Goal: Task Accomplishment & Management: Use online tool/utility

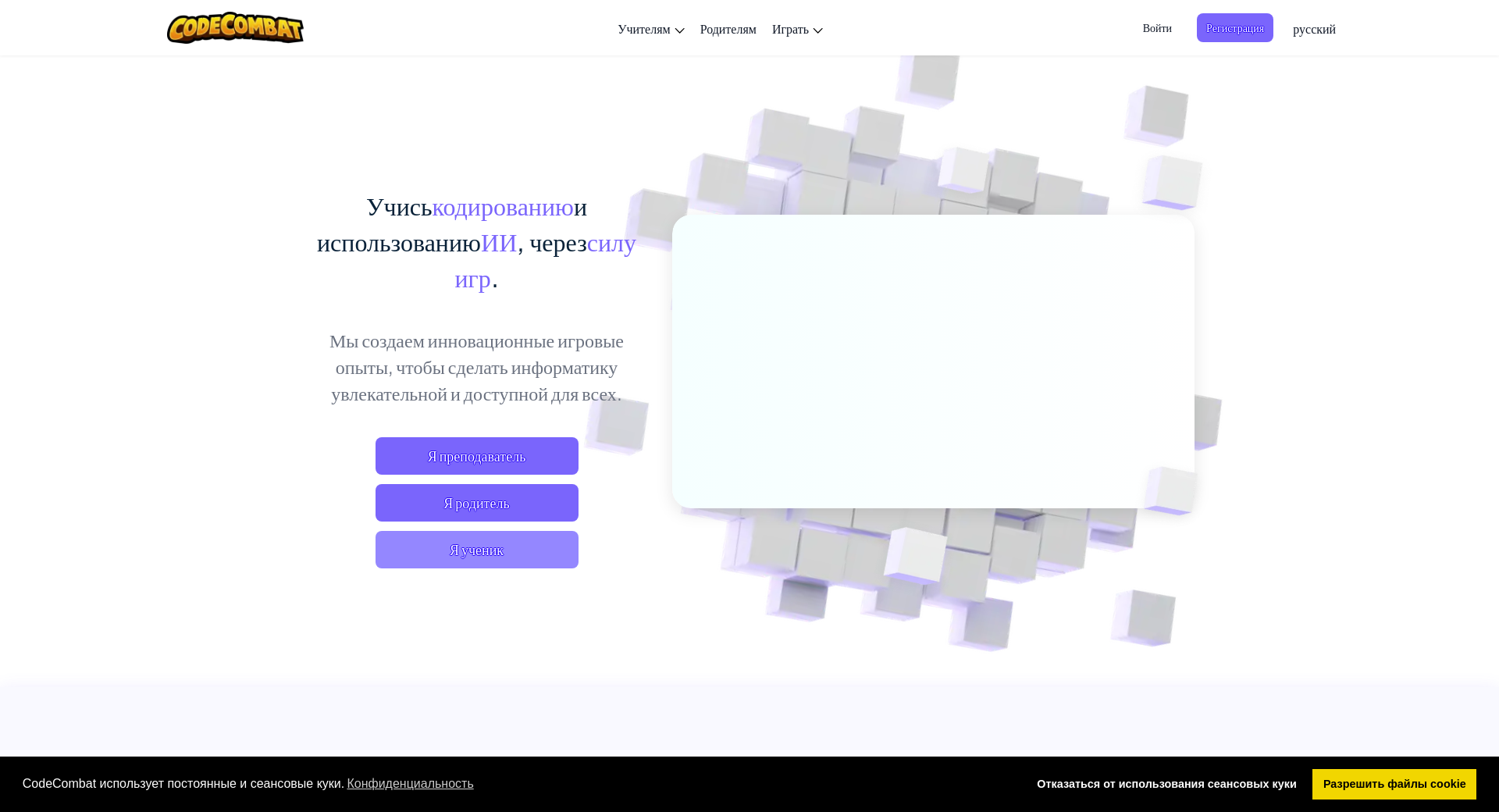
click at [449, 550] on span "Я ученик" at bounding box center [477, 549] width 203 height 38
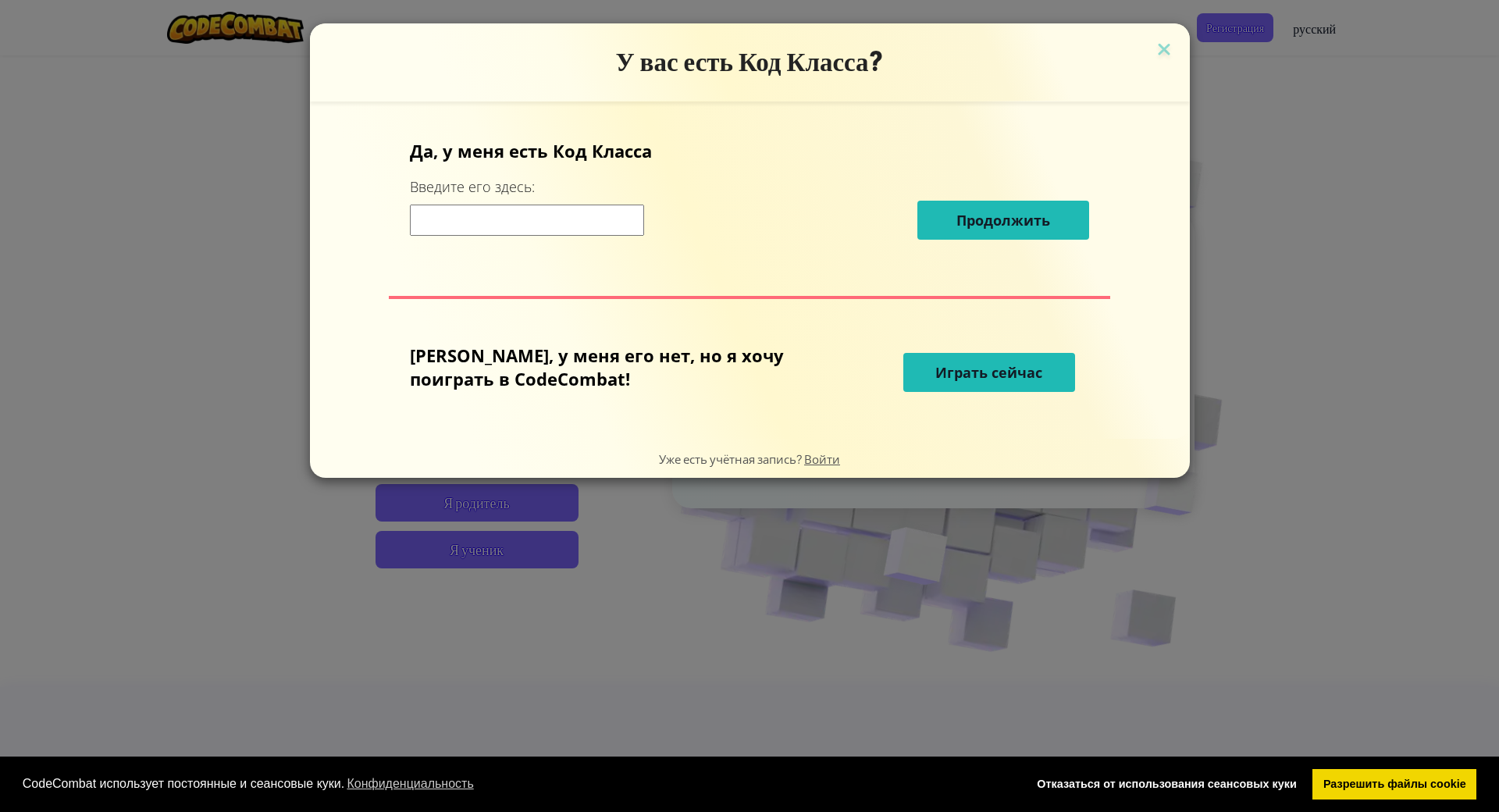
click at [499, 216] on input at bounding box center [527, 221] width 234 height 31
click at [936, 372] on span "Играть сейчас" at bounding box center [989, 372] width 107 height 18
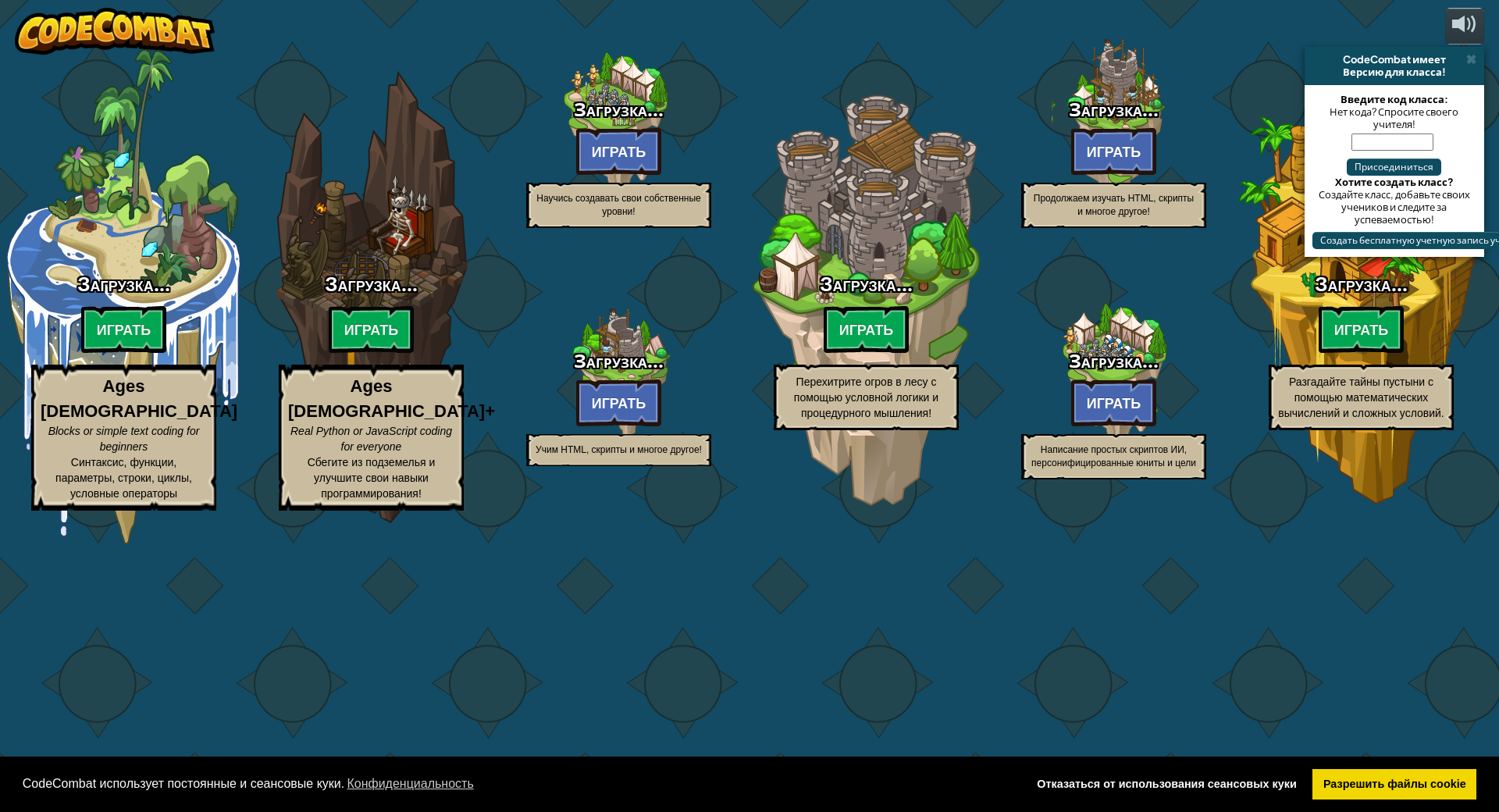
select select "ru"
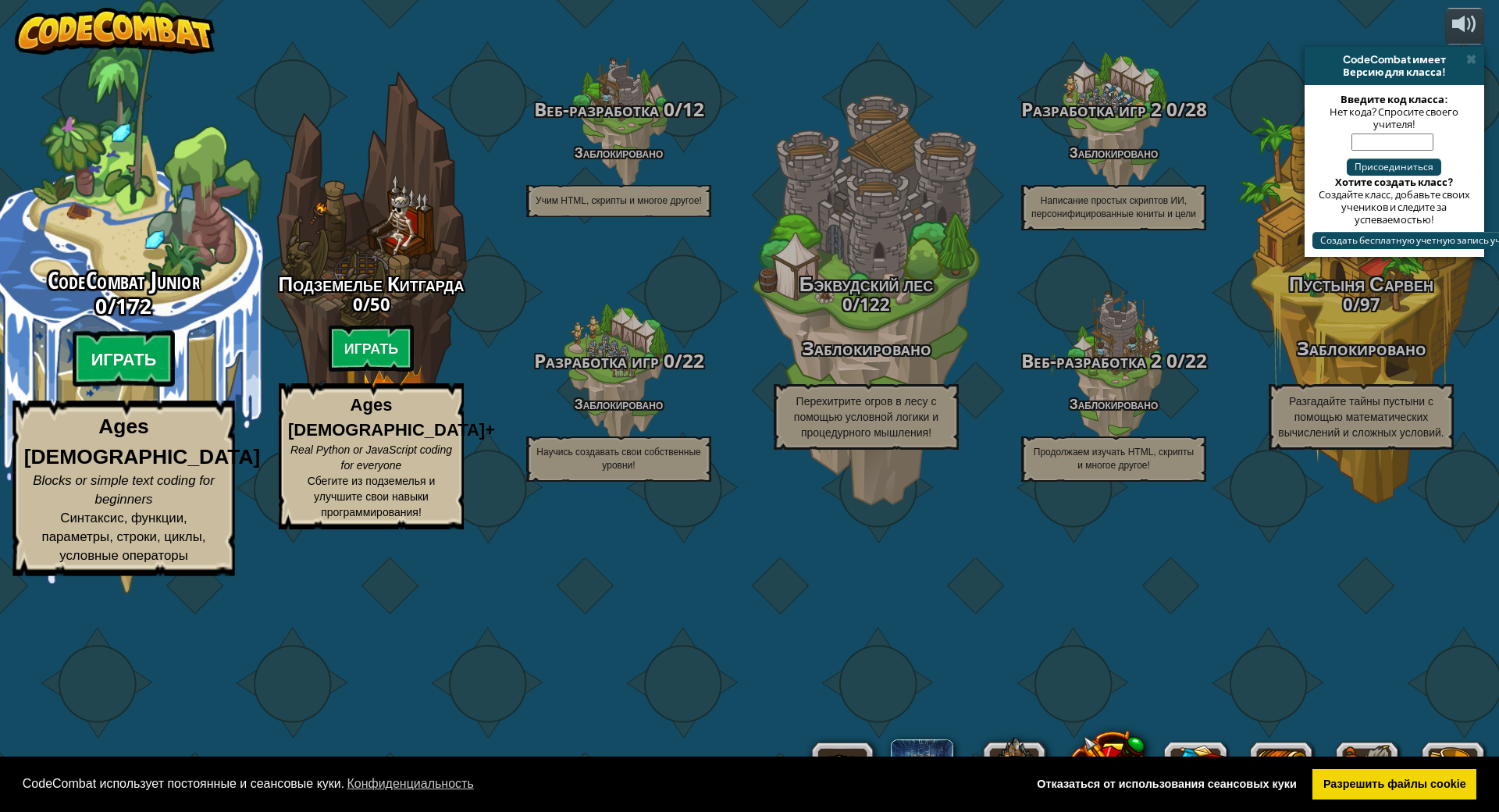
click at [122, 388] on btn "Играть" at bounding box center [125, 359] width 103 height 56
select select "ru"
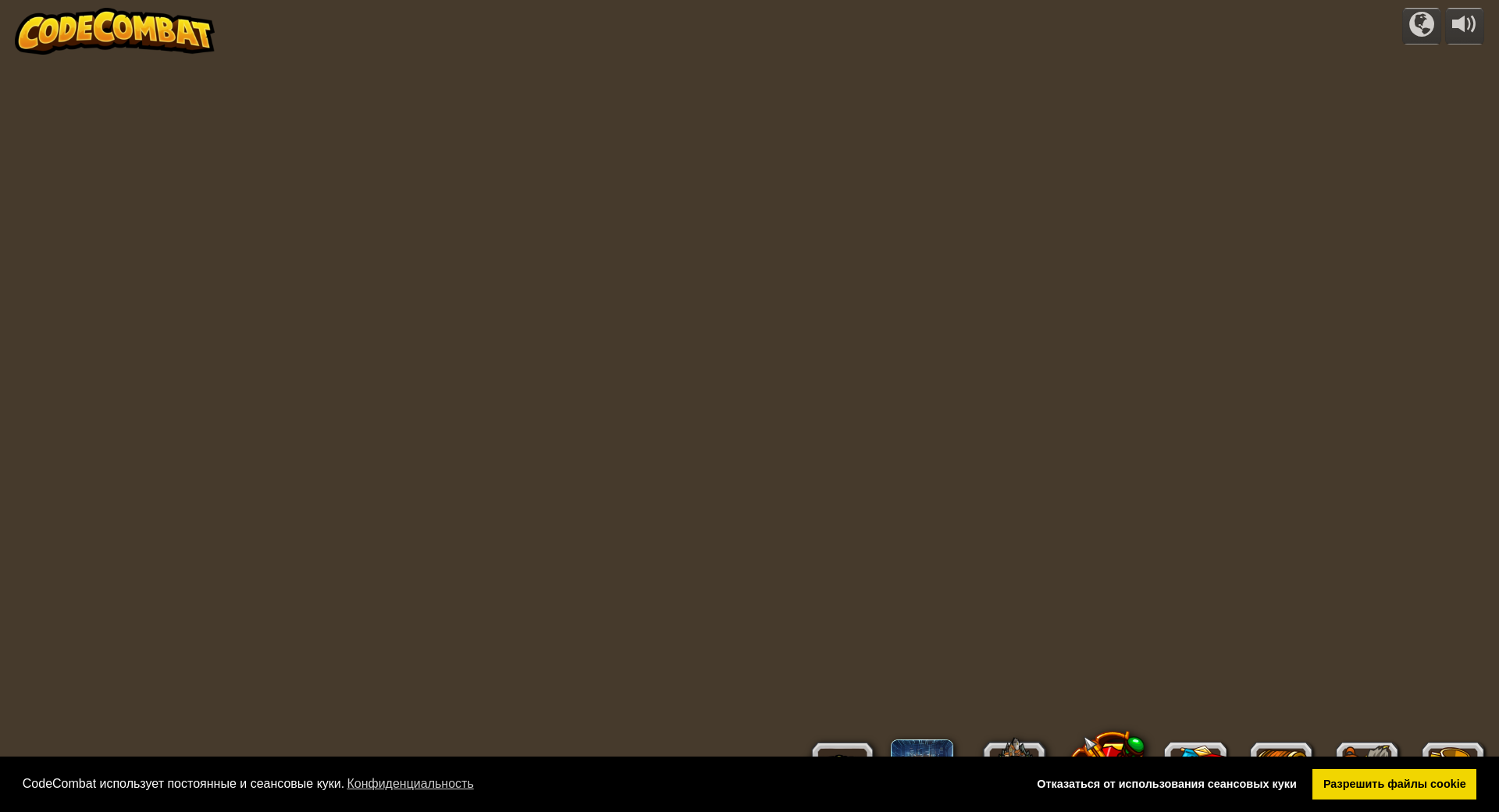
select select "ru"
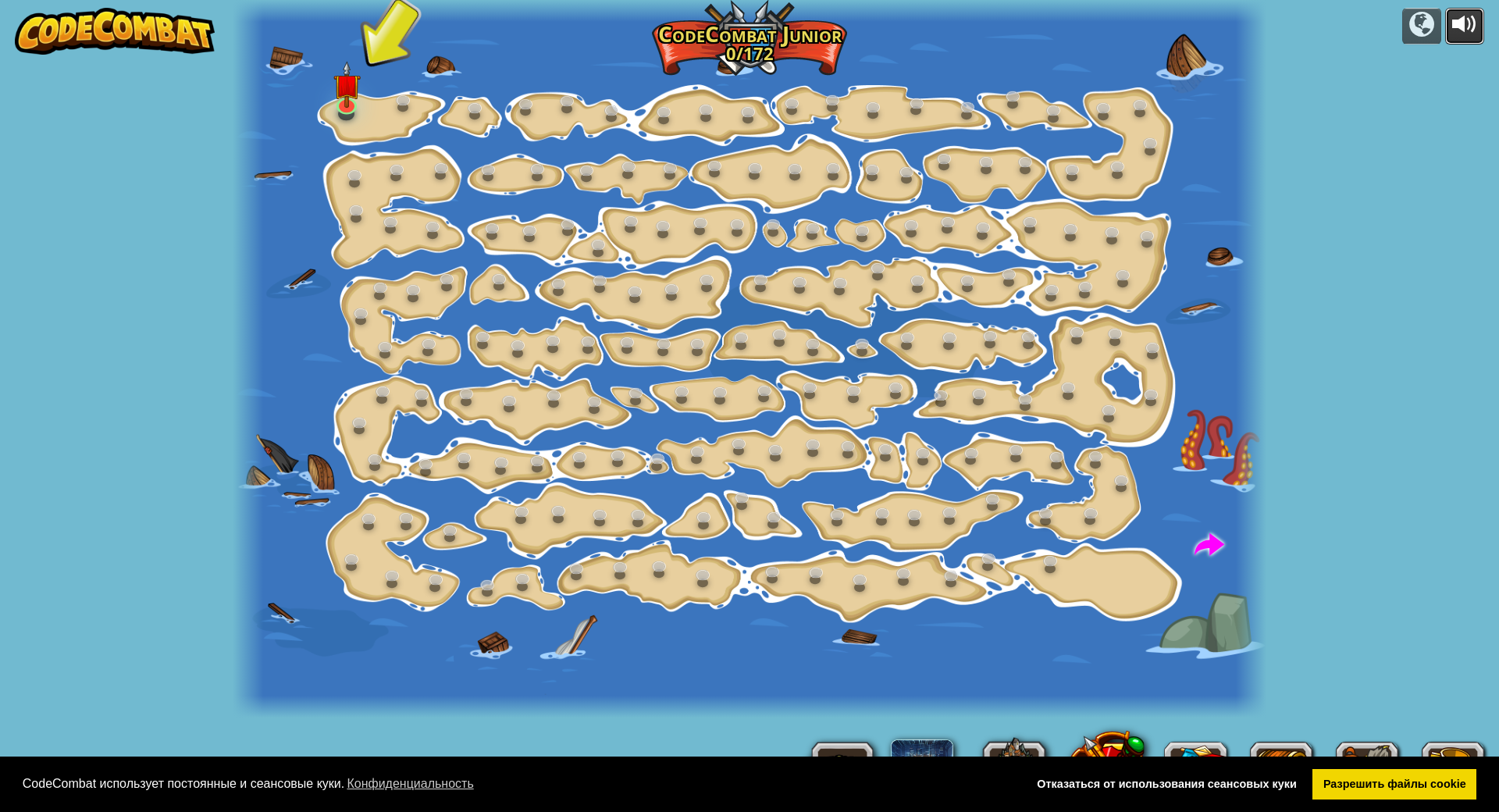
click at [1470, 17] on div at bounding box center [1465, 24] width 25 height 25
click at [349, 104] on link at bounding box center [347, 102] width 31 height 31
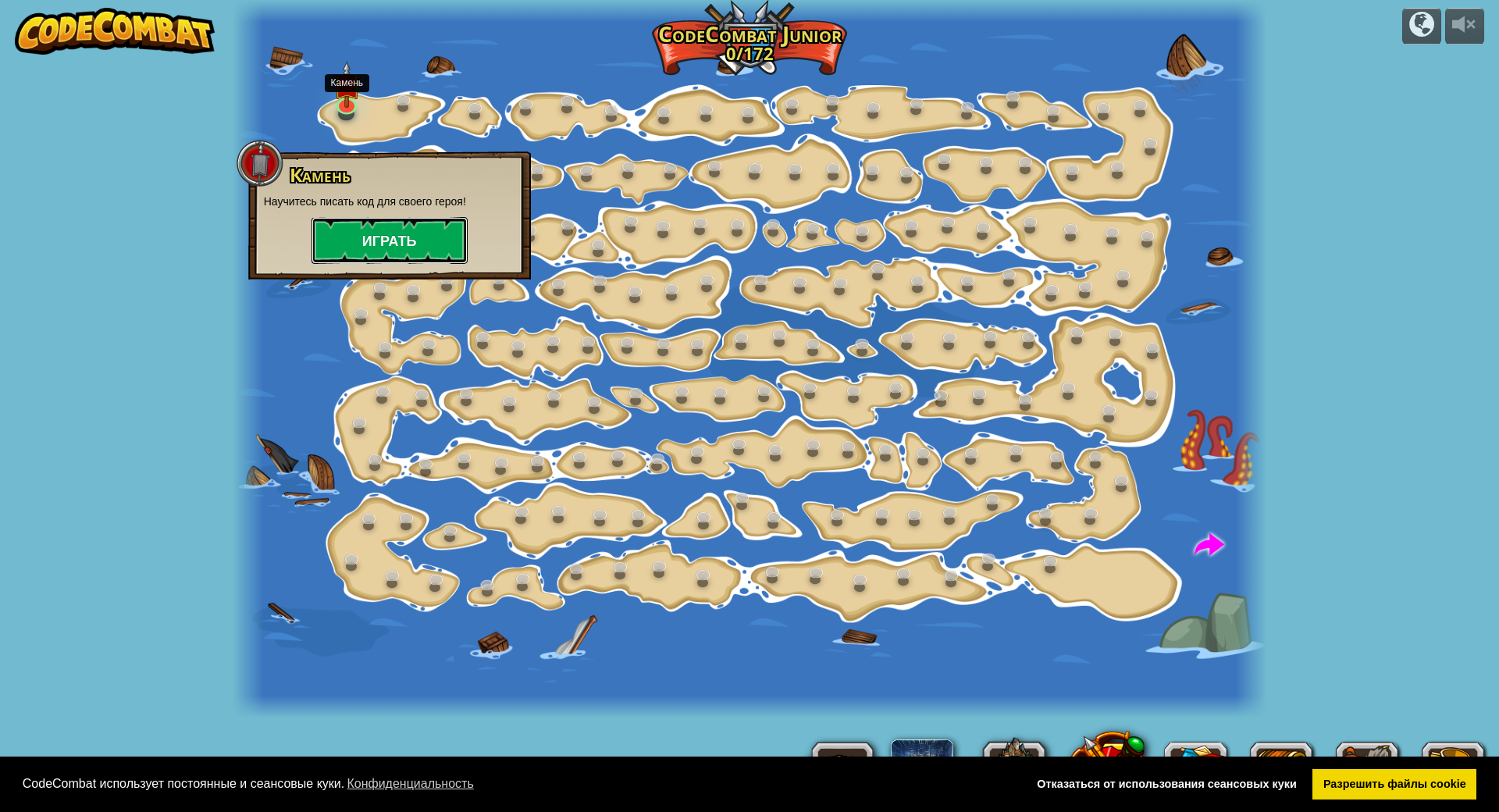
click at [350, 248] on button "Играть" at bounding box center [390, 240] width 156 height 47
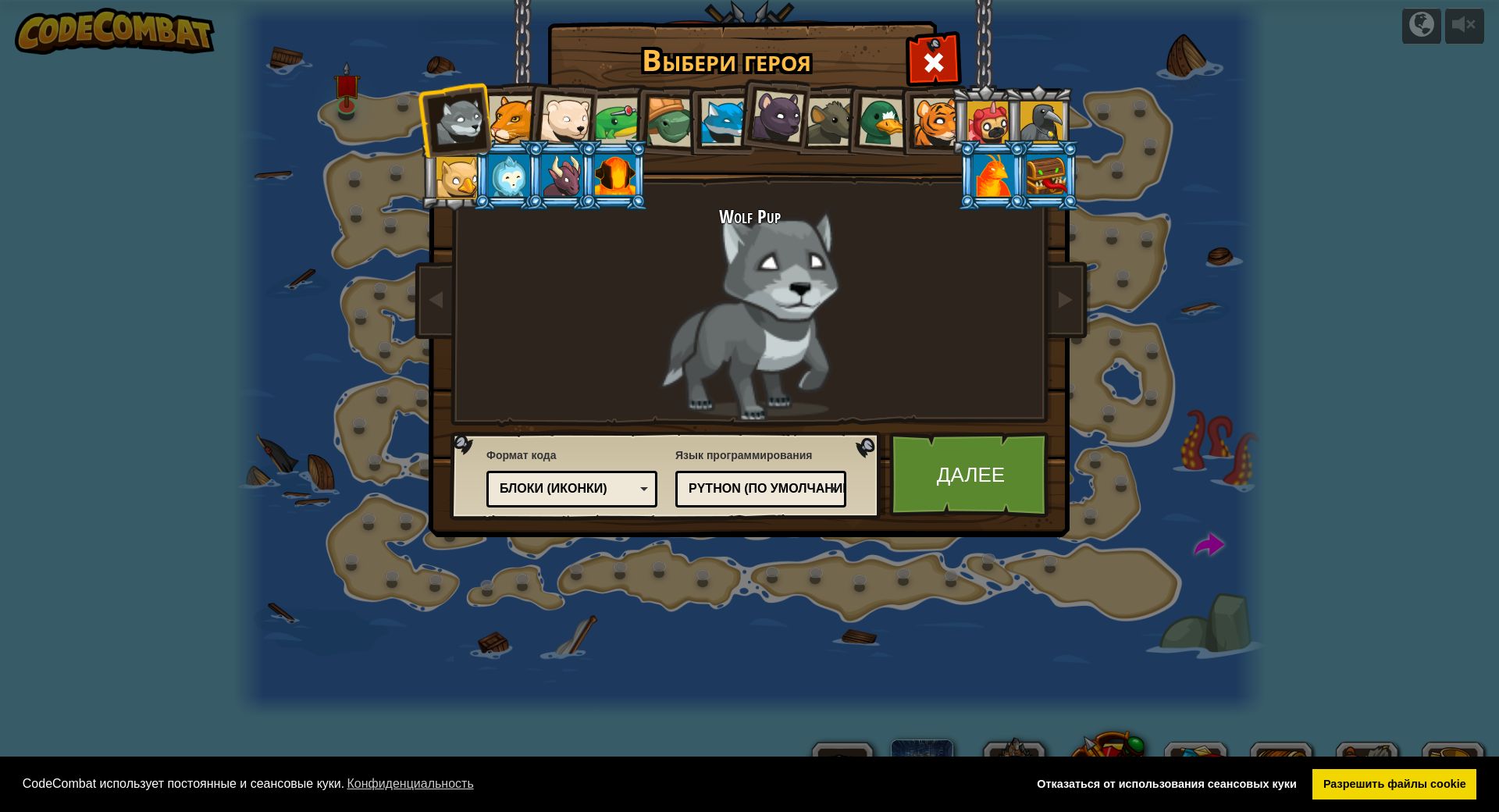
click at [507, 125] on div at bounding box center [513, 120] width 48 height 48
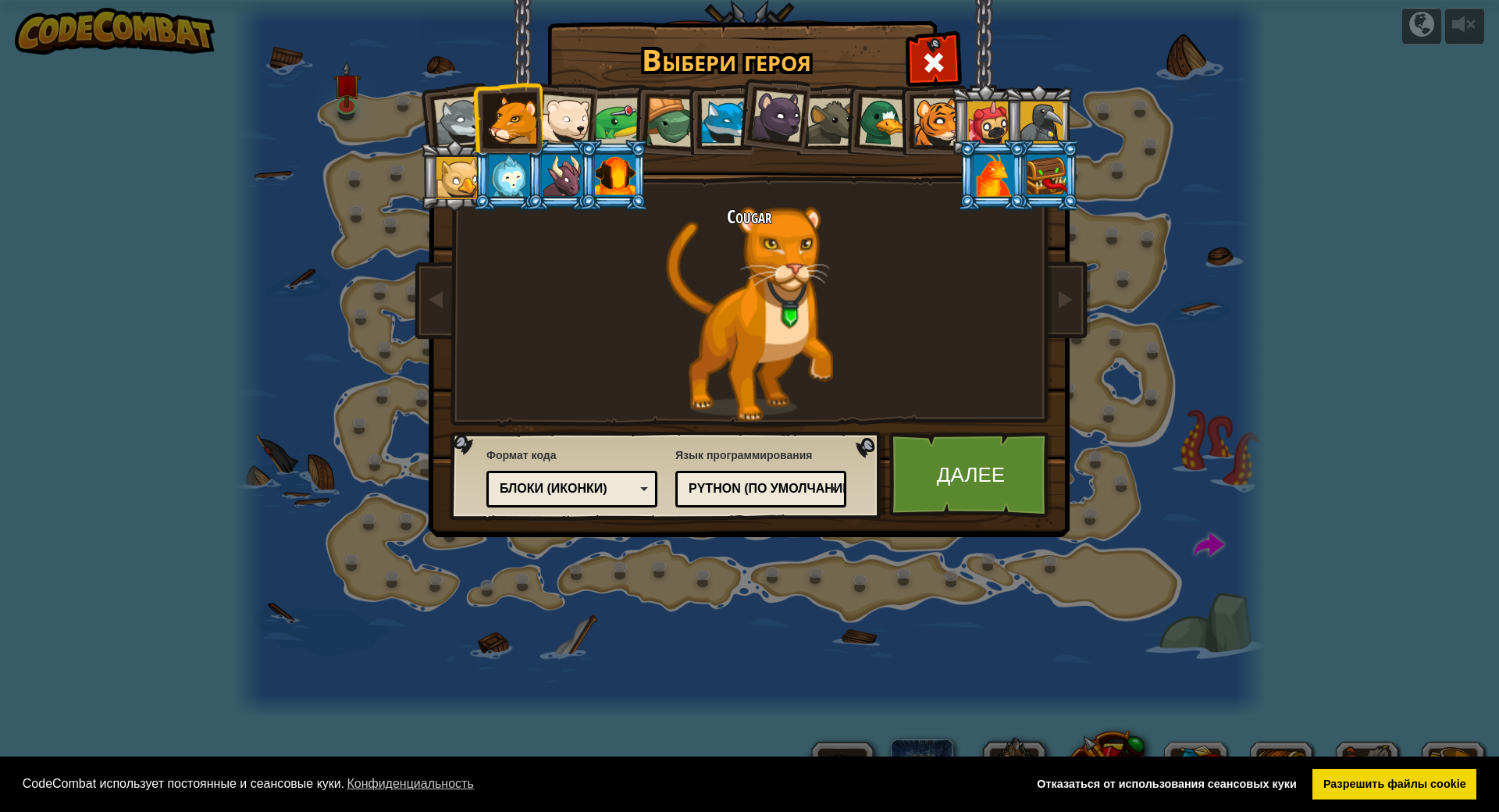
click at [626, 192] on div at bounding box center [616, 176] width 41 height 42
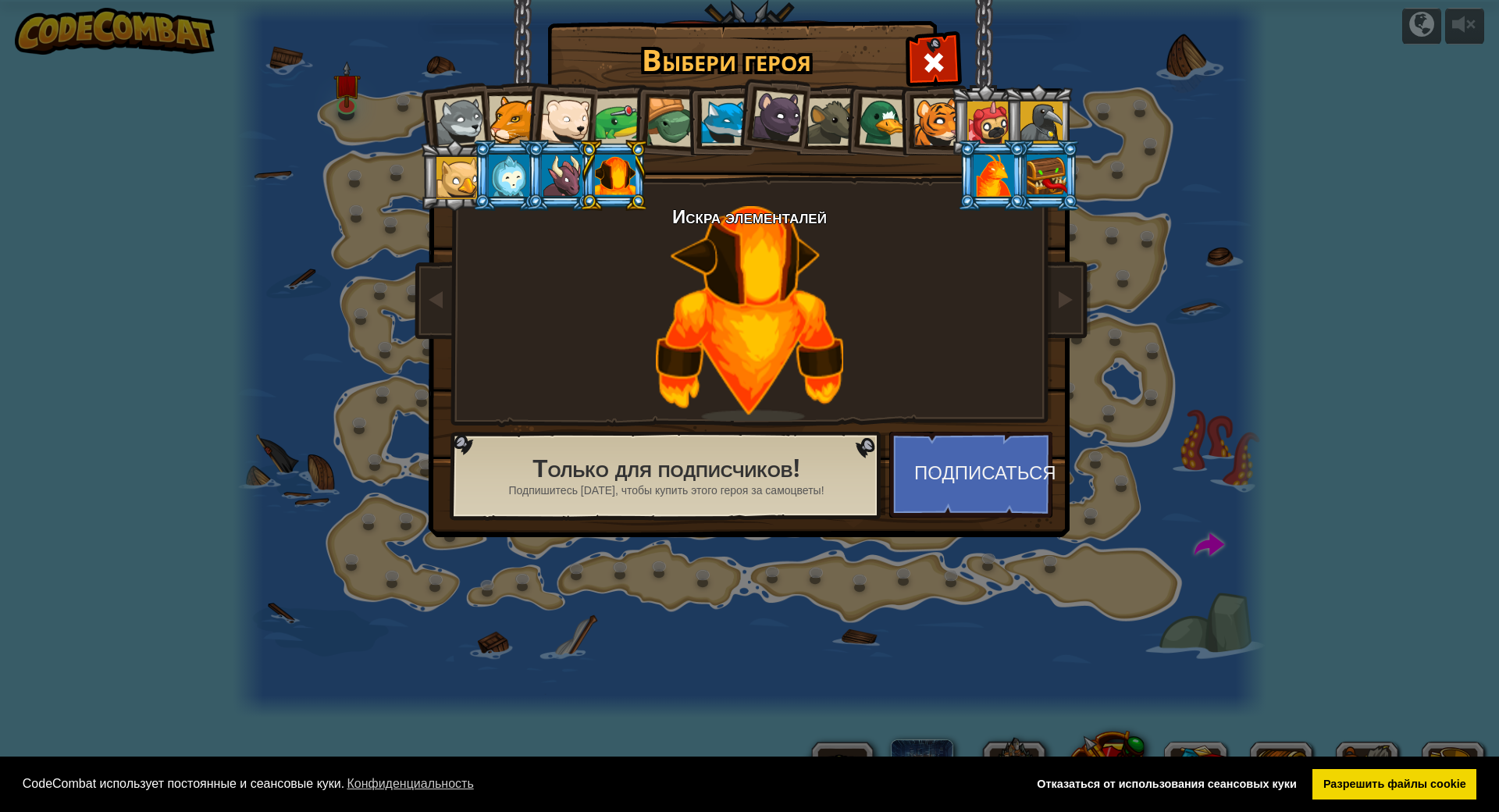
click at [459, 180] on div at bounding box center [458, 178] width 42 height 42
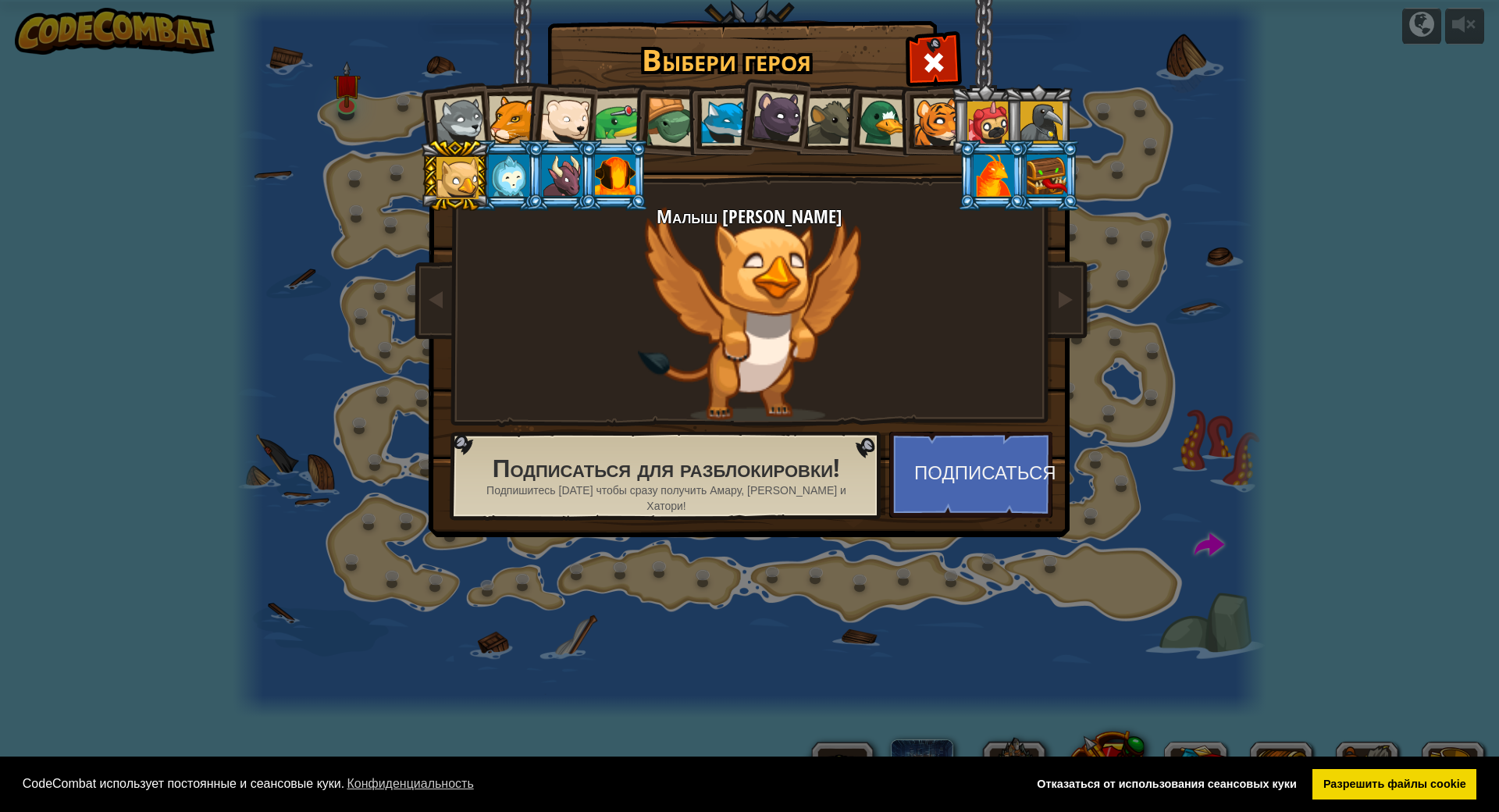
click at [454, 119] on div at bounding box center [460, 122] width 52 height 52
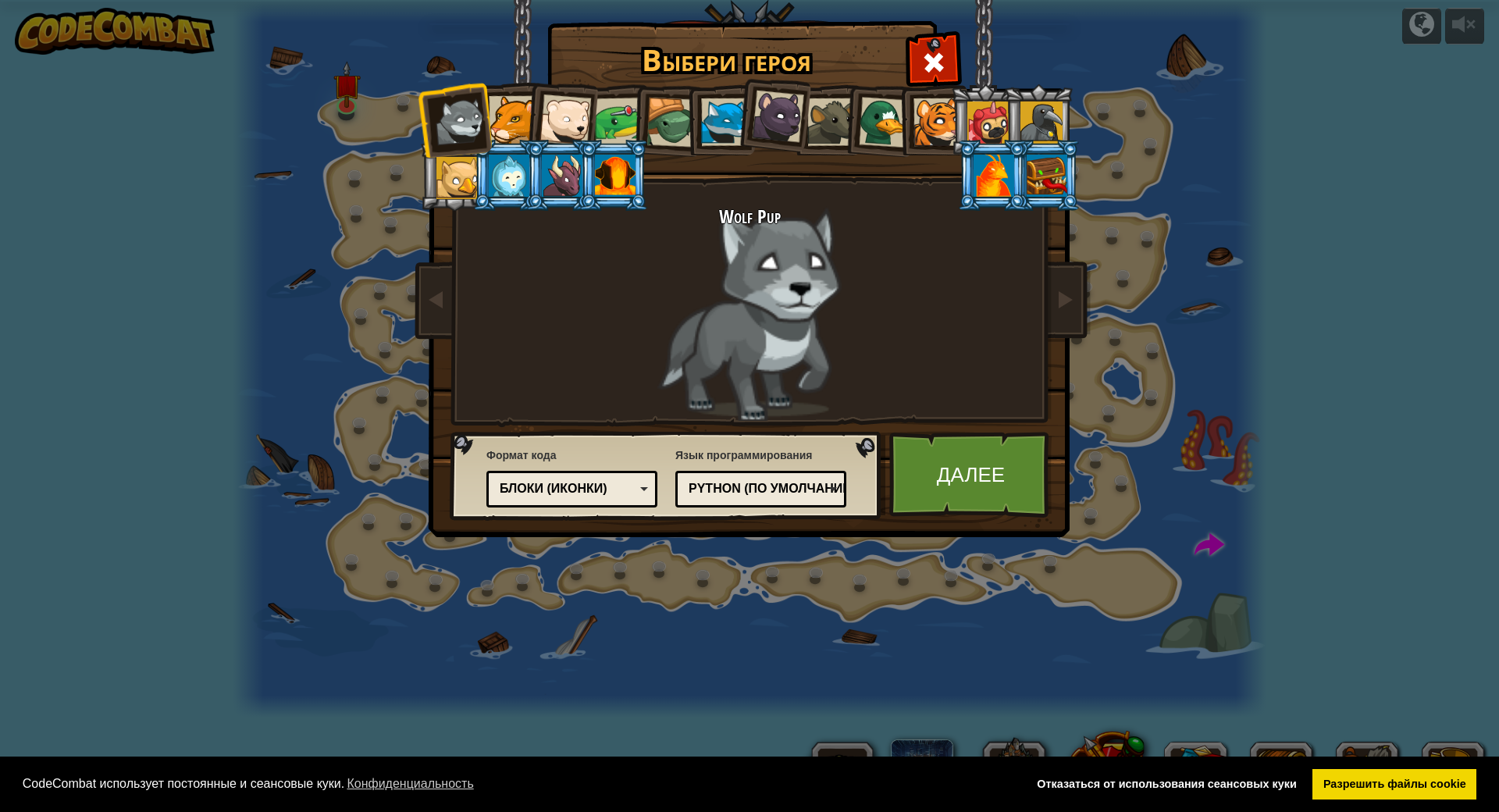
click at [515, 111] on div at bounding box center [513, 120] width 48 height 48
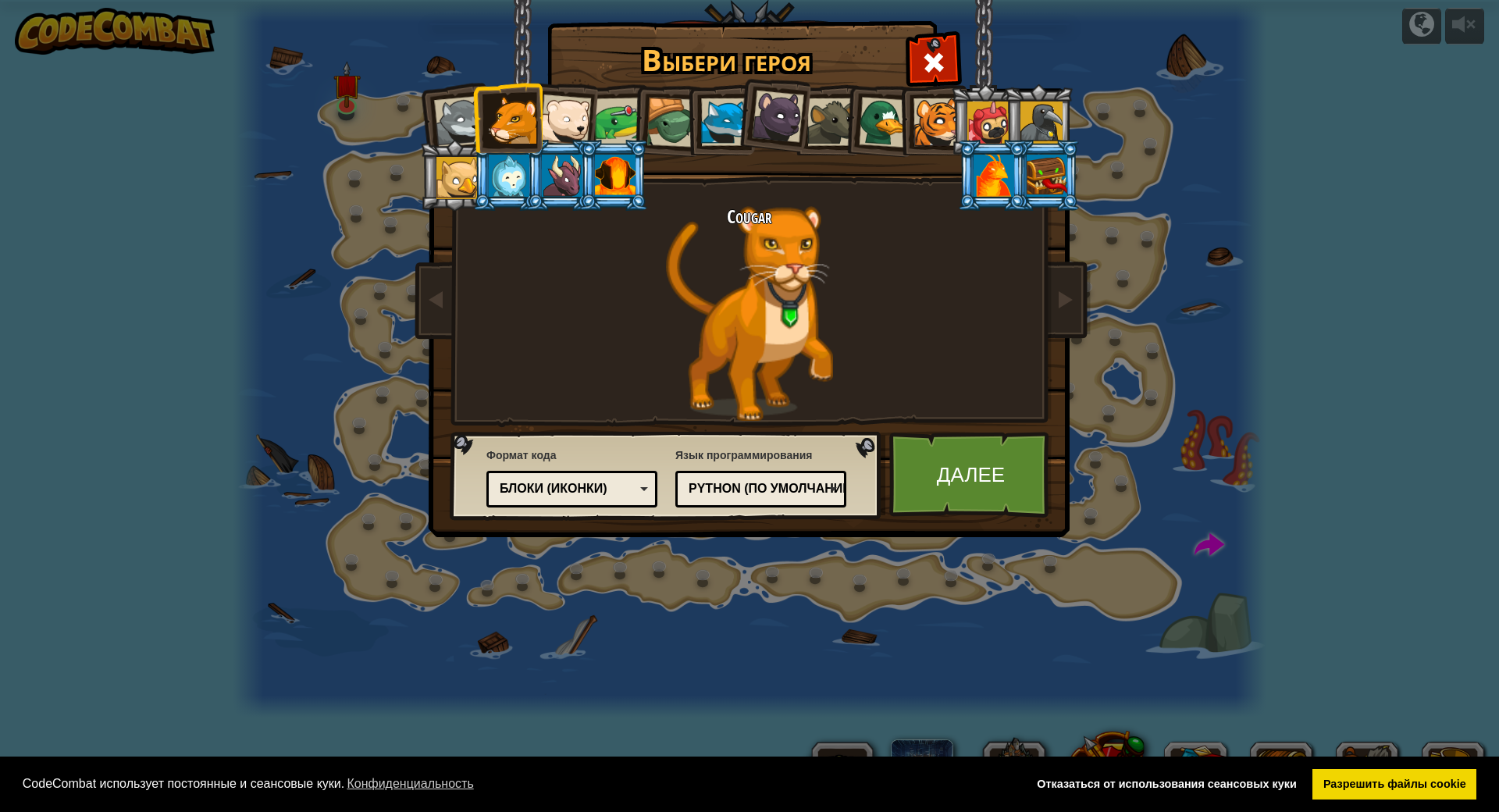
click at [621, 115] on div at bounding box center [619, 122] width 48 height 48
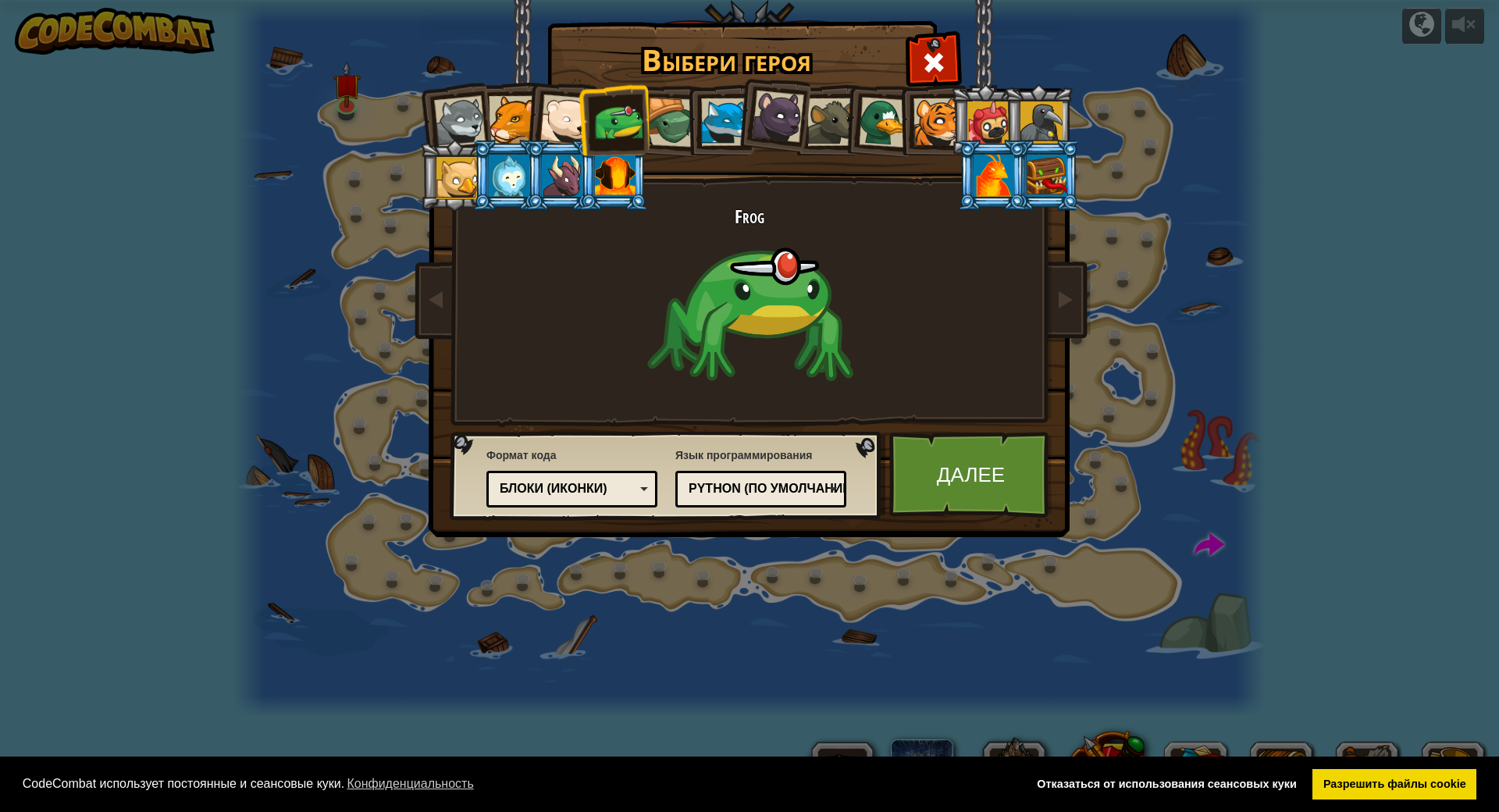
click at [682, 117] on div at bounding box center [671, 123] width 50 height 50
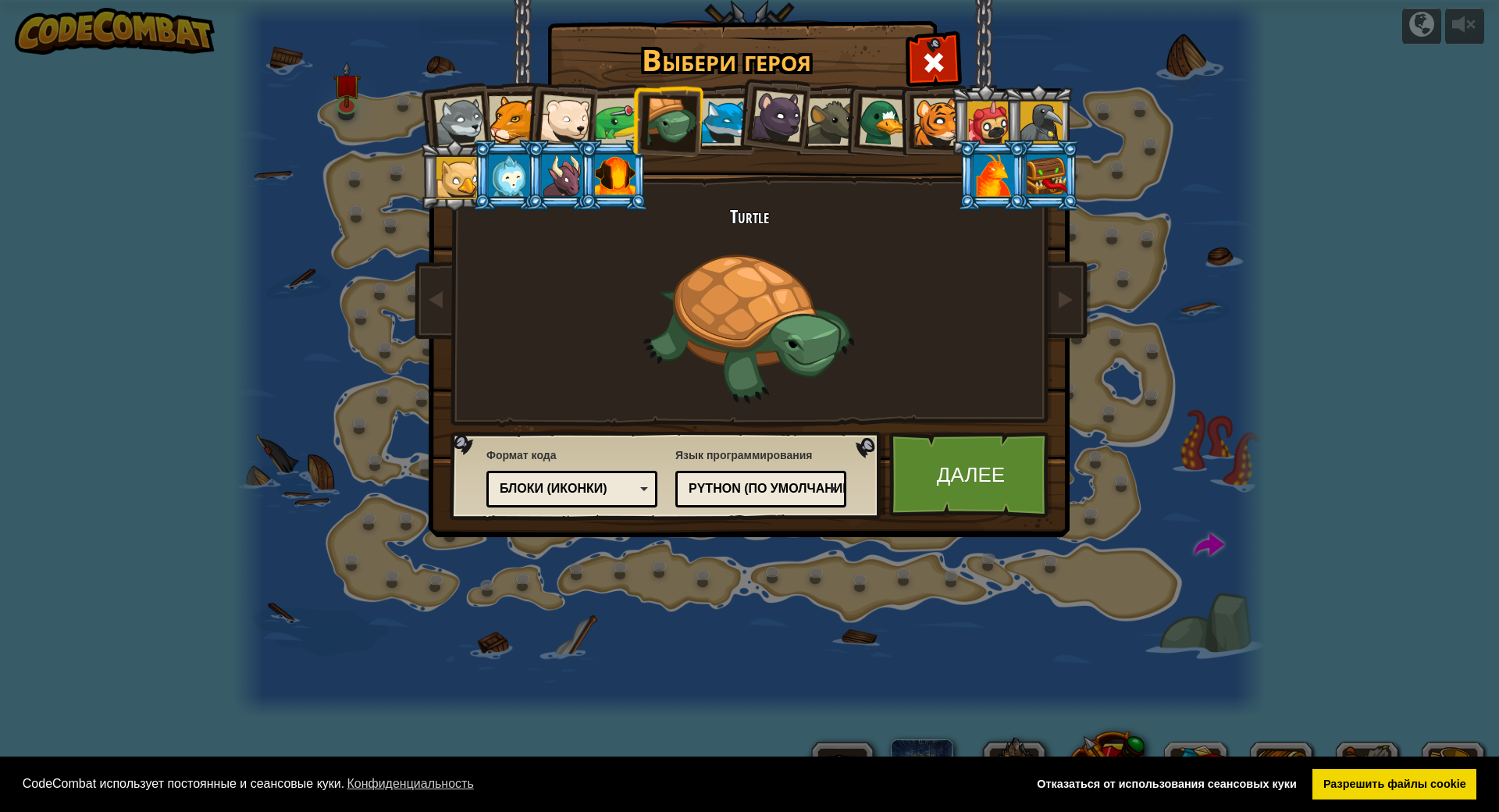
click at [1046, 131] on div at bounding box center [1042, 123] width 42 height 42
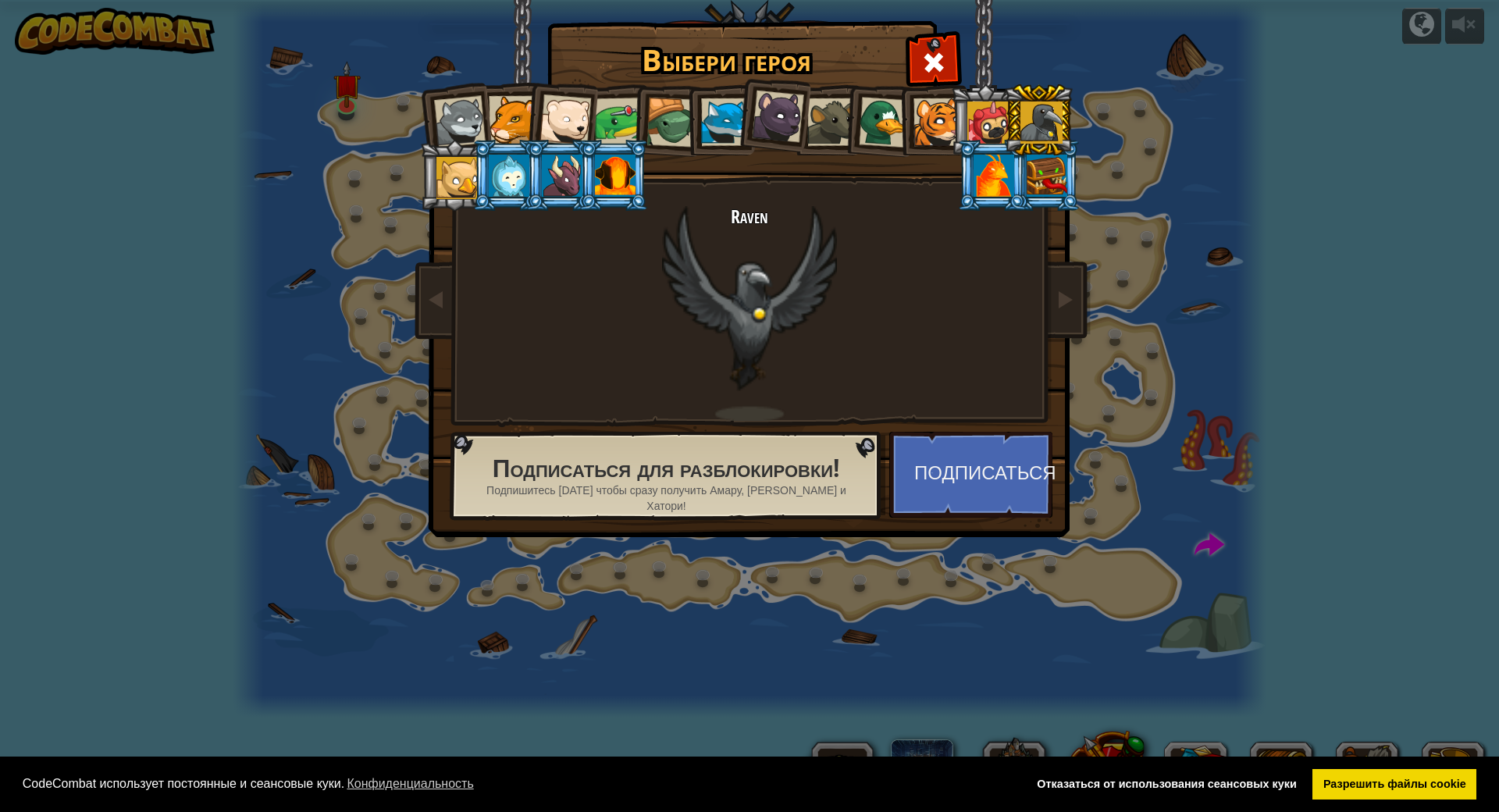
click at [994, 113] on div at bounding box center [989, 123] width 42 height 42
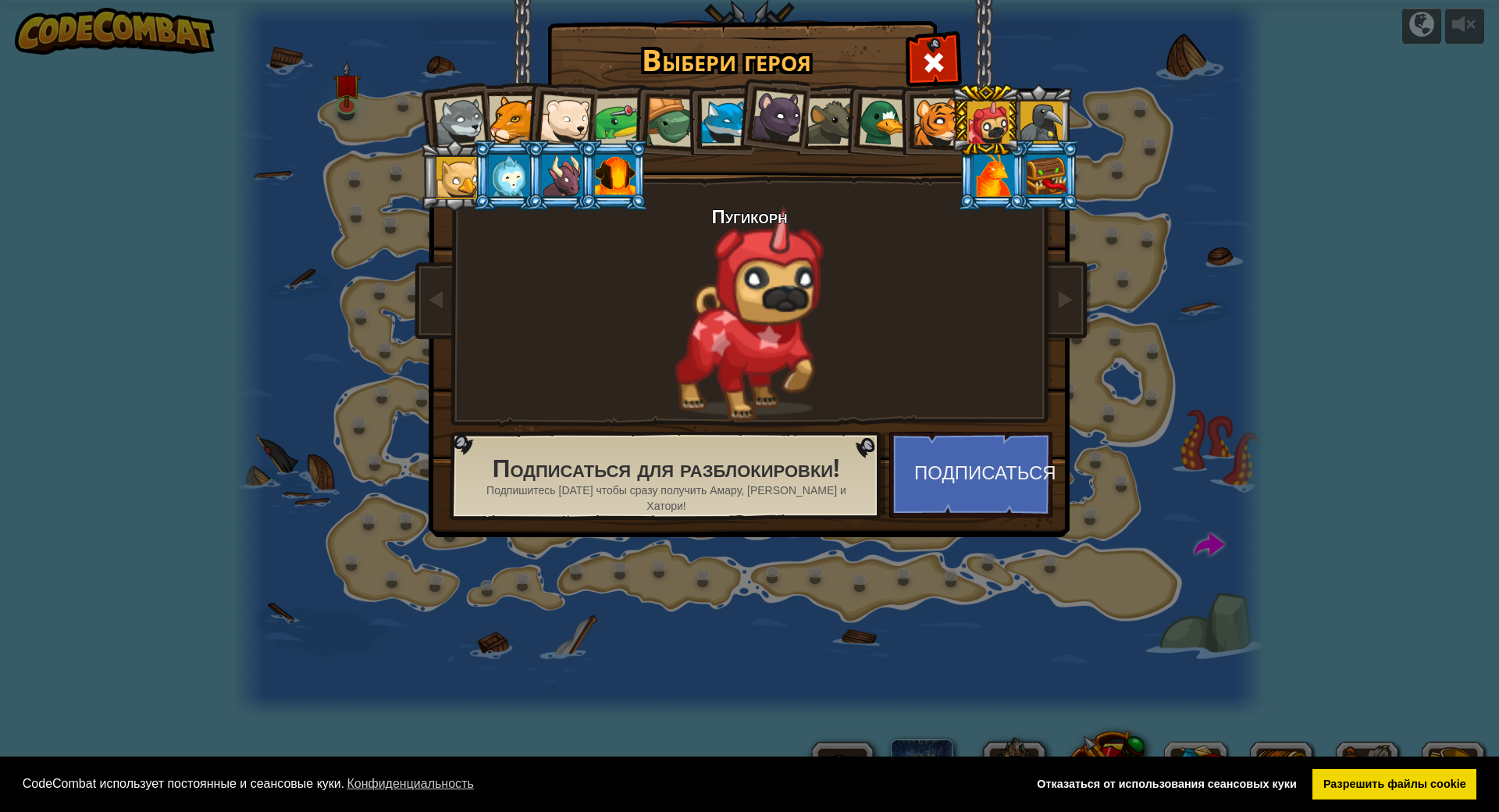
click at [955, 109] on li at bounding box center [986, 119] width 70 height 71
click at [936, 109] on div at bounding box center [938, 123] width 48 height 48
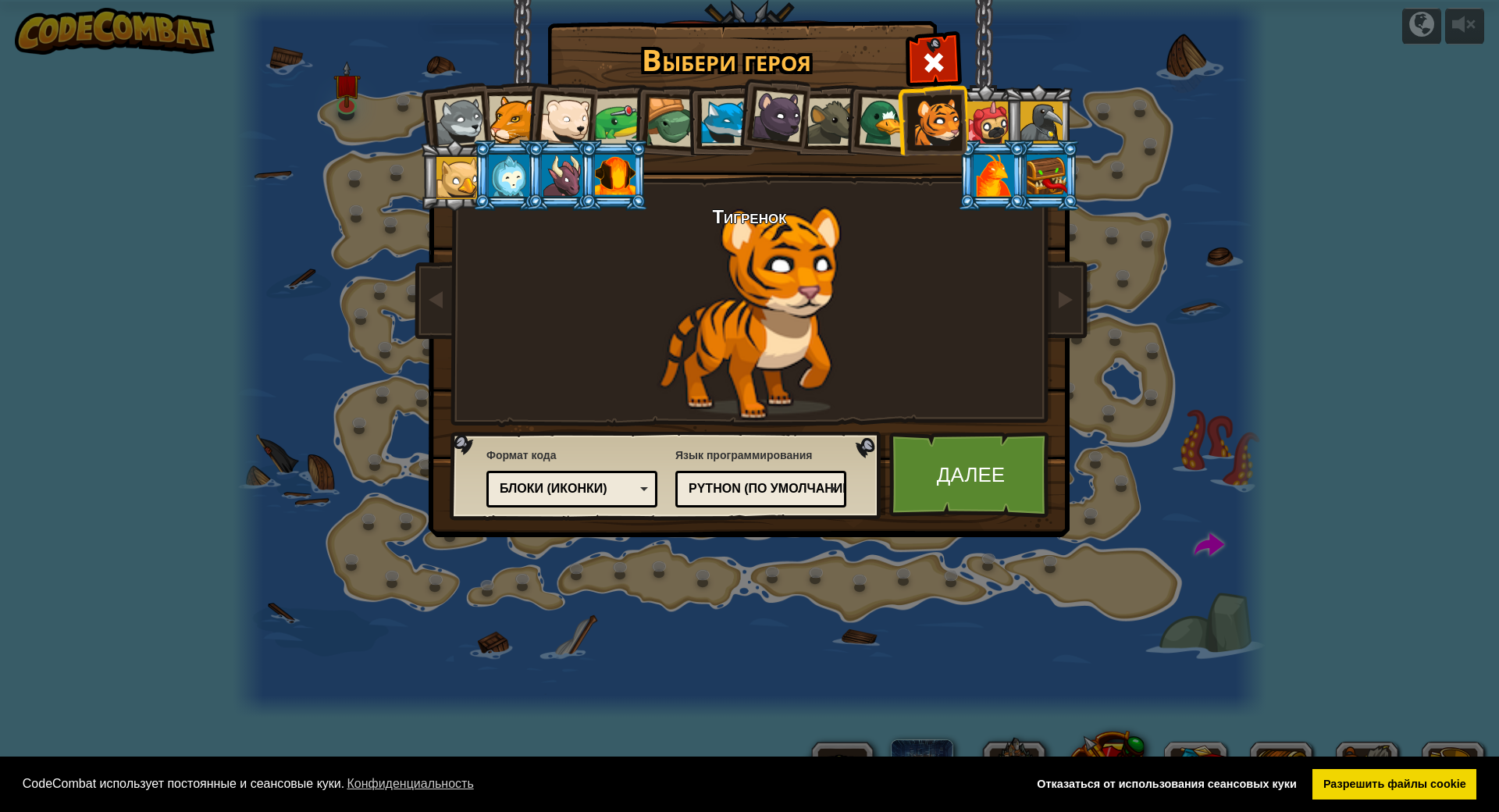
click at [516, 131] on div at bounding box center [513, 120] width 48 height 48
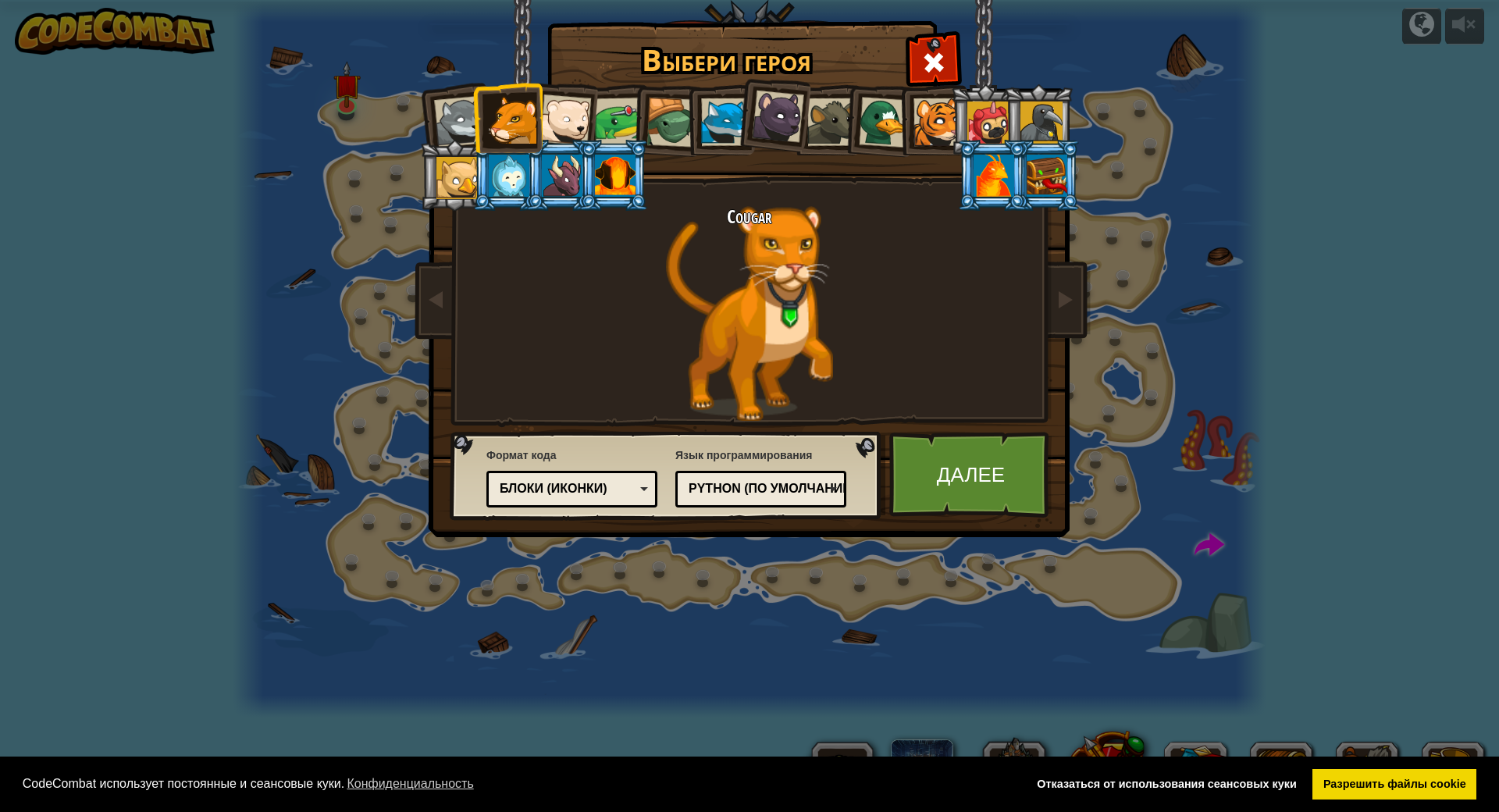
click at [926, 113] on div at bounding box center [938, 123] width 48 height 48
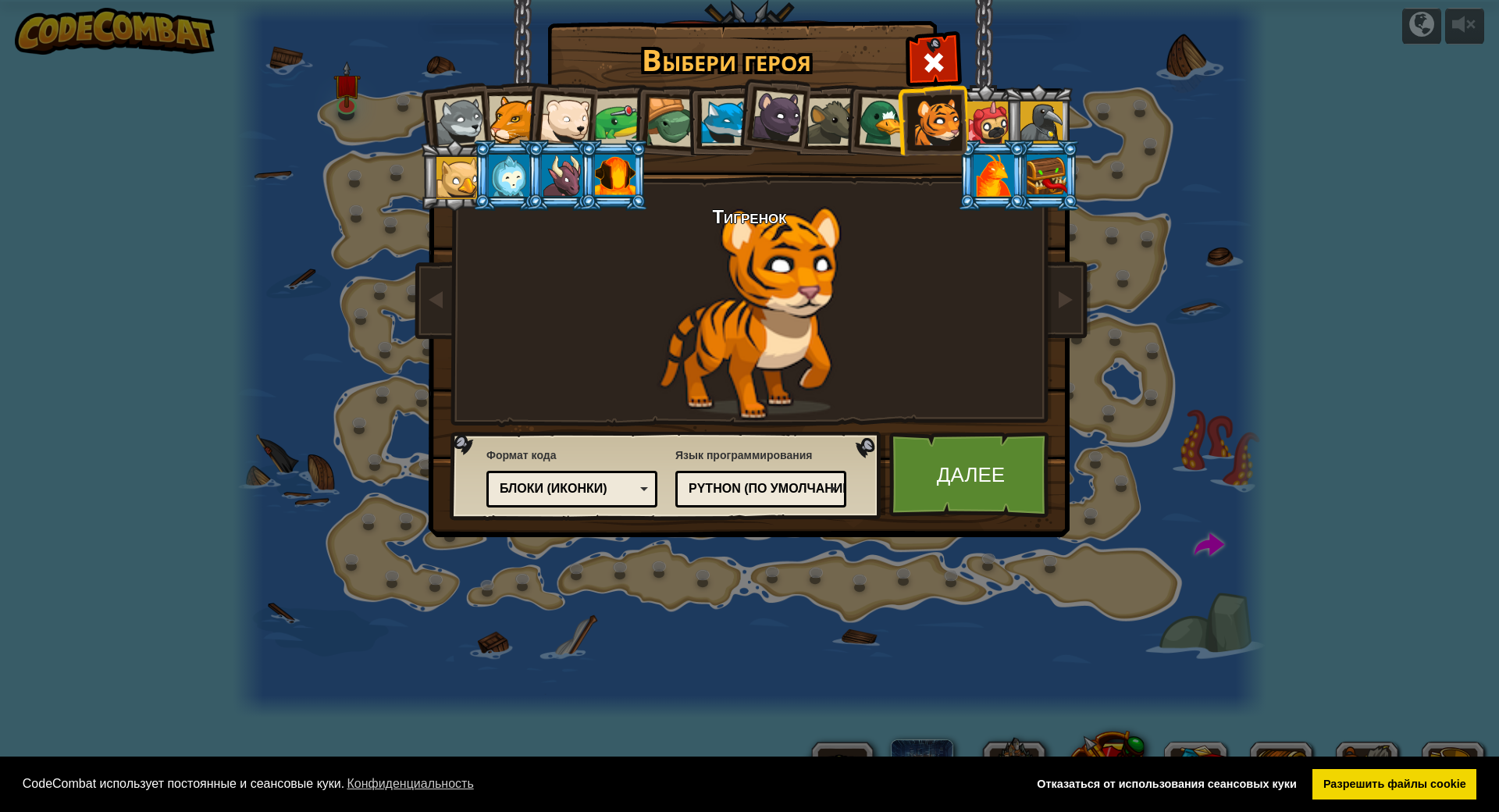
click at [605, 494] on div "Блоки (иконки)" at bounding box center [567, 488] width 135 height 18
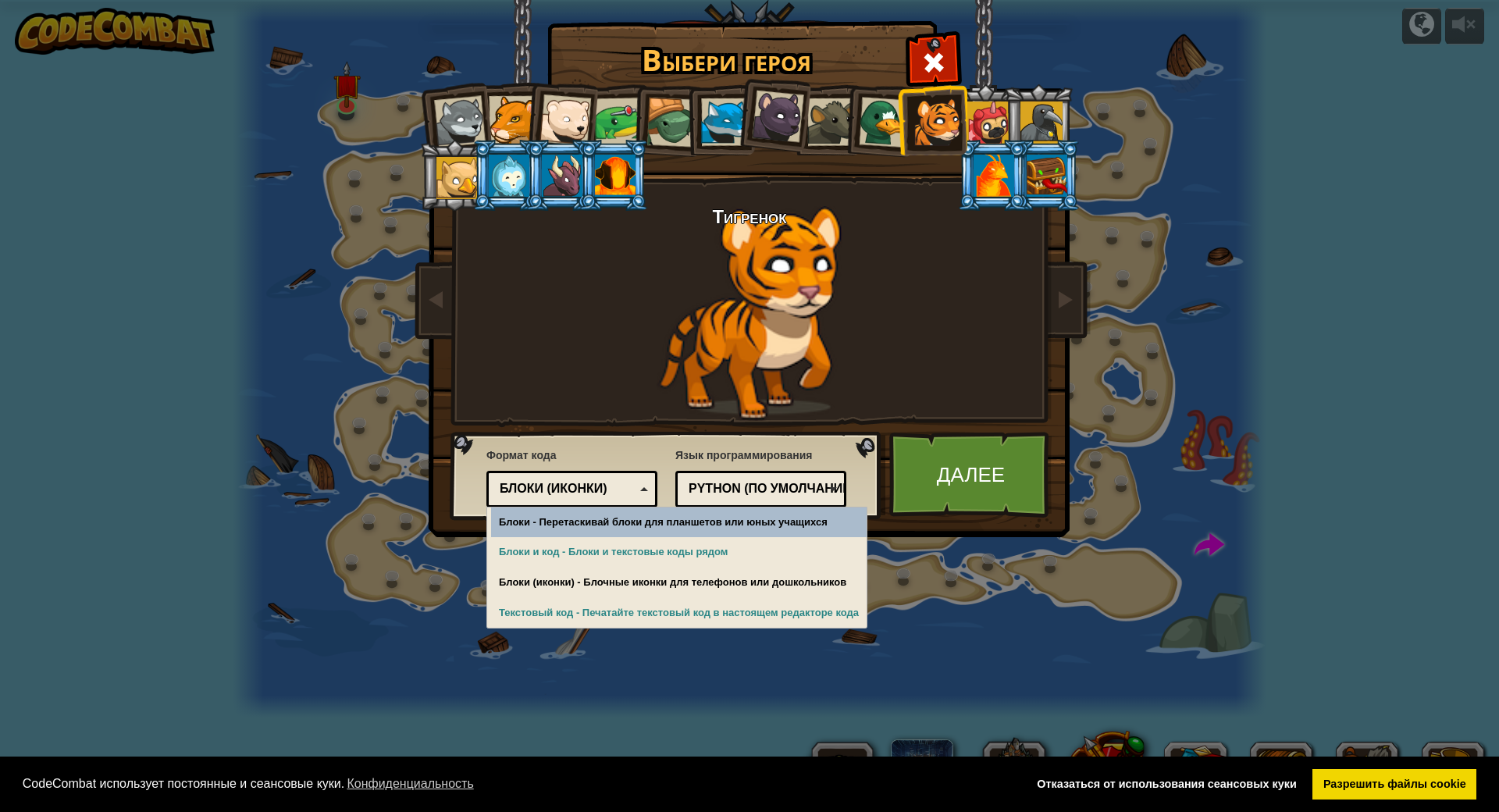
click at [601, 487] on div "Блоки (иконки)" at bounding box center [567, 488] width 135 height 18
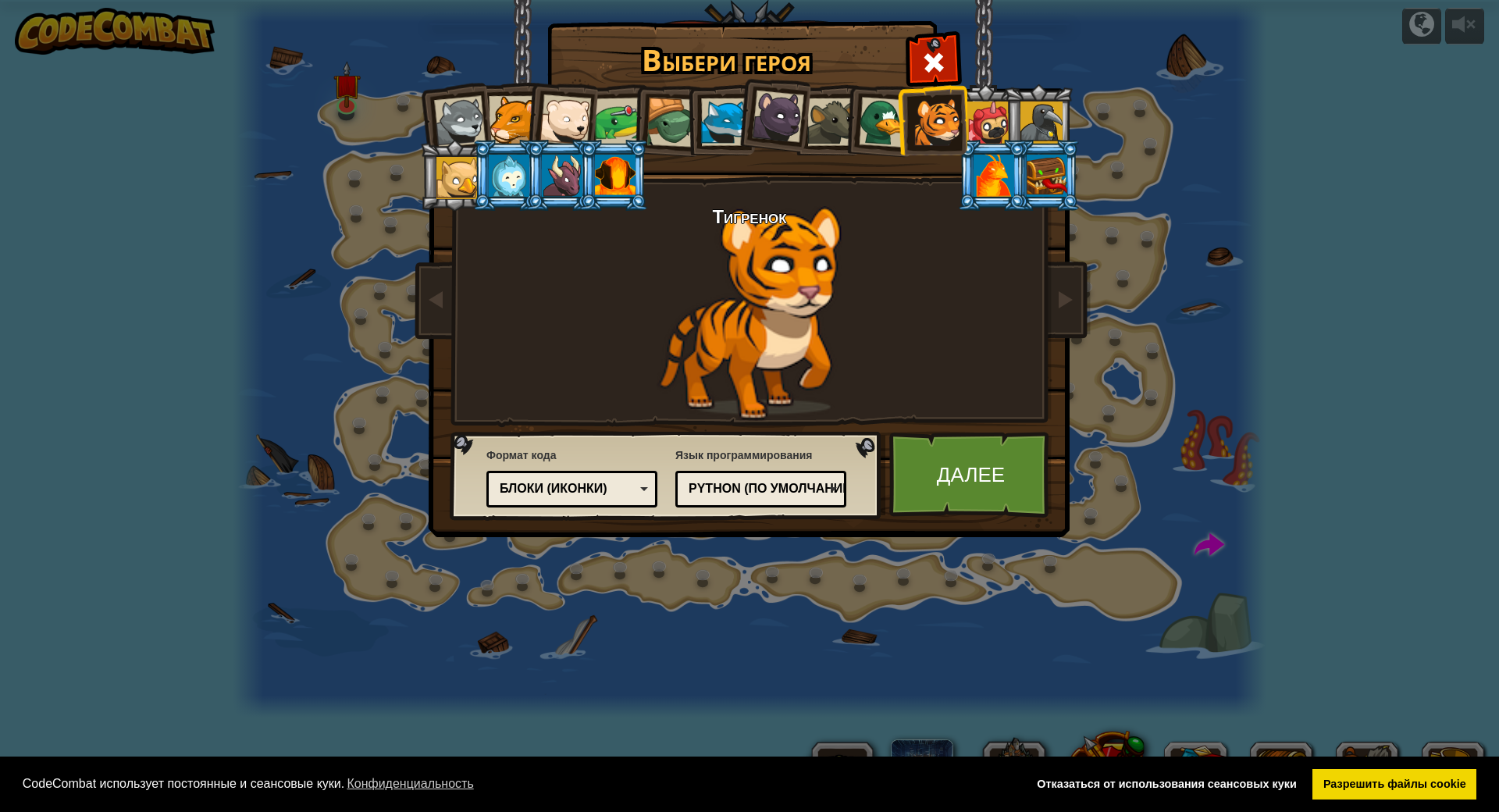
click at [724, 485] on div "Python (По умолчанию)" at bounding box center [756, 488] width 135 height 18
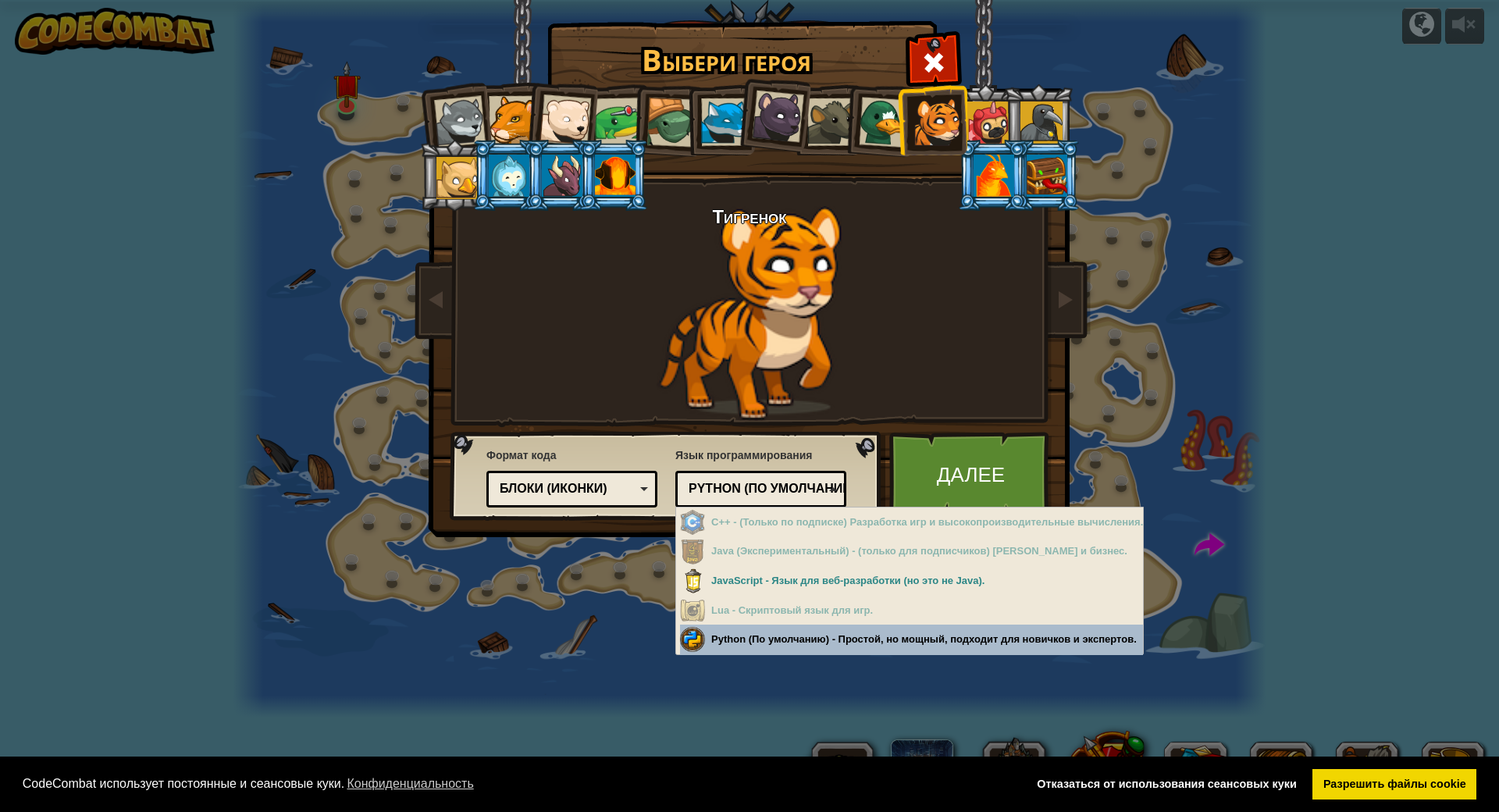
click at [773, 641] on div "Выбери героя 0 Wolf Pup Cougar Polar Bear Cub Frog Turtle Blue Fox Пантеренок B…" at bounding box center [750, 406] width 1499 height 812
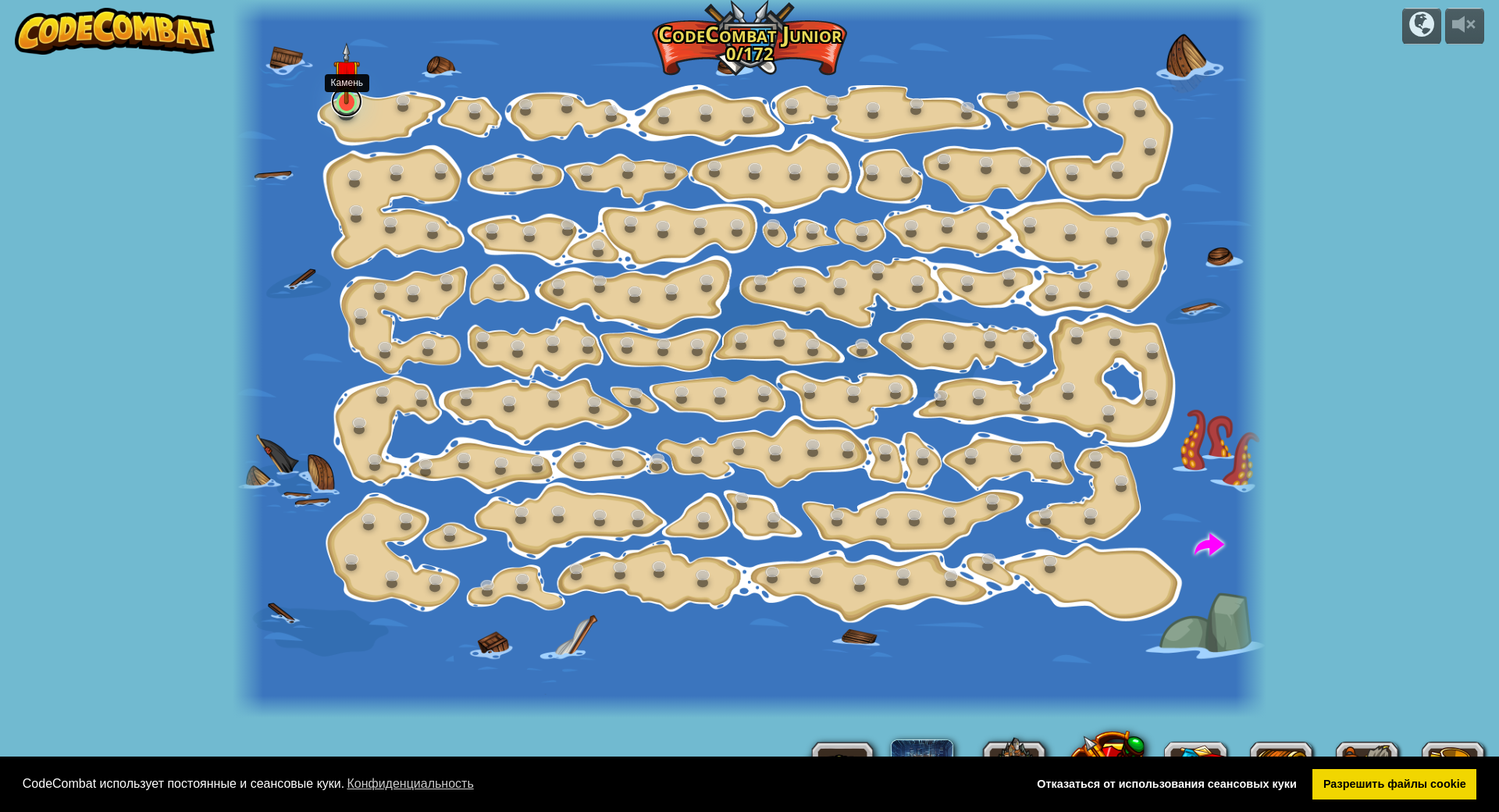
click at [351, 105] on link at bounding box center [347, 102] width 31 height 31
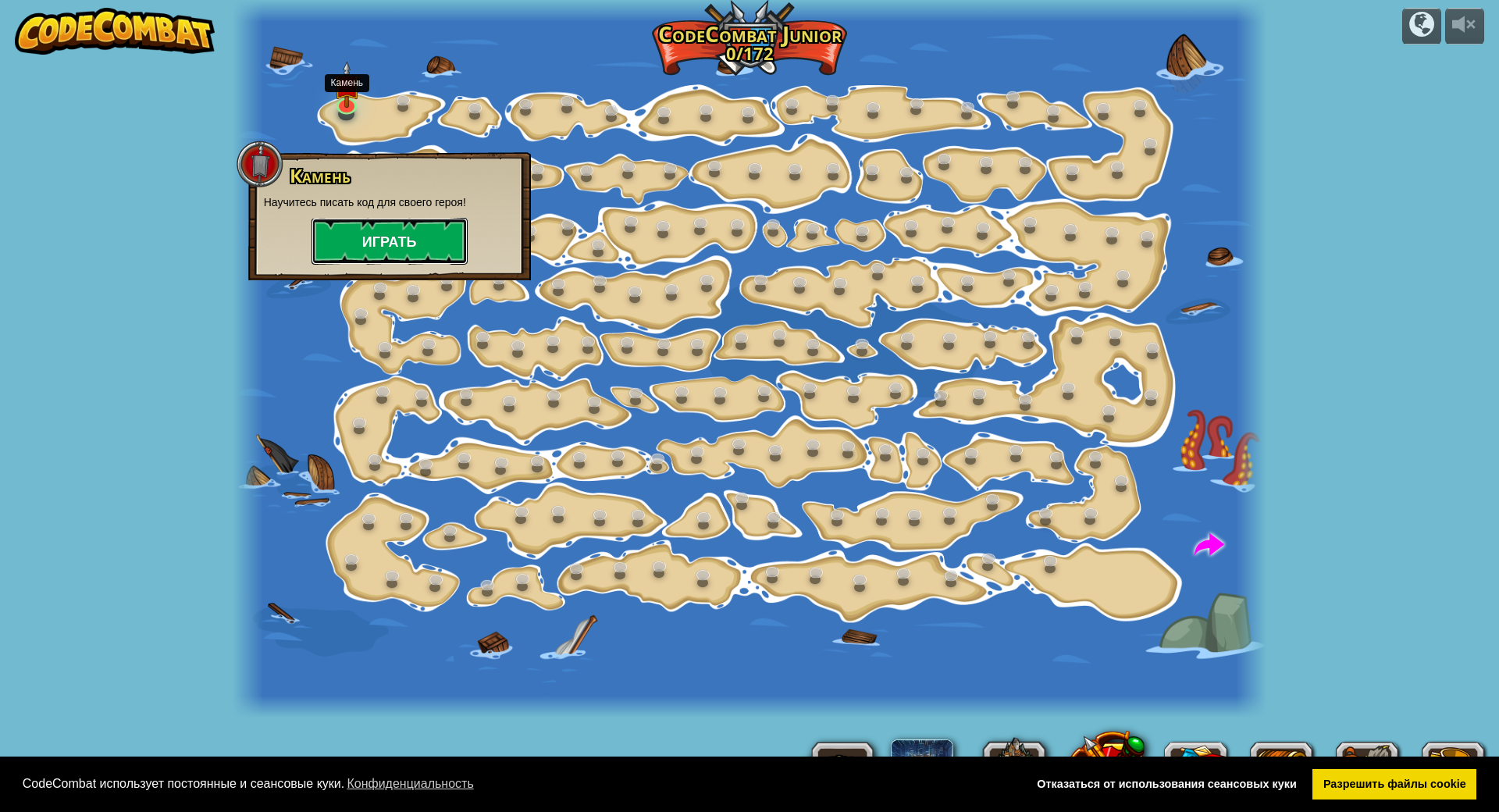
click at [357, 249] on button "Играть" at bounding box center [390, 241] width 156 height 47
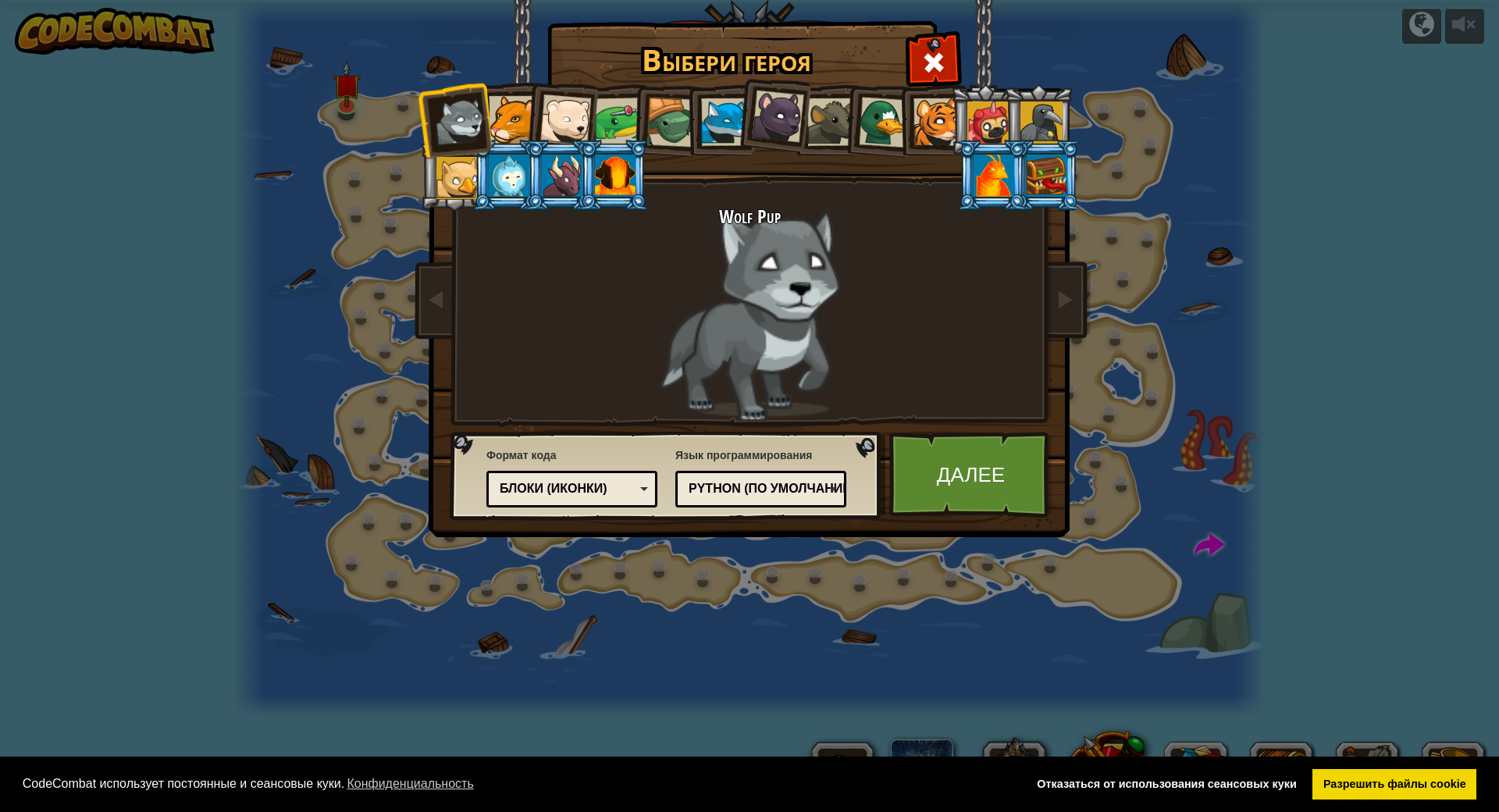
click at [929, 129] on div at bounding box center [938, 123] width 48 height 48
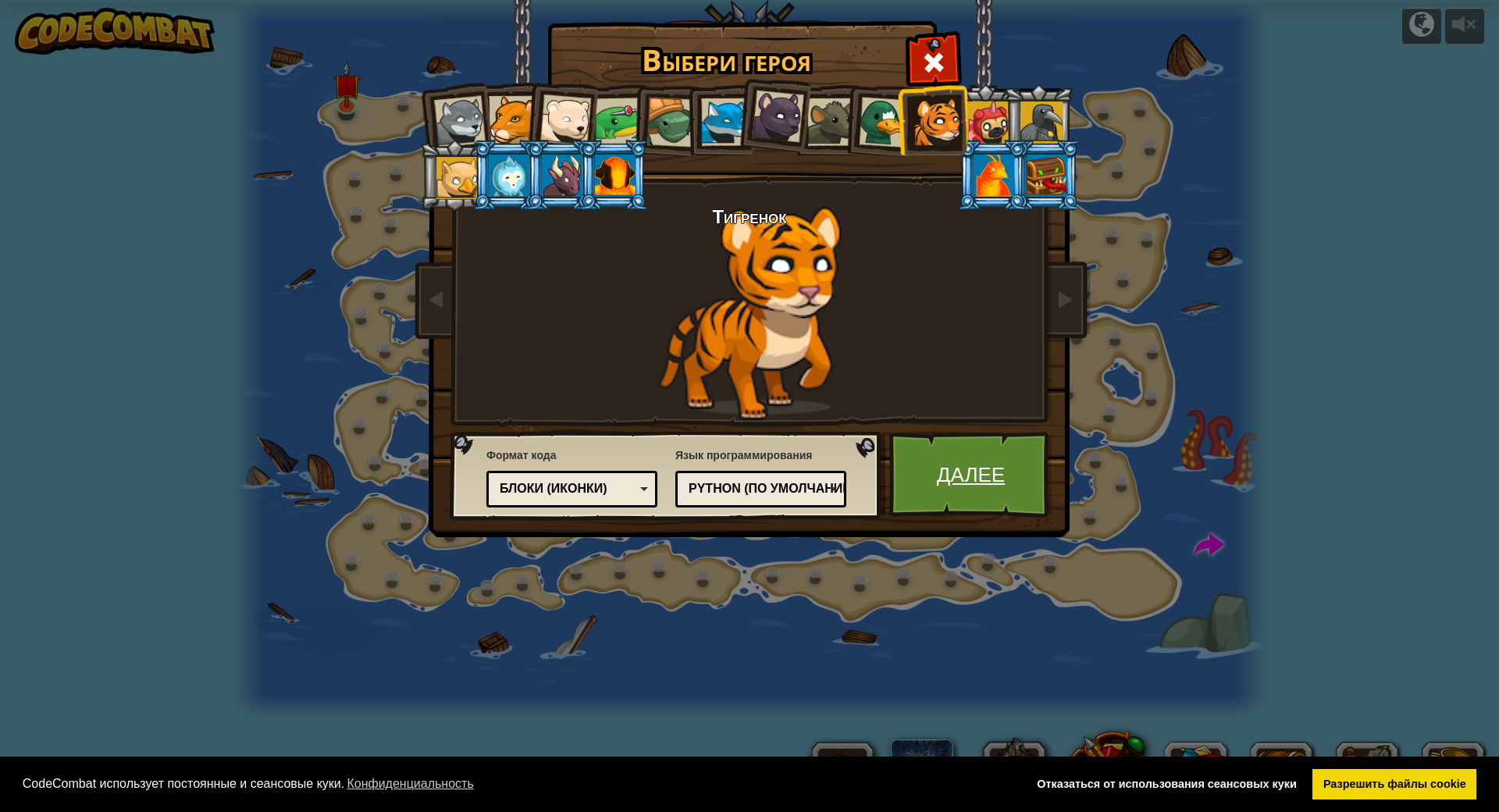
click at [954, 471] on link "Далее" at bounding box center [971, 474] width 163 height 86
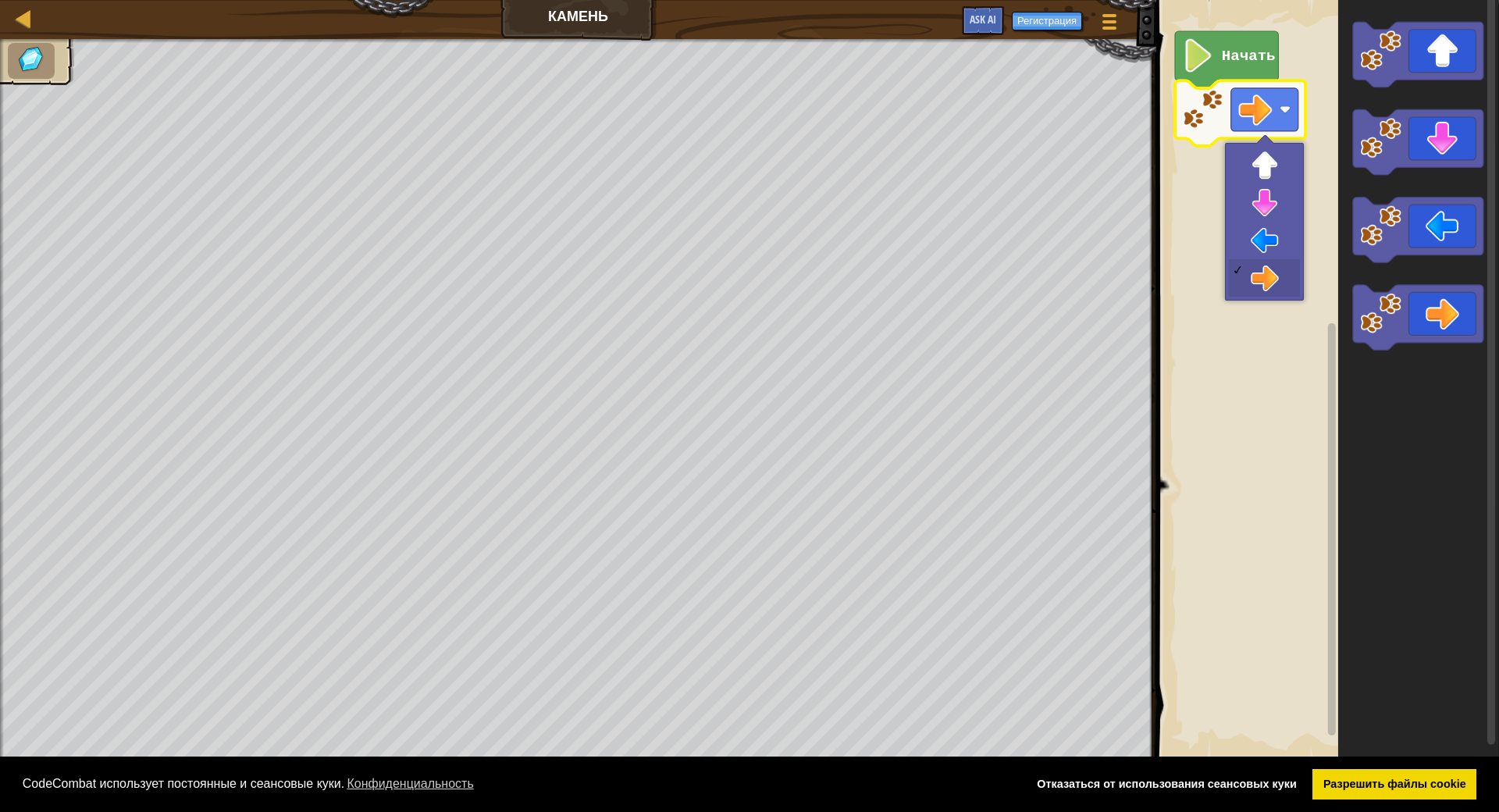
click at [1189, 173] on rect "Рабочая область Blockly" at bounding box center [1325, 380] width 347 height 776
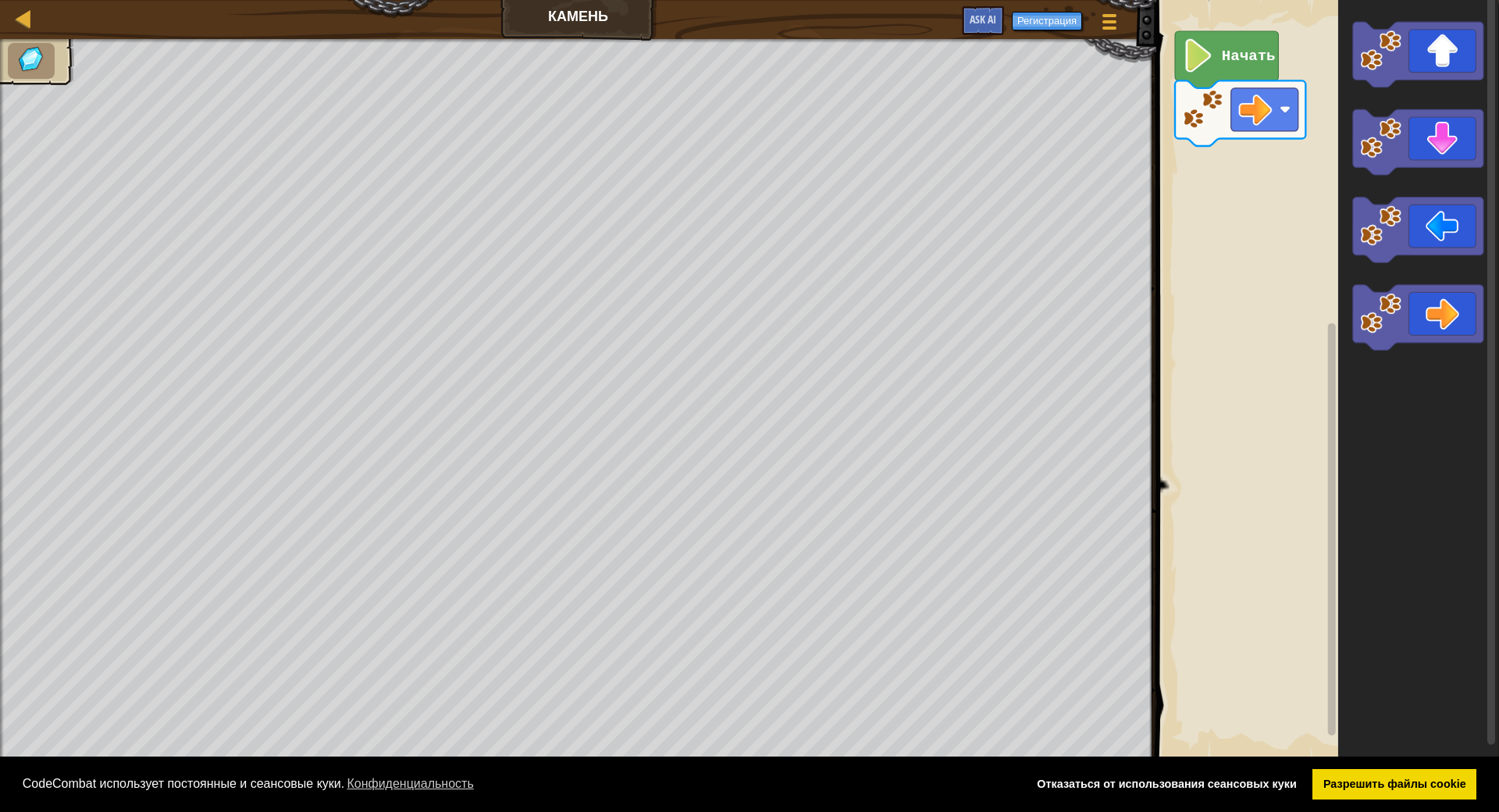
click at [1215, 54] on icon "Рабочая область Blockly" at bounding box center [1227, 60] width 103 height 57
click at [1251, 115] on image "Рабочая область Blockly" at bounding box center [1255, 110] width 33 height 33
click at [1419, 135] on icon "Рабочая область Blockly" at bounding box center [1418, 142] width 130 height 66
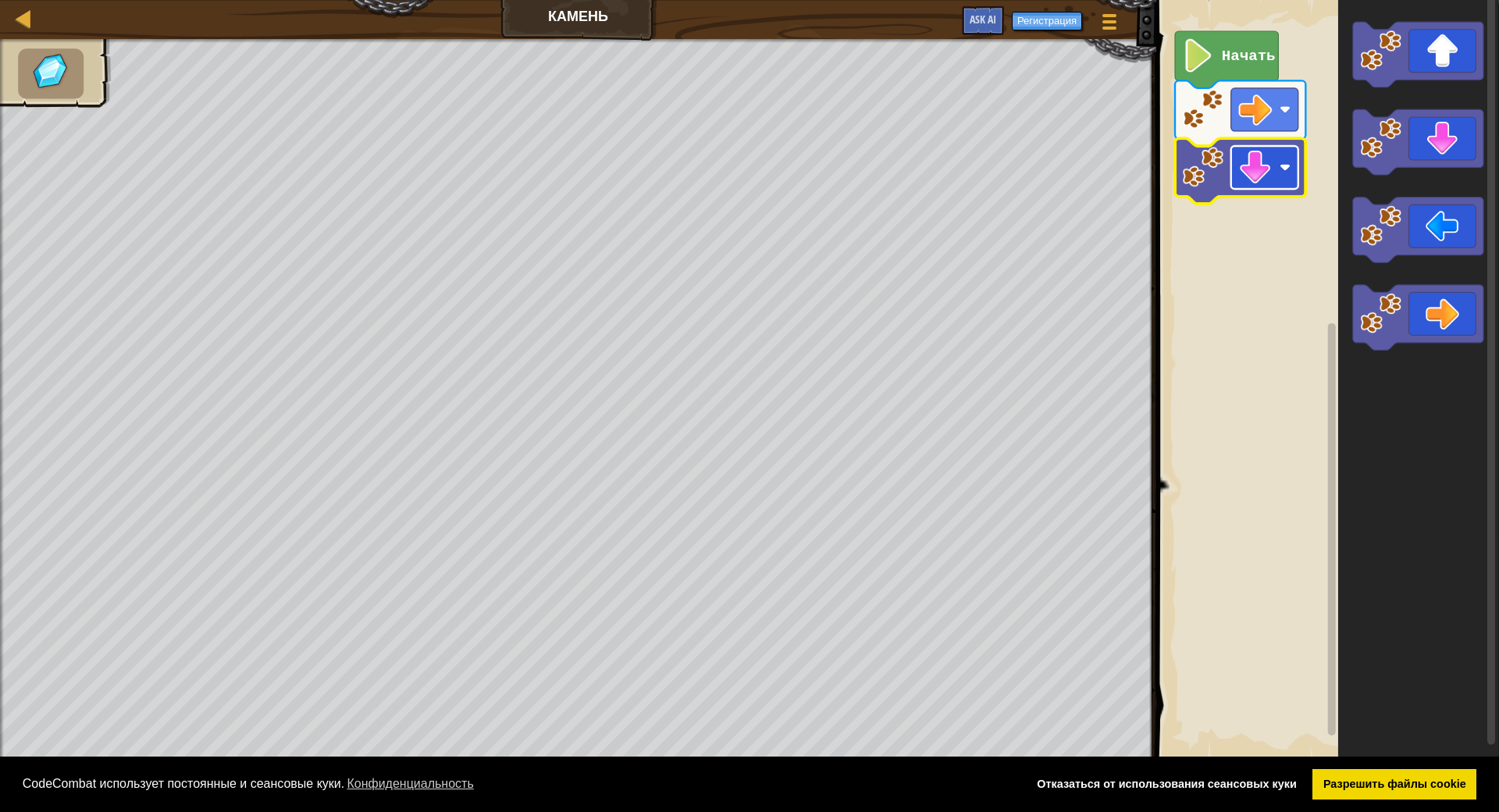
click at [1275, 173] on rect "Рабочая область Blockly" at bounding box center [1265, 167] width 67 height 43
click at [1246, 178] on image "Рабочая область Blockly" at bounding box center [1255, 167] width 33 height 33
click at [1229, 54] on text "Начать" at bounding box center [1249, 56] width 54 height 18
click at [1262, 179] on image "Рабочая область Blockly" at bounding box center [1255, 167] width 33 height 33
click at [1154, 323] on rect "Рабочая область Blockly" at bounding box center [1325, 380] width 347 height 776
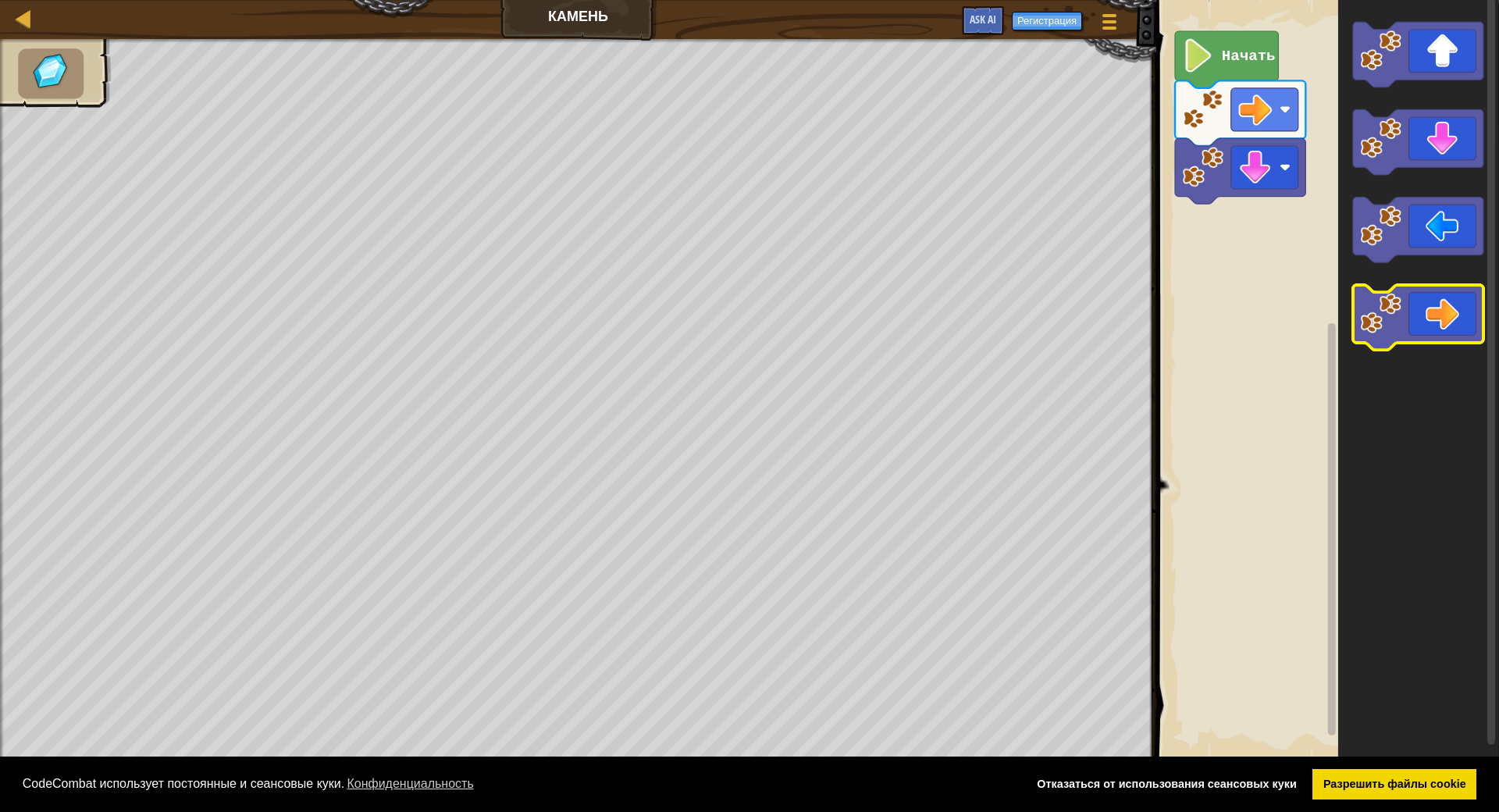
click at [1421, 322] on icon "Рабочая область Blockly" at bounding box center [1418, 317] width 130 height 66
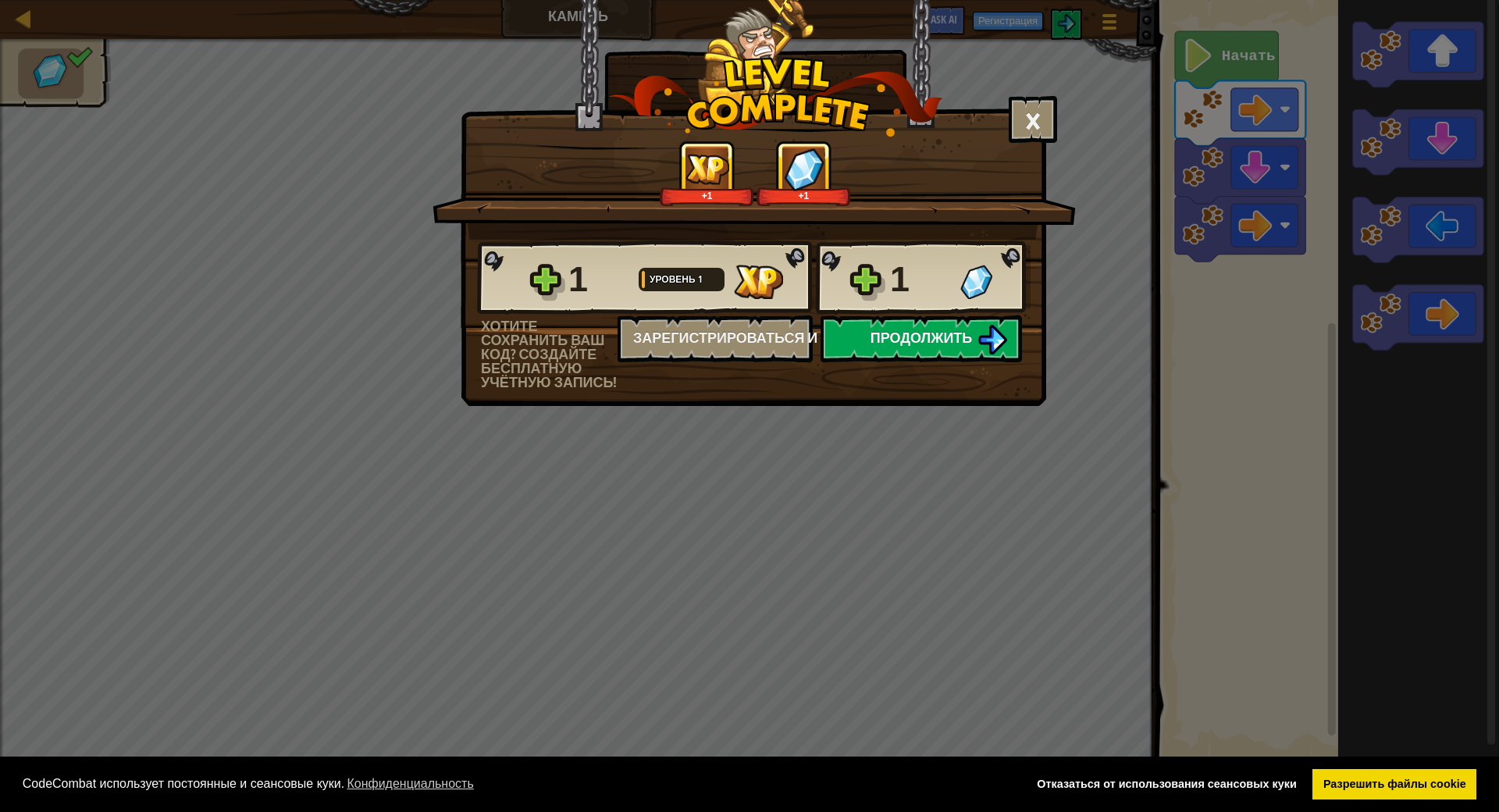
click at [920, 348] on button "Продолжить" at bounding box center [921, 339] width 201 height 47
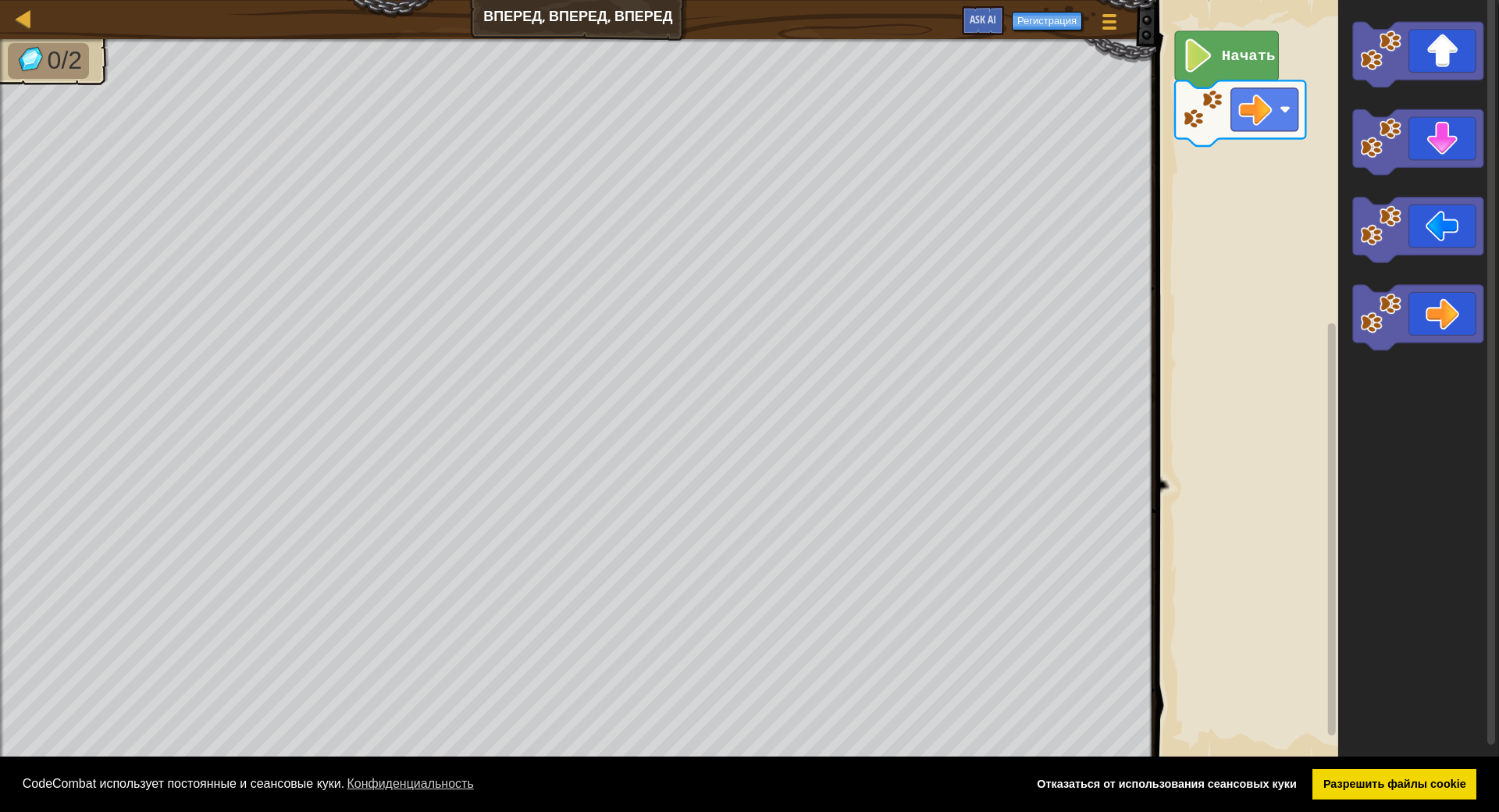
click at [1273, 198] on div "Начать" at bounding box center [1325, 380] width 347 height 776
click at [1438, 67] on icon "Рабочая область Blockly" at bounding box center [1418, 54] width 130 height 66
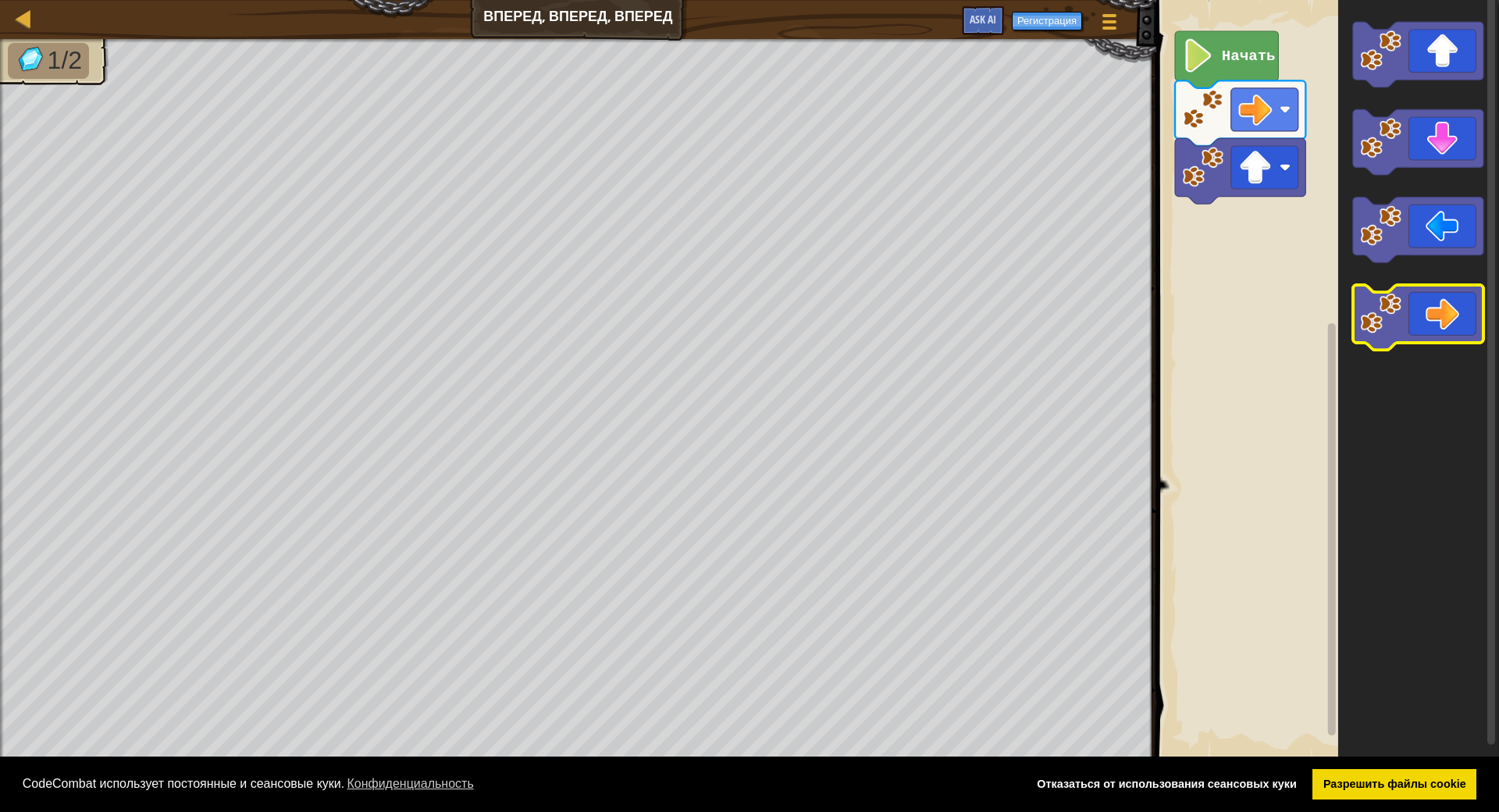
click at [1438, 328] on icon "Рабочая область Blockly" at bounding box center [1418, 317] width 130 height 66
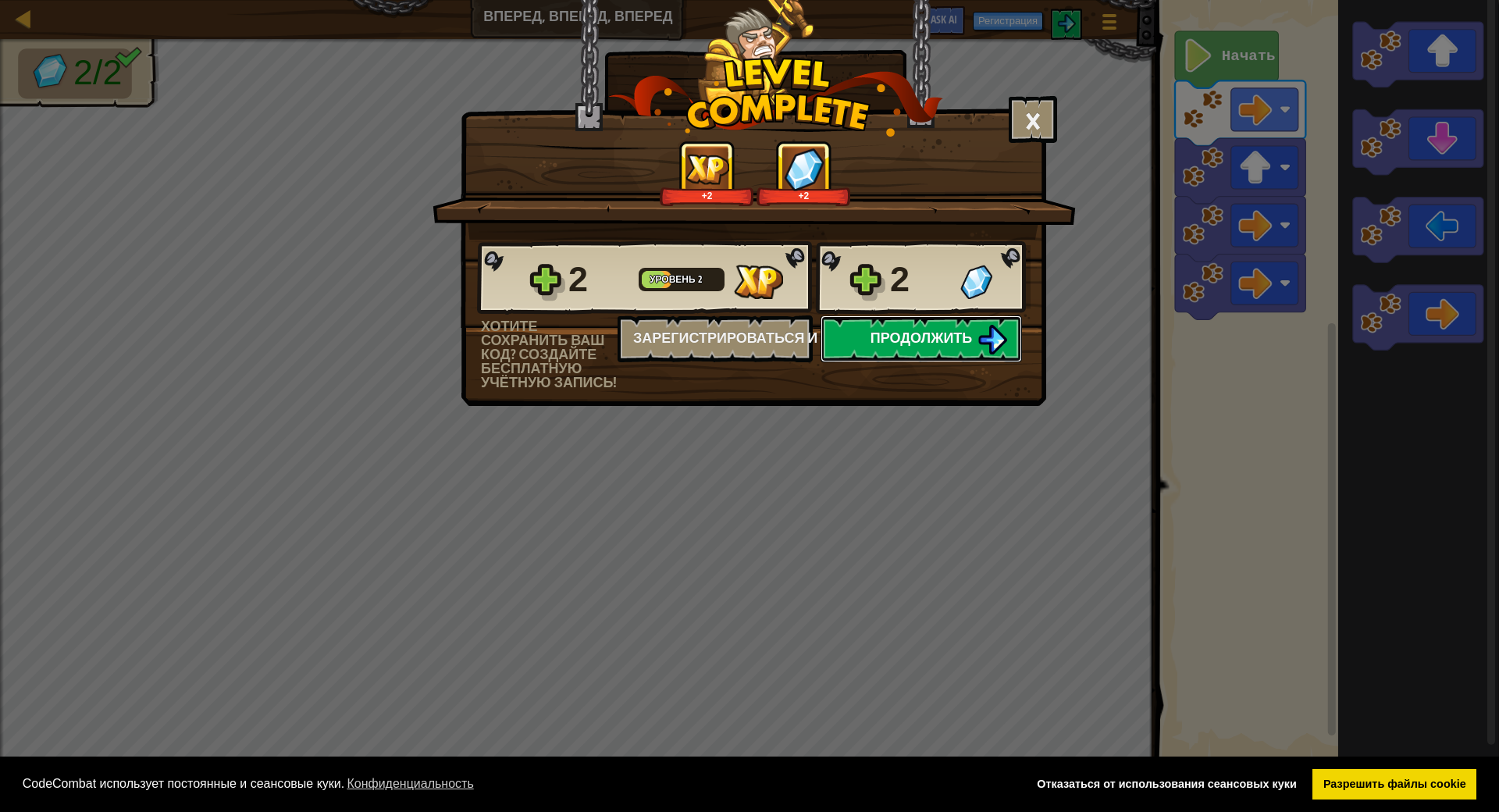
click at [970, 332] on span "Продолжить" at bounding box center [921, 337] width 102 height 19
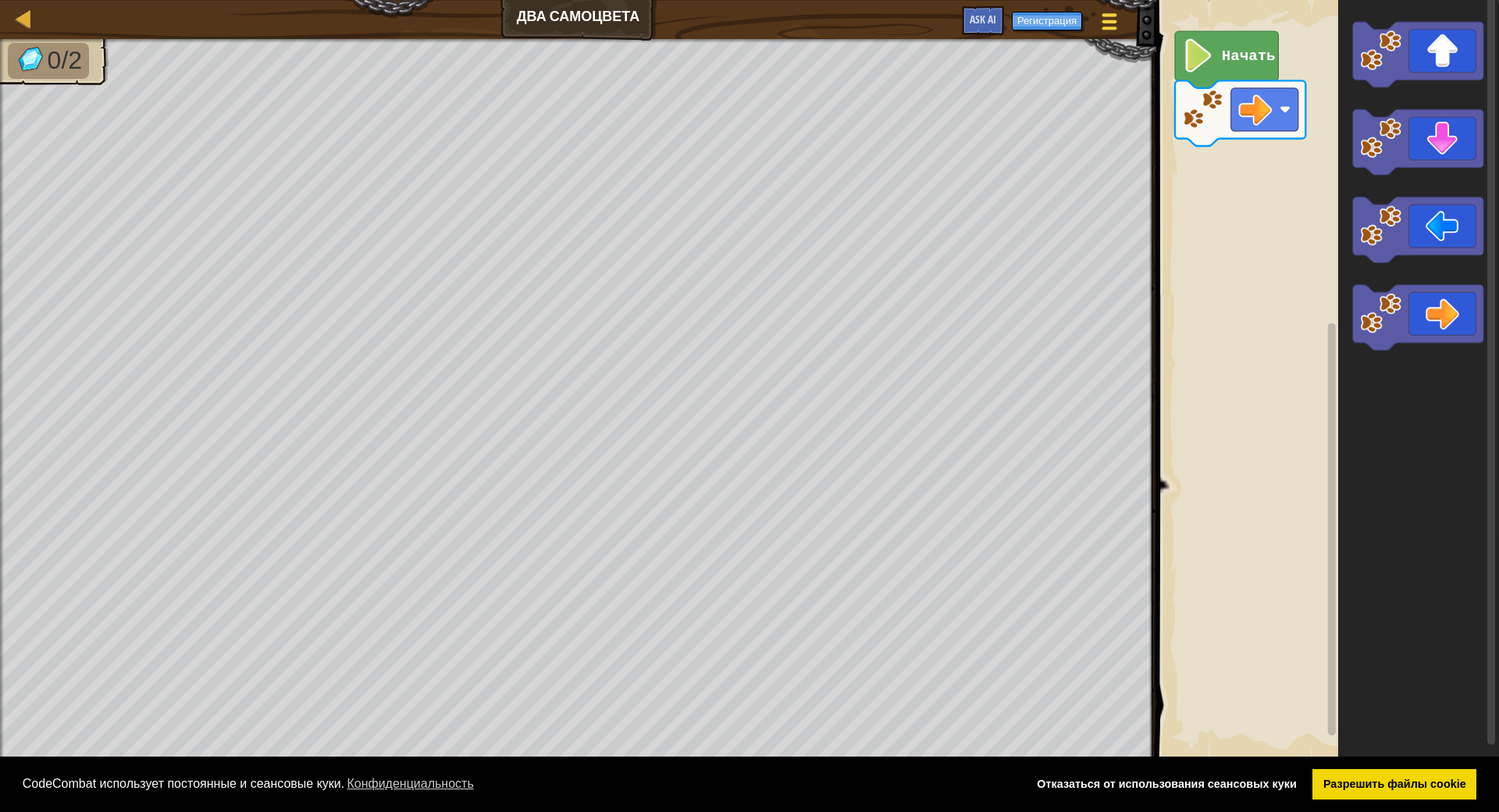
click at [1112, 24] on div at bounding box center [1109, 21] width 21 height 23
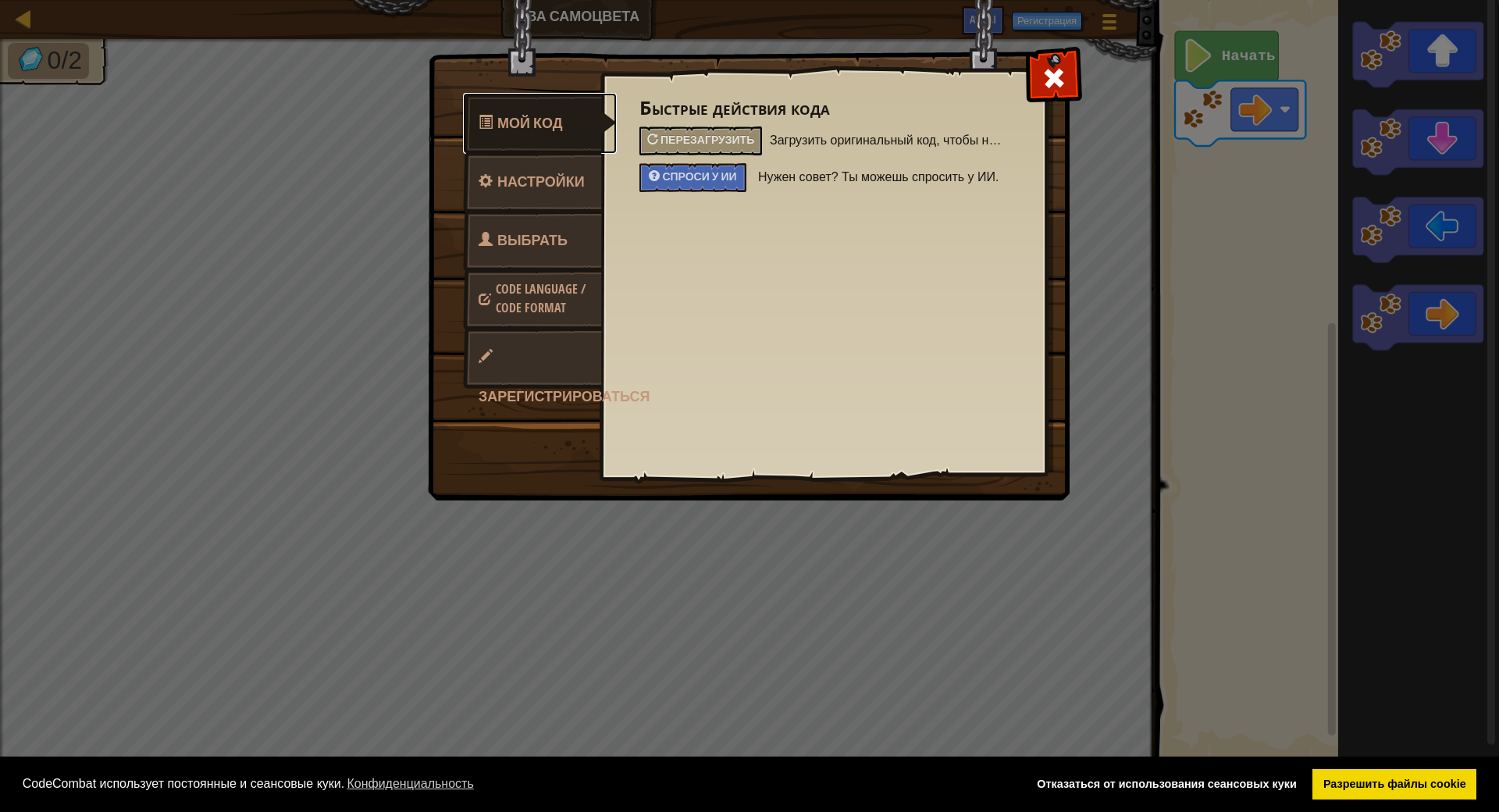
click at [518, 124] on span "Мой код" at bounding box center [530, 123] width 66 height 19
click at [1055, 77] on span at bounding box center [1054, 78] width 25 height 25
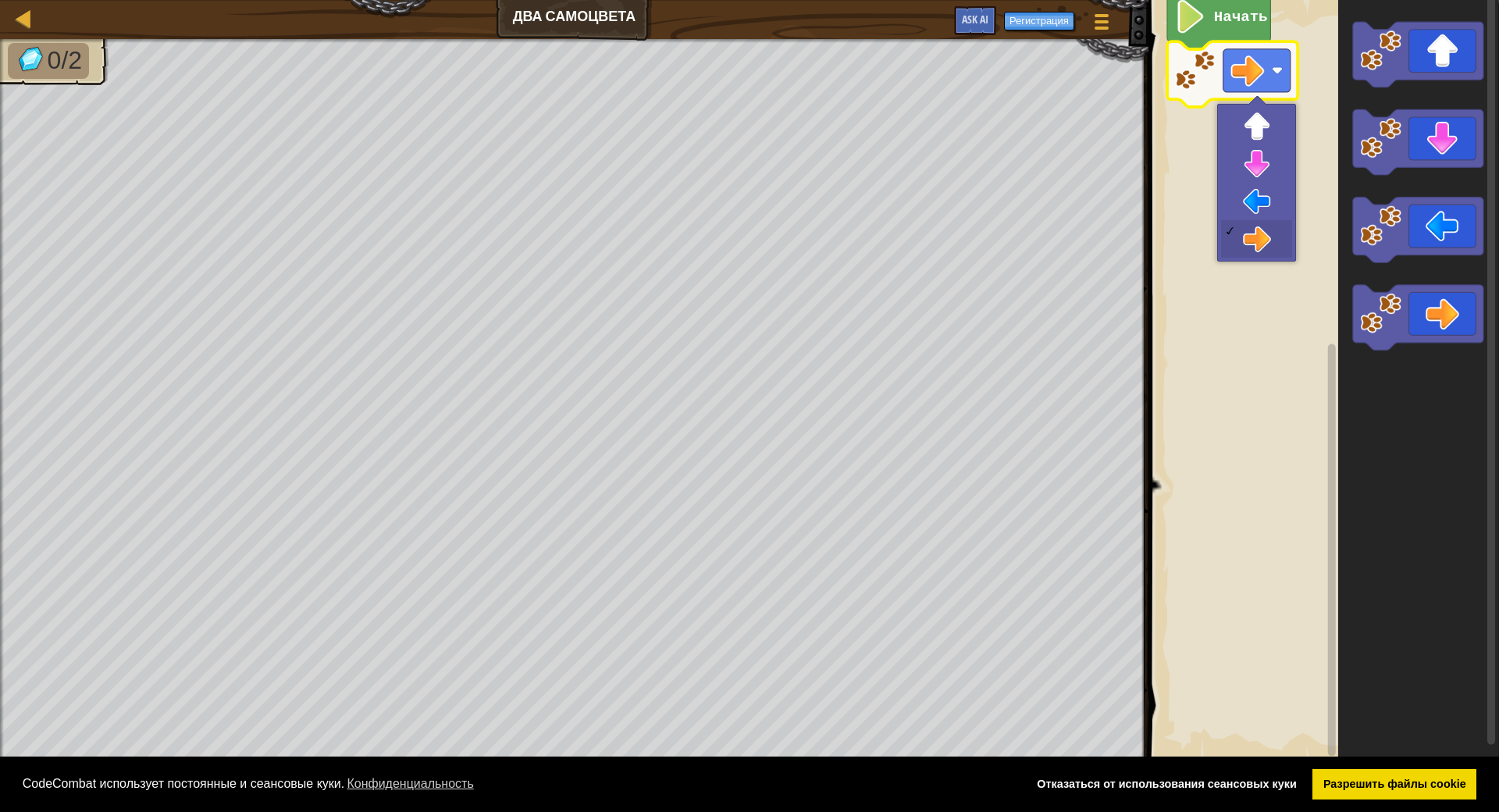
click at [1255, 357] on rect "Рабочая область Blockly" at bounding box center [1321, 380] width 355 height 776
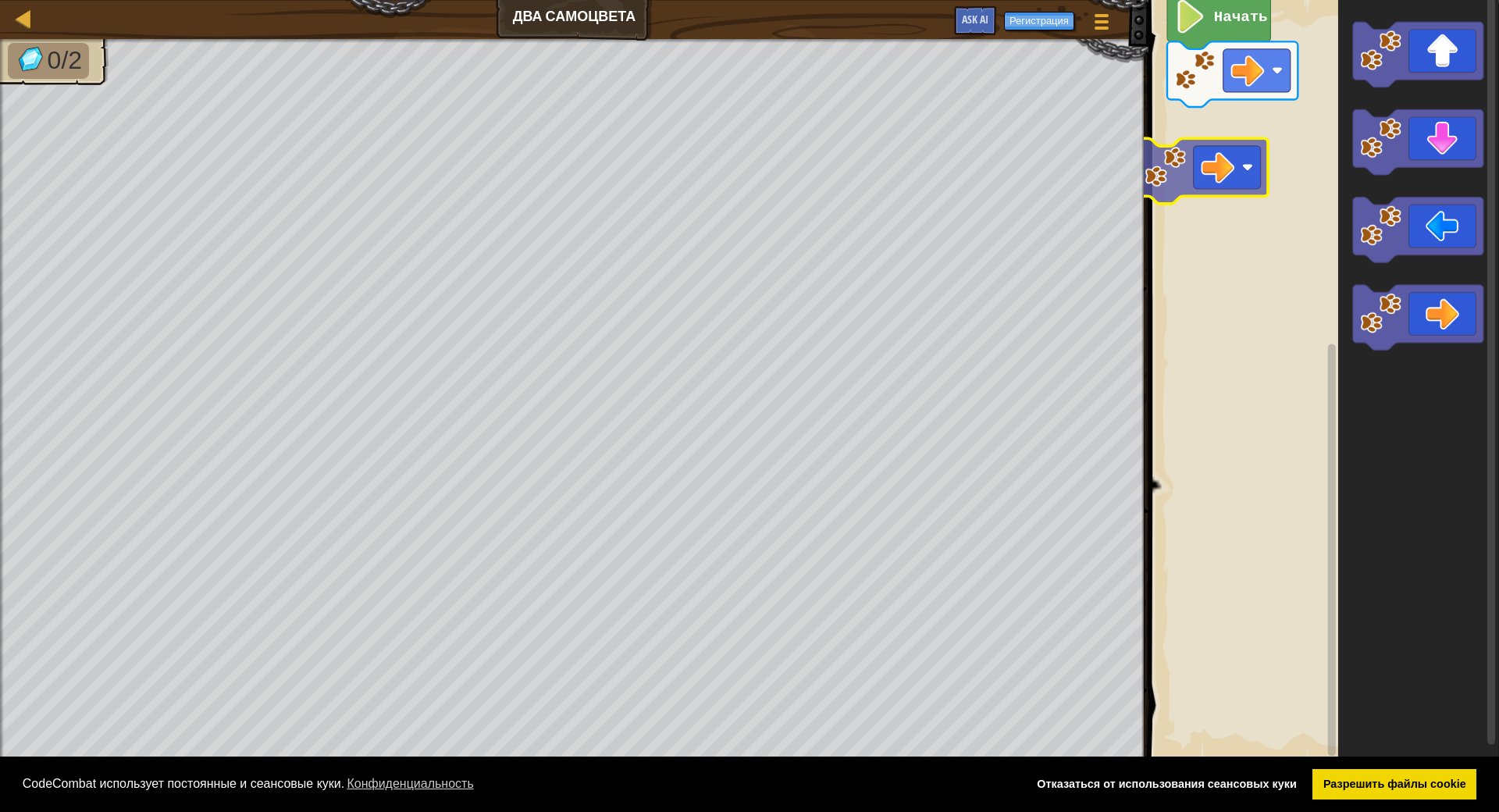
click at [1229, 165] on div "Начать" at bounding box center [1321, 380] width 355 height 776
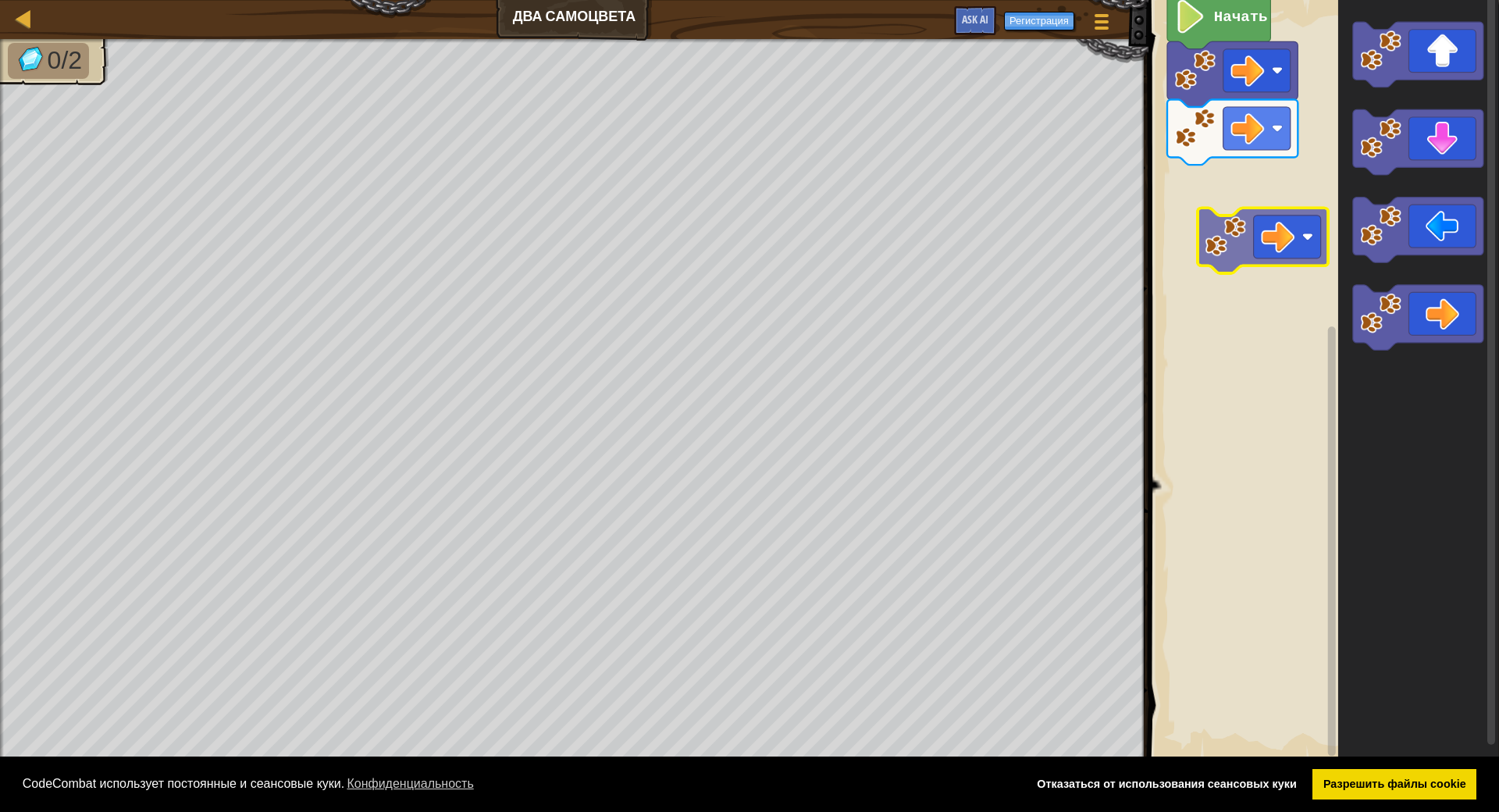
click at [1265, 230] on div "Начать" at bounding box center [1321, 380] width 355 height 776
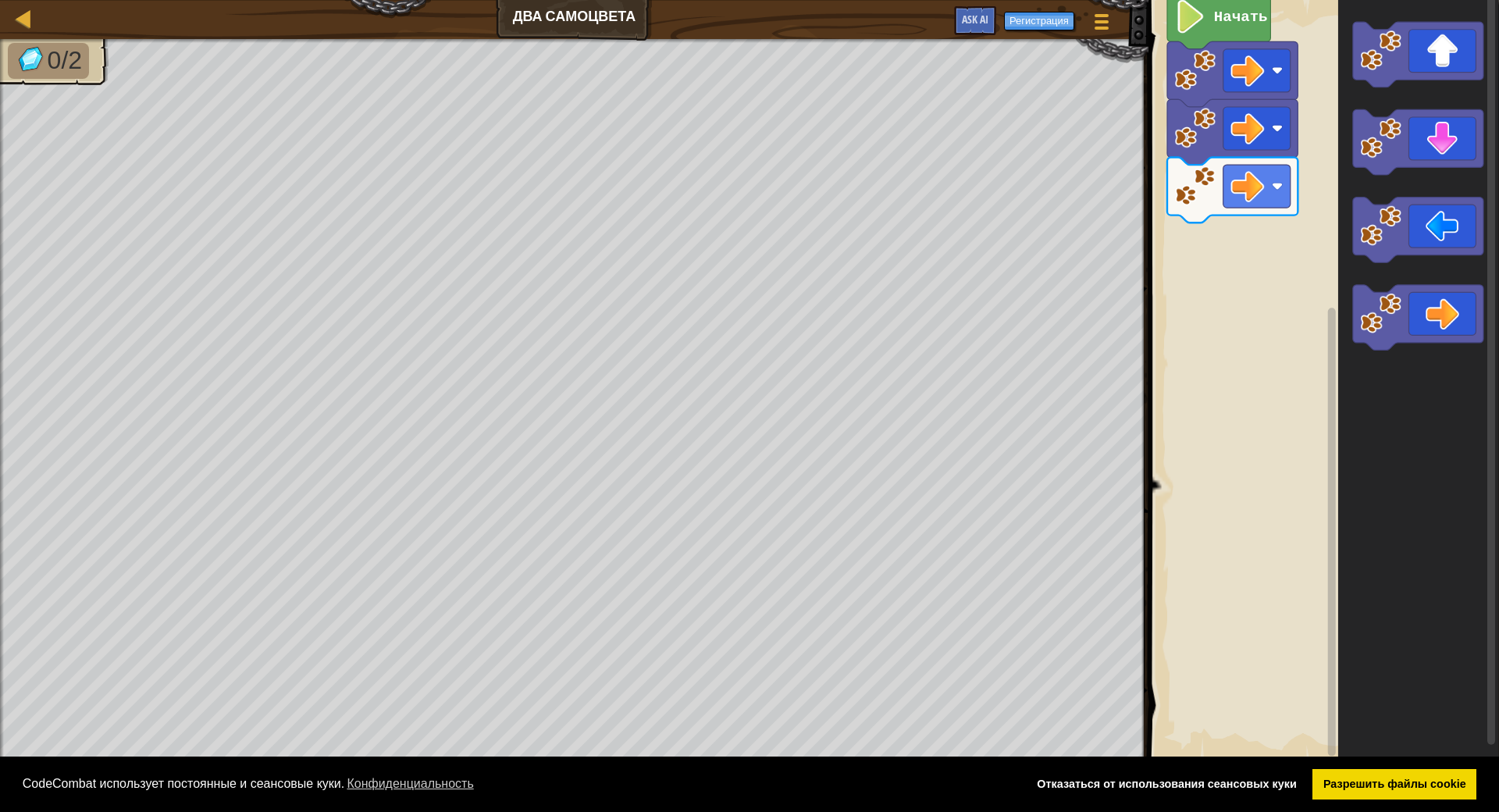
click at [1196, 316] on div "Начать" at bounding box center [1321, 380] width 355 height 776
click at [1409, 42] on icon "Рабочая область Blockly" at bounding box center [1418, 54] width 130 height 66
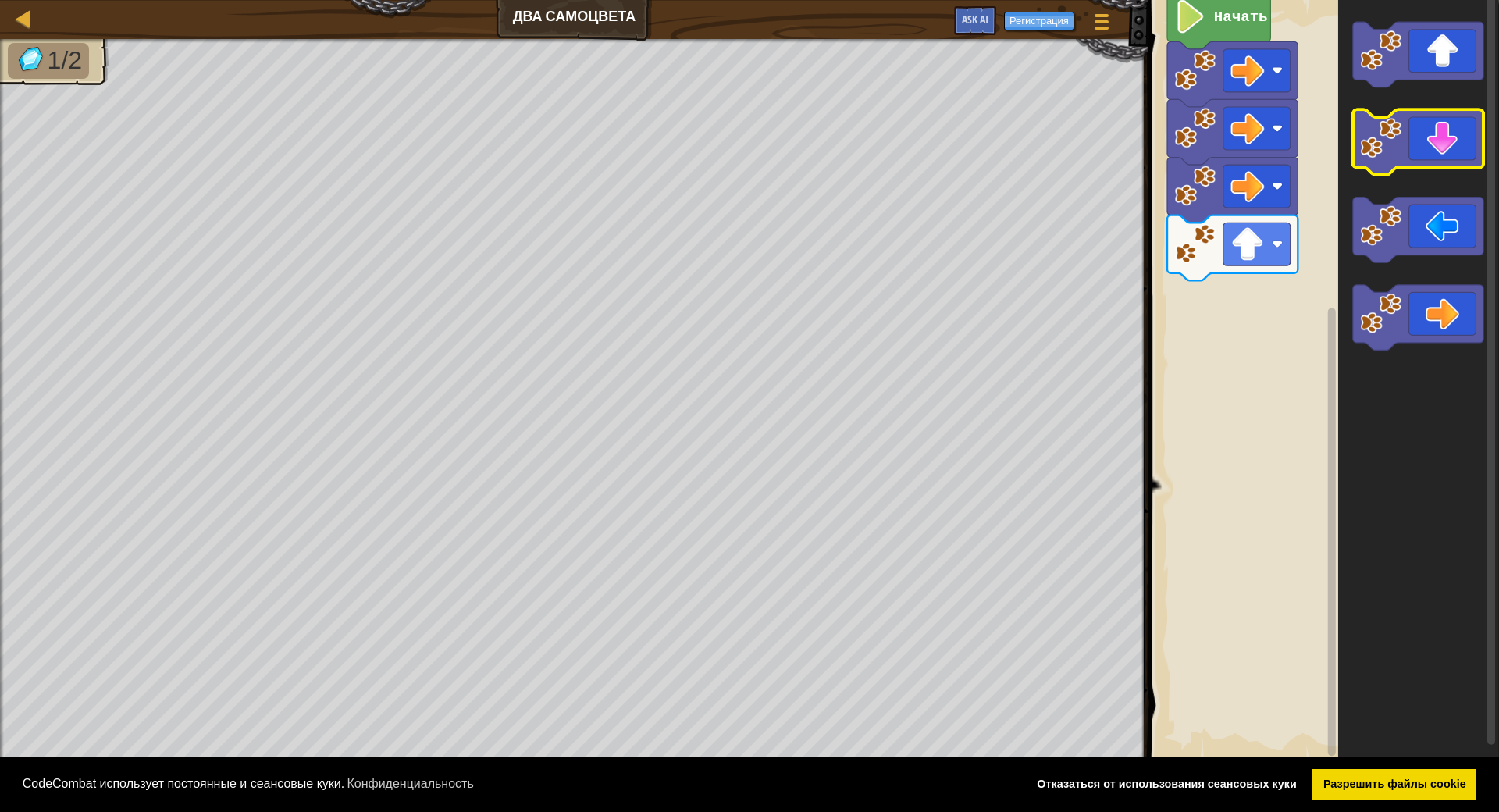
click at [1433, 158] on icon "Рабочая область Blockly" at bounding box center [1418, 142] width 130 height 66
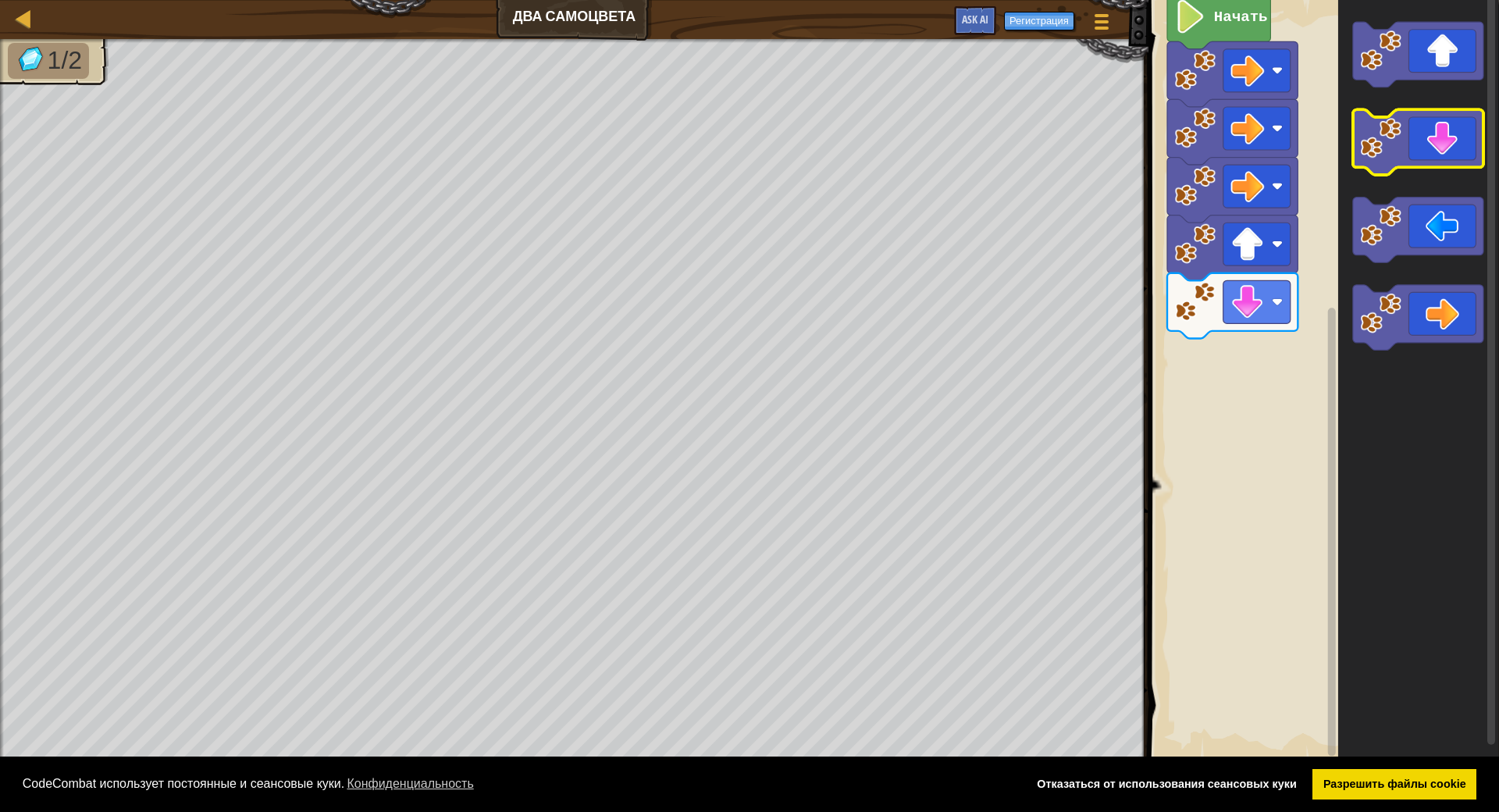
click at [1433, 158] on icon "Рабочая область Blockly" at bounding box center [1418, 142] width 130 height 66
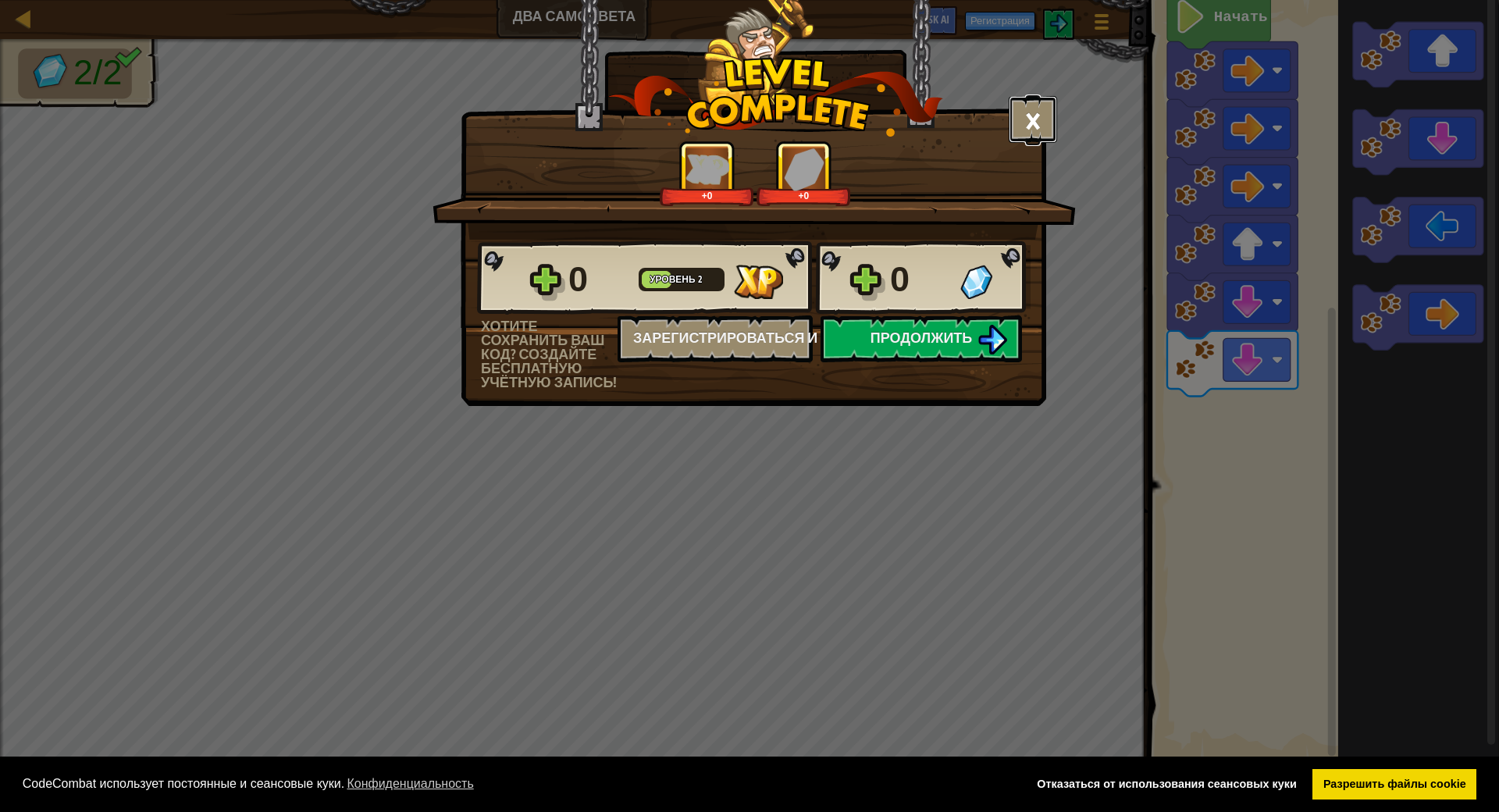
click at [1039, 114] on button "×" at bounding box center [1033, 119] width 48 height 47
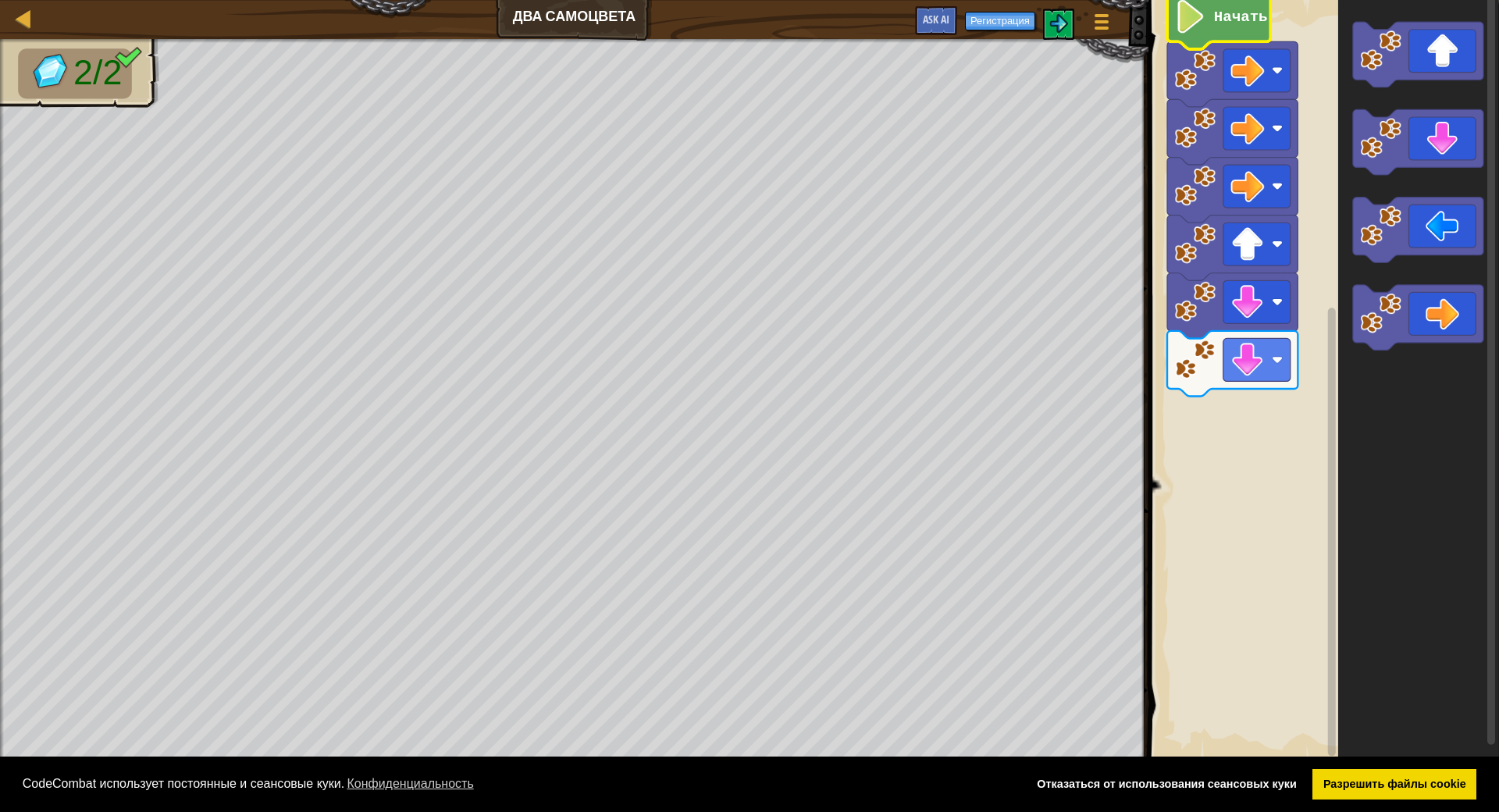
click at [1206, 15] on image "Рабочая область Blockly" at bounding box center [1190, 17] width 32 height 33
click at [1098, 23] on span at bounding box center [1101, 21] width 15 height 3
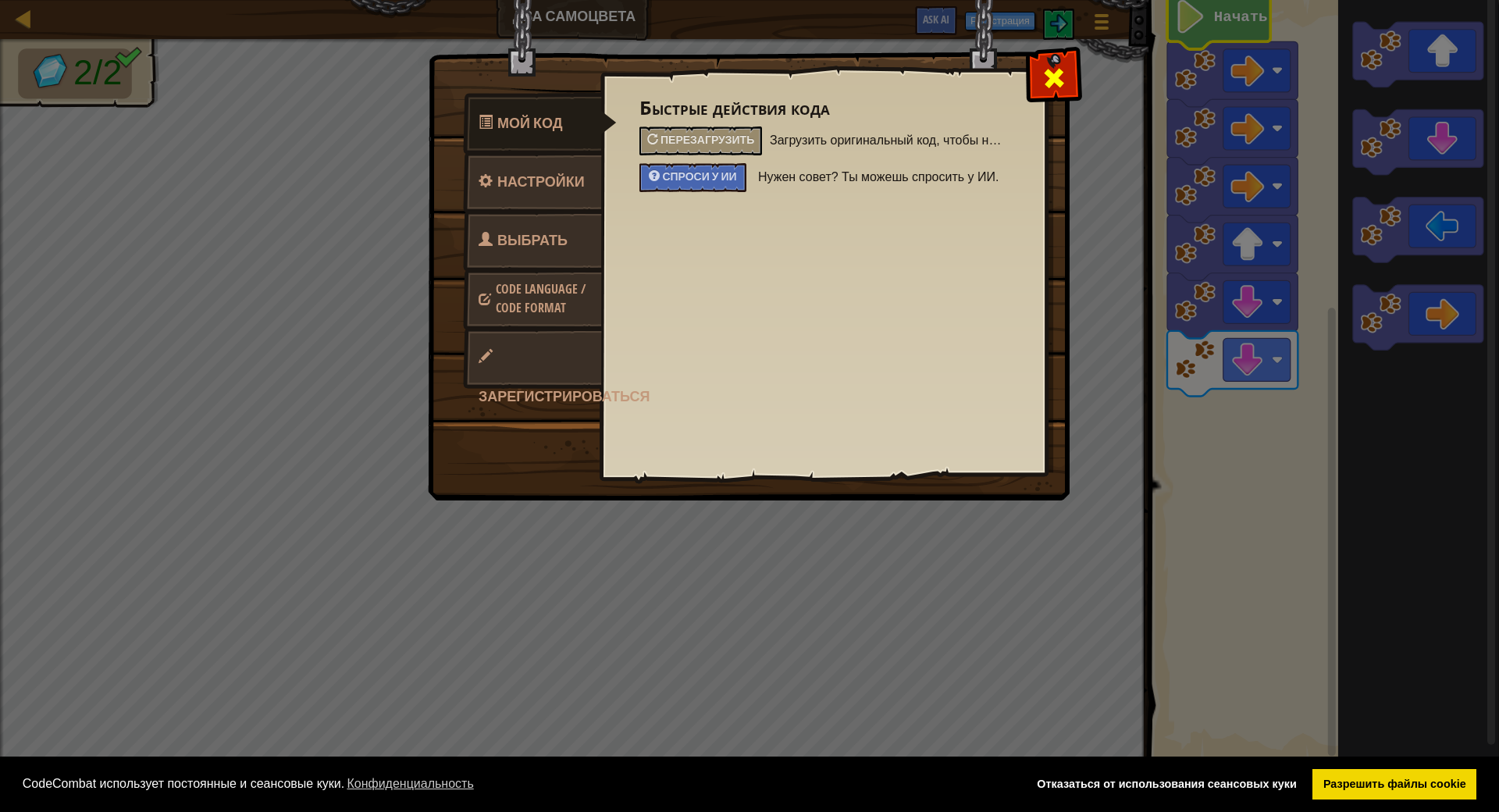
click at [1054, 80] on span at bounding box center [1054, 78] width 25 height 25
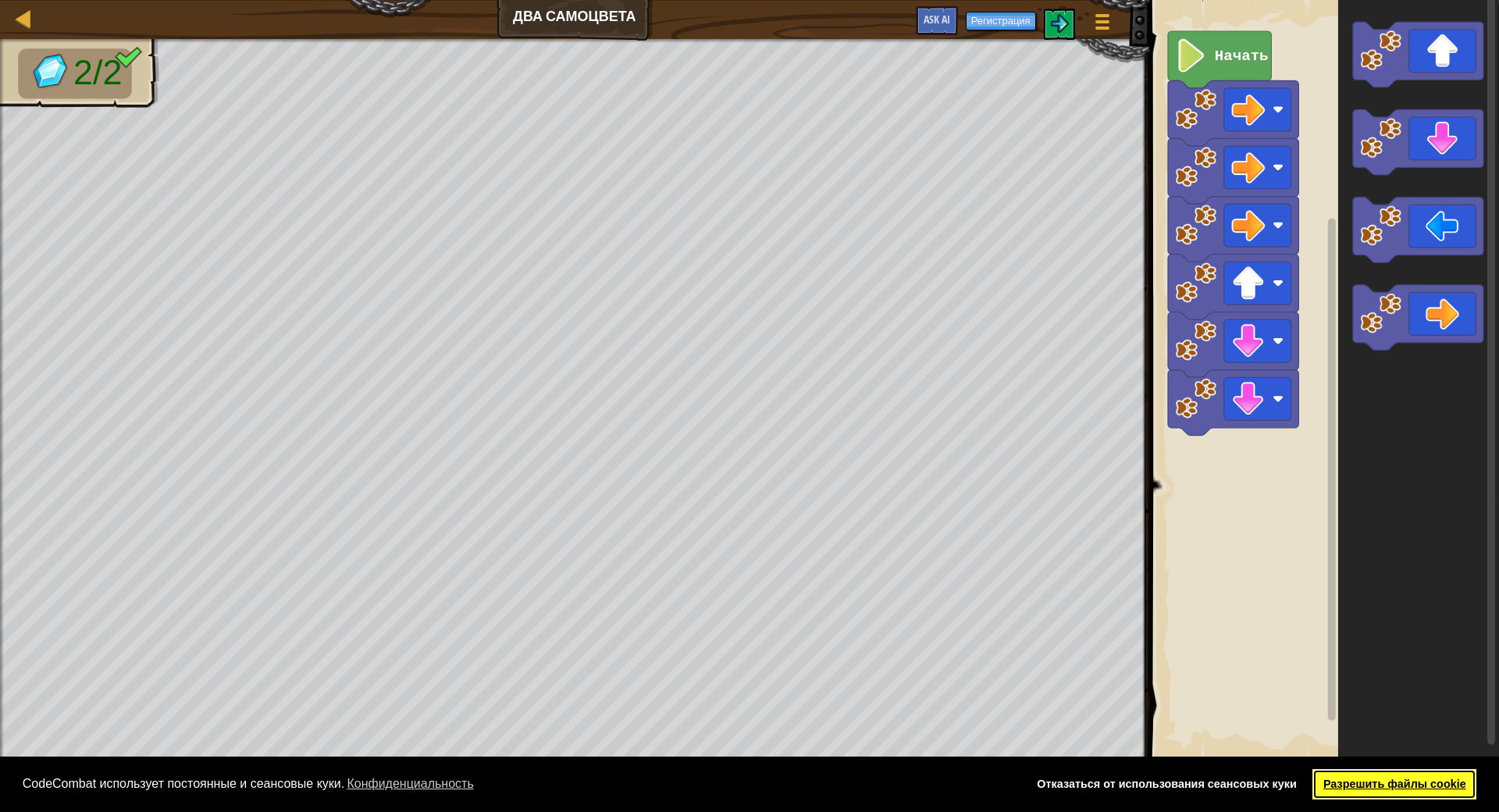
click at [1337, 769] on link "Разрешить файлы cookie" at bounding box center [1395, 784] width 164 height 31
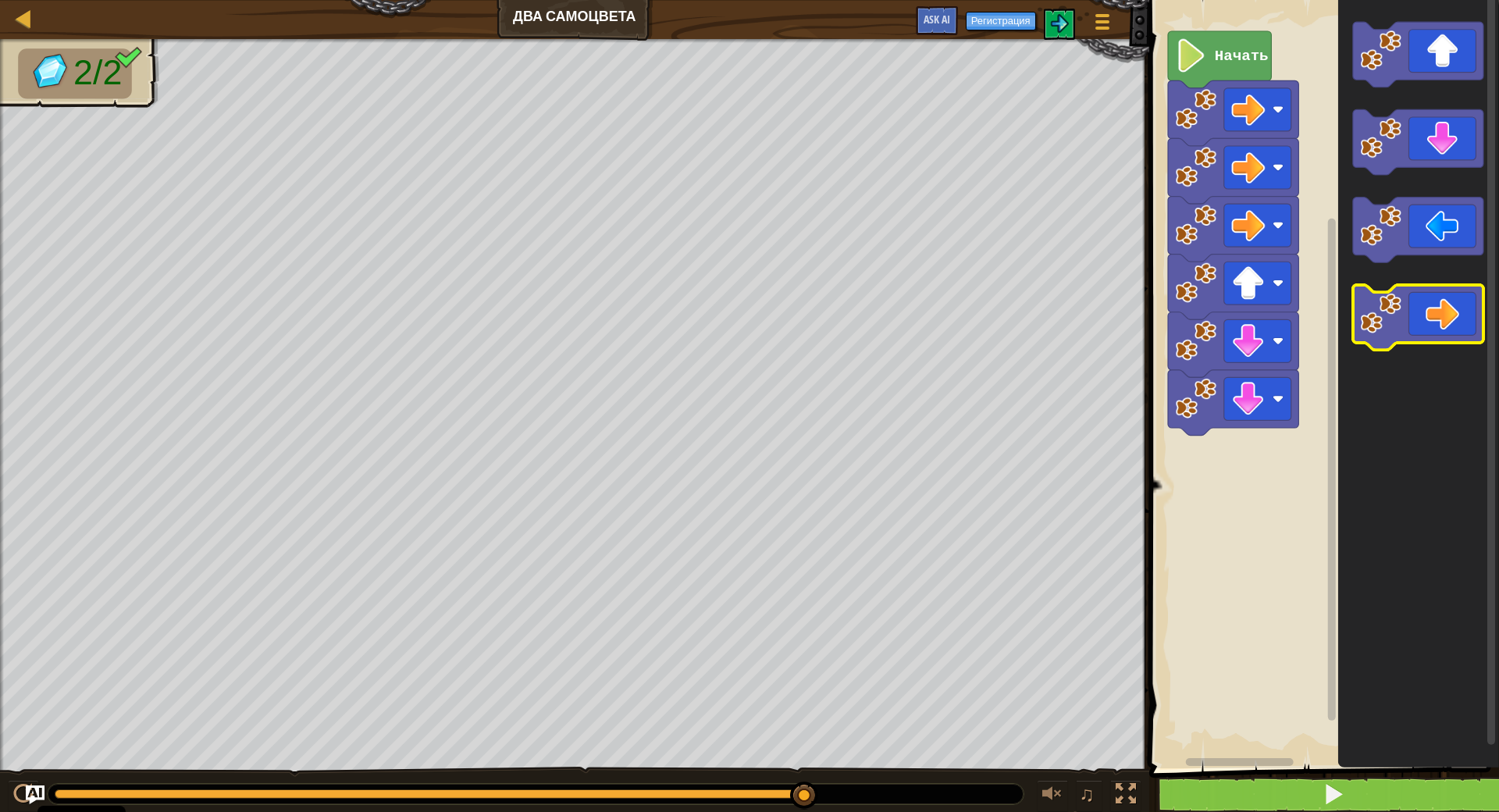
click at [1447, 328] on icon "Рабочая область Blockly" at bounding box center [1418, 317] width 130 height 66
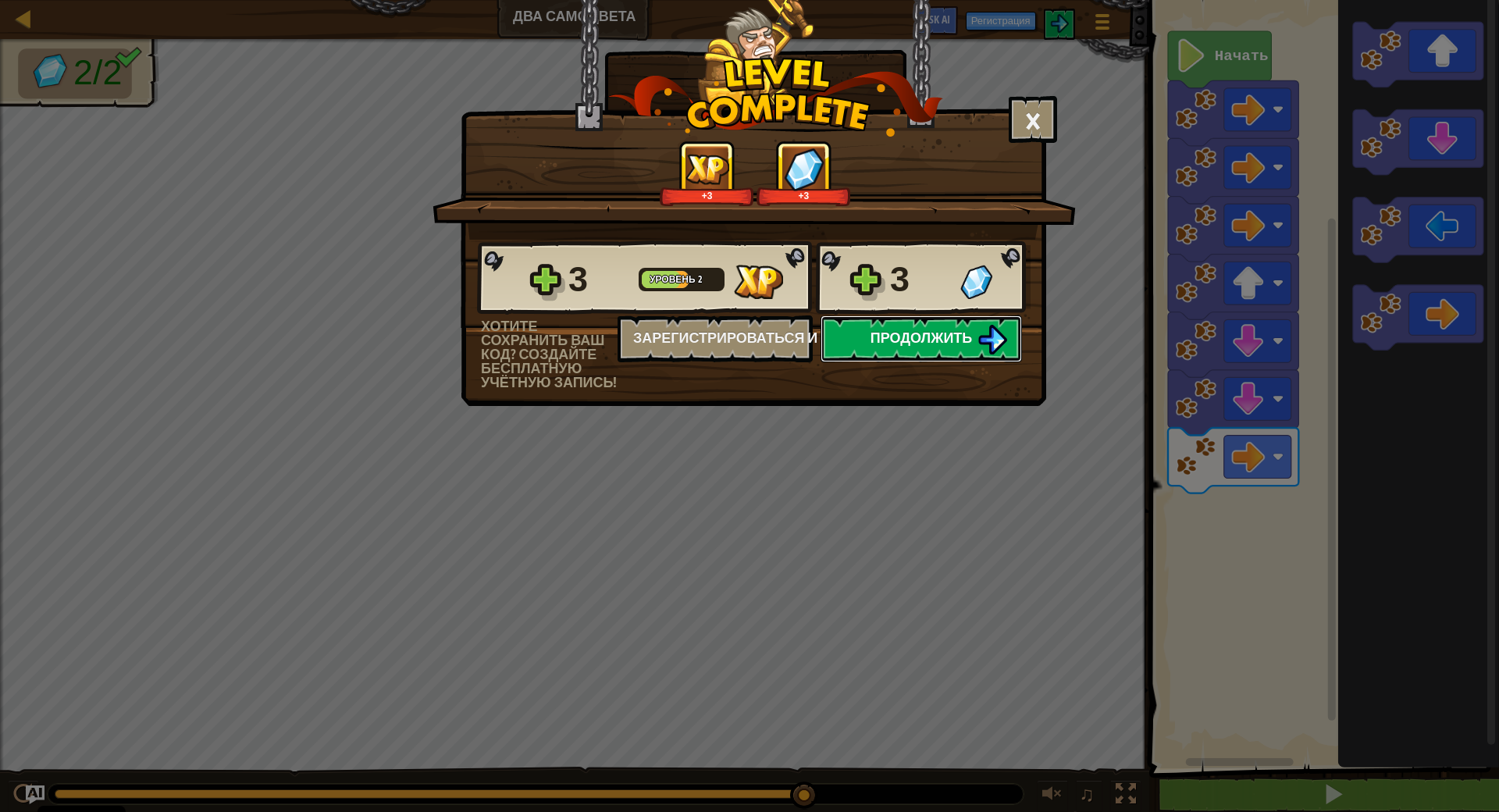
click at [898, 340] on span "Продолжить" at bounding box center [921, 337] width 102 height 19
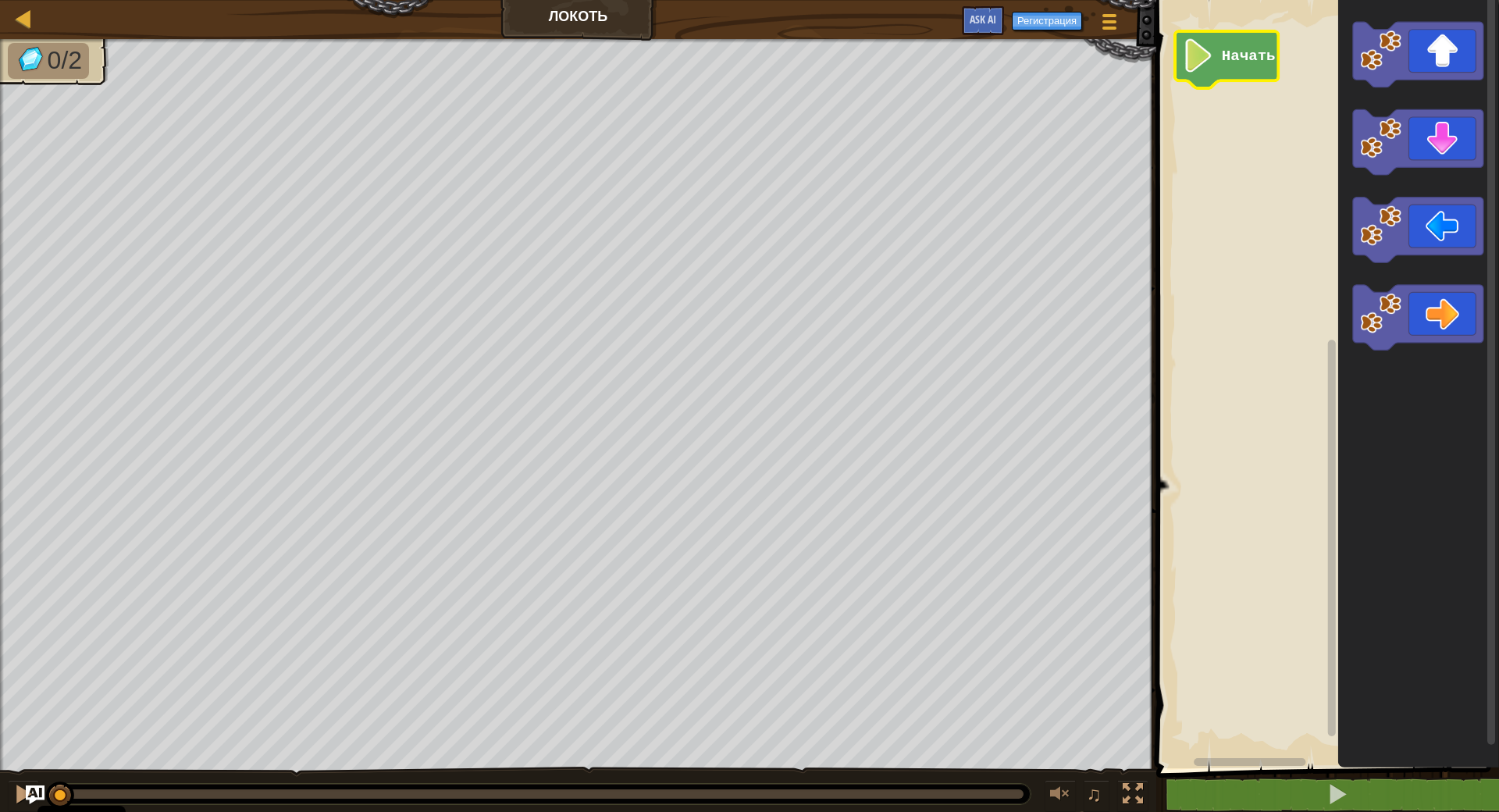
click at [1231, 60] on text "Начать" at bounding box center [1249, 56] width 54 height 18
click at [1429, 145] on icon "Рабочая область Blockly" at bounding box center [1418, 142] width 130 height 66
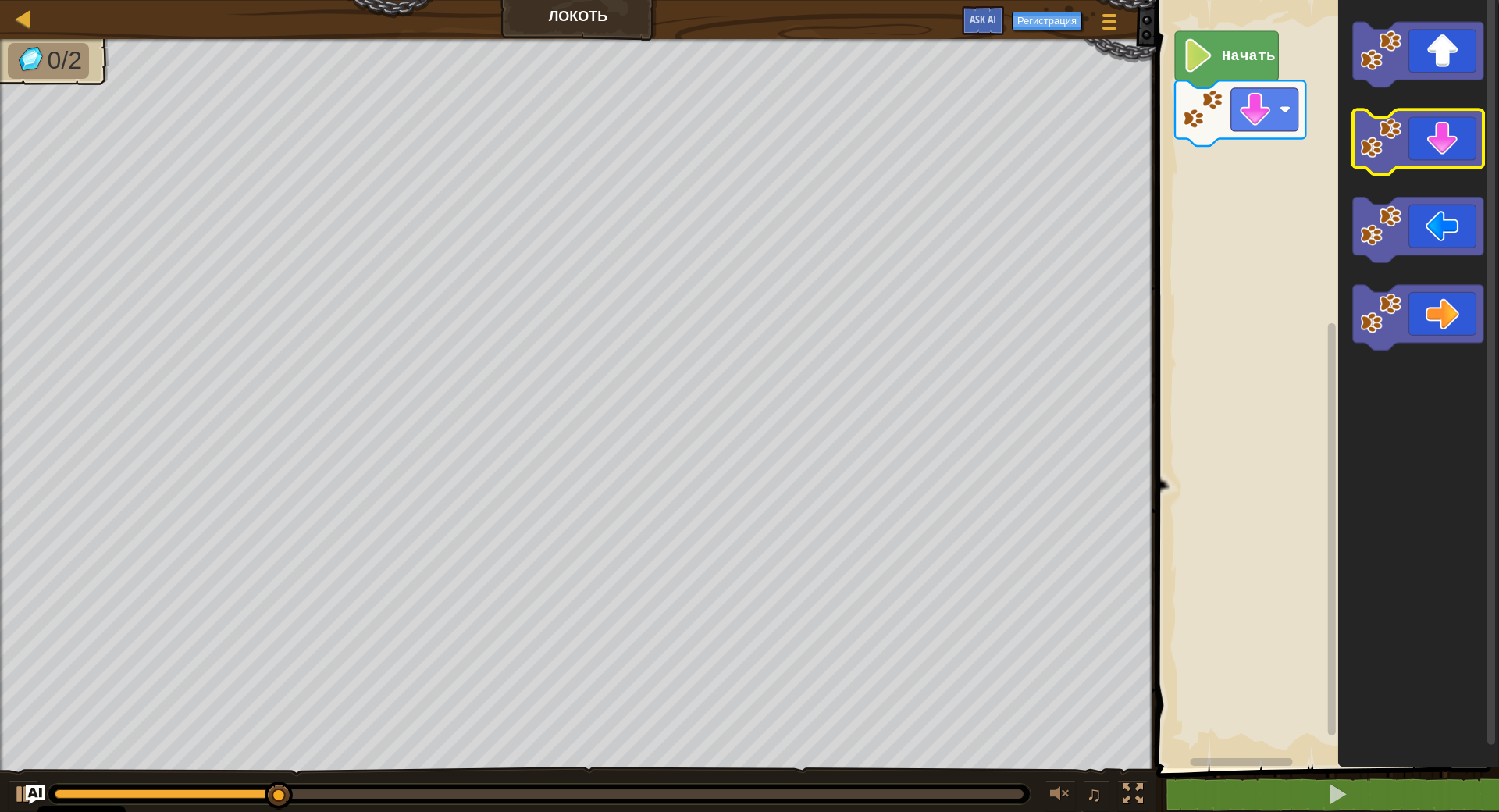
click at [1429, 145] on icon "Рабочая область Blockly" at bounding box center [1418, 142] width 130 height 66
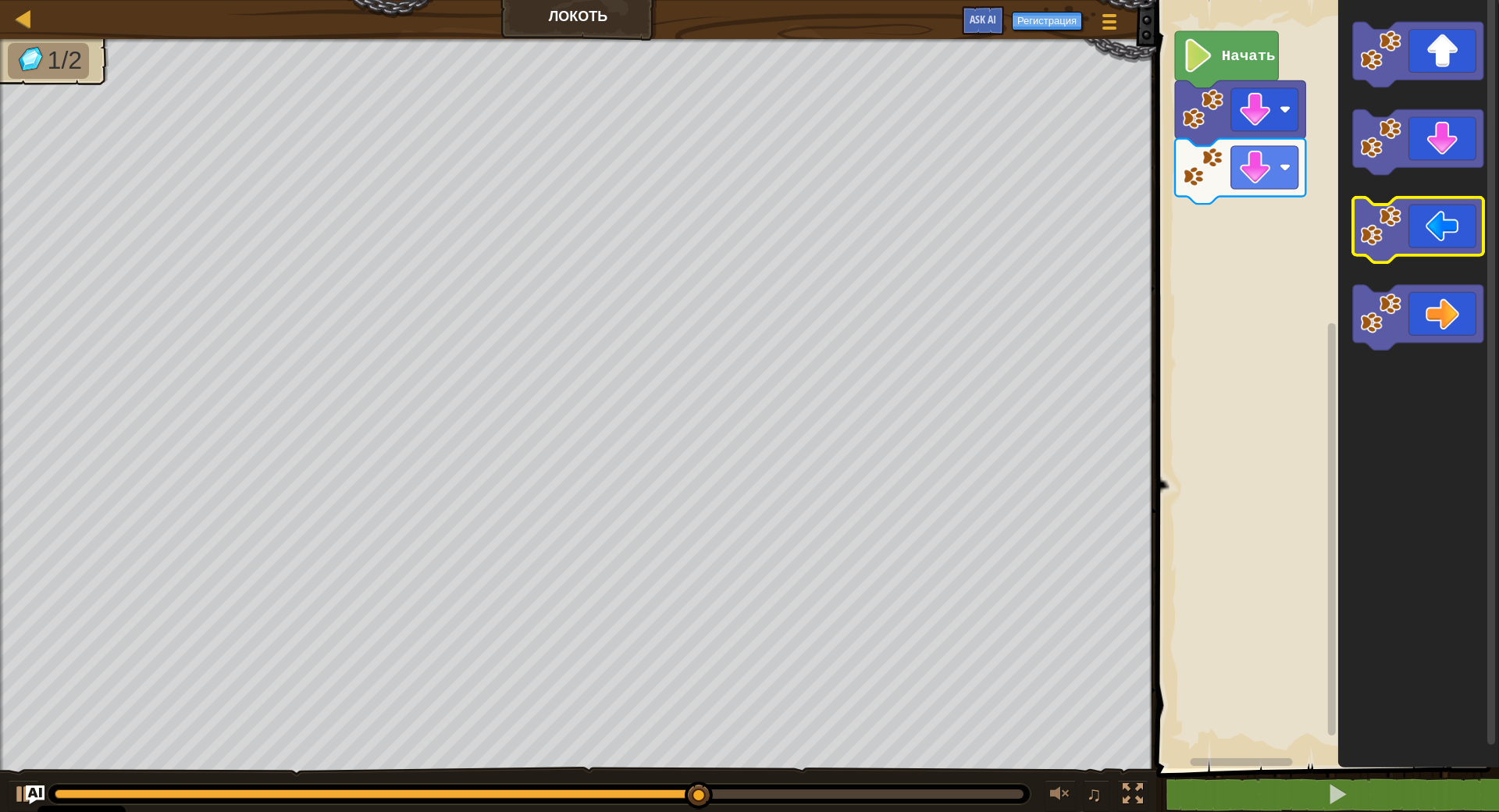
click at [1438, 226] on icon "Рабочая область Blockly" at bounding box center [1418, 230] width 130 height 66
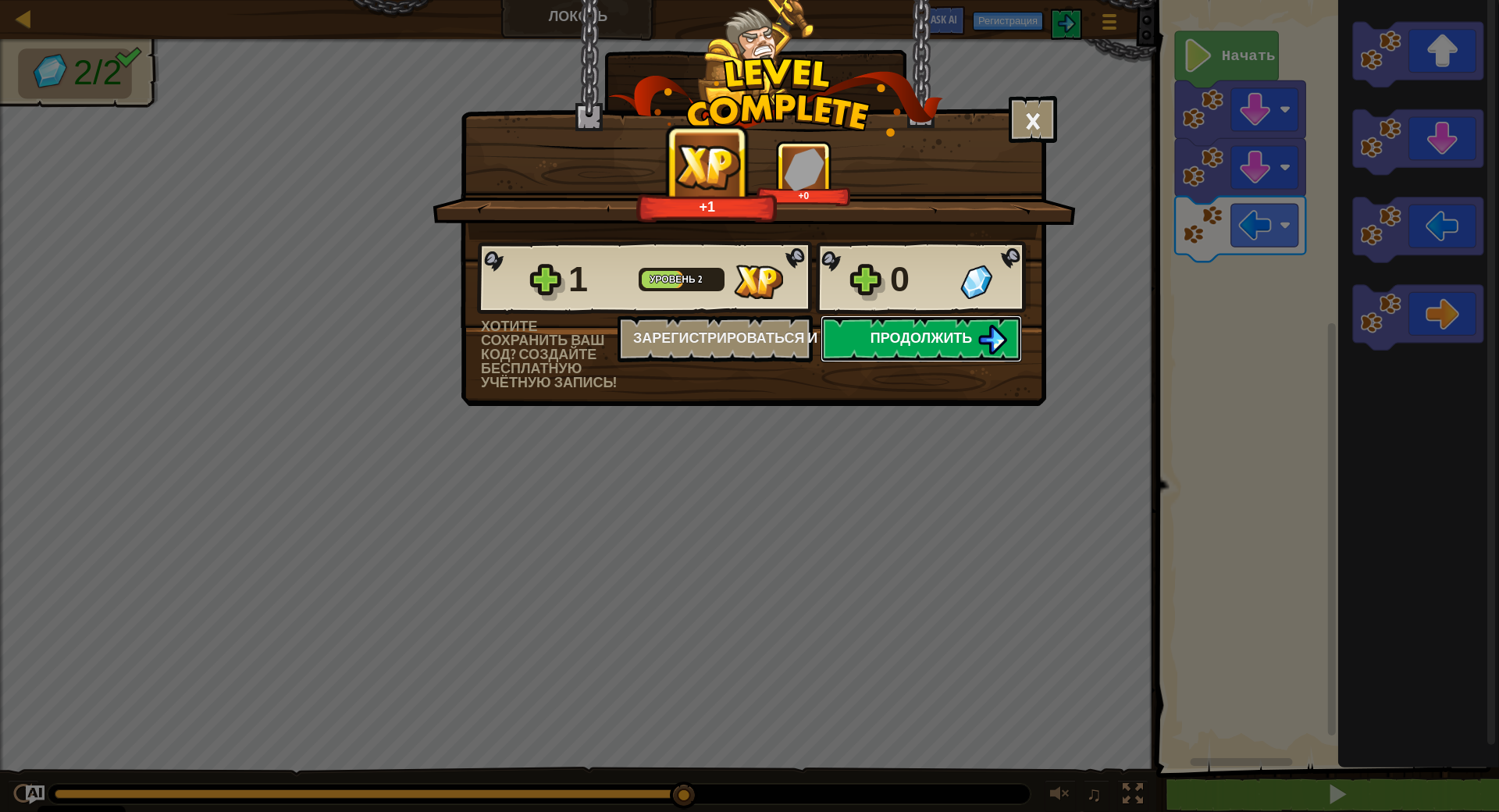
click at [913, 336] on span "Продолжить" at bounding box center [921, 337] width 102 height 19
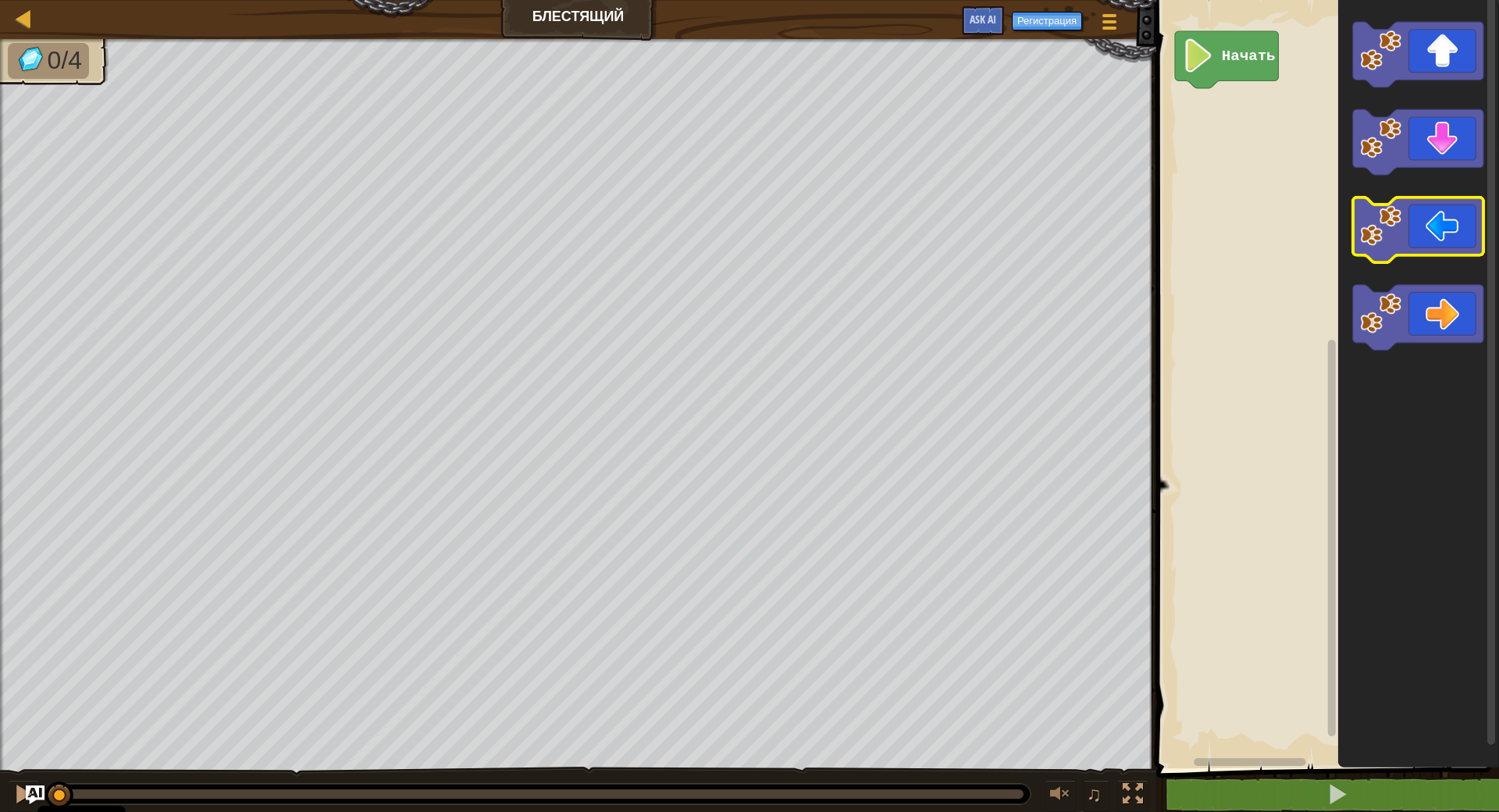
click at [1447, 237] on icon "Рабочая область Blockly" at bounding box center [1418, 230] width 130 height 66
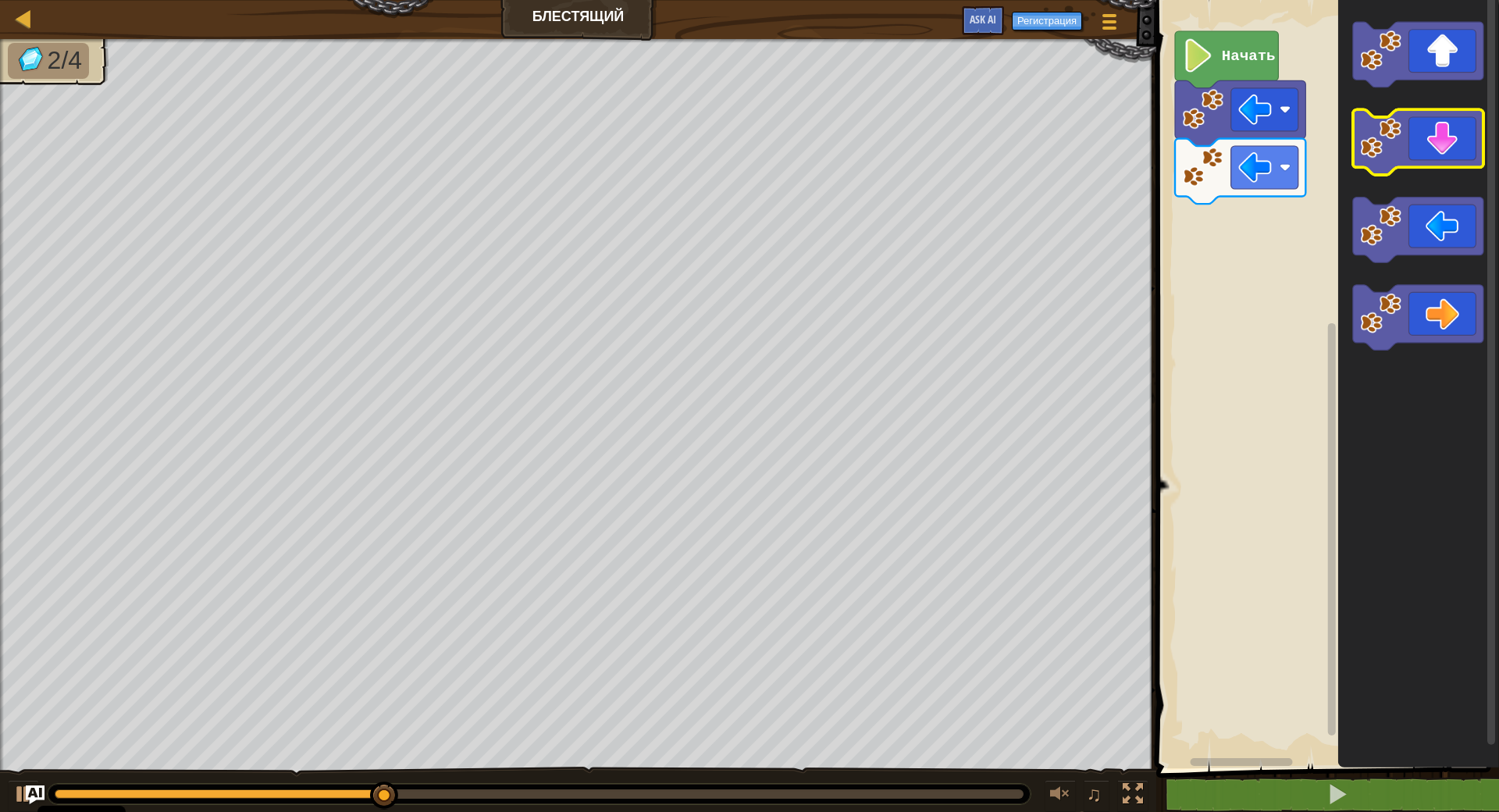
click at [1443, 140] on icon "Рабочая область Blockly" at bounding box center [1418, 142] width 130 height 66
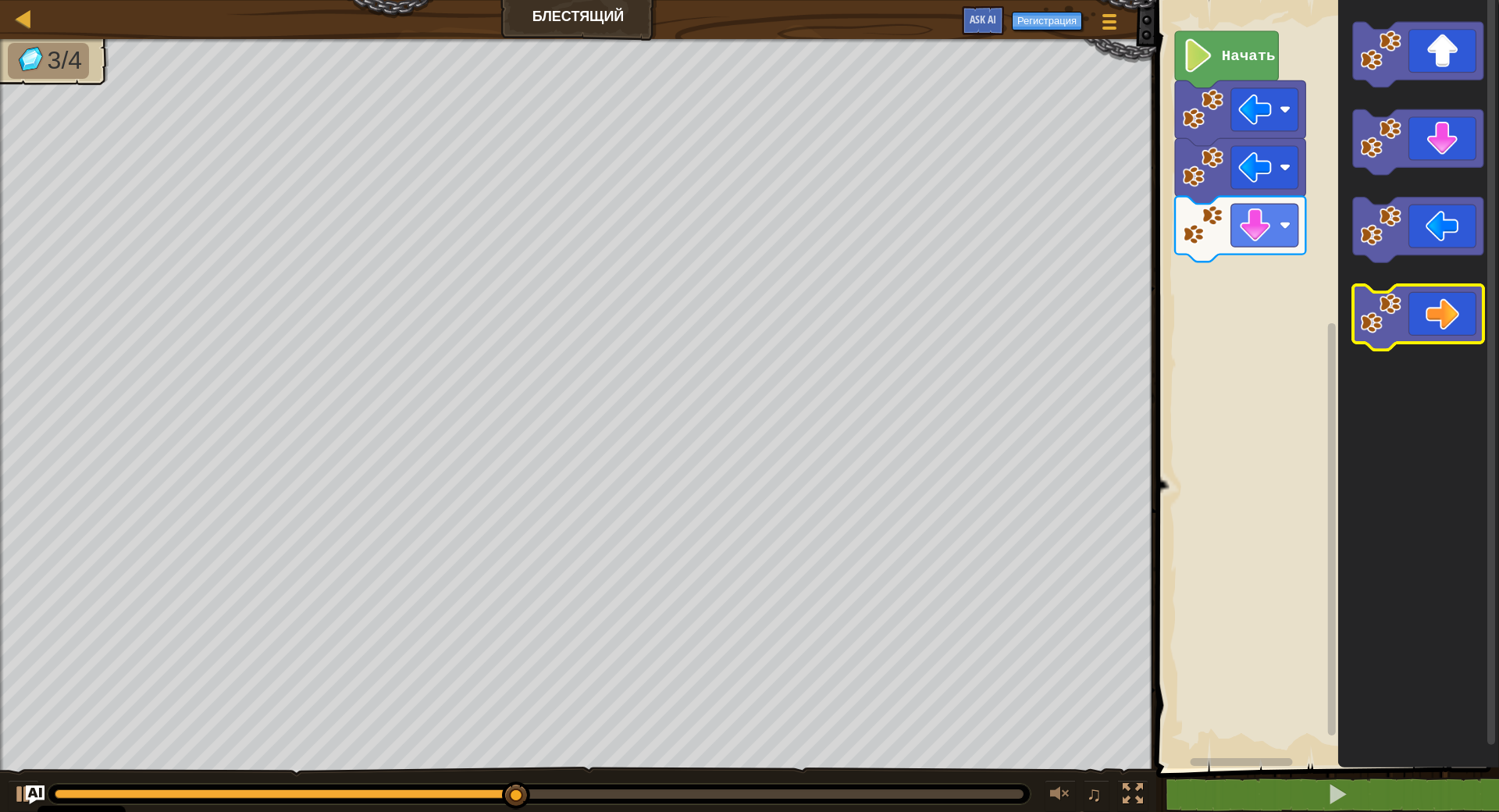
click at [1453, 322] on icon "Рабочая область Blockly" at bounding box center [1418, 317] width 130 height 66
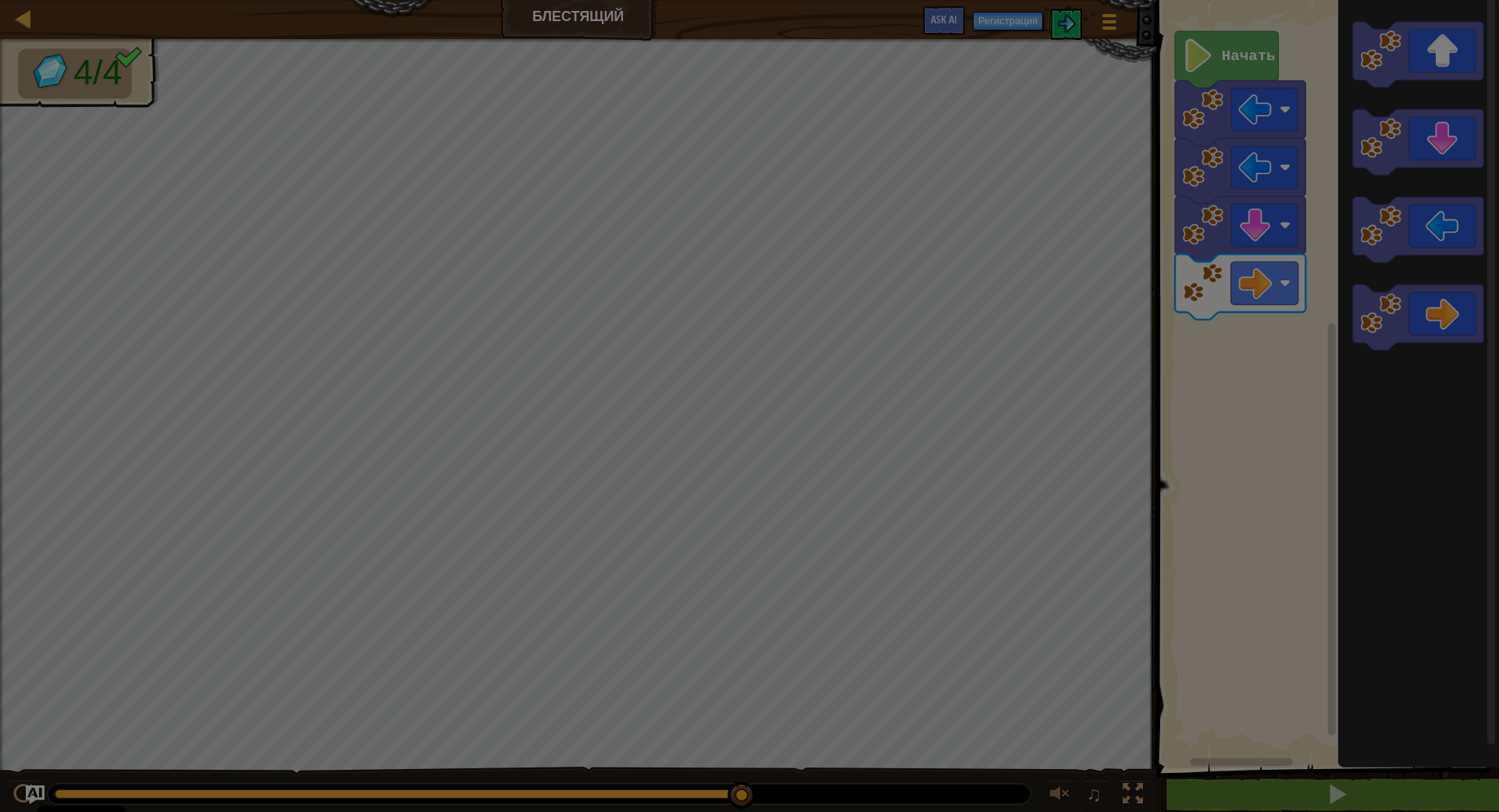
click at [1457, 2] on body "Cookie Policy CodeCombat использует постоянные и сеансовые куки. Конфиденциальн…" at bounding box center [750, 1] width 1499 height 2
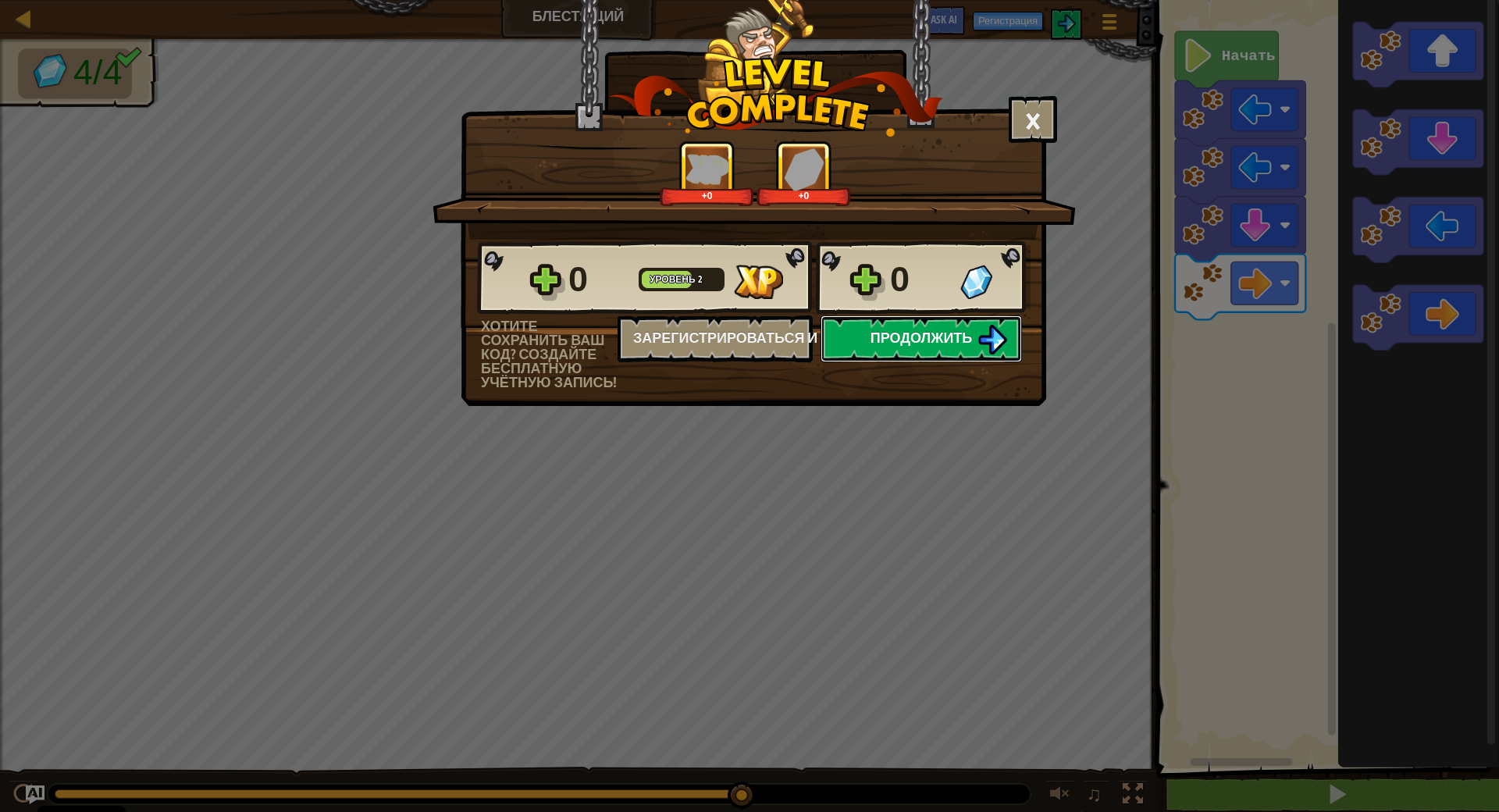
click at [967, 352] on button "Продолжить" at bounding box center [921, 339] width 201 height 47
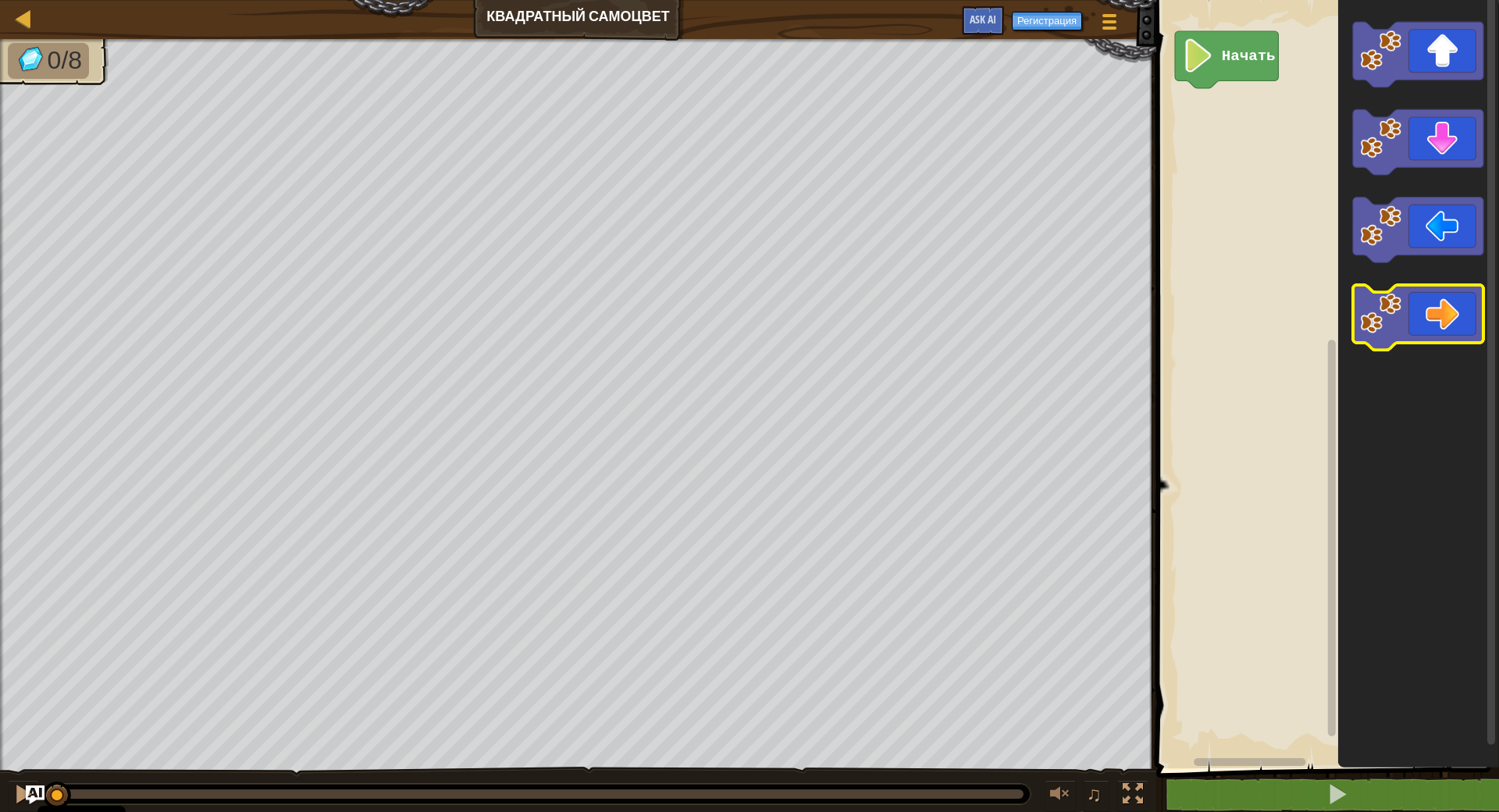
click at [1438, 325] on icon "Рабочая область Blockly" at bounding box center [1418, 317] width 130 height 66
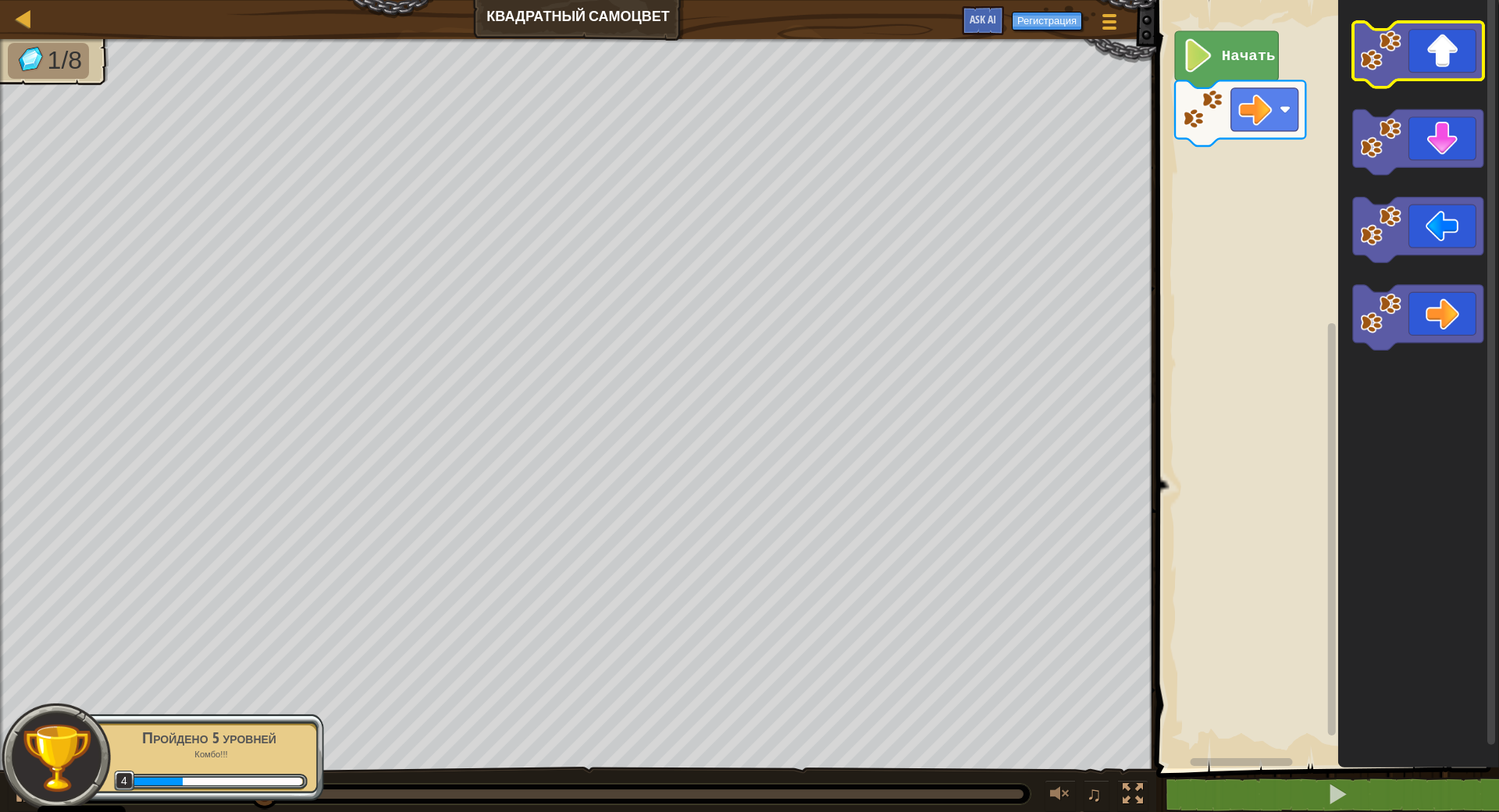
click at [1438, 66] on icon "Рабочая область Blockly" at bounding box center [1418, 54] width 130 height 66
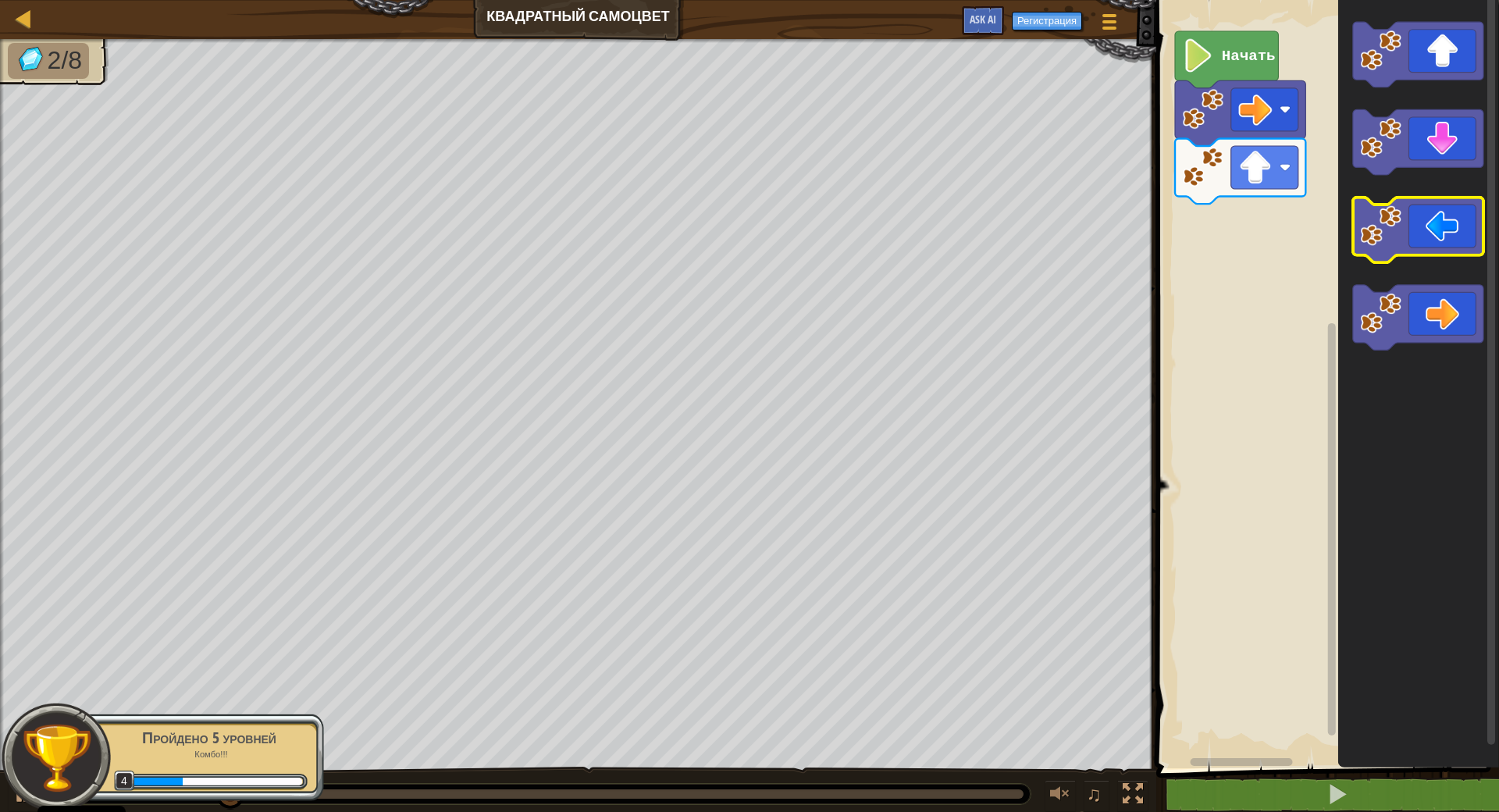
click at [1425, 234] on icon "Рабочая область Blockly" at bounding box center [1418, 230] width 130 height 66
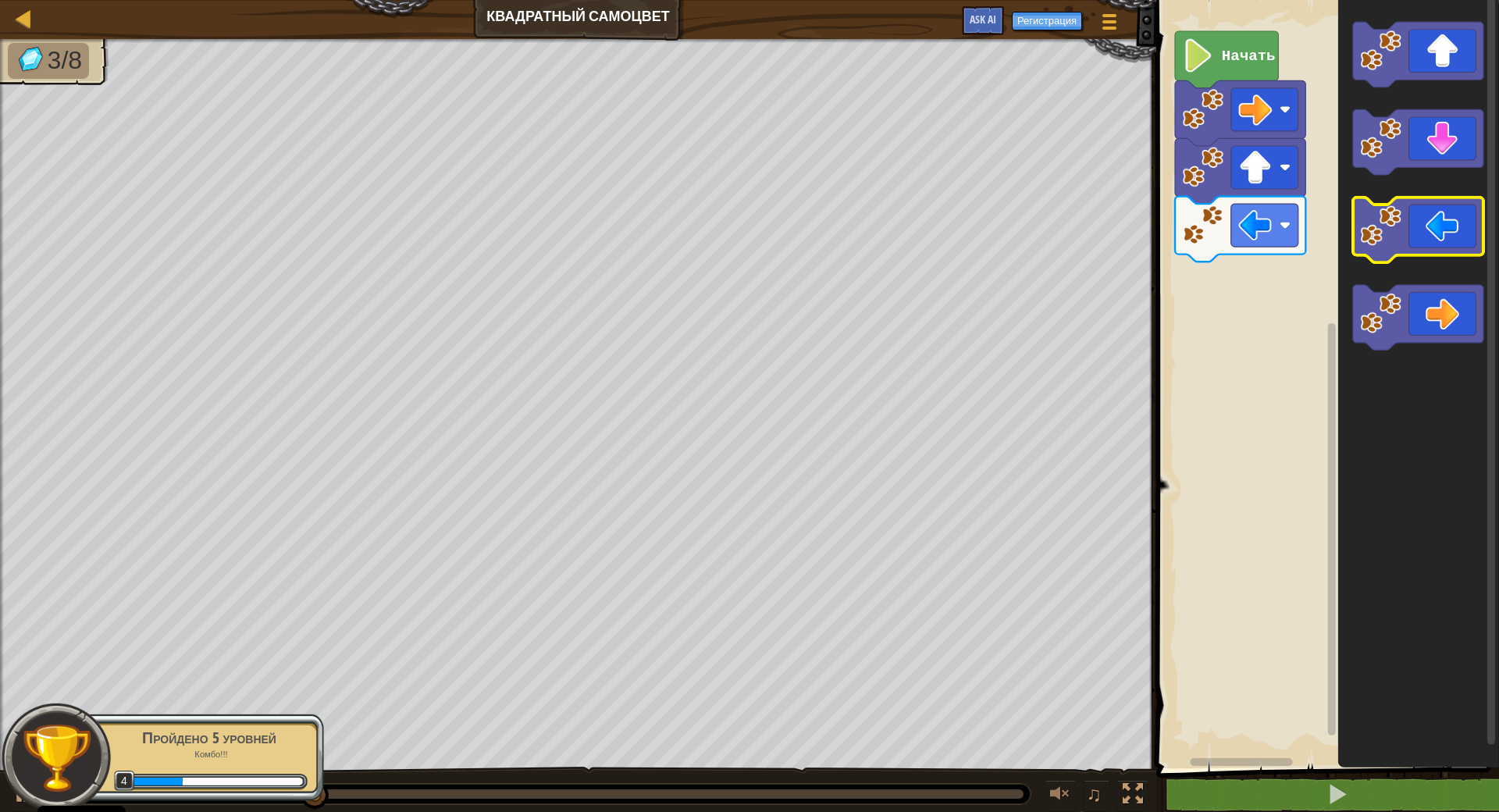
click at [1425, 234] on icon "Рабочая область Blockly" at bounding box center [1418, 230] width 130 height 66
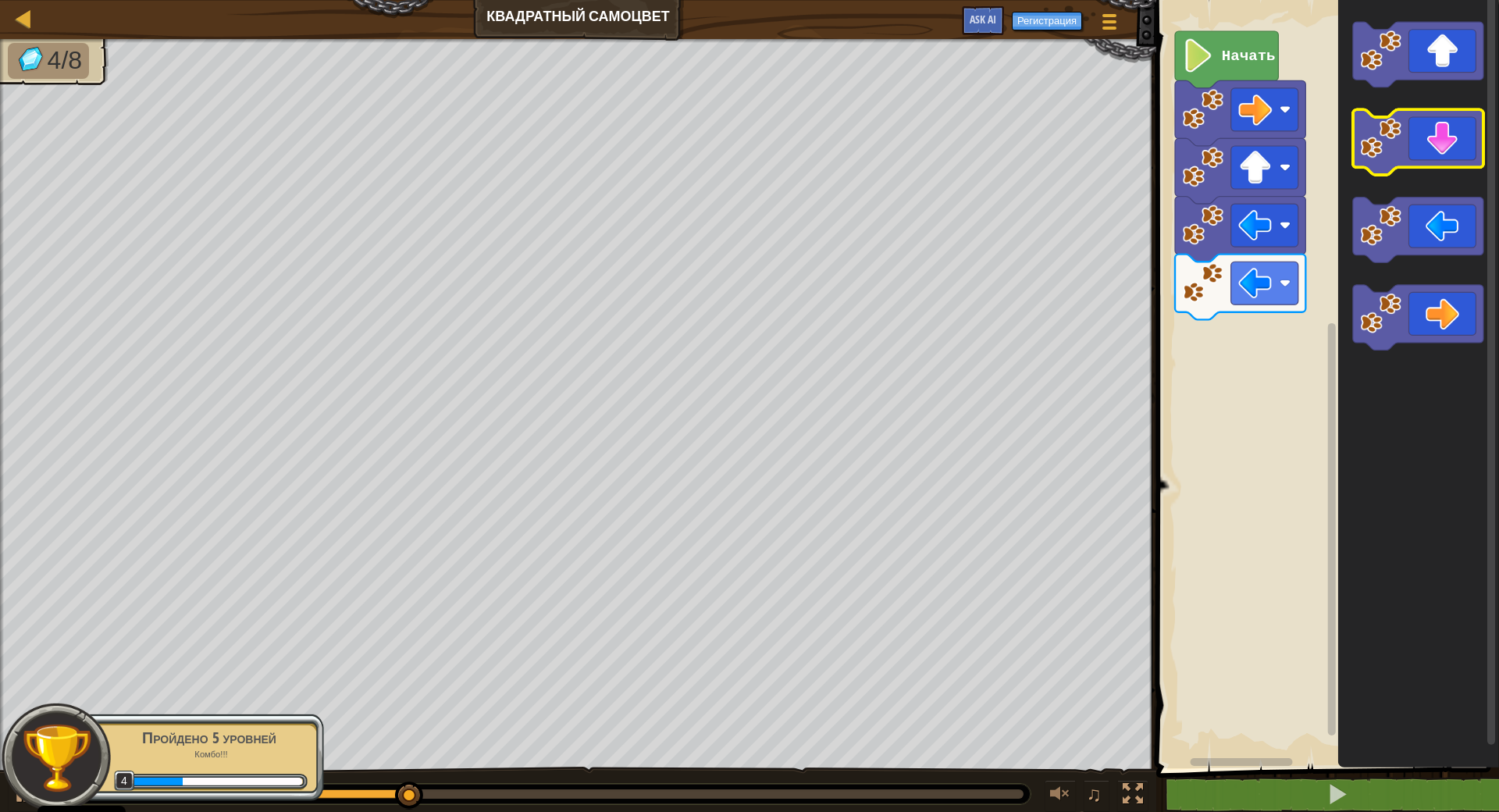
click at [1441, 139] on icon "Рабочая область Blockly" at bounding box center [1418, 142] width 130 height 66
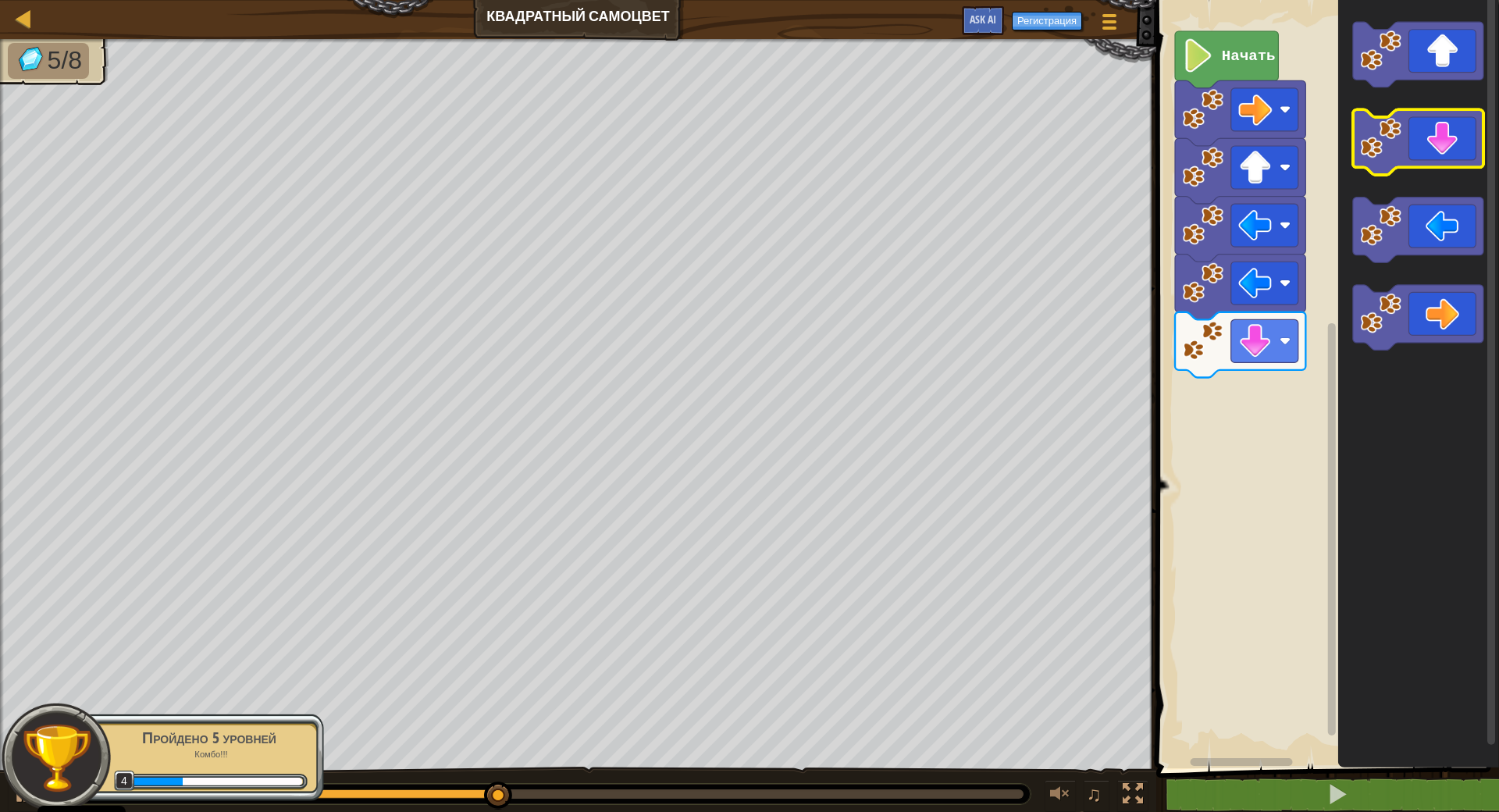
click at [1441, 139] on icon "Рабочая область Blockly" at bounding box center [1418, 142] width 130 height 66
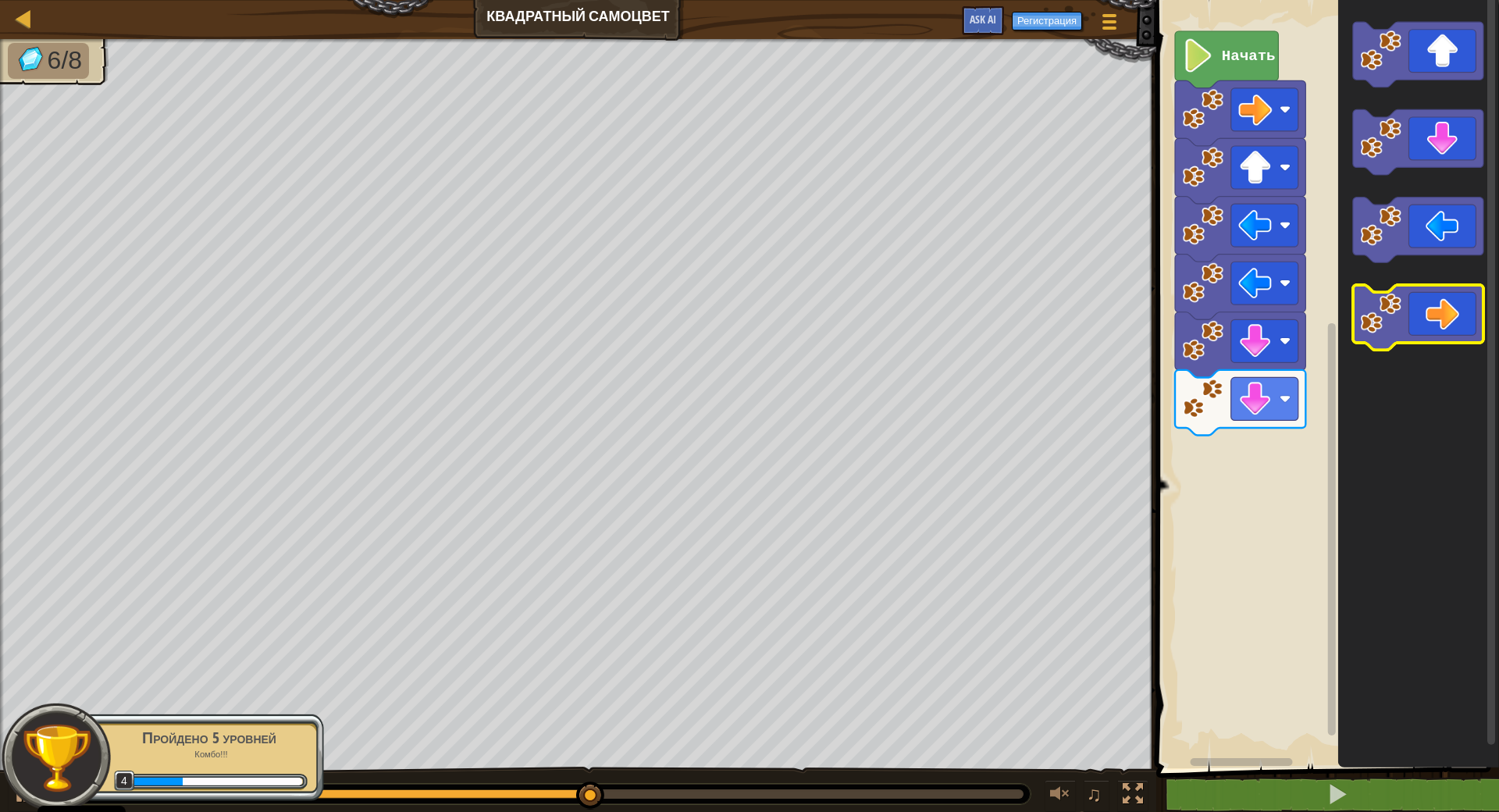
click at [1441, 304] on icon "Рабочая область Blockly" at bounding box center [1418, 317] width 130 height 66
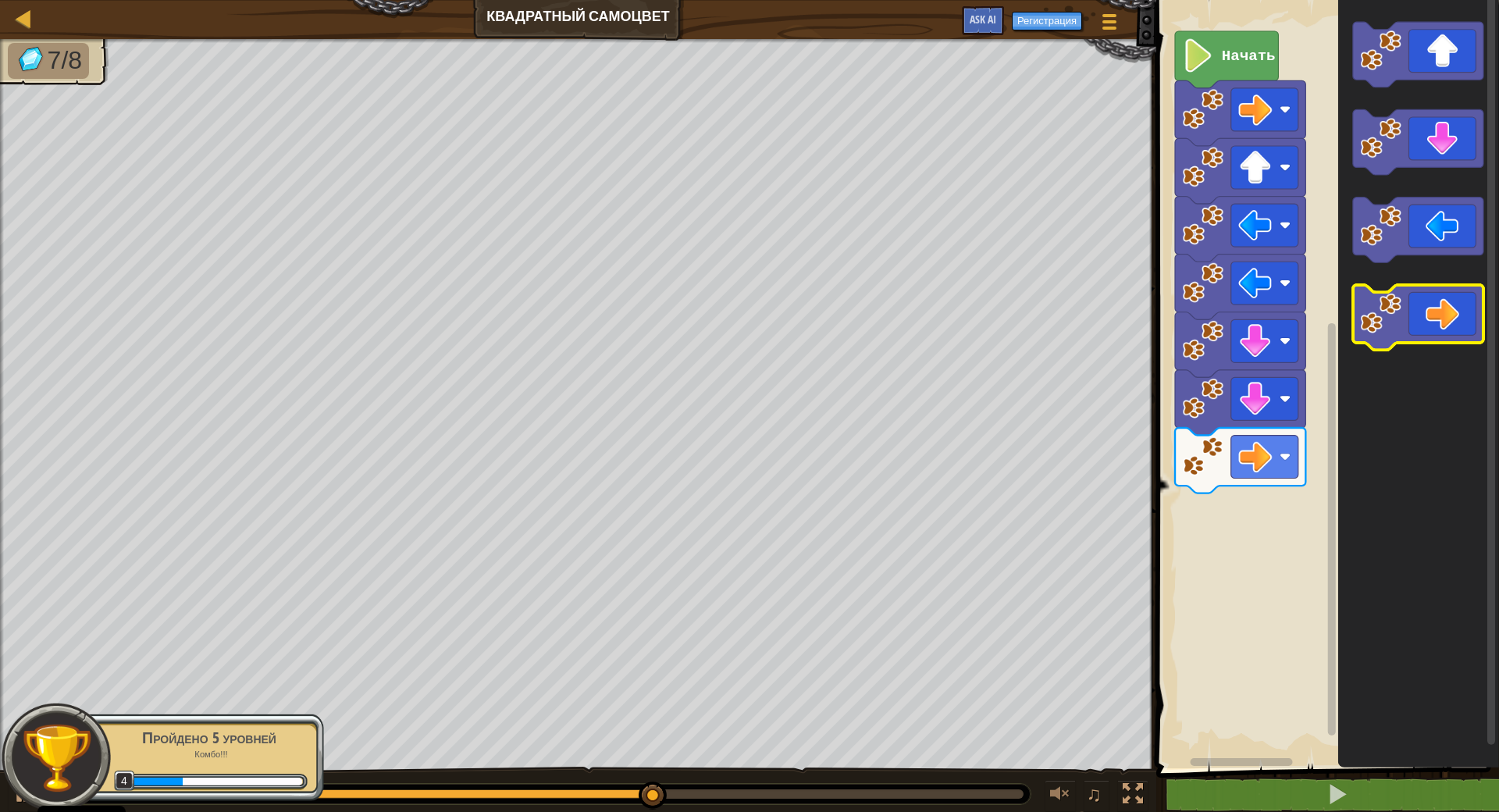
click at [1441, 304] on icon "Рабочая область Blockly" at bounding box center [1418, 317] width 130 height 66
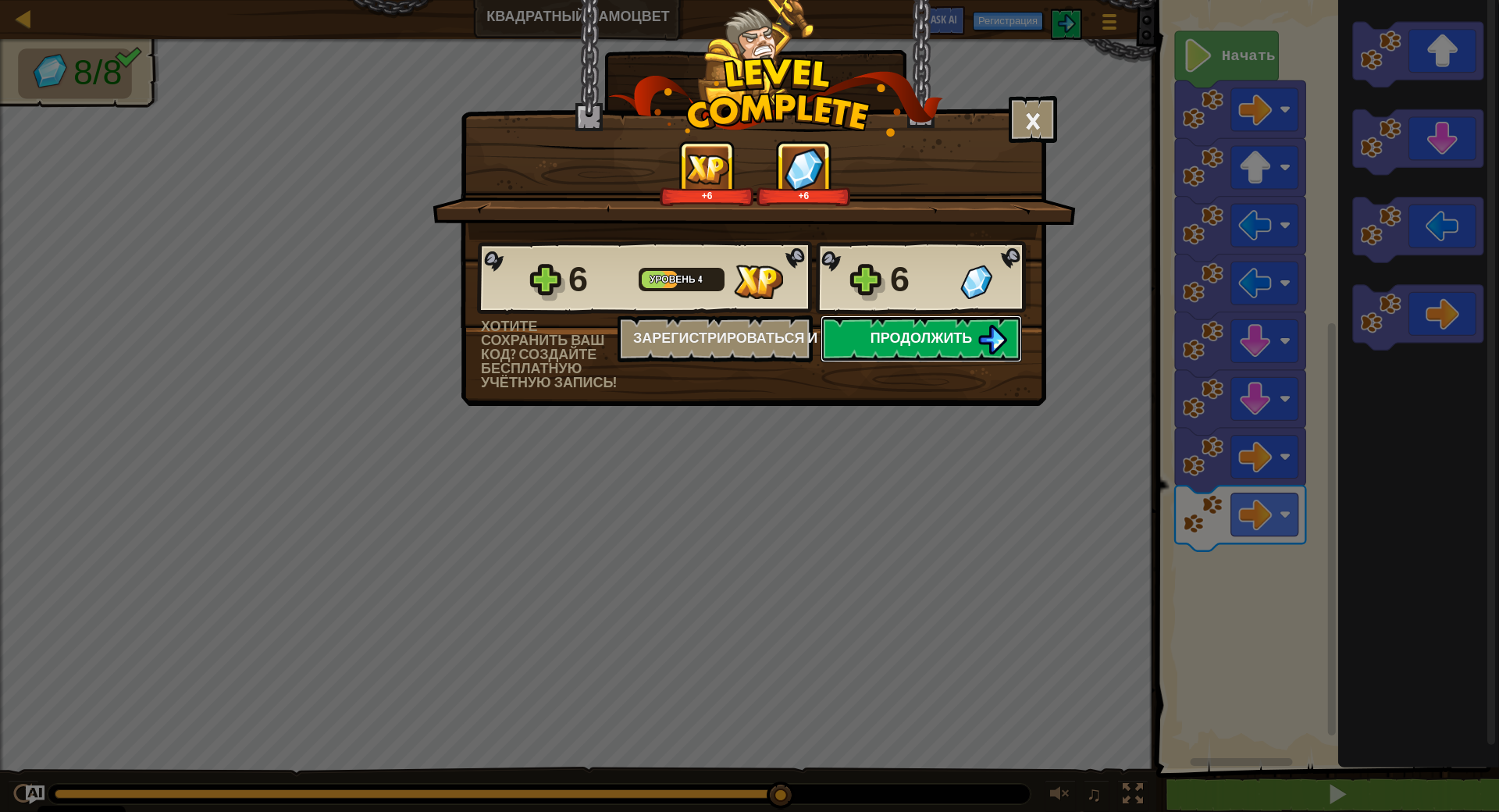
click at [926, 335] on span "Продолжить" at bounding box center [921, 337] width 102 height 19
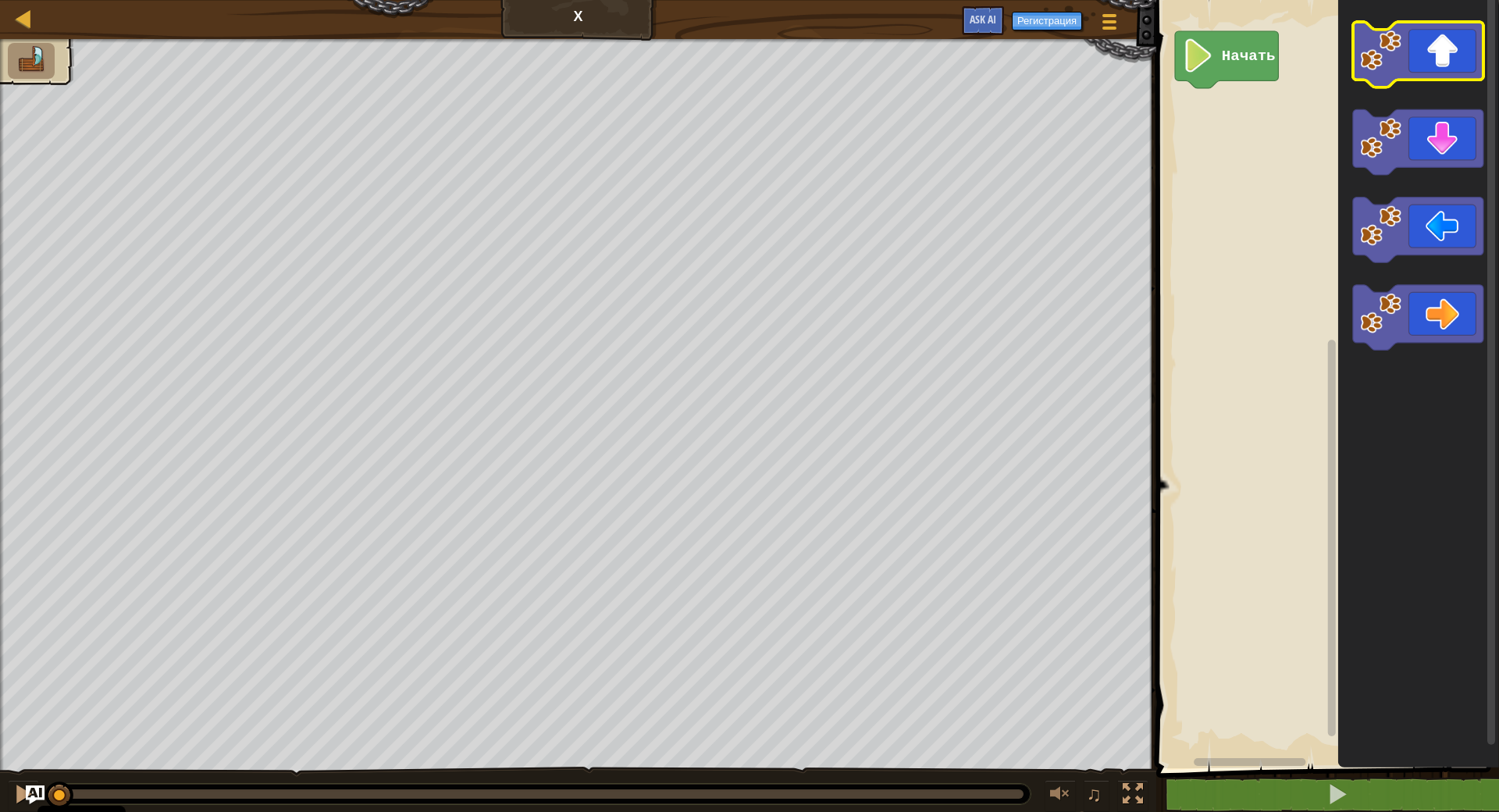
click at [1443, 64] on icon "Рабочая область Blockly" at bounding box center [1418, 54] width 130 height 66
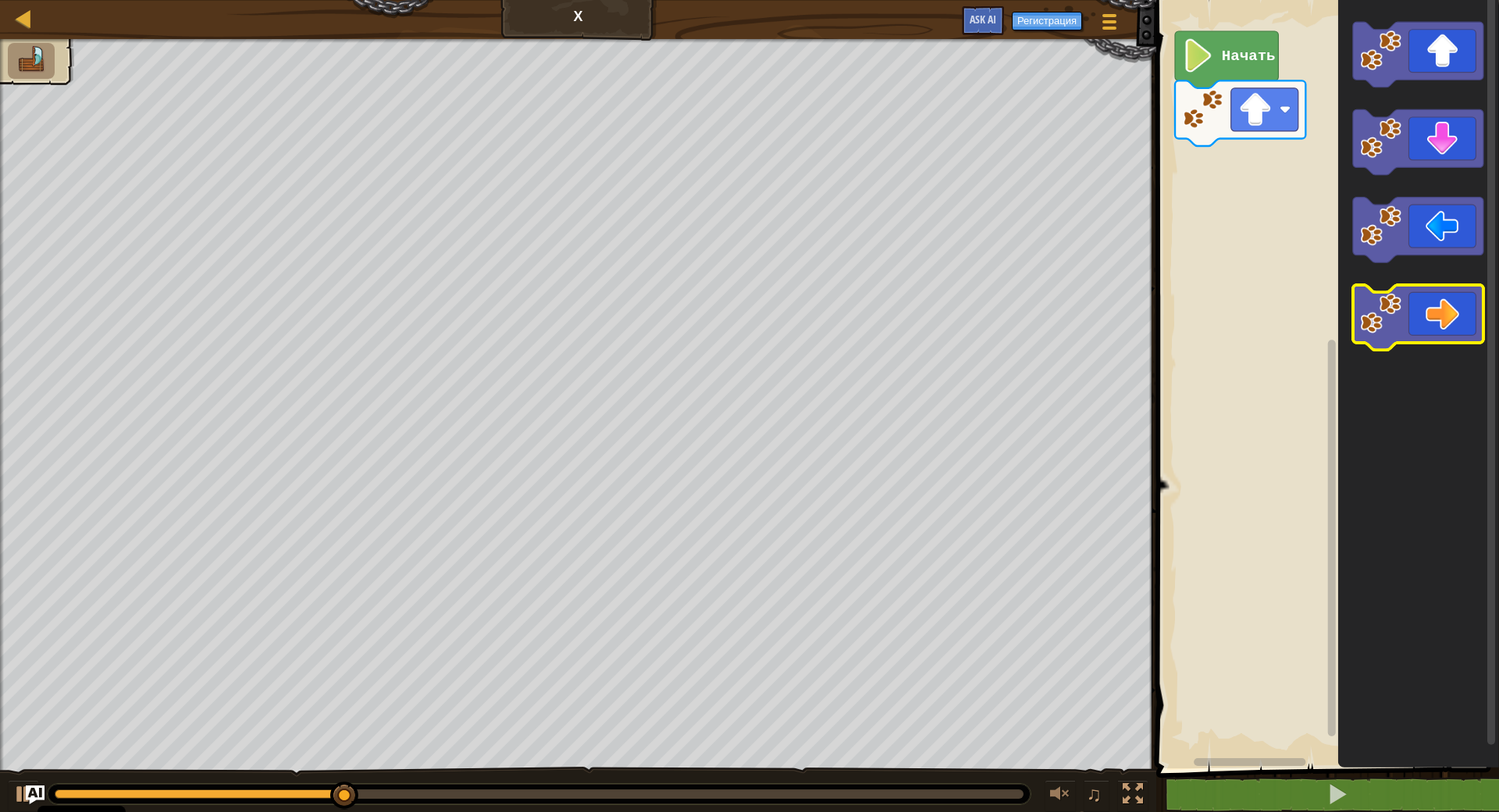
click at [1411, 301] on icon "Рабочая область Blockly" at bounding box center [1418, 317] width 130 height 66
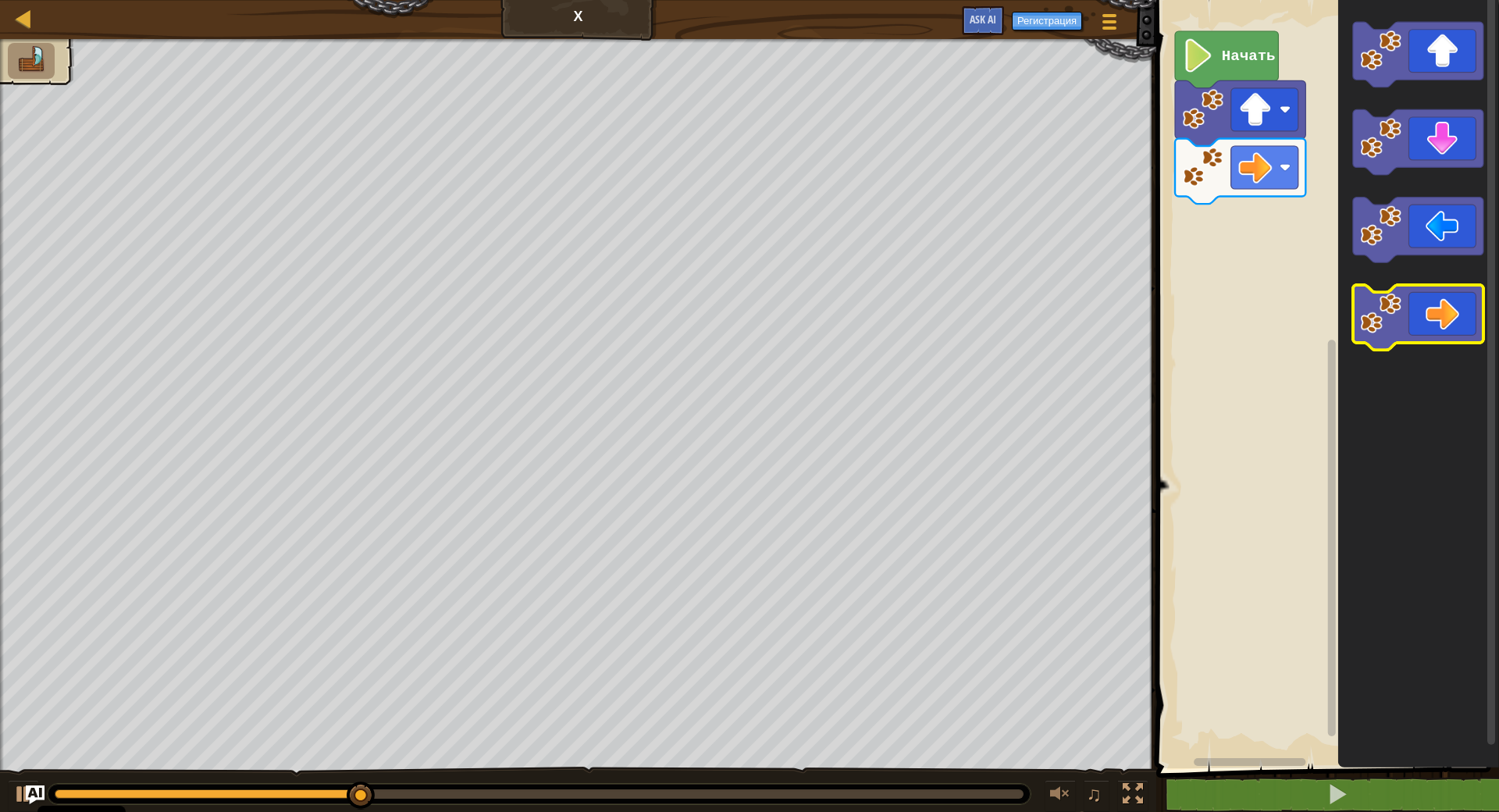
click at [1411, 301] on icon "Рабочая область Blockly" at bounding box center [1418, 317] width 130 height 66
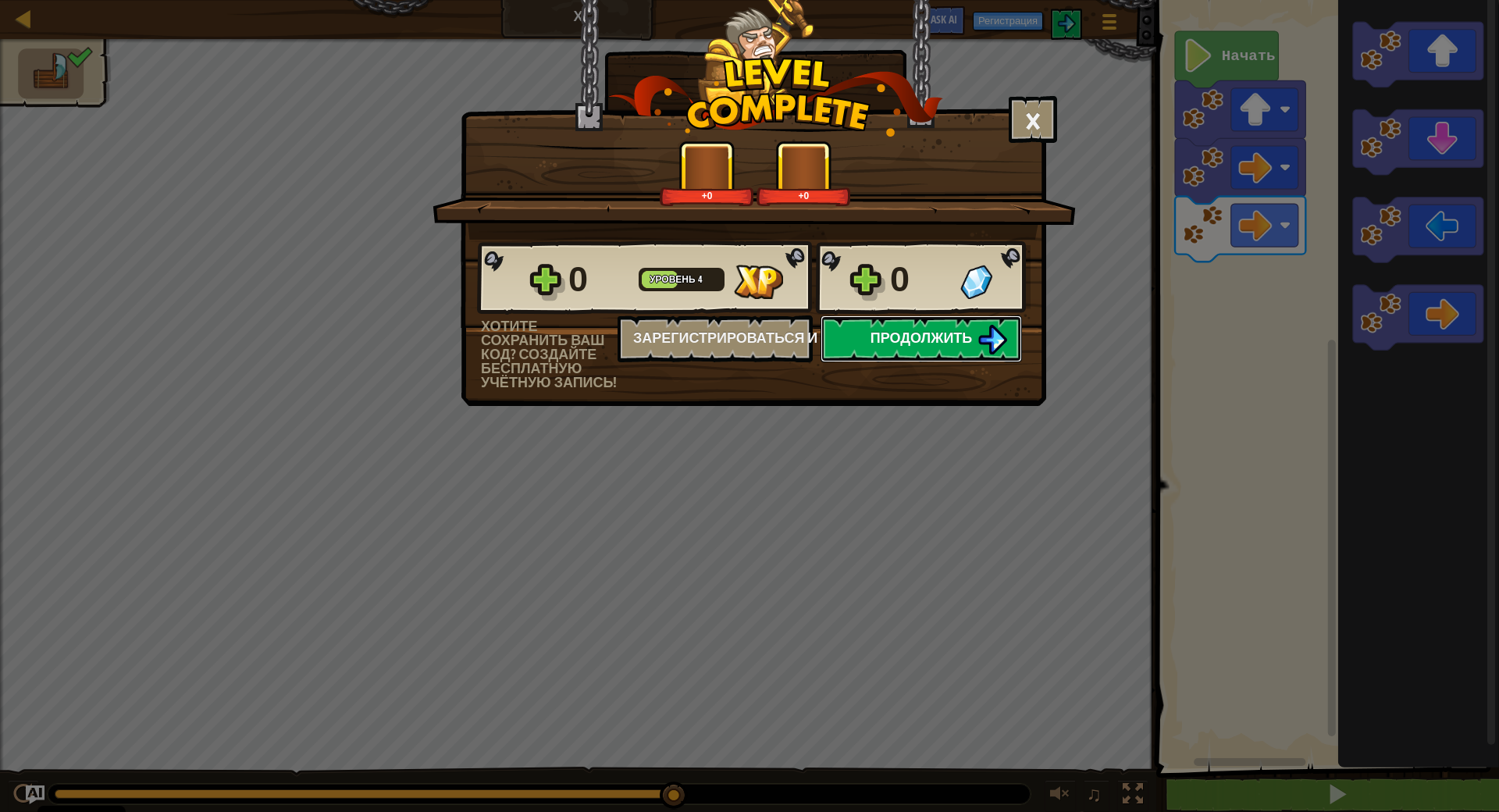
click at [890, 346] on span "Продолжить" at bounding box center [921, 337] width 102 height 19
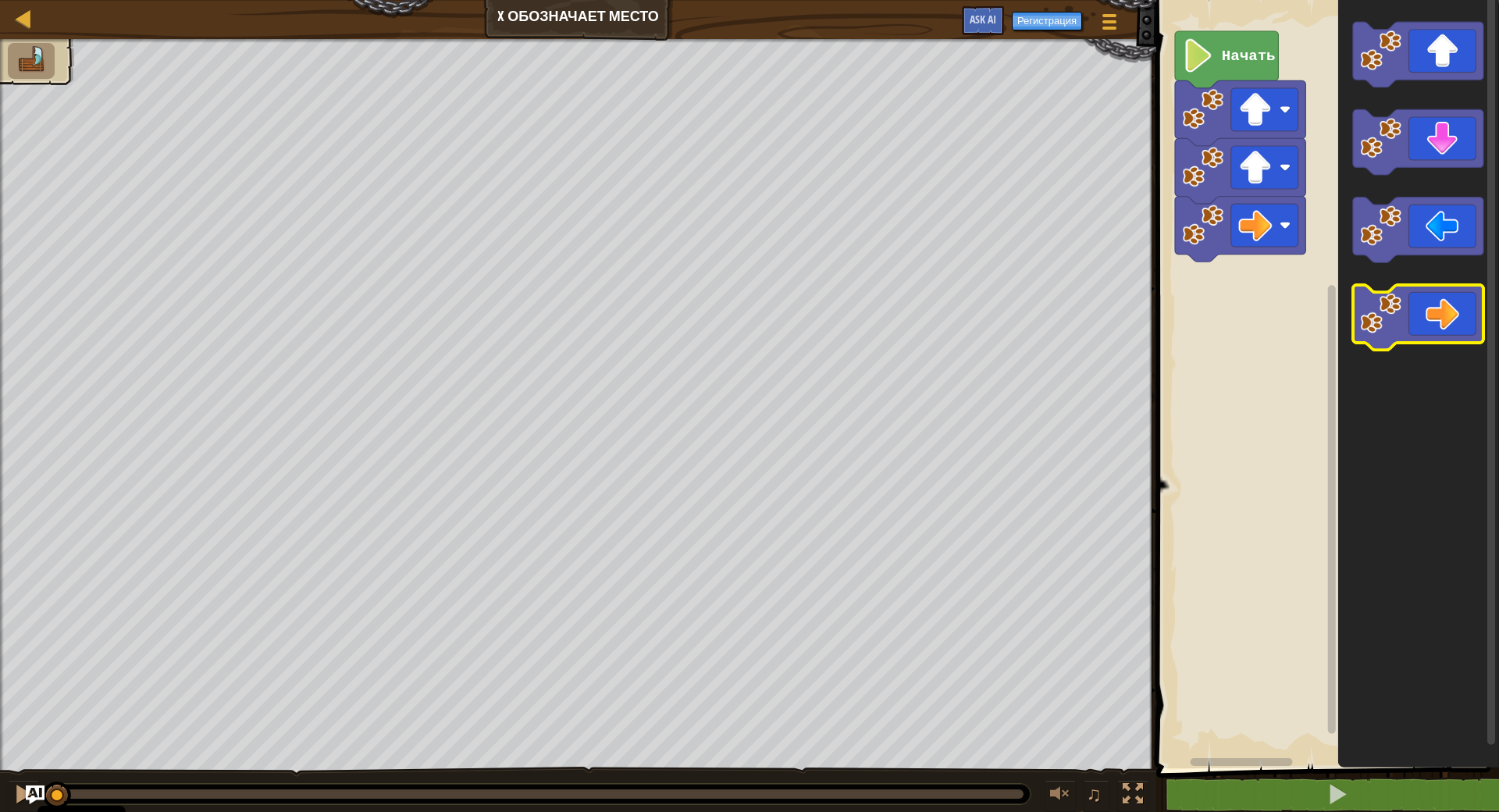
click at [1422, 320] on icon "Рабочая область Blockly" at bounding box center [1418, 317] width 130 height 66
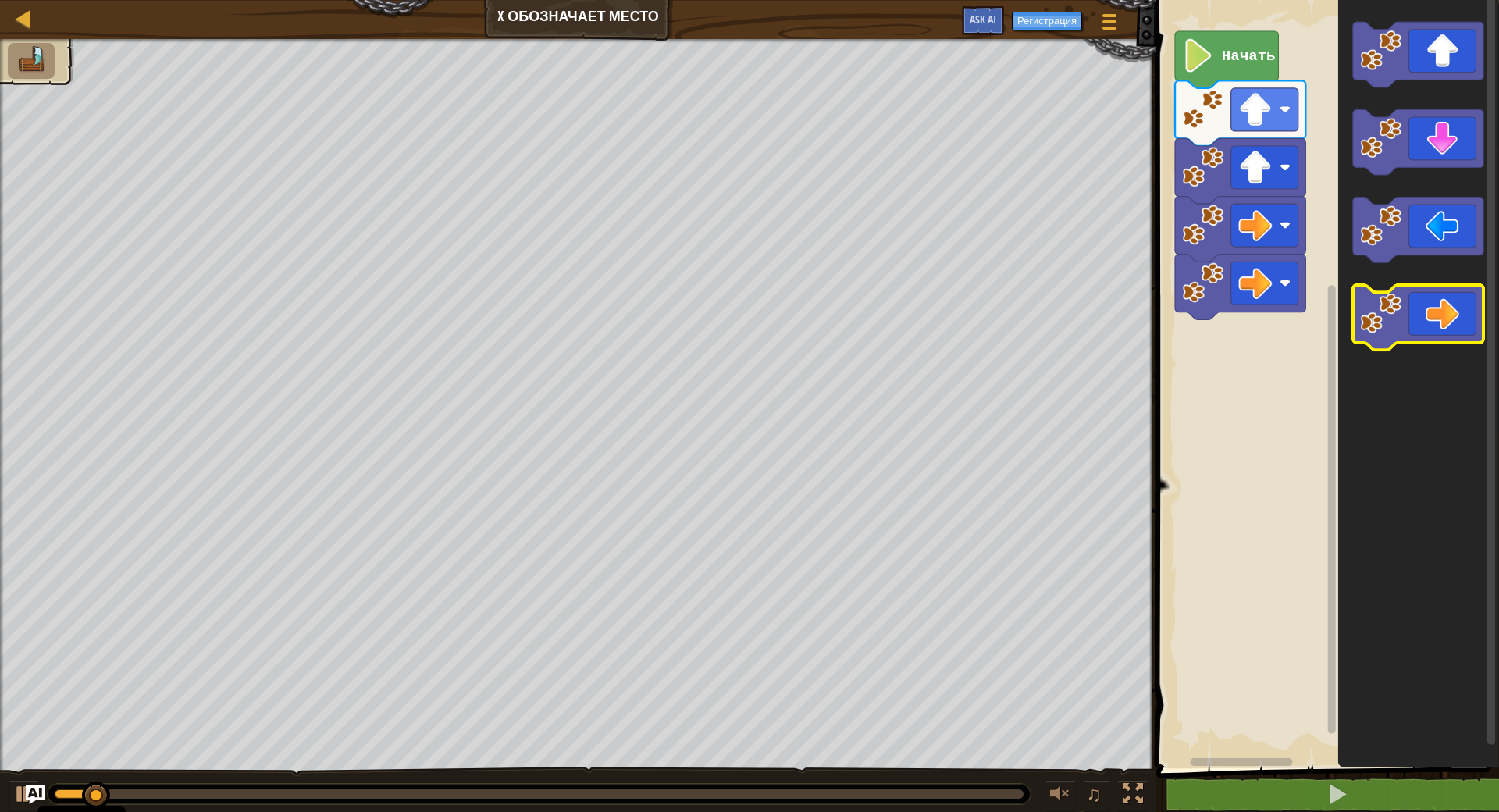
click at [1422, 320] on icon "Рабочая область Blockly" at bounding box center [1418, 317] width 130 height 66
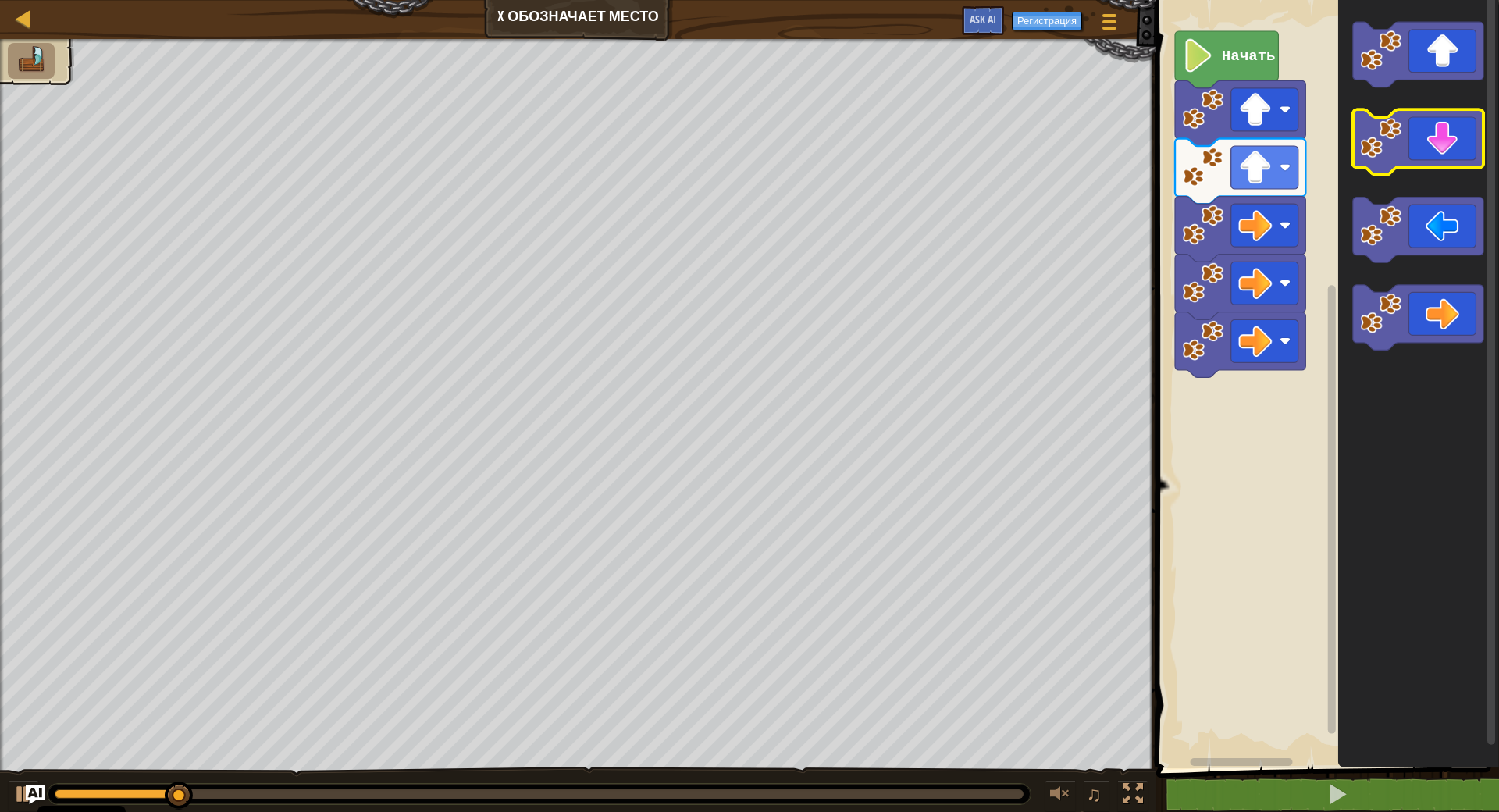
click at [1444, 158] on icon "Рабочая область Blockly" at bounding box center [1418, 142] width 130 height 66
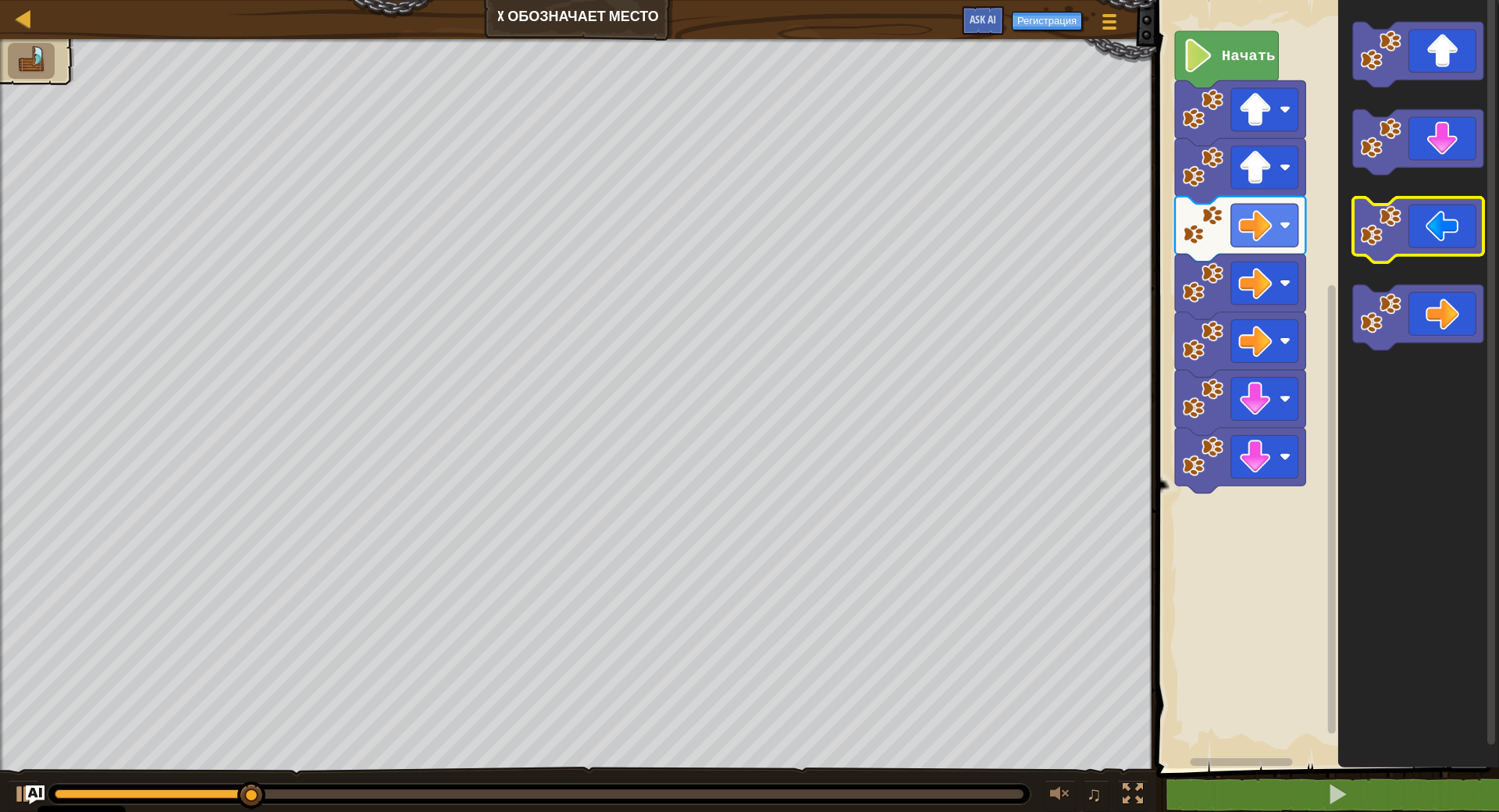
click at [1440, 245] on icon "Рабочая область Blockly" at bounding box center [1418, 230] width 130 height 66
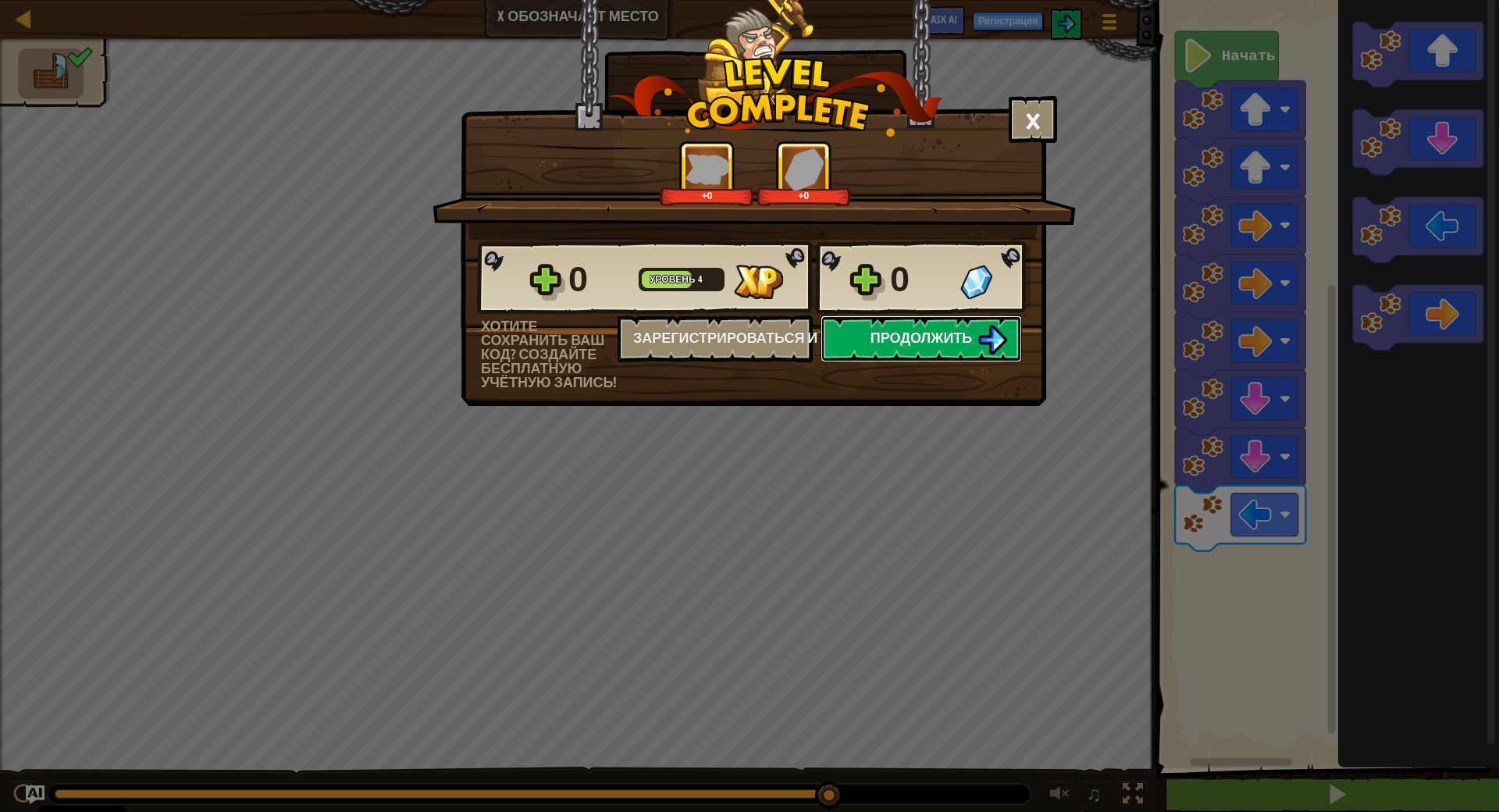
click at [880, 336] on span "Продолжить" at bounding box center [921, 337] width 102 height 19
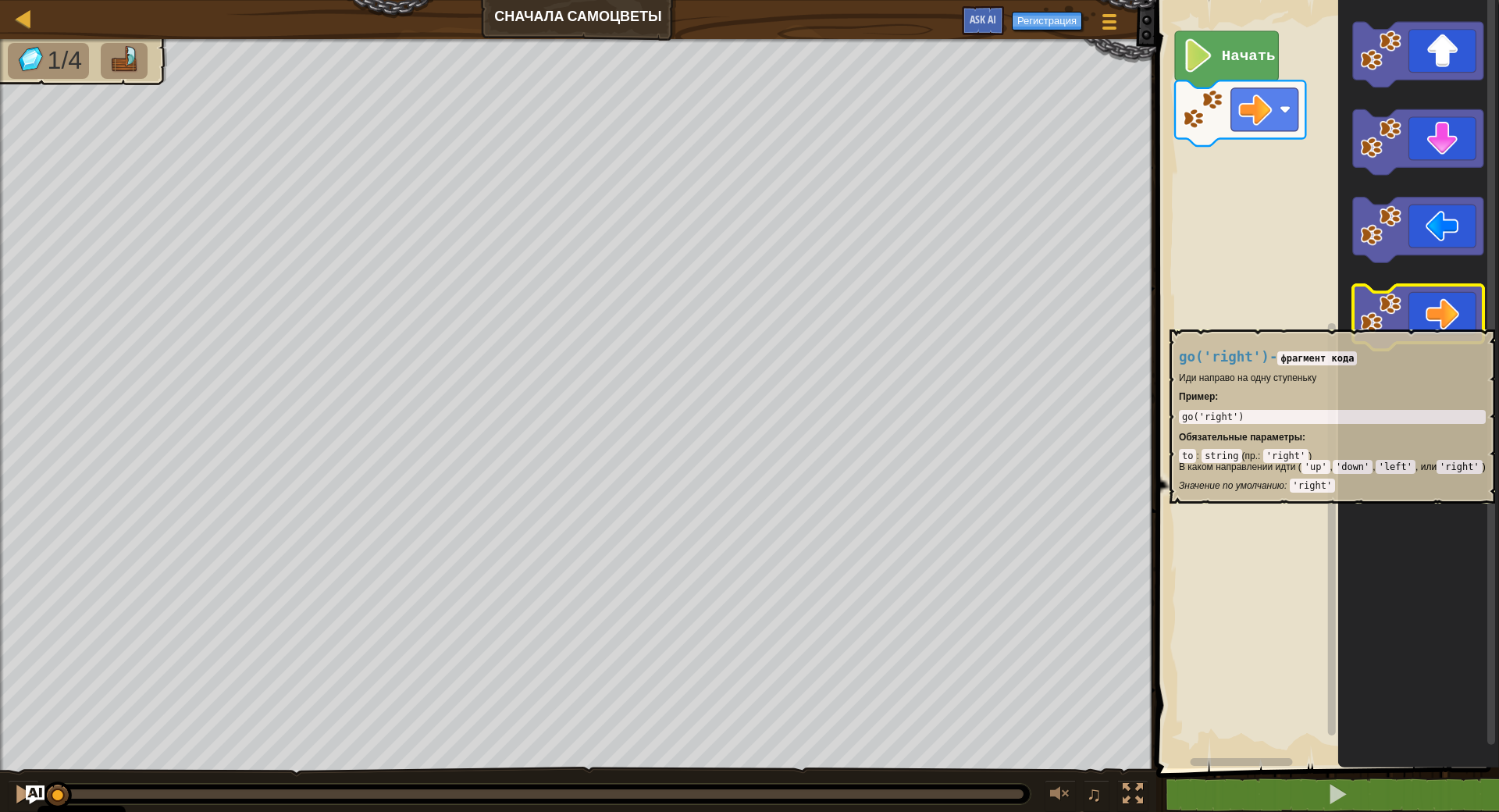
click at [1421, 322] on icon "Рабочая область Blockly" at bounding box center [1418, 317] width 130 height 66
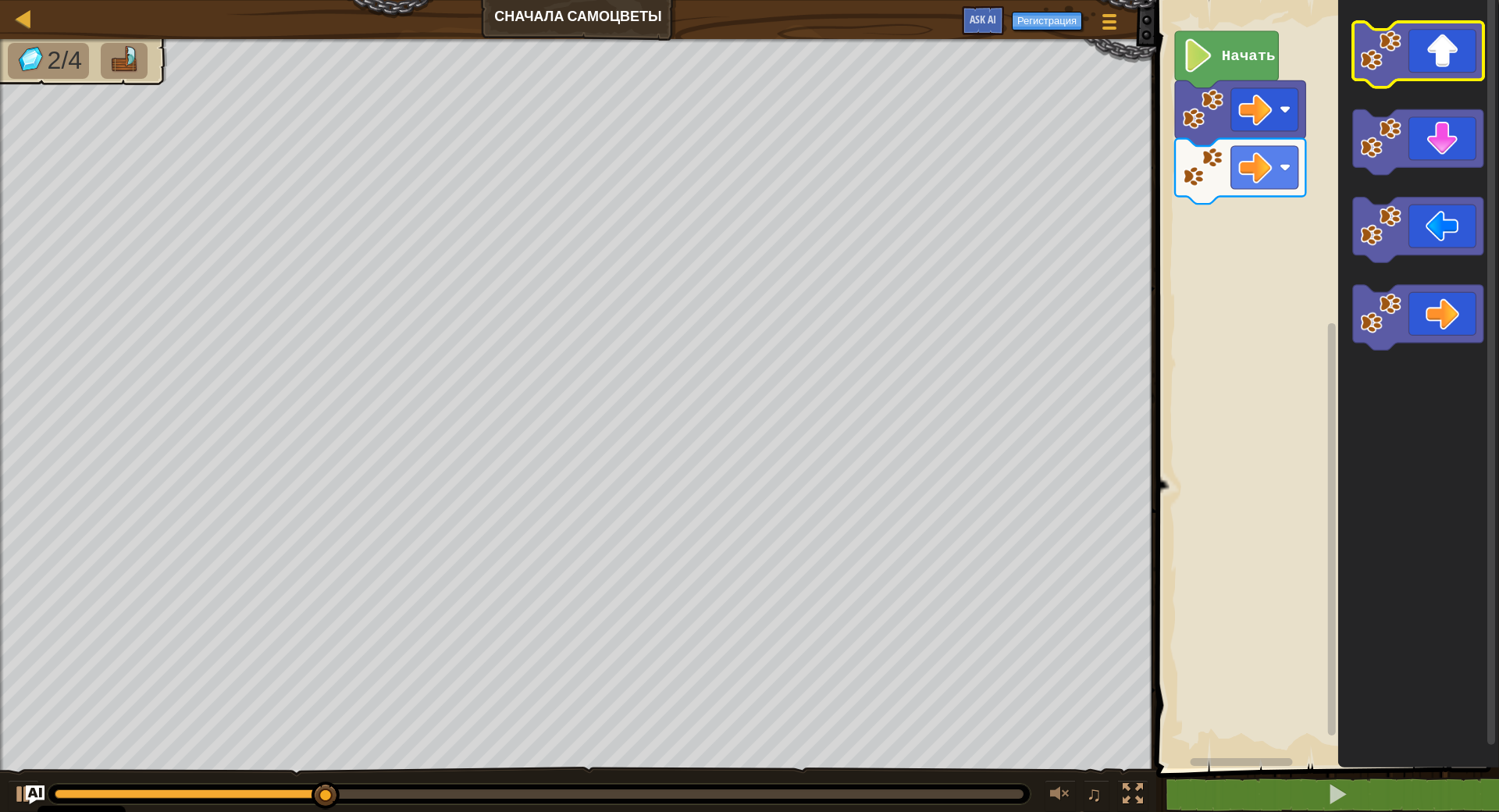
click at [1421, 38] on icon "Рабочая область Blockly" at bounding box center [1418, 54] width 130 height 66
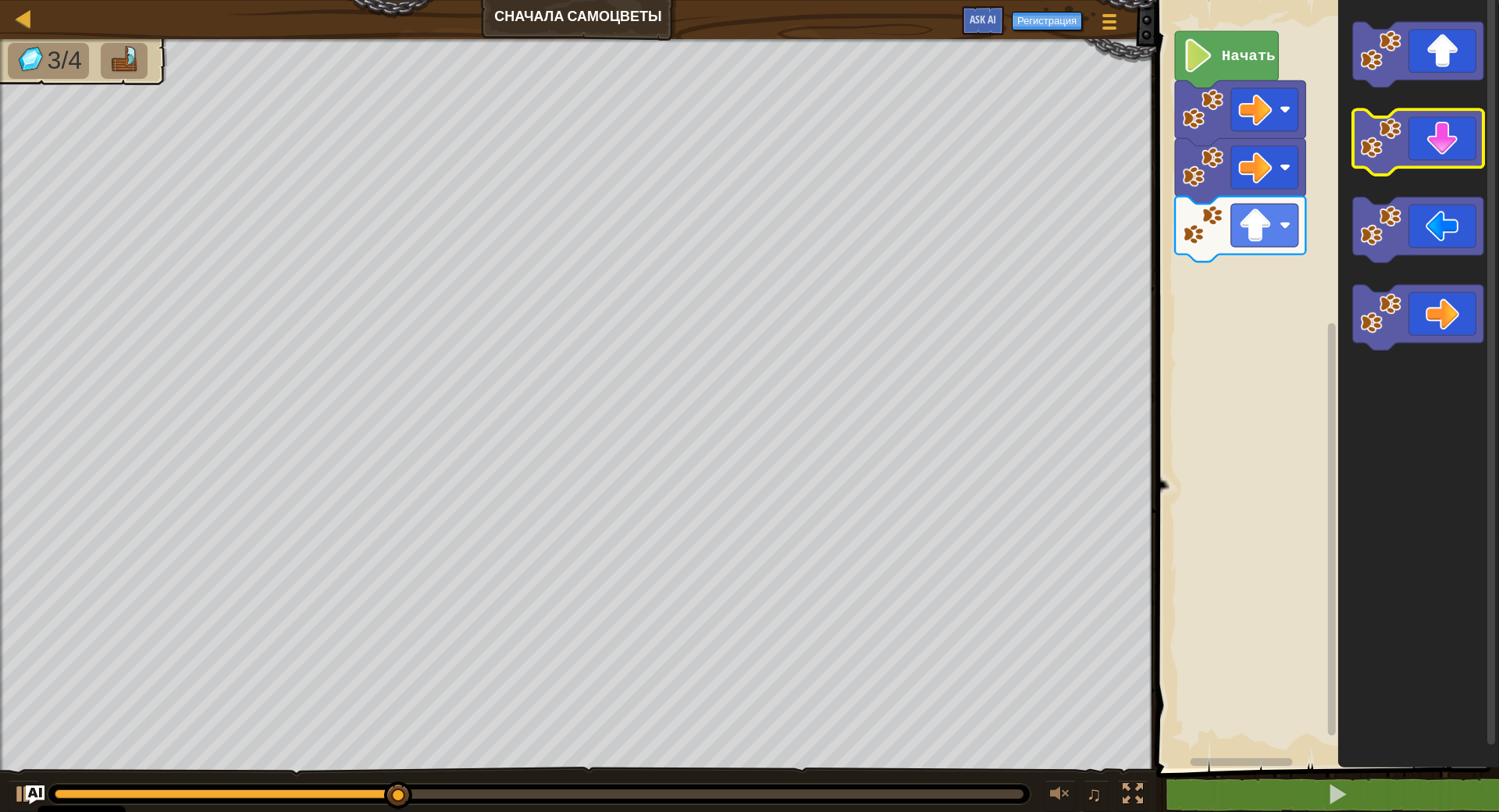
click at [1427, 158] on icon "Рабочая область Blockly" at bounding box center [1418, 142] width 130 height 66
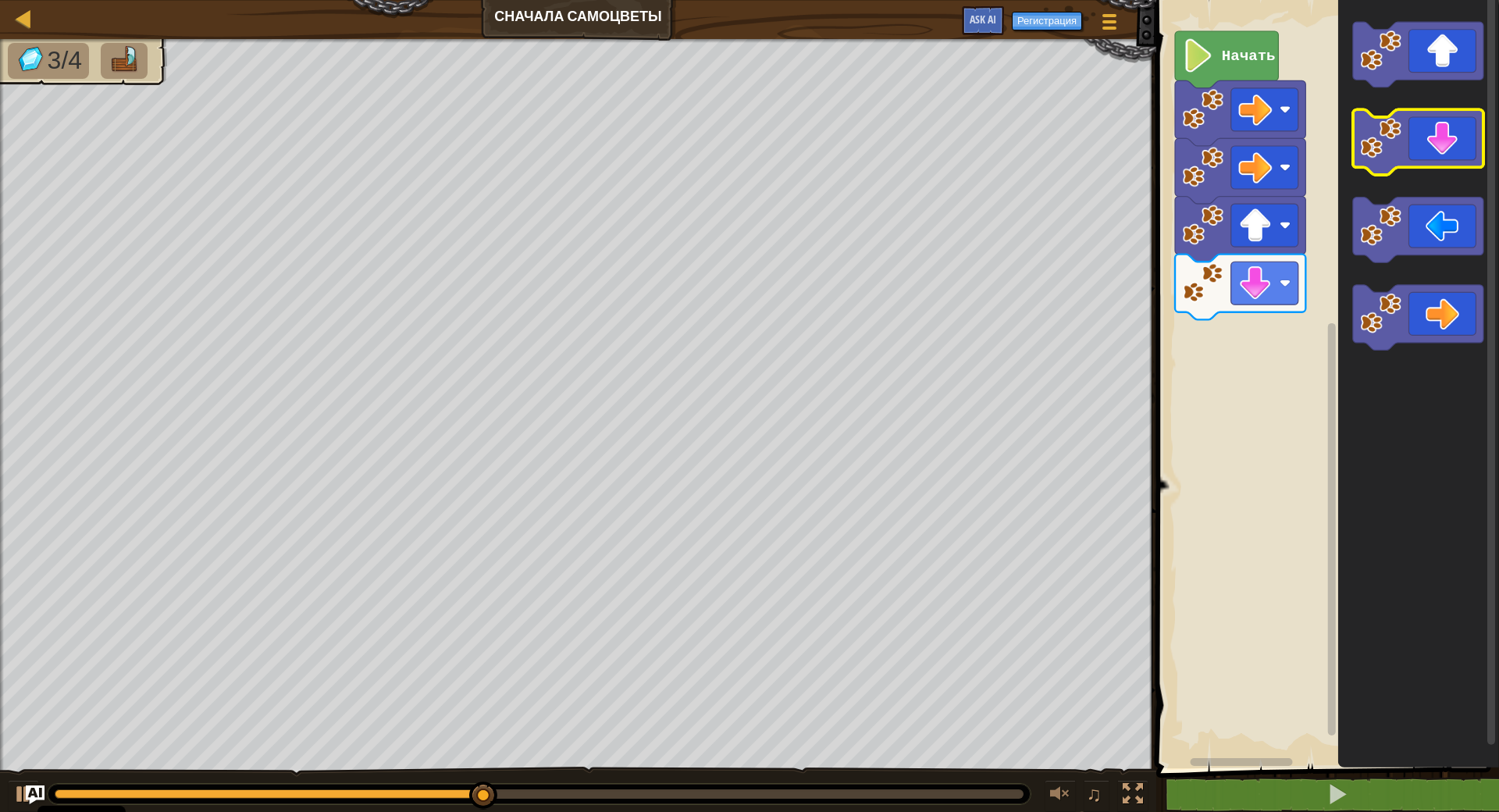
click at [1427, 158] on icon "Рабочая область Blockly" at bounding box center [1418, 142] width 130 height 66
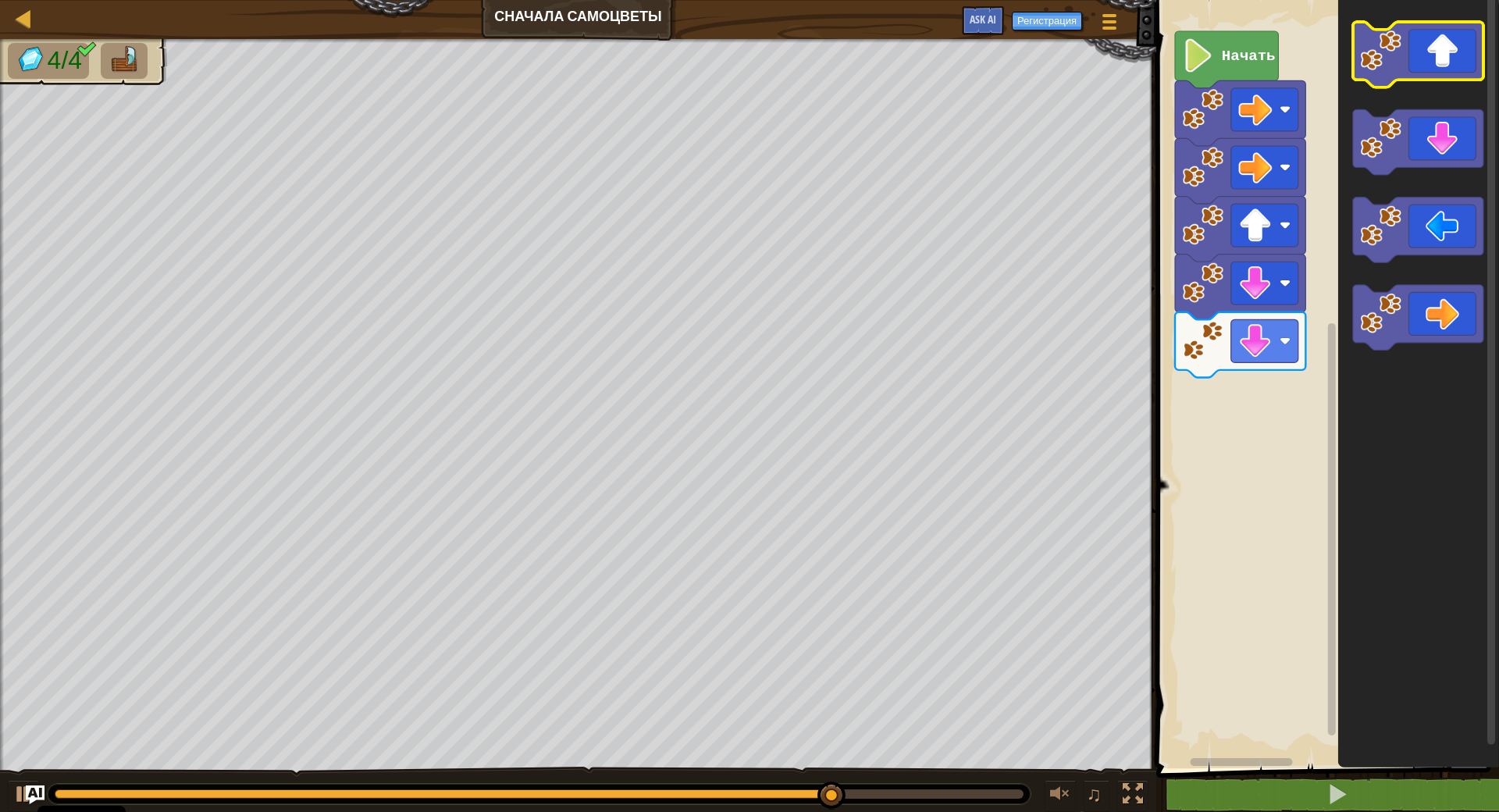
click at [1445, 53] on icon "Рабочая область Blockly" at bounding box center [1418, 54] width 130 height 66
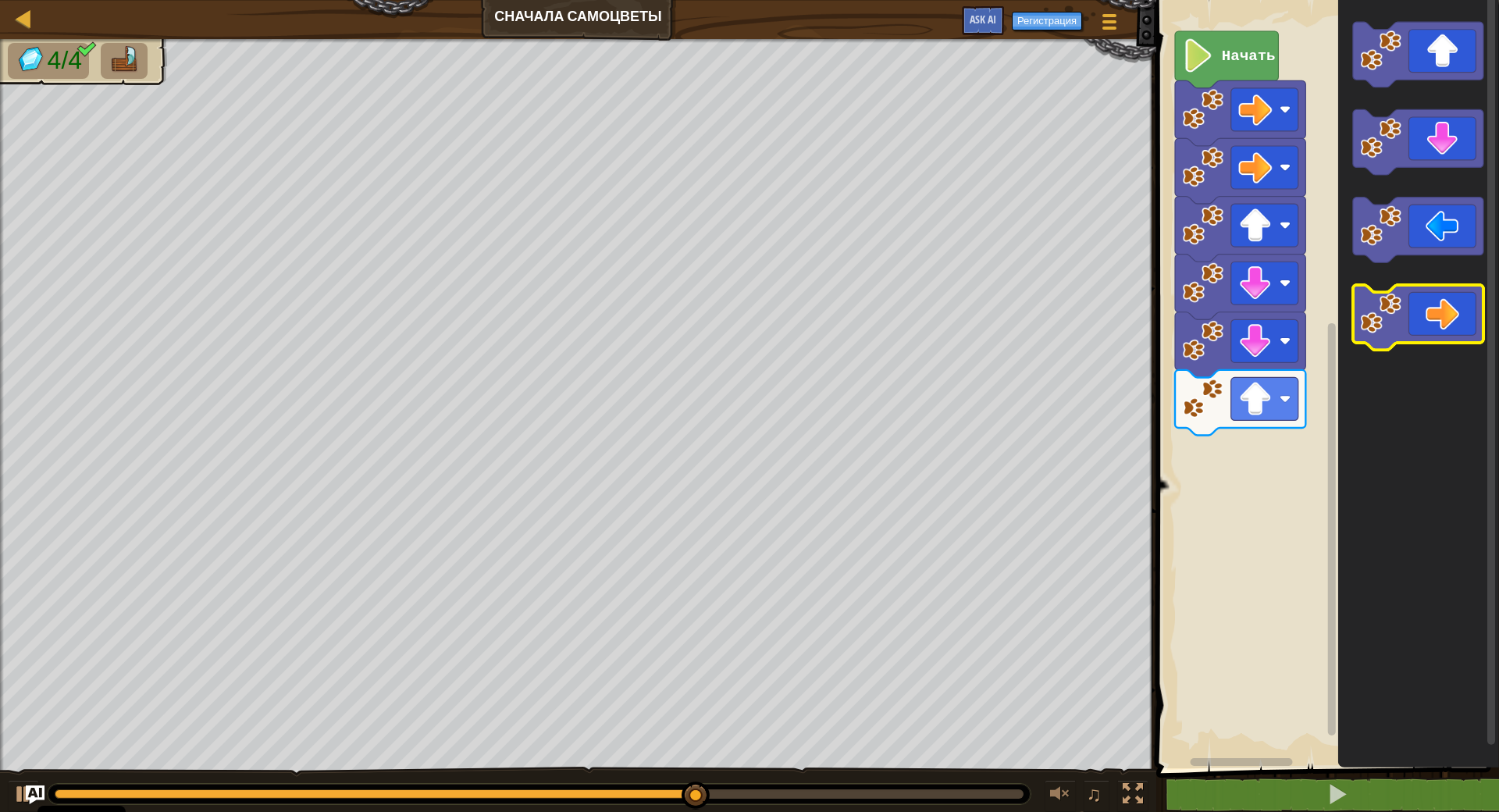
click at [1435, 318] on icon "Рабочая область Blockly" at bounding box center [1418, 317] width 130 height 66
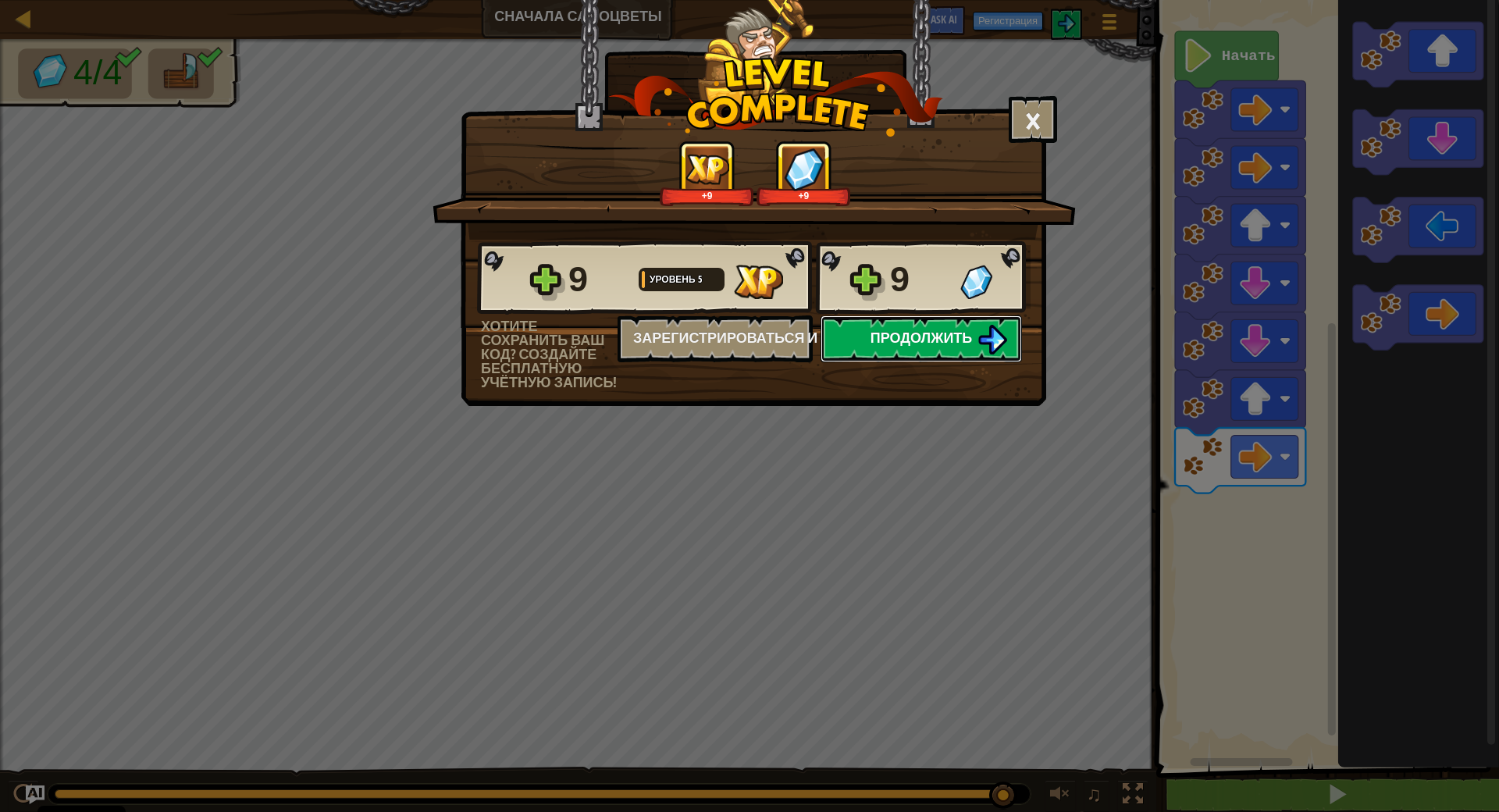
click at [910, 335] on span "Продолжить" at bounding box center [921, 337] width 102 height 19
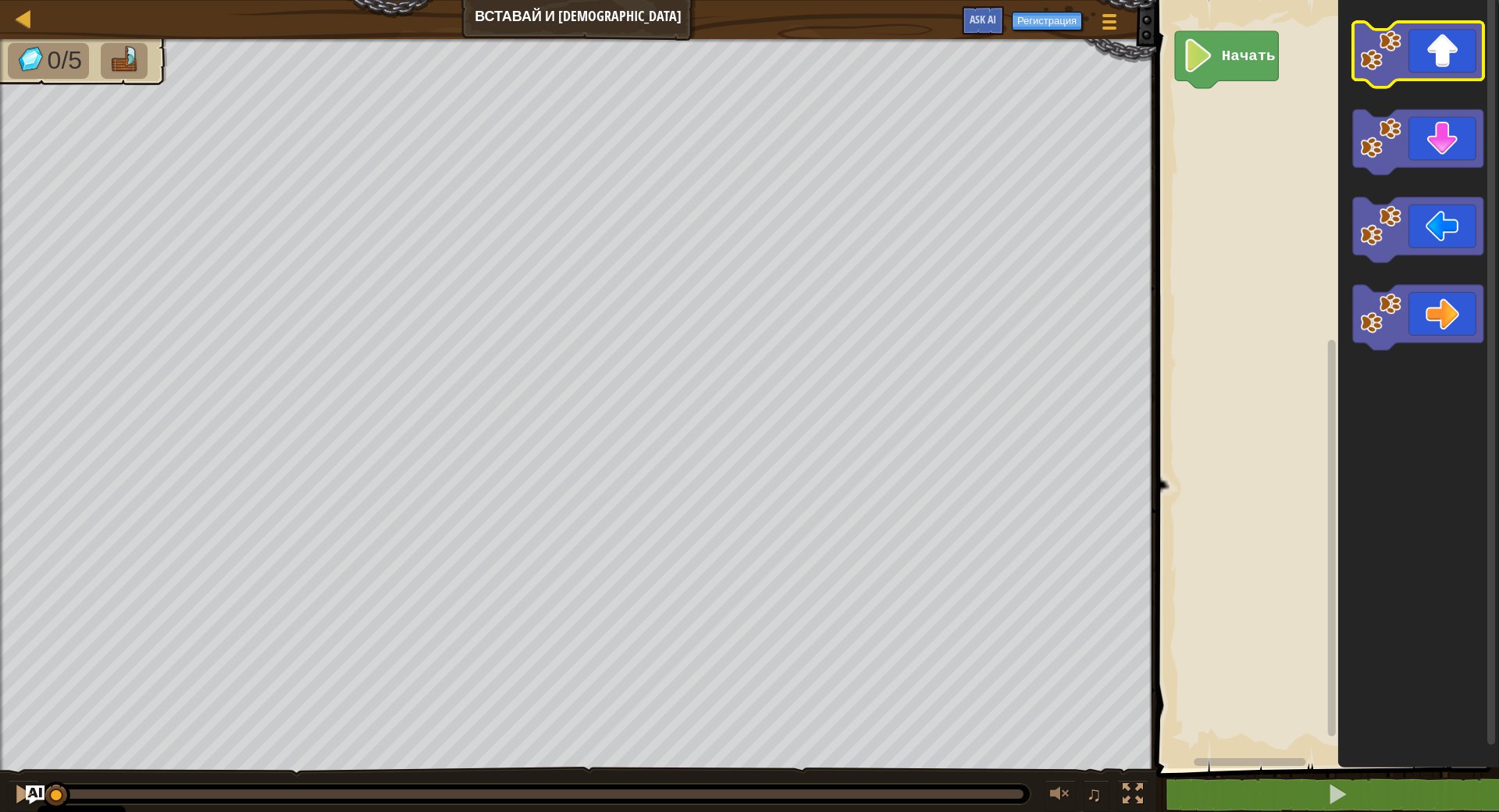
click at [1438, 67] on icon "Рабочая область Blockly" at bounding box center [1418, 54] width 130 height 66
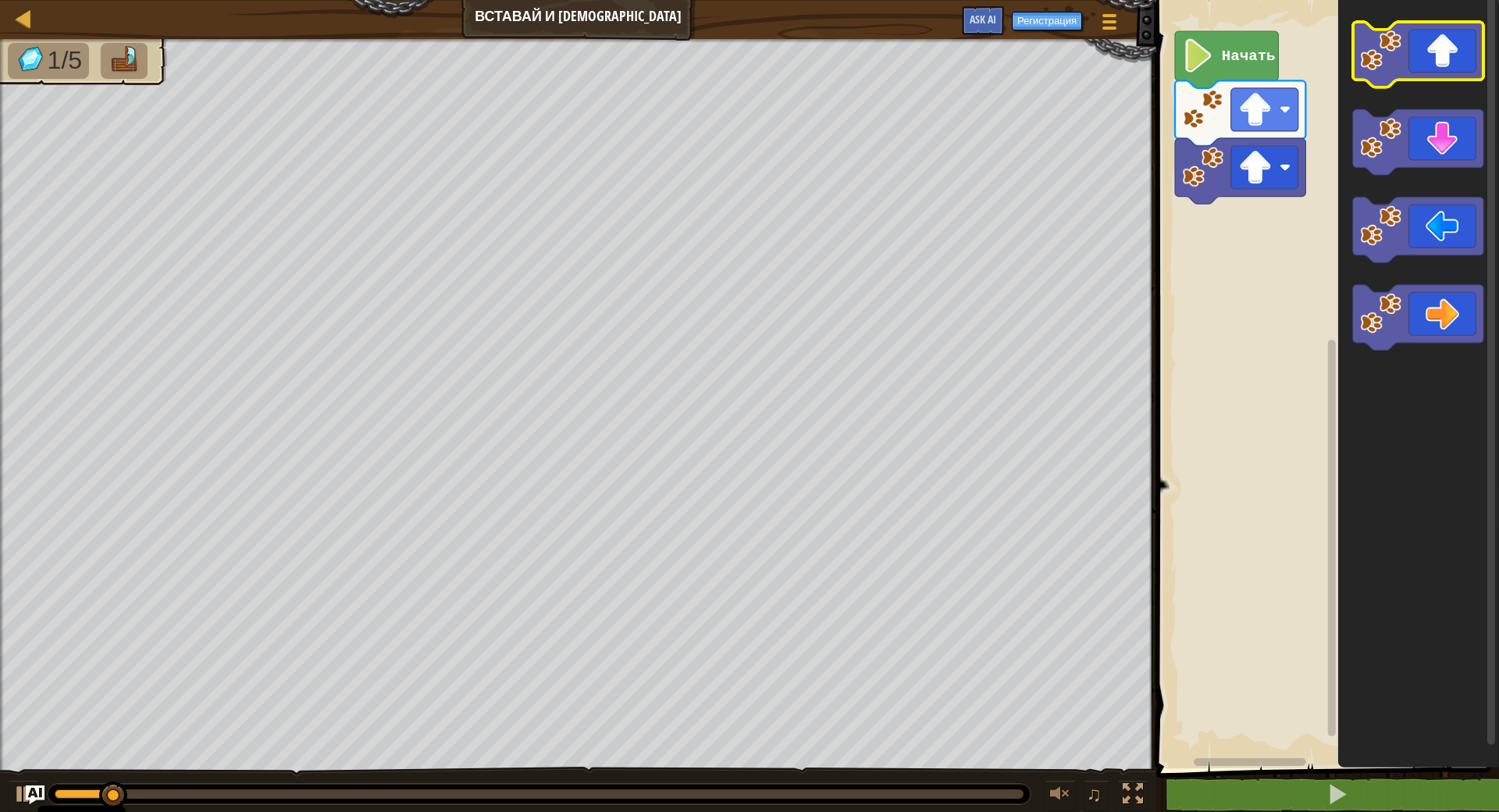
click at [1438, 67] on icon "Рабочая область Blockly" at bounding box center [1418, 54] width 130 height 66
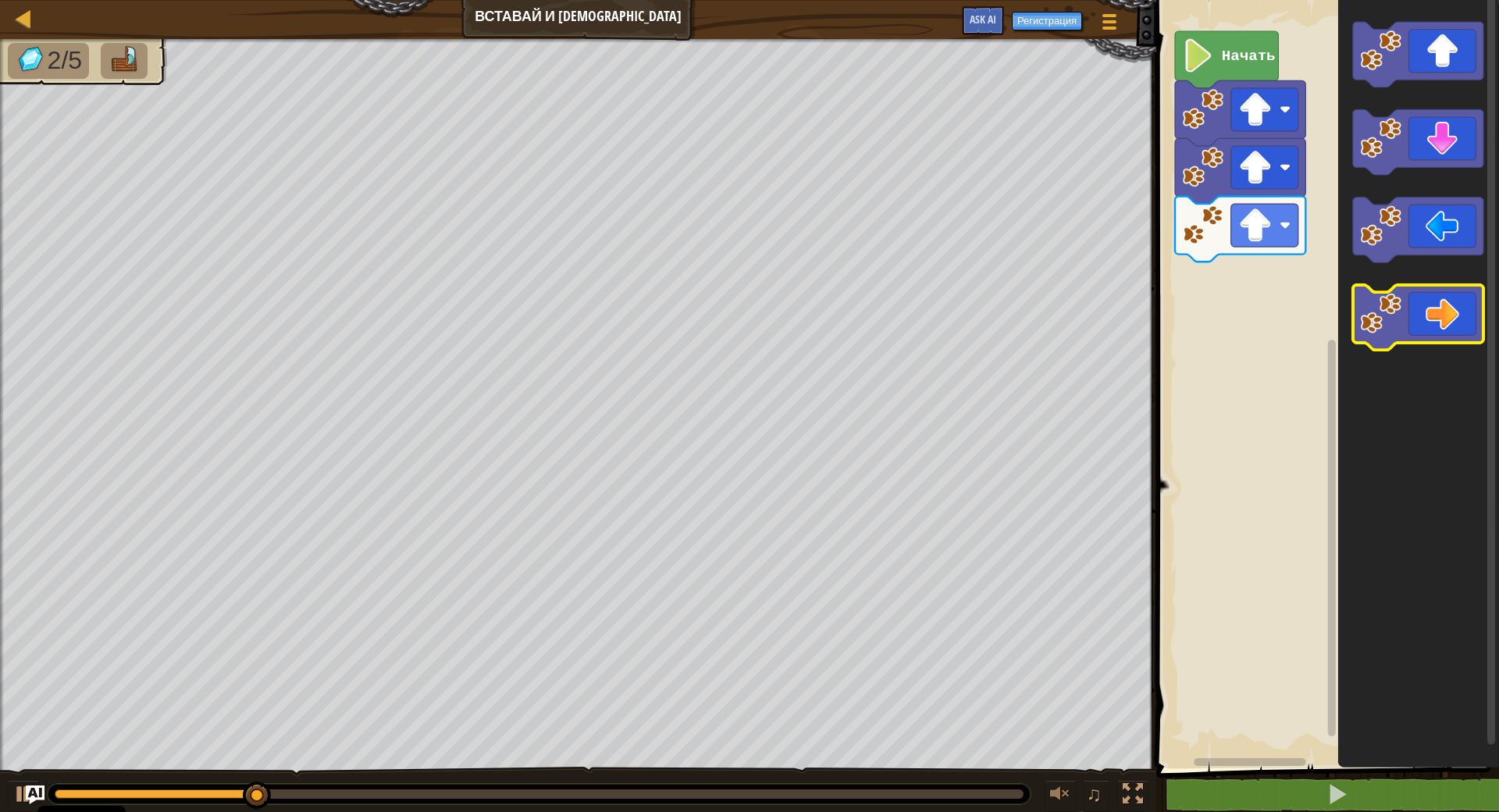
click at [1433, 320] on icon "Рабочая область Blockly" at bounding box center [1418, 317] width 130 height 66
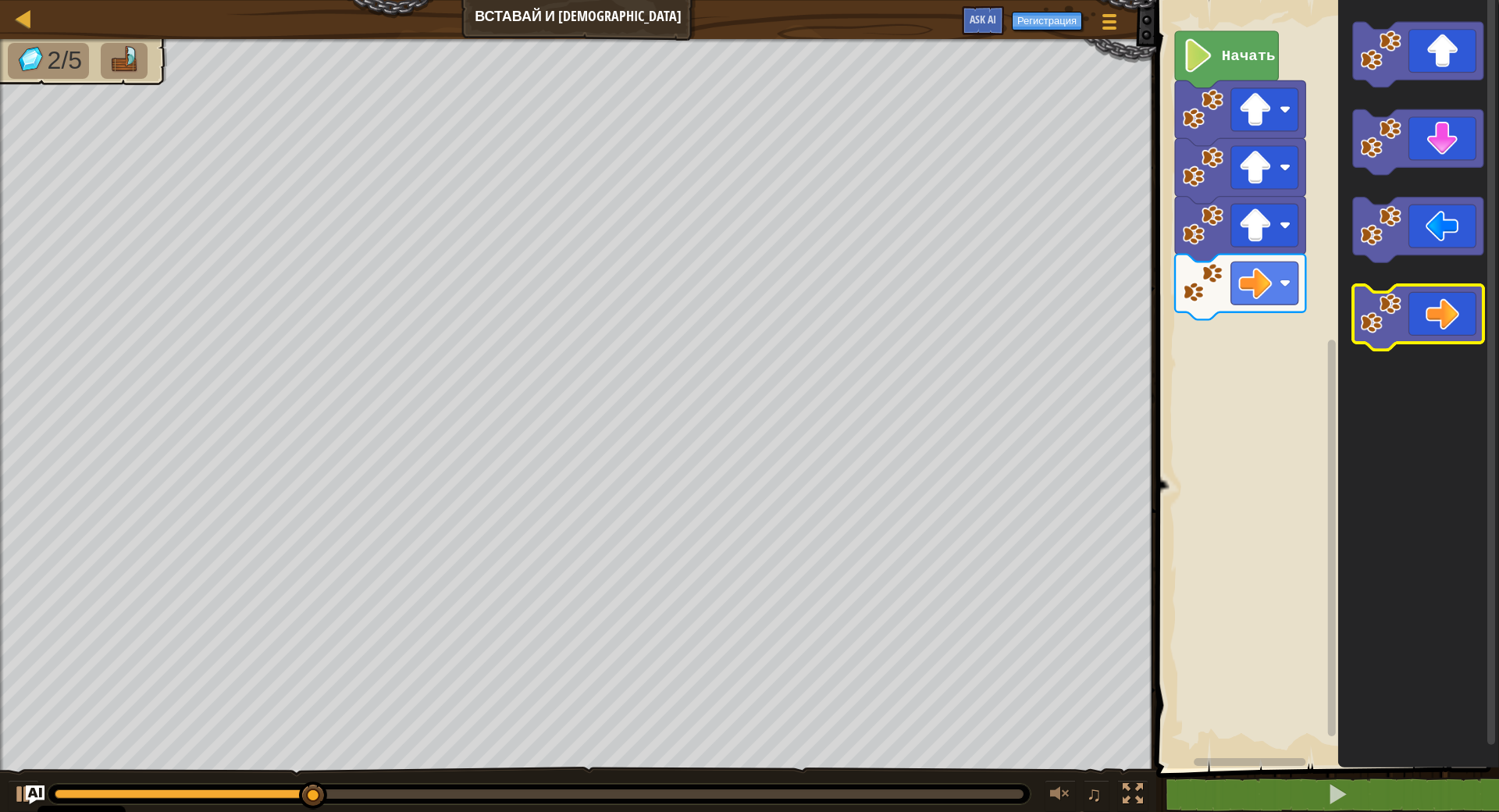
click at [1433, 320] on icon "Рабочая область Blockly" at bounding box center [1418, 317] width 130 height 66
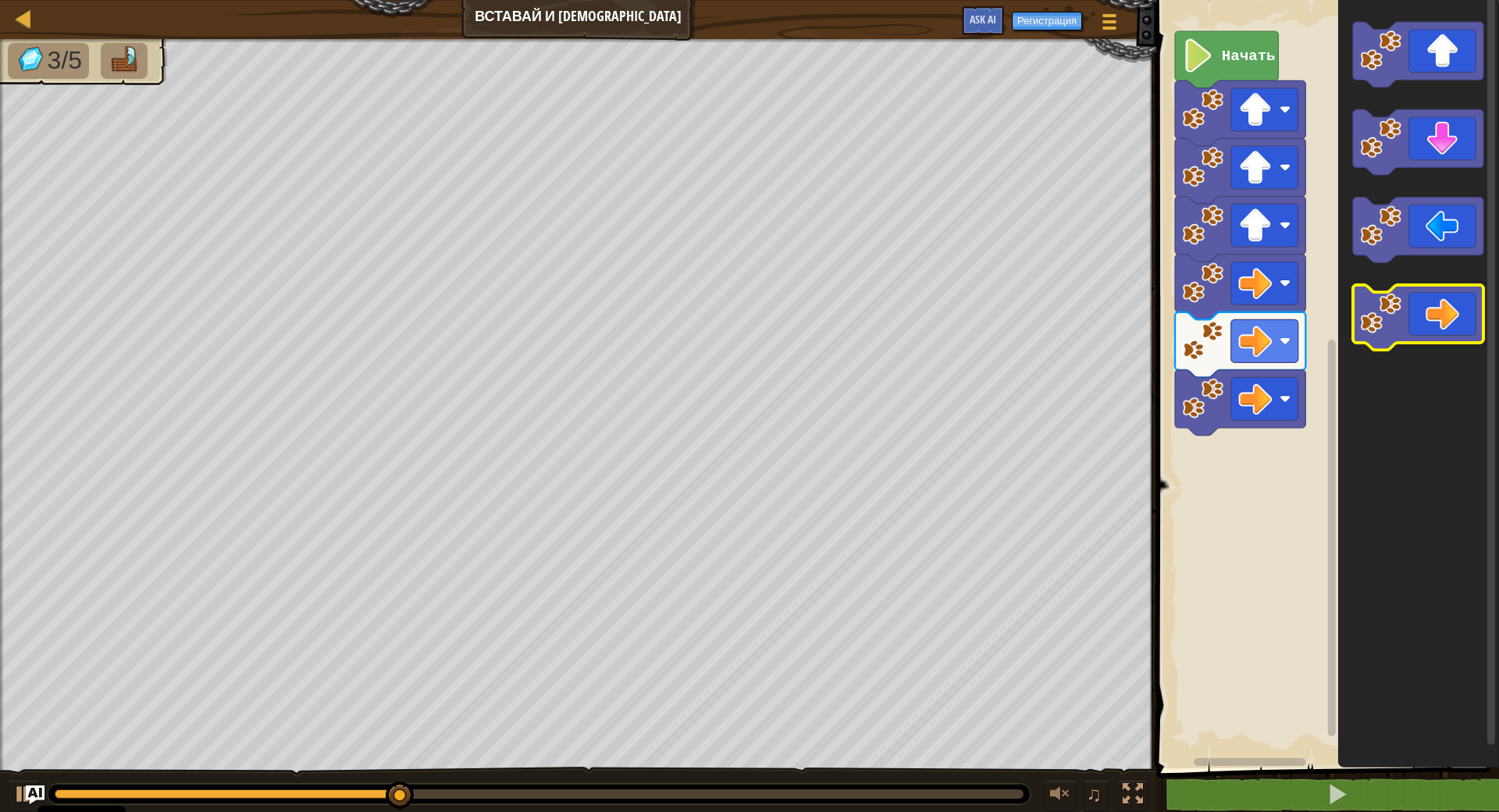
click at [1433, 320] on icon "Рабочая область Blockly" at bounding box center [1418, 317] width 130 height 66
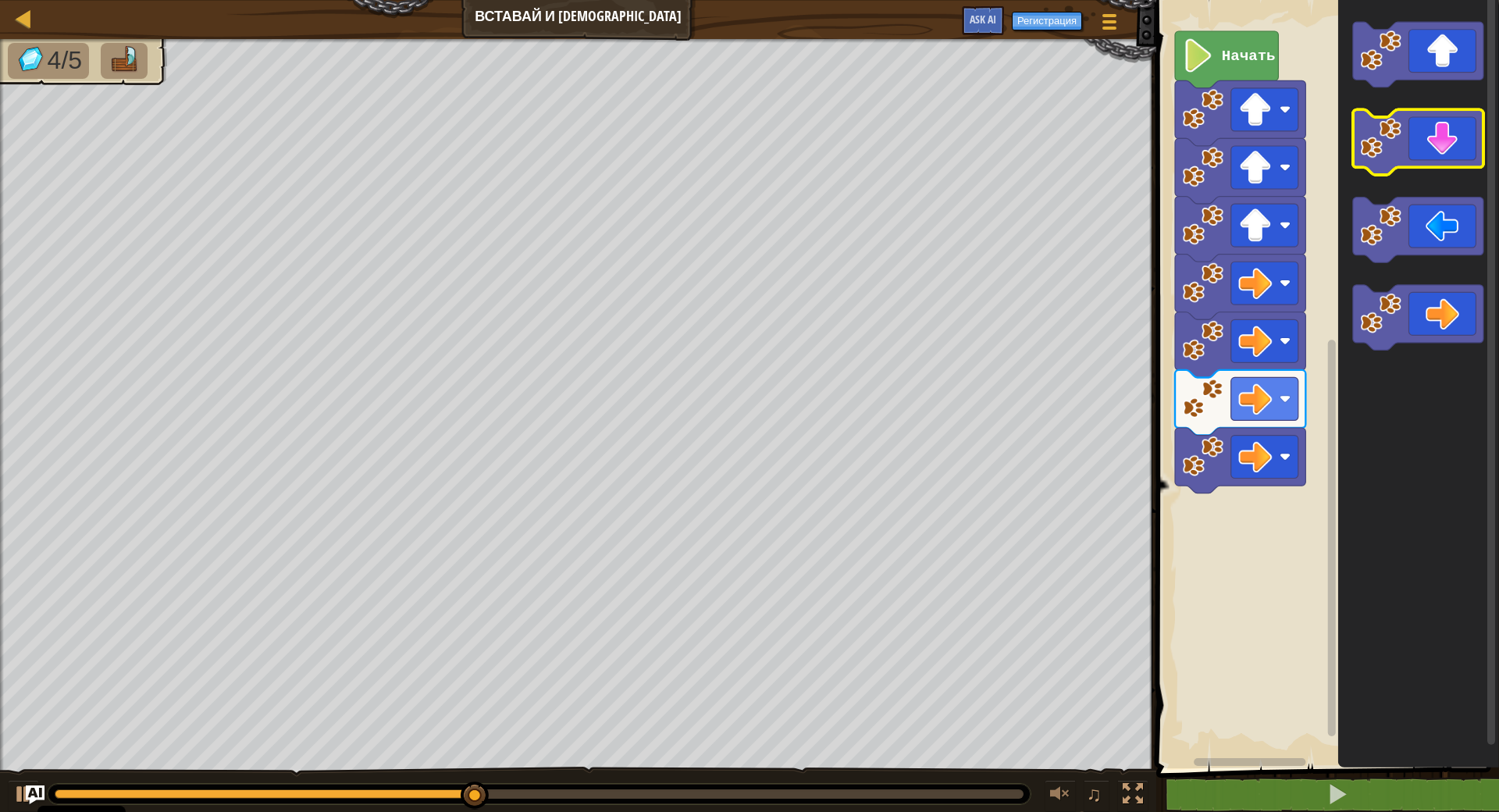
click at [1451, 145] on icon "Рабочая область Blockly" at bounding box center [1418, 142] width 130 height 66
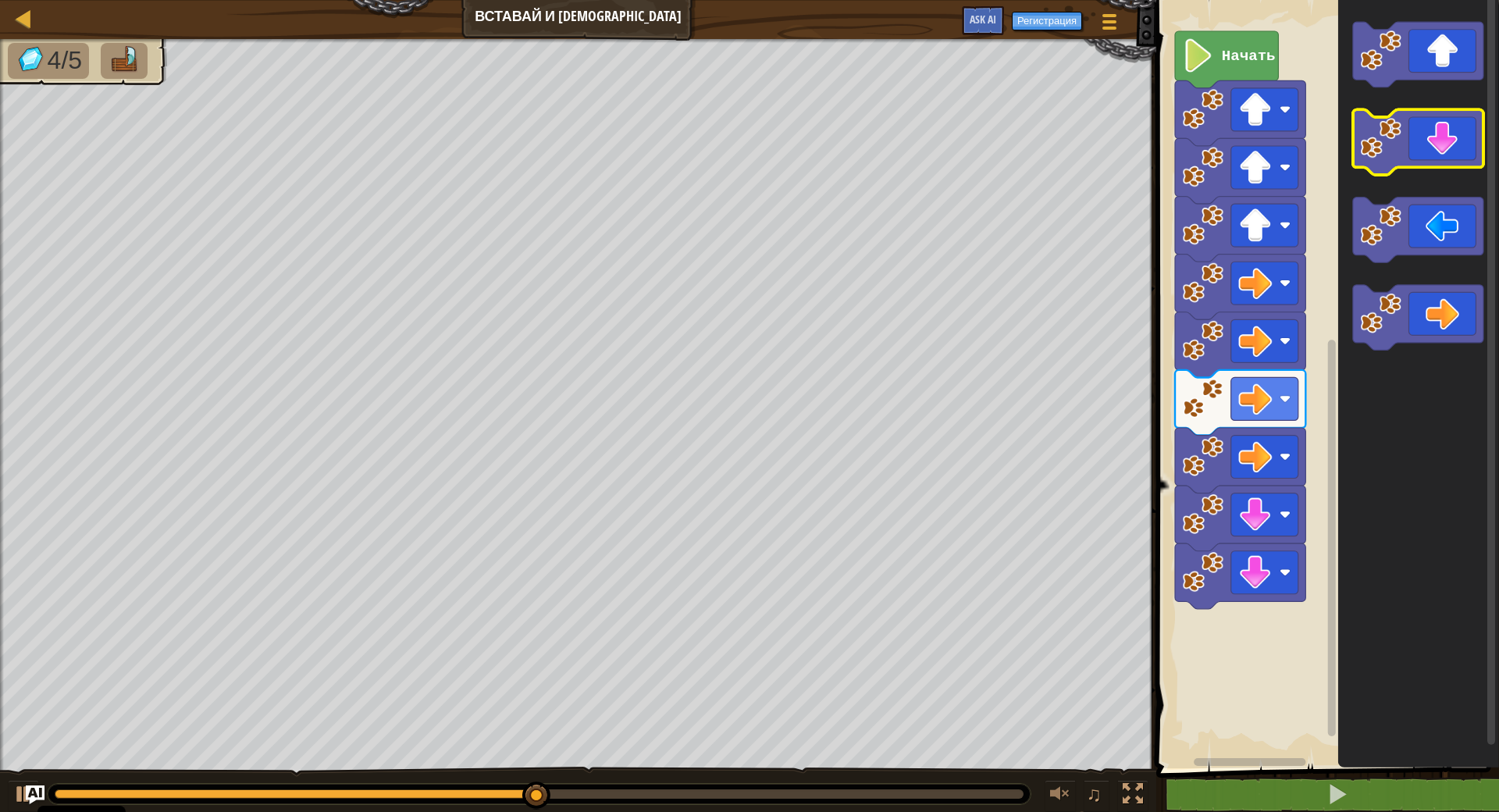
click at [1451, 145] on icon "Рабочая область Blockly" at bounding box center [1418, 142] width 130 height 66
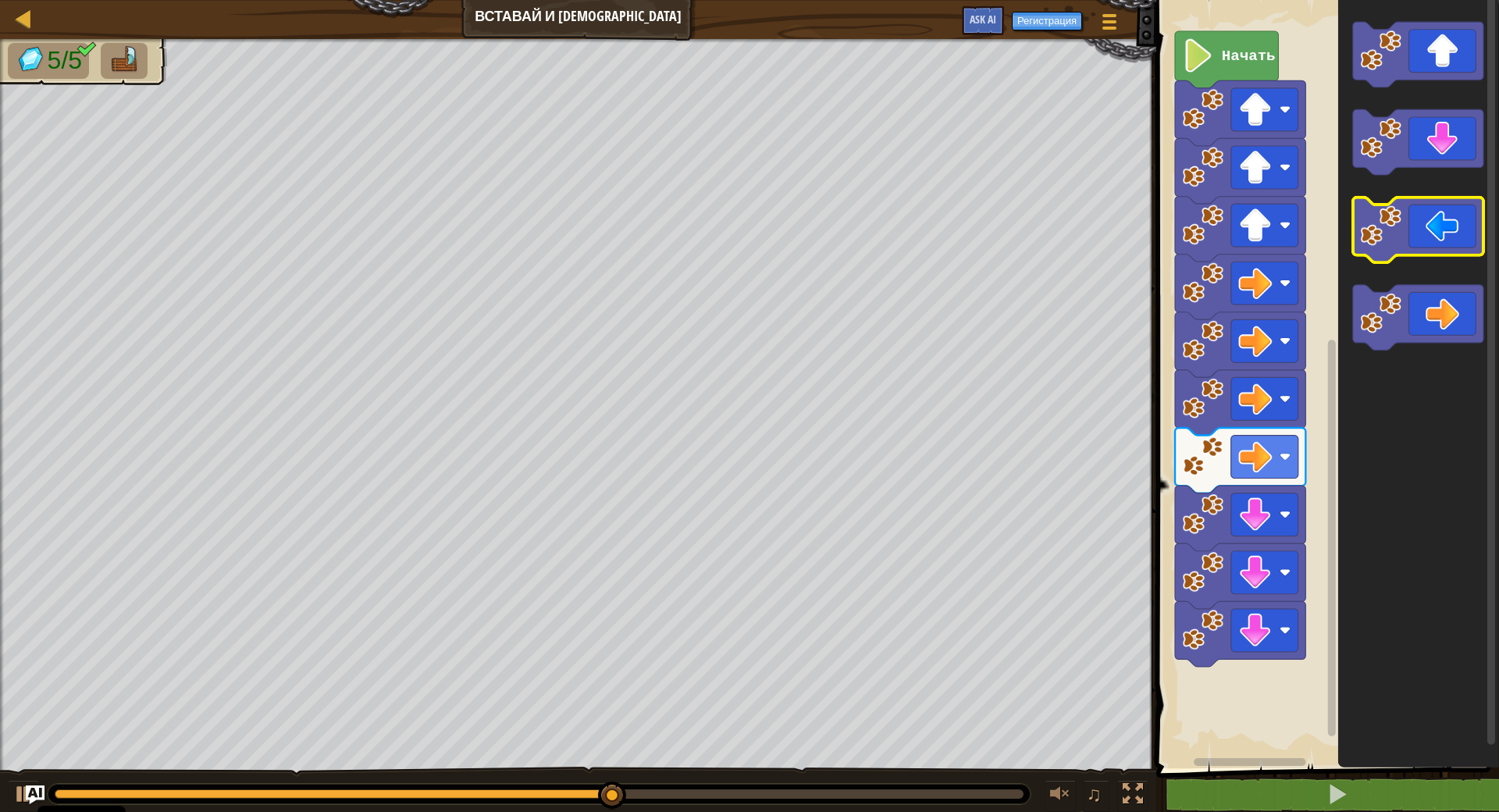
click at [1428, 252] on icon "Рабочая область Blockly" at bounding box center [1418, 230] width 130 height 66
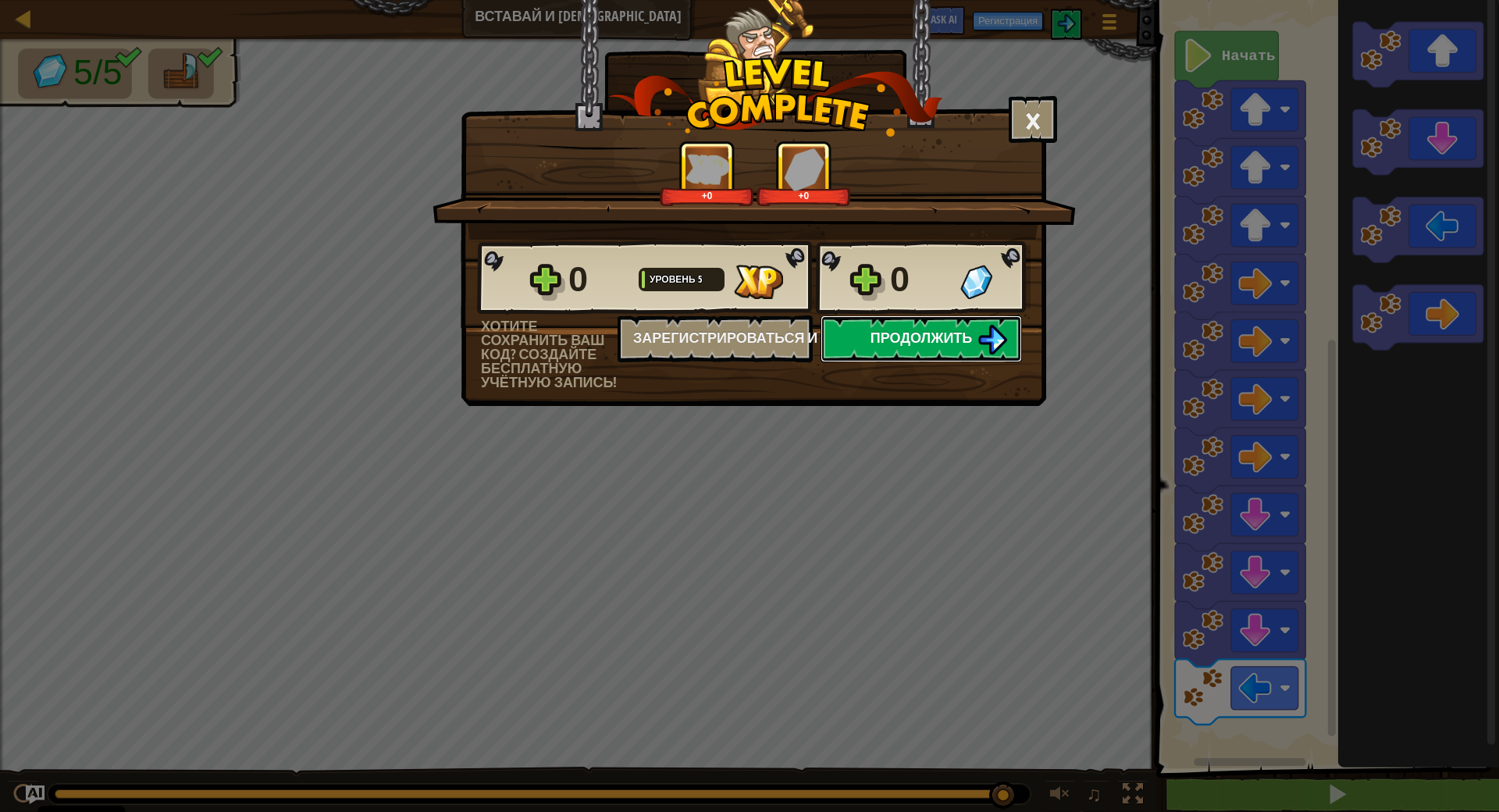
click at [901, 350] on button "Продолжить" at bounding box center [921, 339] width 201 height 47
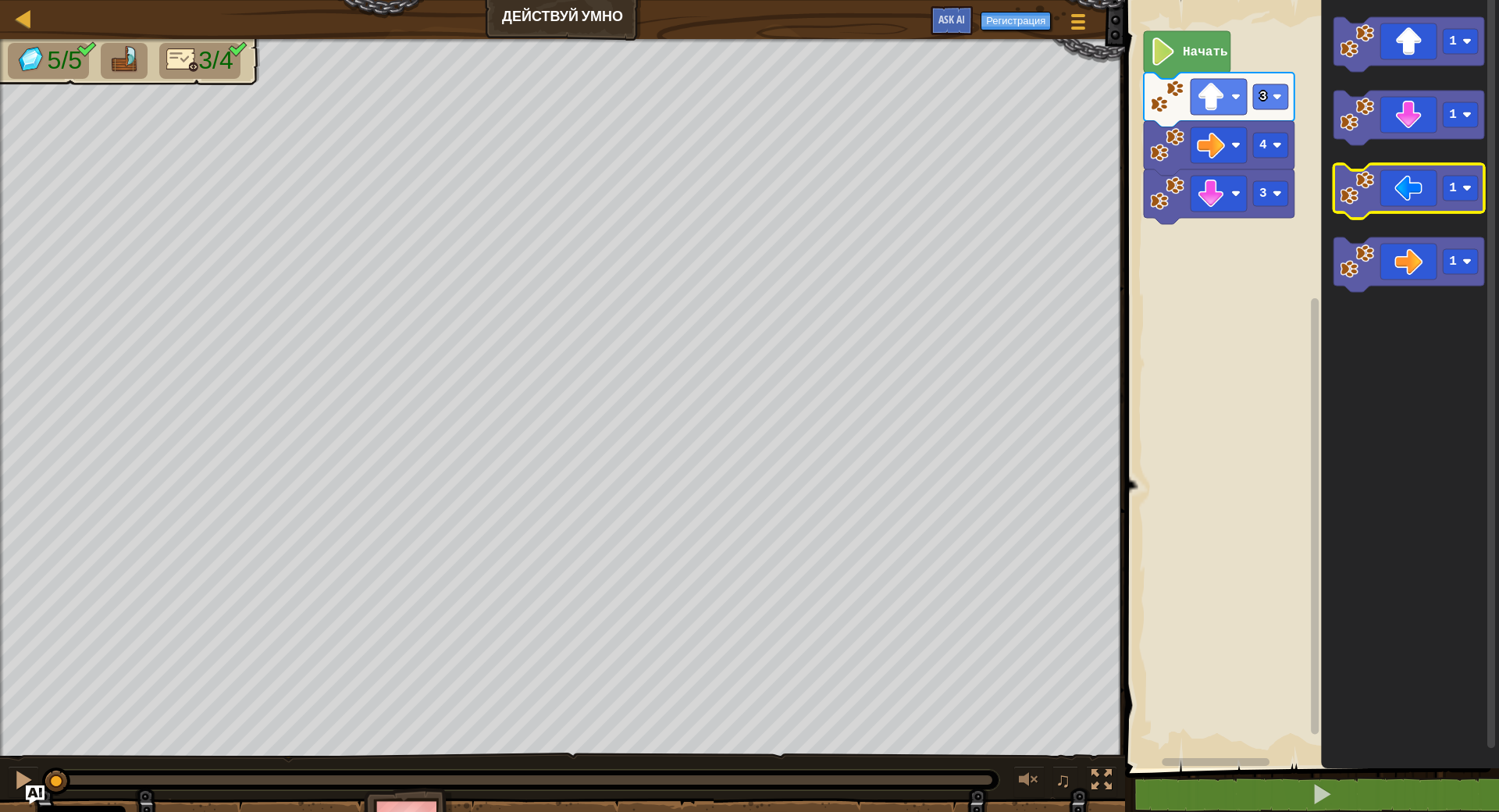
click at [1403, 193] on icon "Рабочая область Blockly" at bounding box center [1409, 191] width 150 height 54
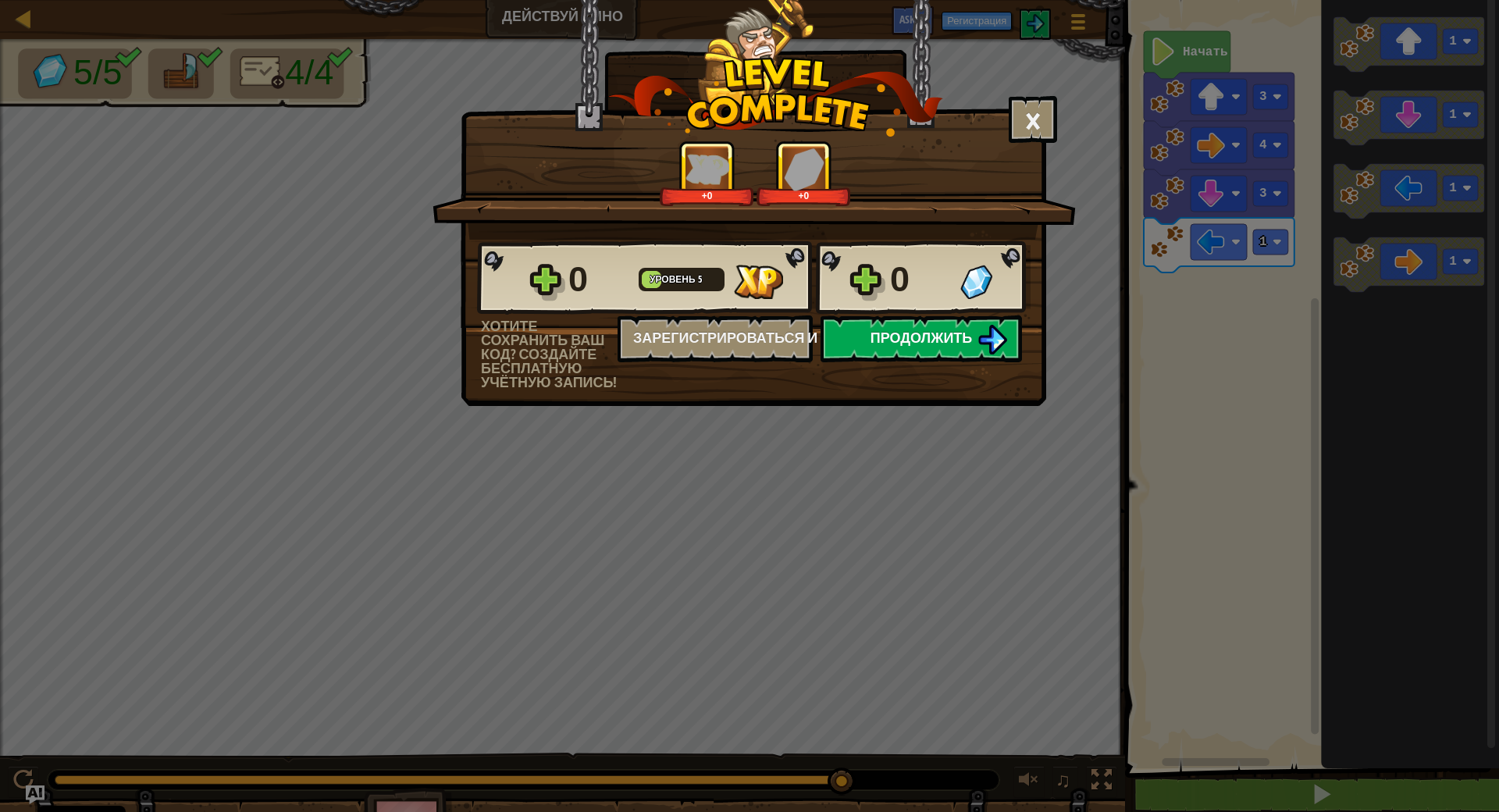
click at [929, 345] on span "Продолжить" at bounding box center [921, 337] width 102 height 19
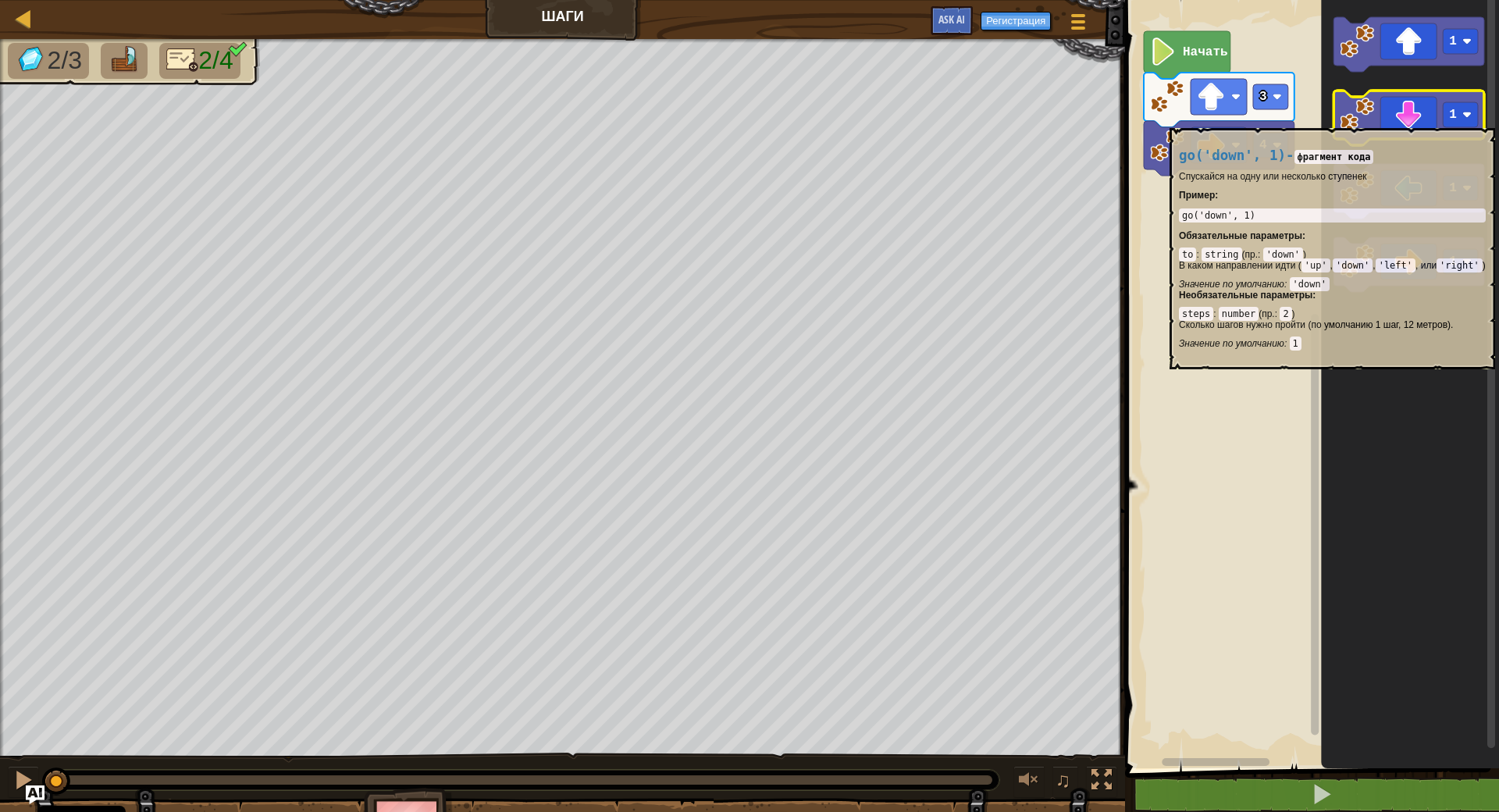
click at [1411, 120] on icon "Рабочая область Blockly" at bounding box center [1409, 117] width 150 height 54
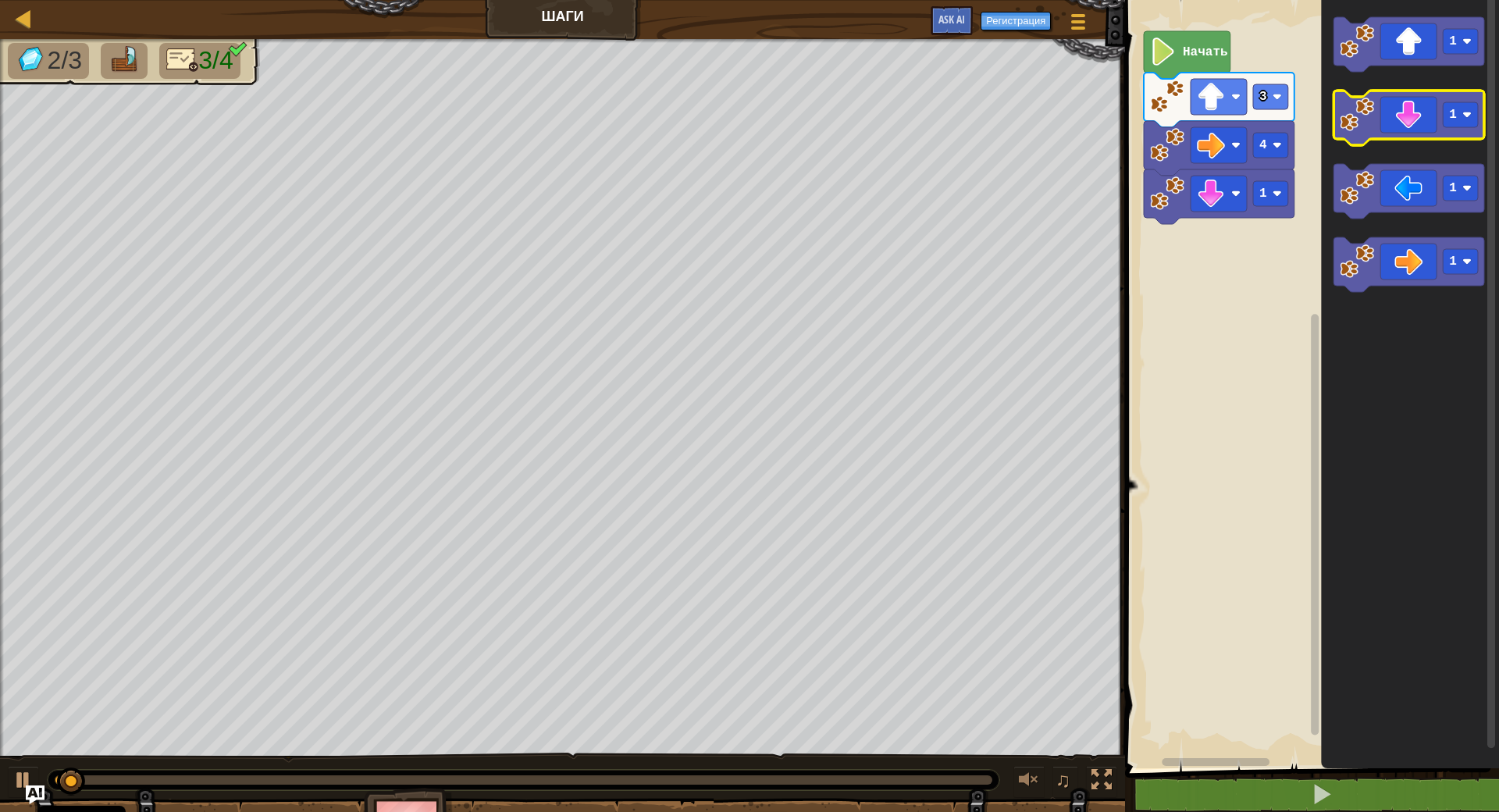
click at [1411, 120] on icon "Рабочая область Blockly" at bounding box center [1409, 117] width 150 height 54
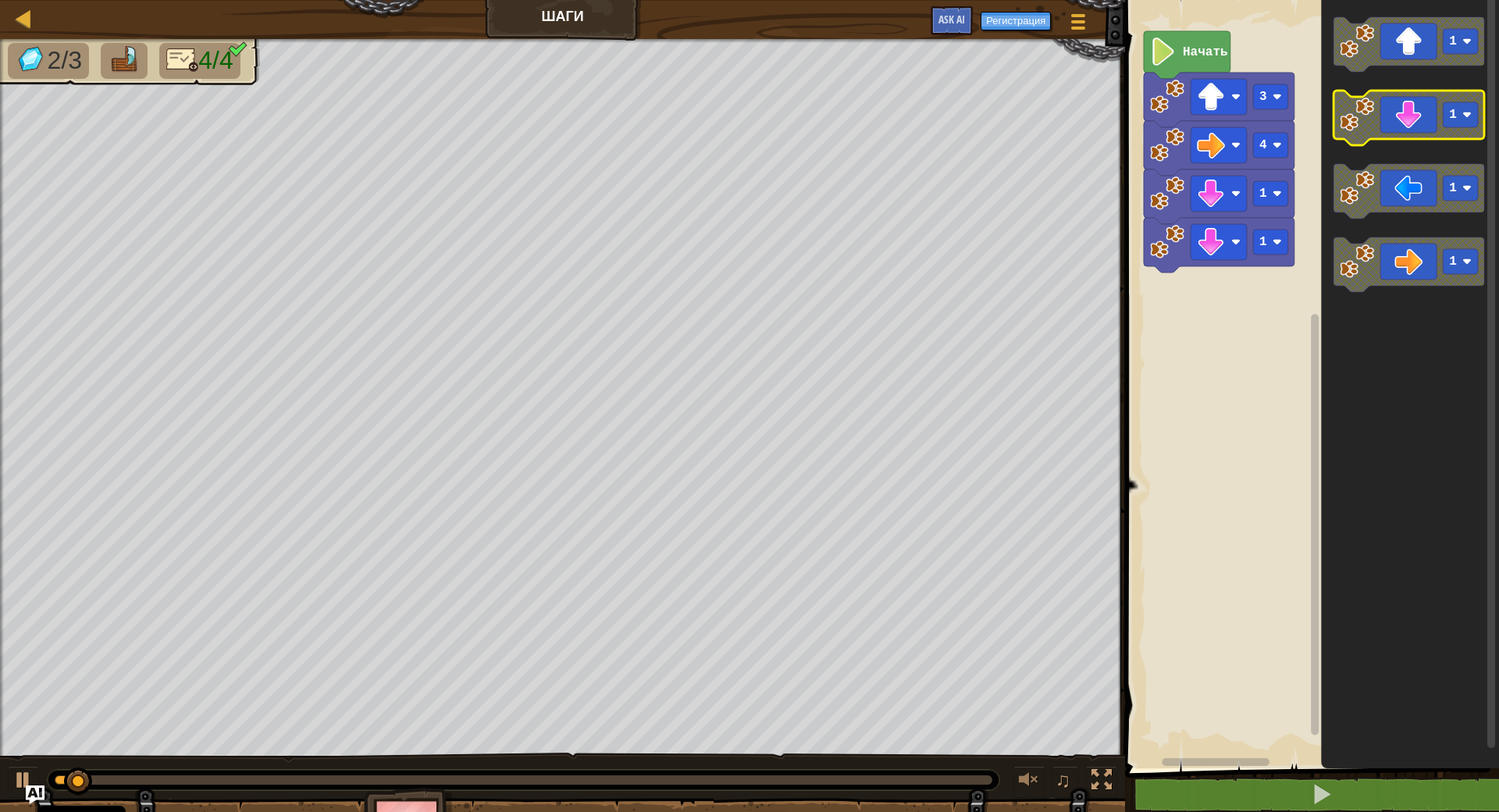
click at [1411, 120] on icon "Рабочая область Blockly" at bounding box center [1409, 117] width 150 height 54
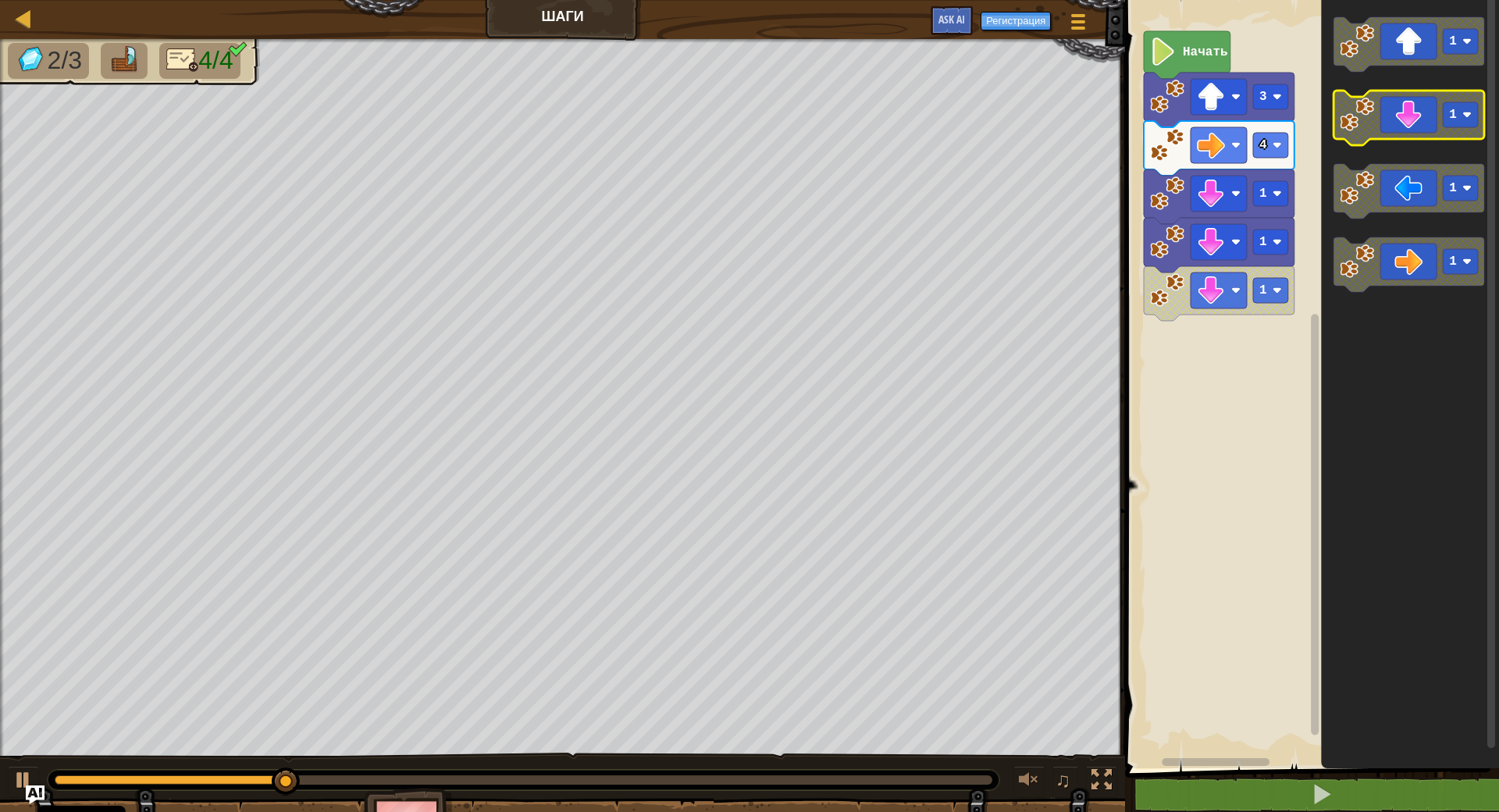
click at [1414, 129] on icon "Рабочая область Blockly" at bounding box center [1409, 117] width 150 height 54
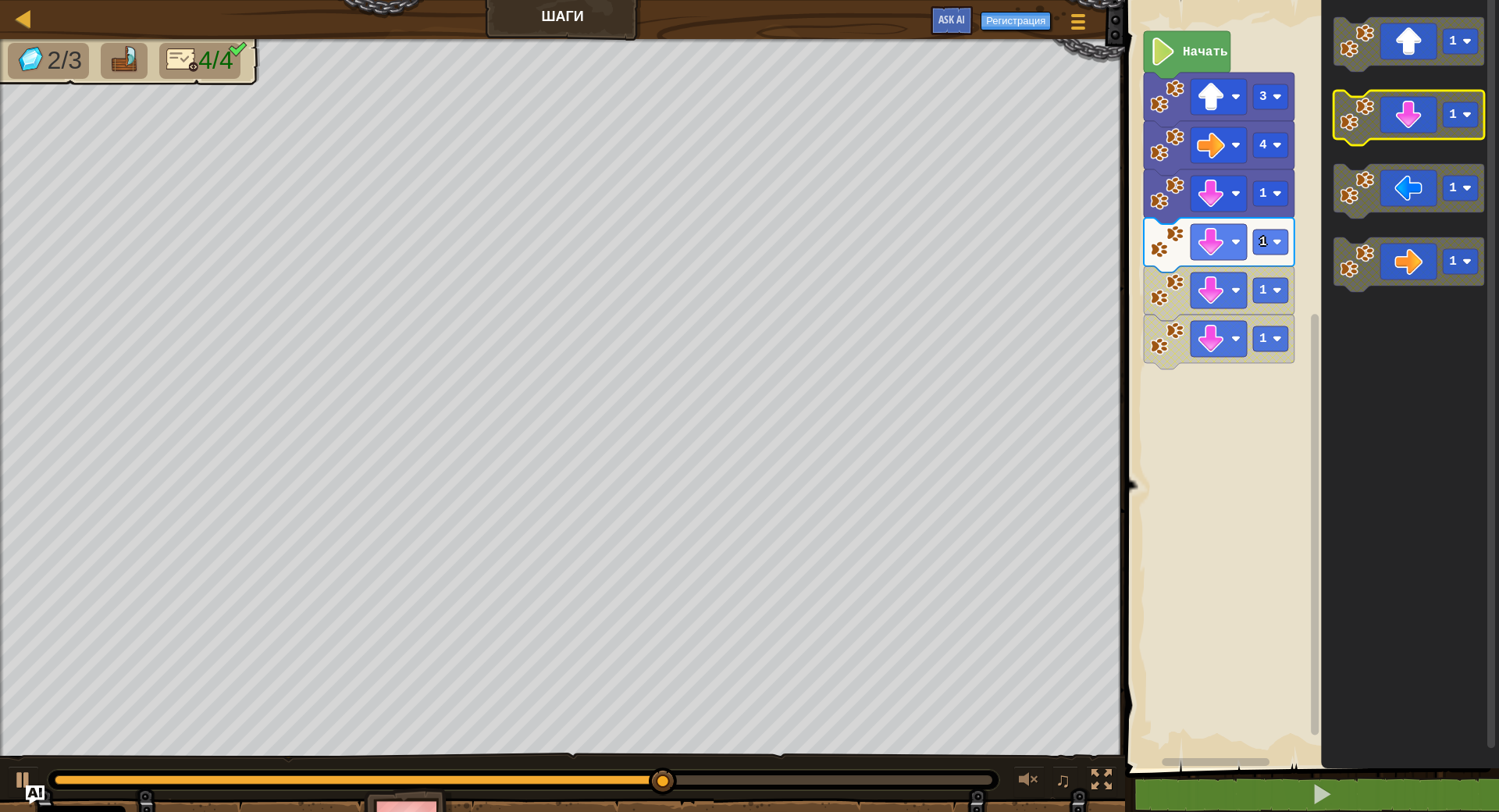
click at [1407, 134] on icon "Рабочая область Blockly" at bounding box center [1409, 117] width 150 height 54
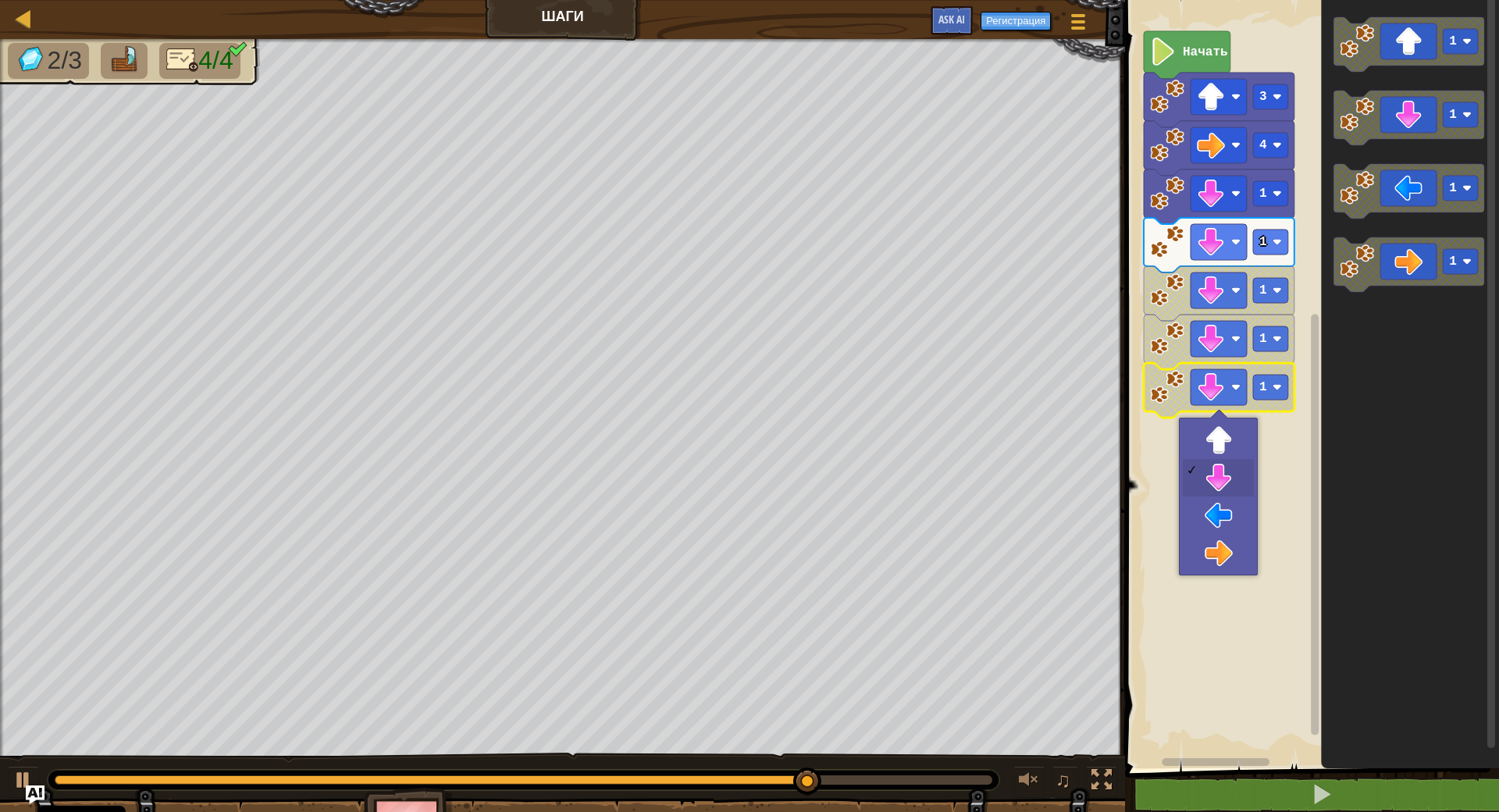
click at [1312, 456] on g "Рабочая область Blockly" at bounding box center [1315, 374] width 12 height 763
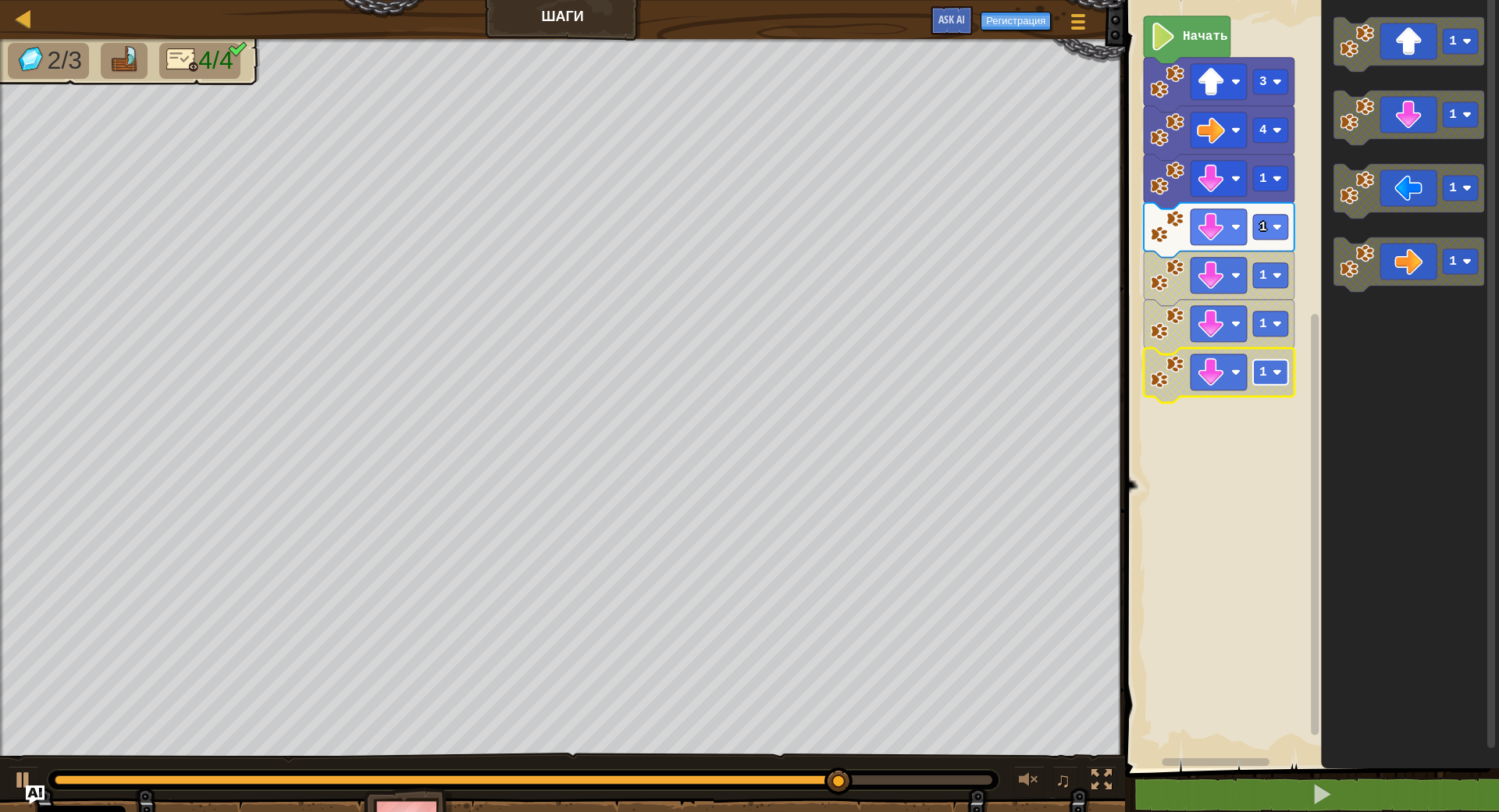
click at [1277, 378] on rect "Рабочая область Blockly" at bounding box center [1271, 372] width 35 height 25
click at [1177, 448] on rect "Рабочая область Blockly" at bounding box center [1310, 380] width 378 height 776
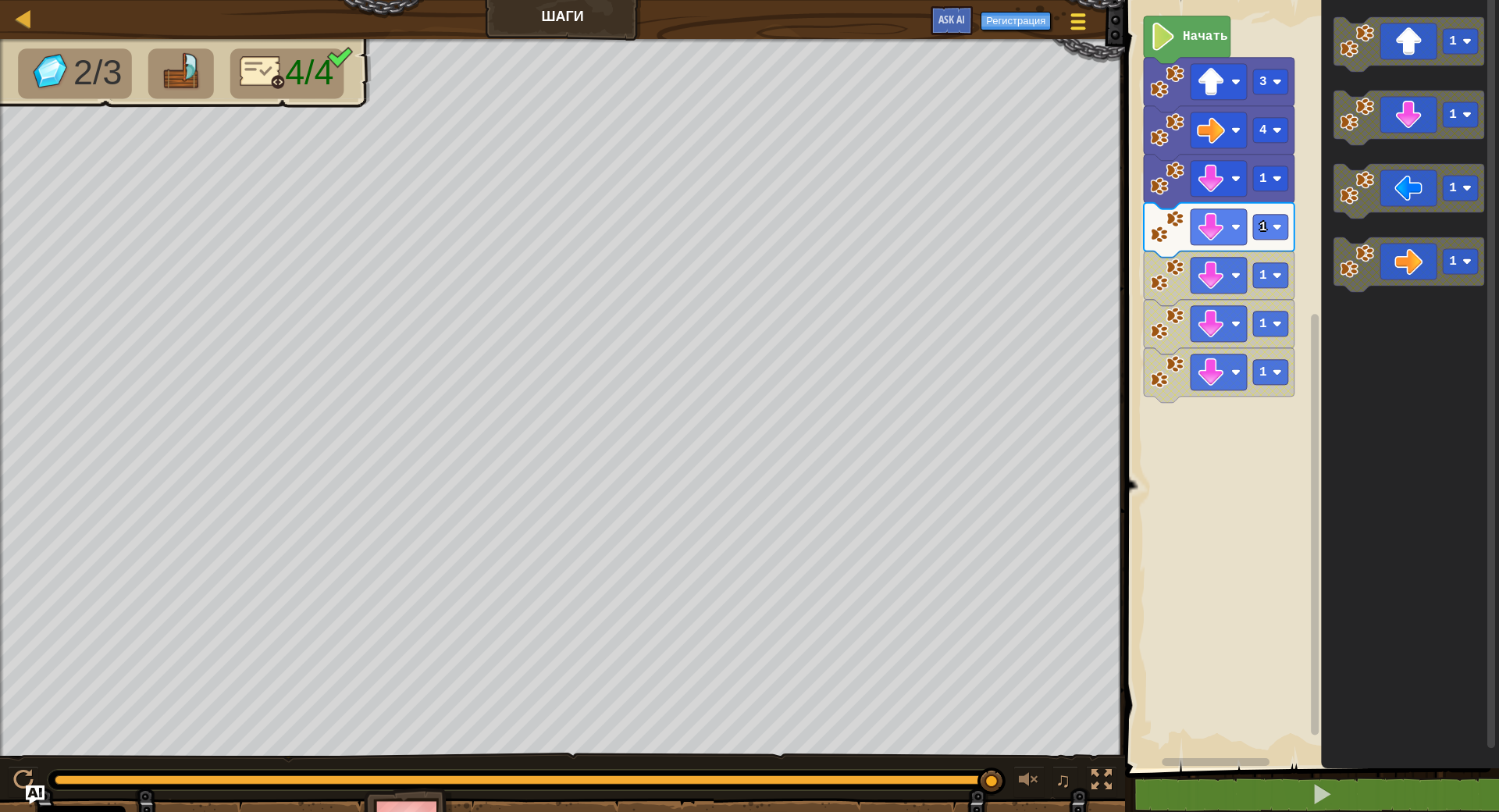
click at [1078, 22] on span at bounding box center [1079, 21] width 15 height 3
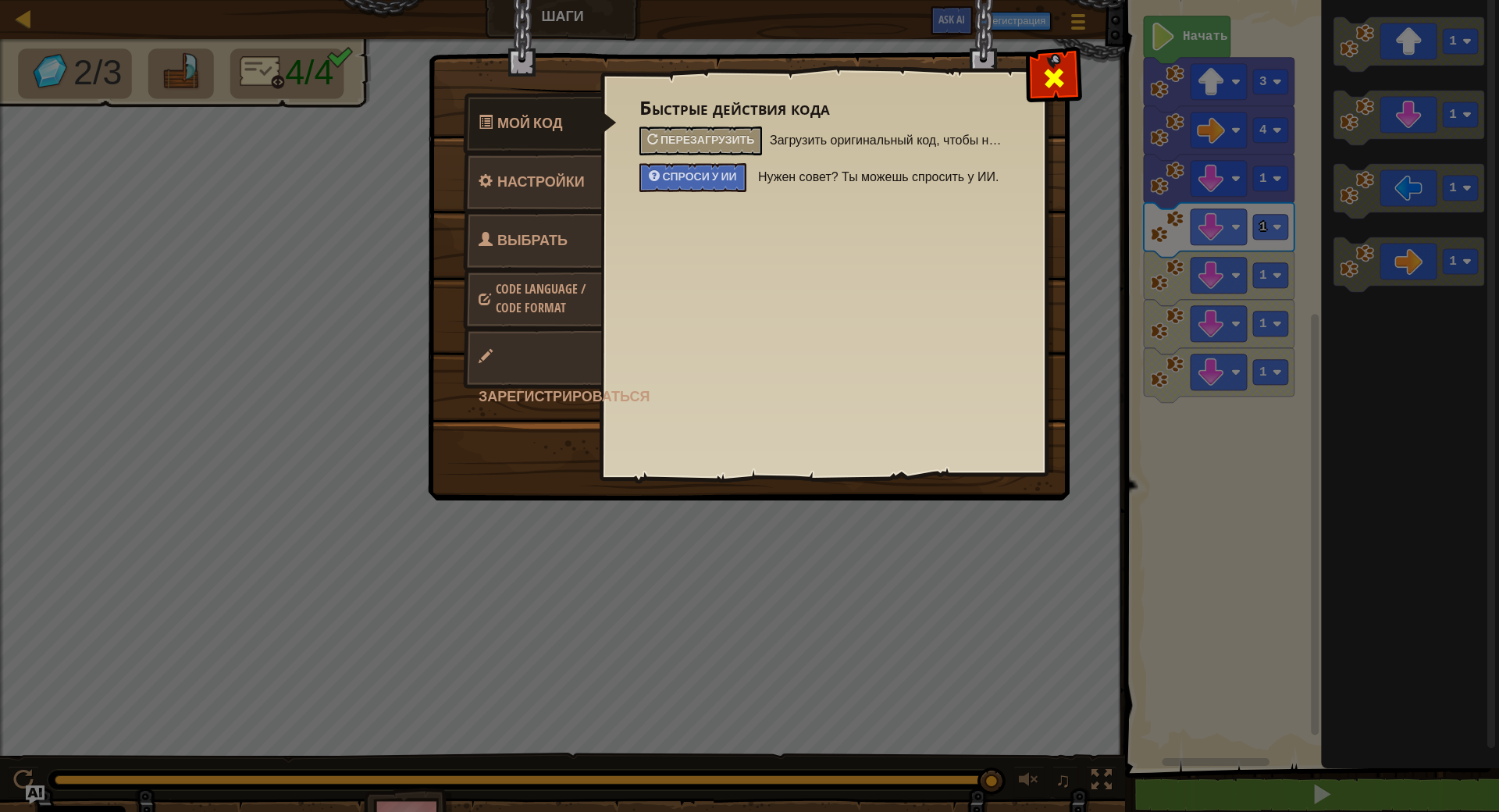
click at [1067, 74] on div at bounding box center [1053, 74] width 49 height 49
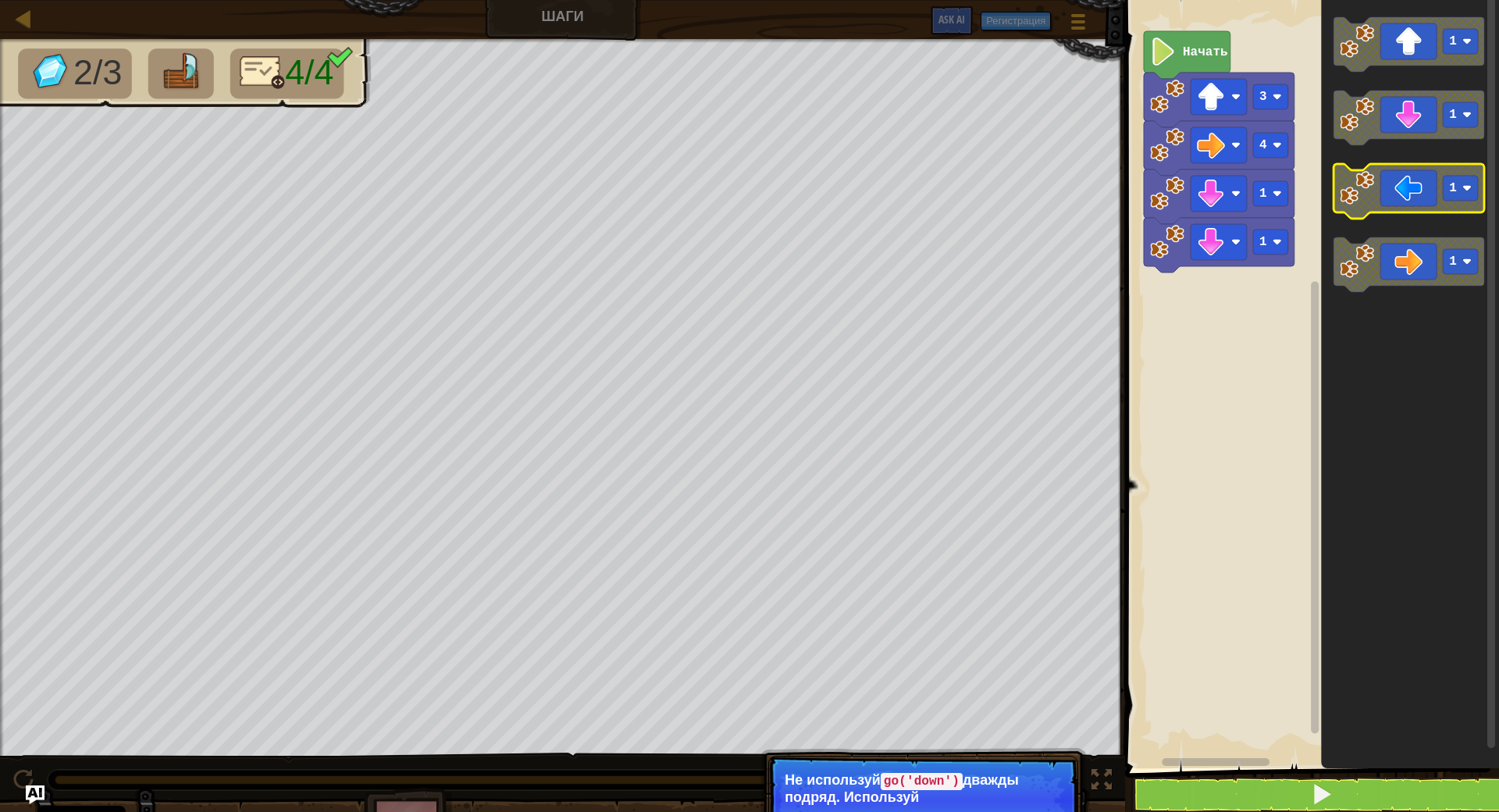
click at [1412, 197] on icon "Рабочая область Blockly" at bounding box center [1409, 191] width 150 height 54
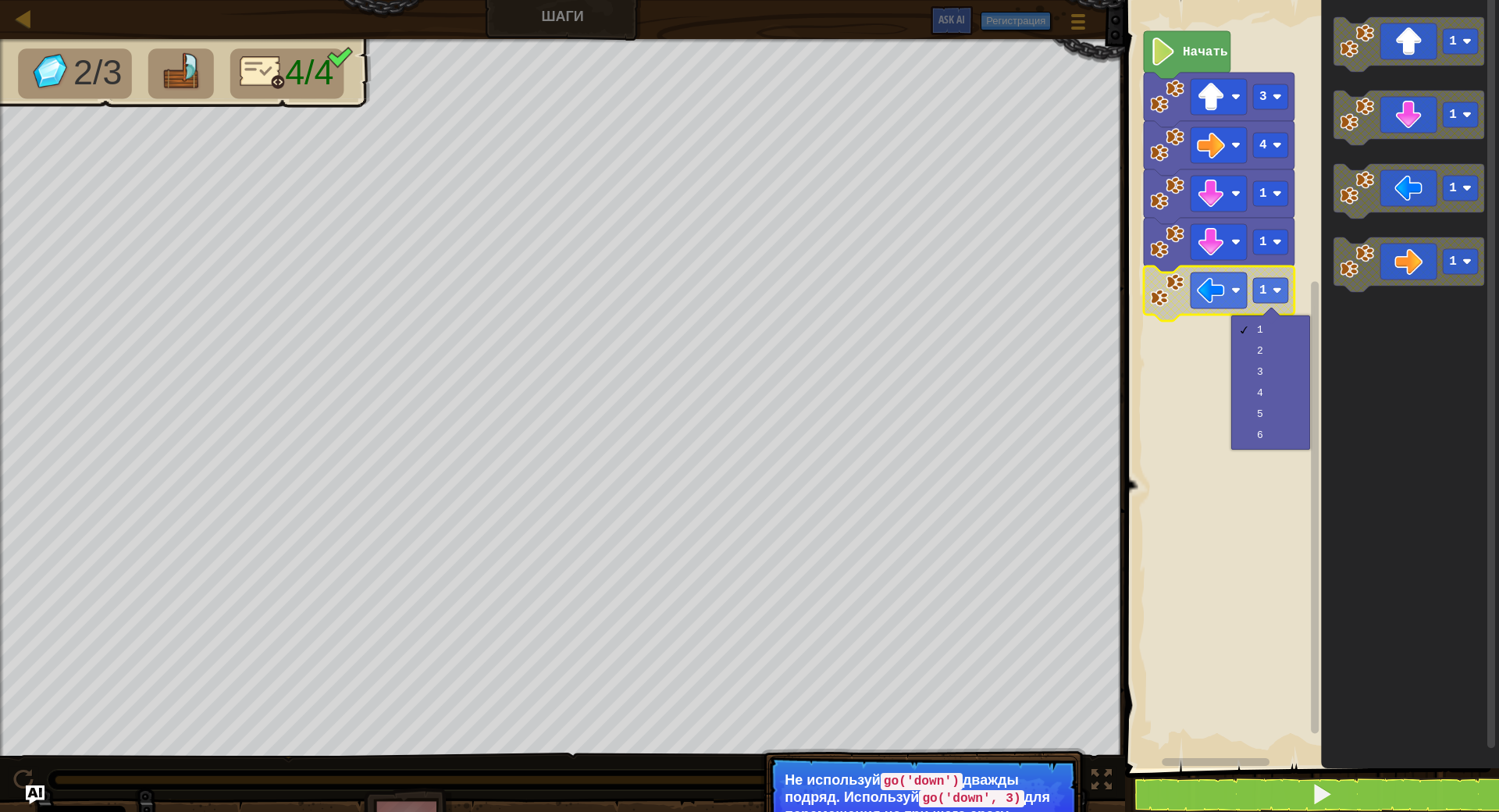
click at [1196, 357] on rect "Рабочая область Blockly" at bounding box center [1310, 380] width 378 height 776
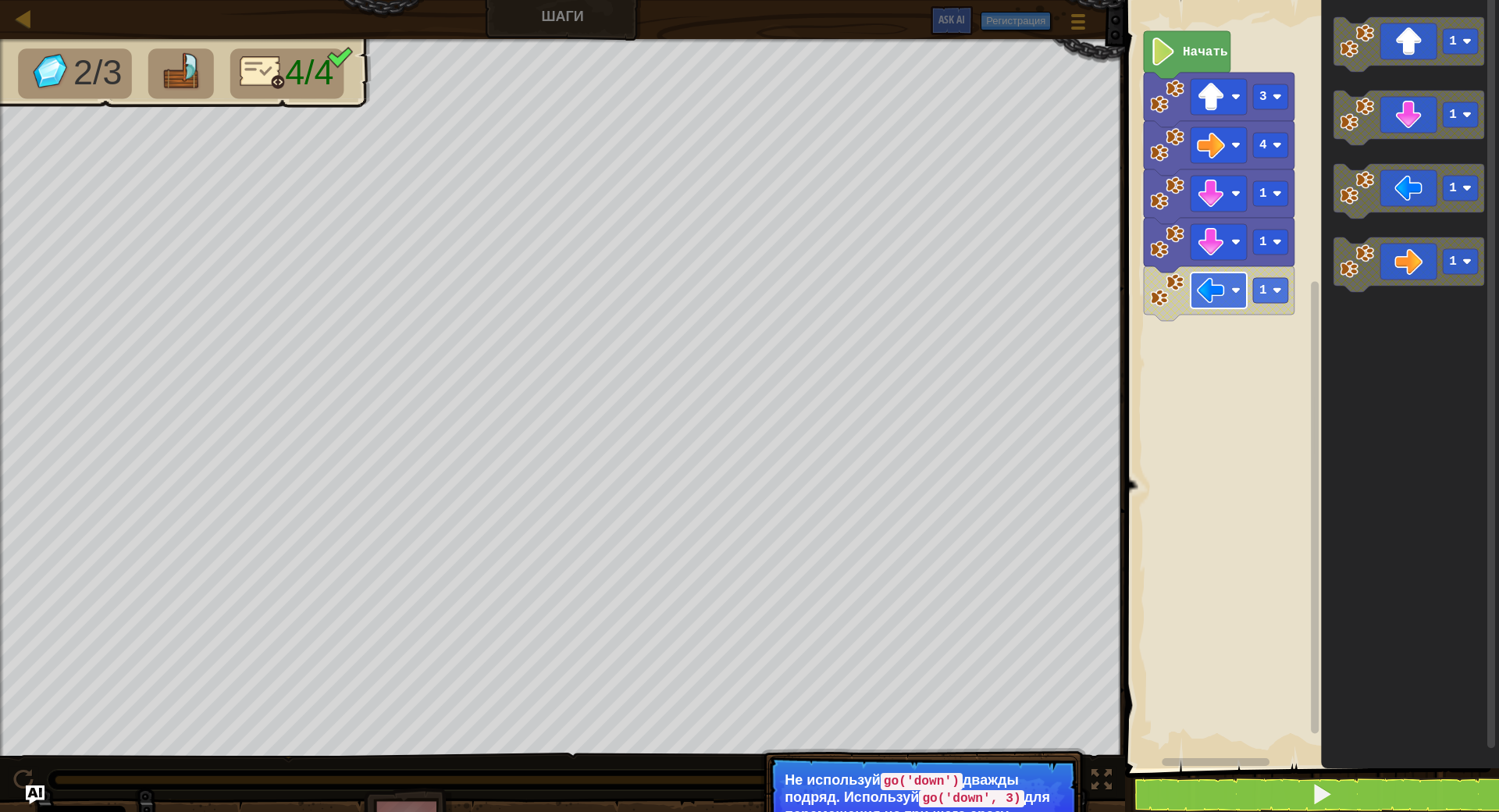
click at [1214, 291] on image "Рабочая область Blockly" at bounding box center [1211, 290] width 28 height 28
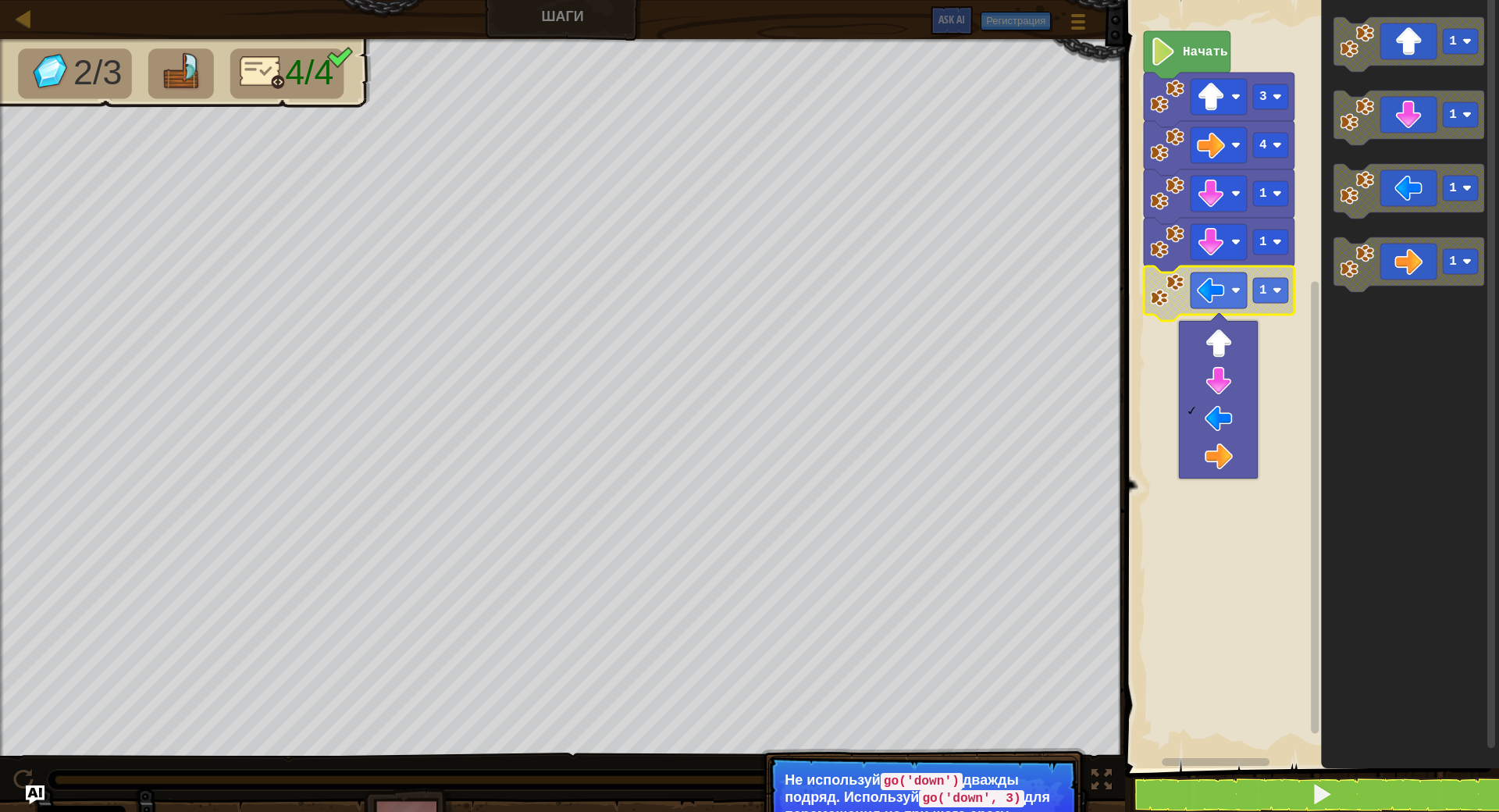
click at [1156, 376] on rect "Рабочая область Blockly" at bounding box center [1310, 380] width 378 height 776
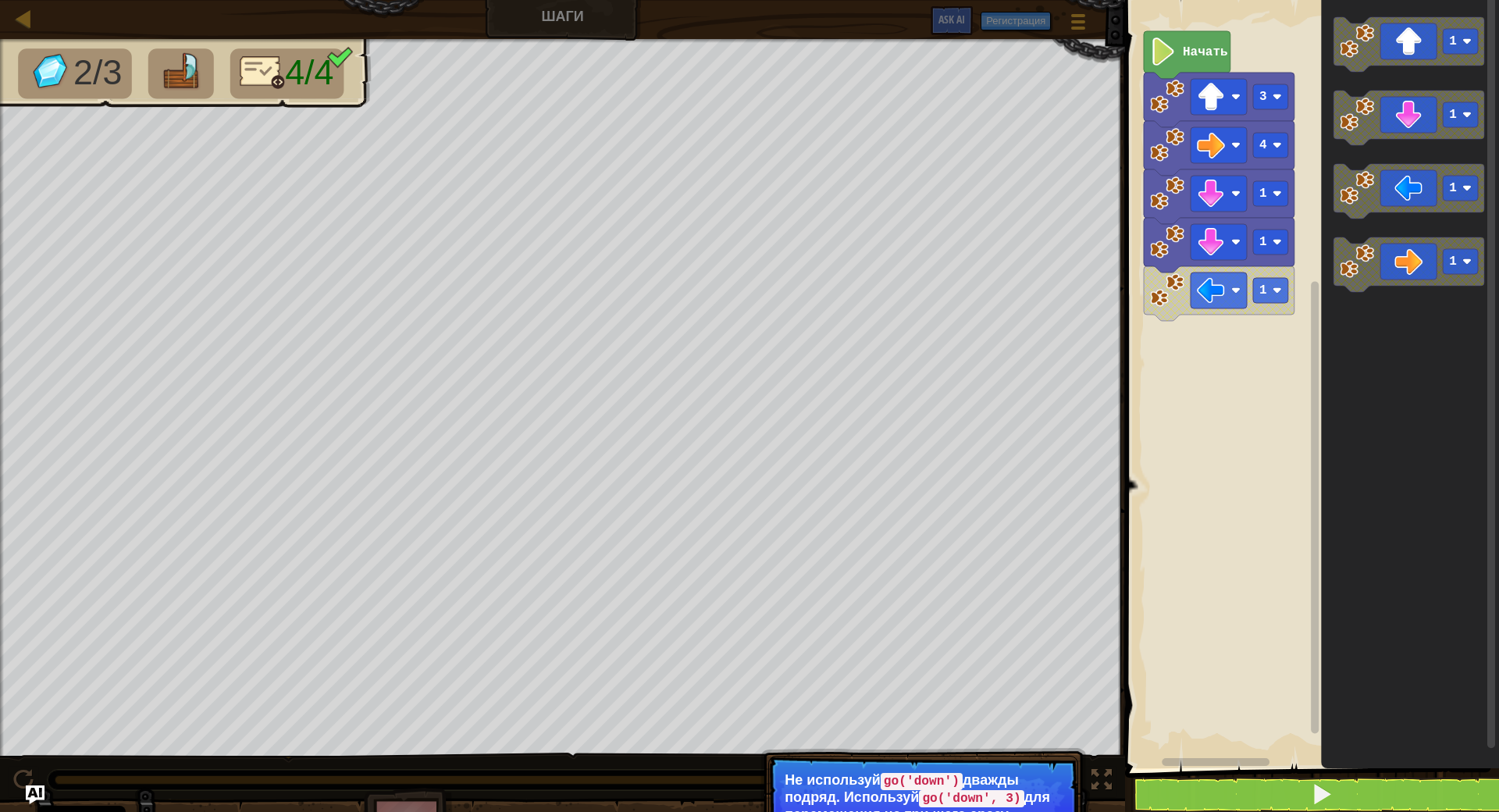
click at [1213, 398] on rect "Рабочая область Blockly" at bounding box center [1310, 380] width 378 height 776
click at [1179, 75] on icon "Рабочая область Blockly" at bounding box center [1218, 100] width 150 height 54
click at [1190, 64] on icon "Рабочая область Blockly" at bounding box center [1187, 55] width 87 height 48
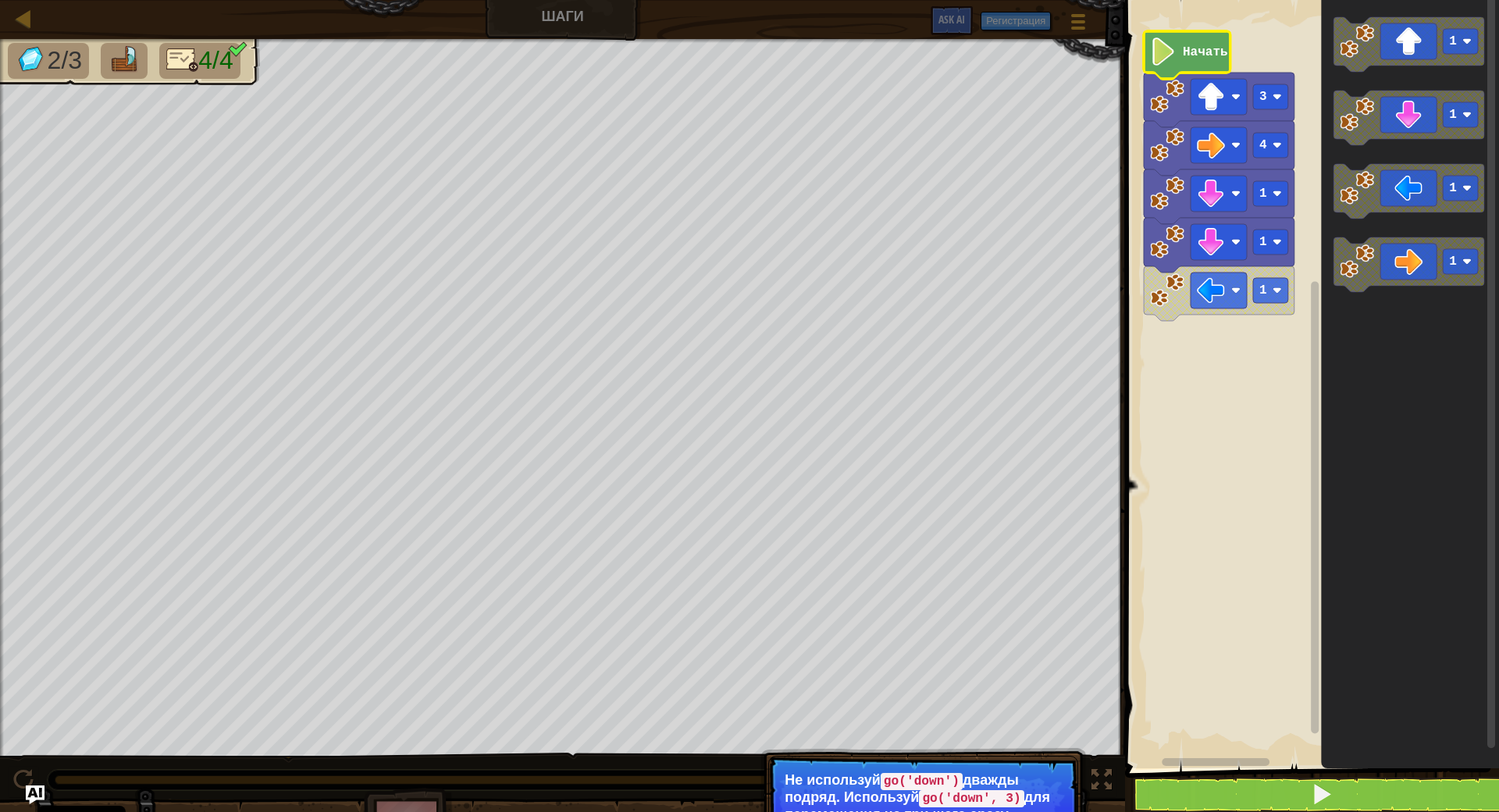
click at [4, 70] on div "2/3 4/4" at bounding box center [121, 56] width 278 height 56
click at [28, 25] on div at bounding box center [23, 18] width 19 height 19
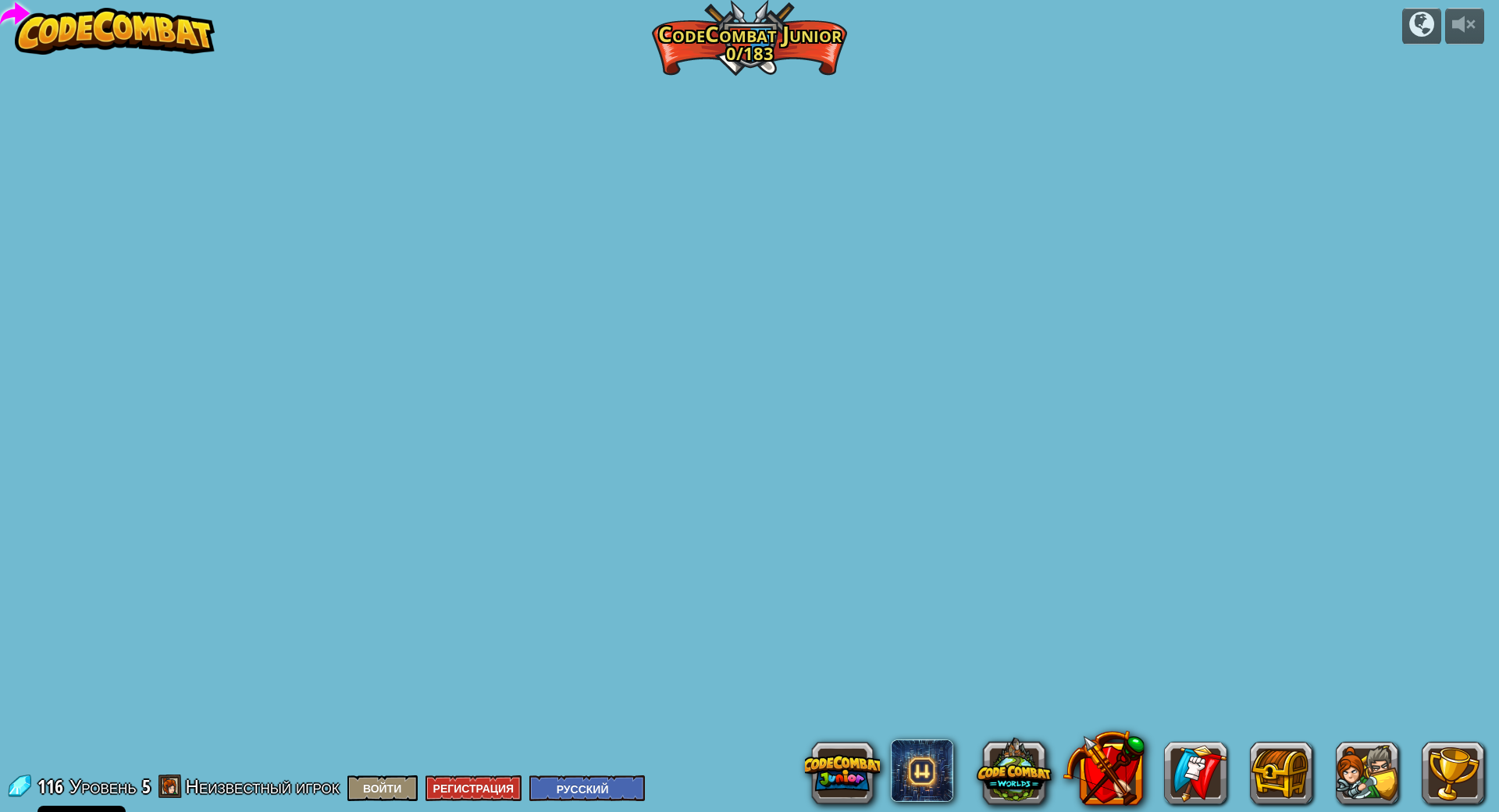
select select "ru"
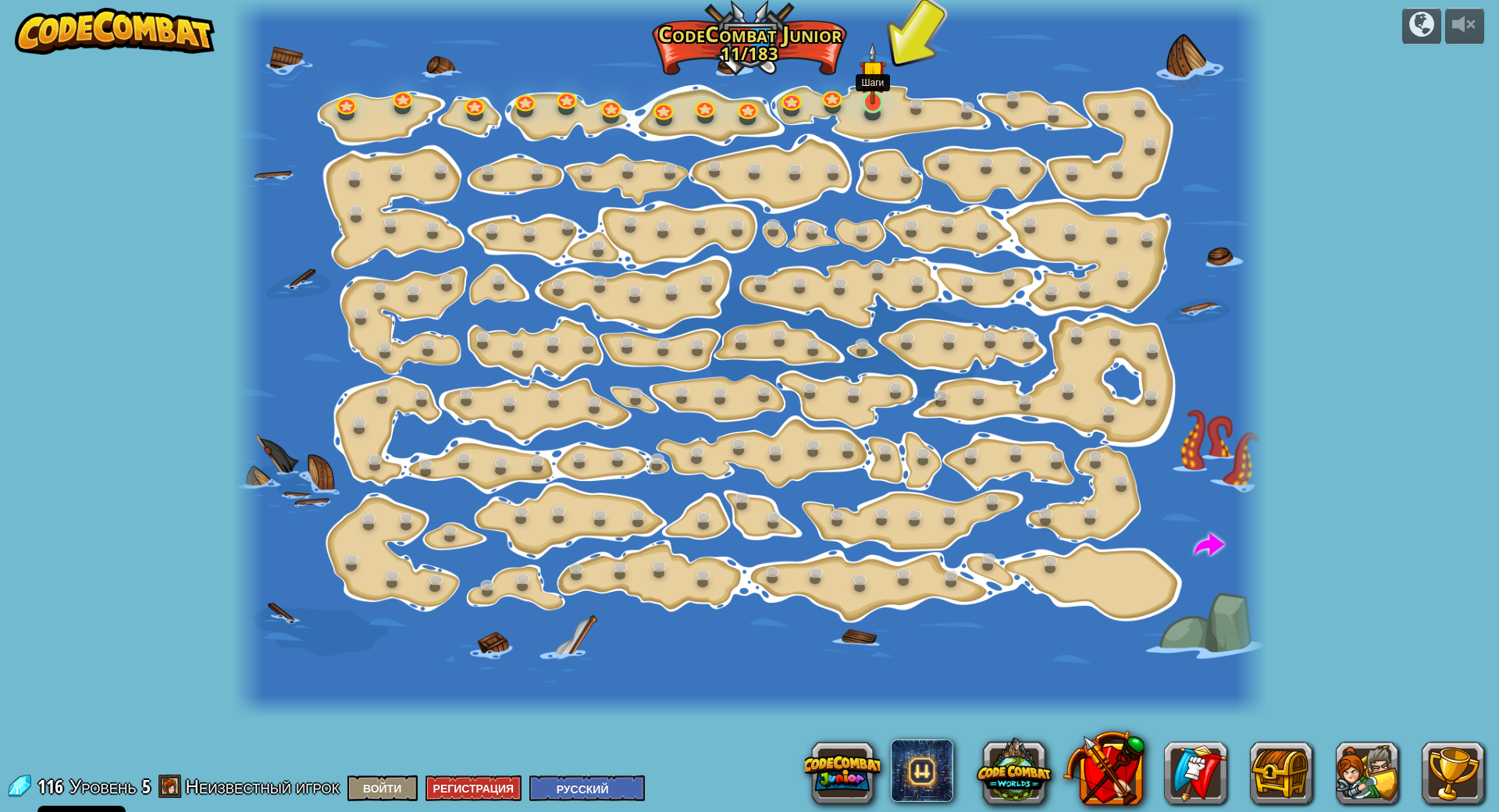
click at [870, 105] on div at bounding box center [873, 102] width 20 height 22
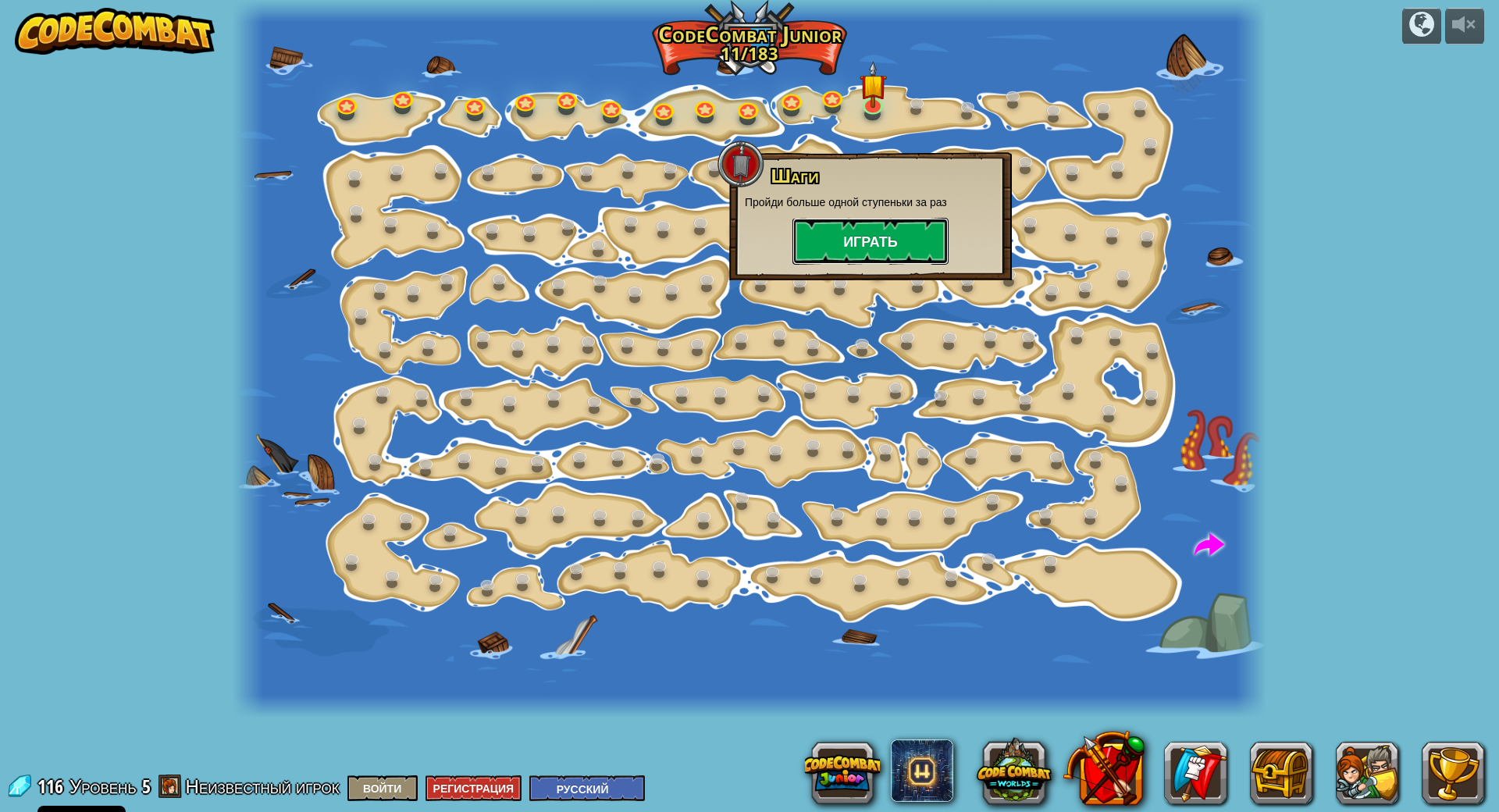
click at [845, 242] on button "Играть" at bounding box center [870, 241] width 156 height 47
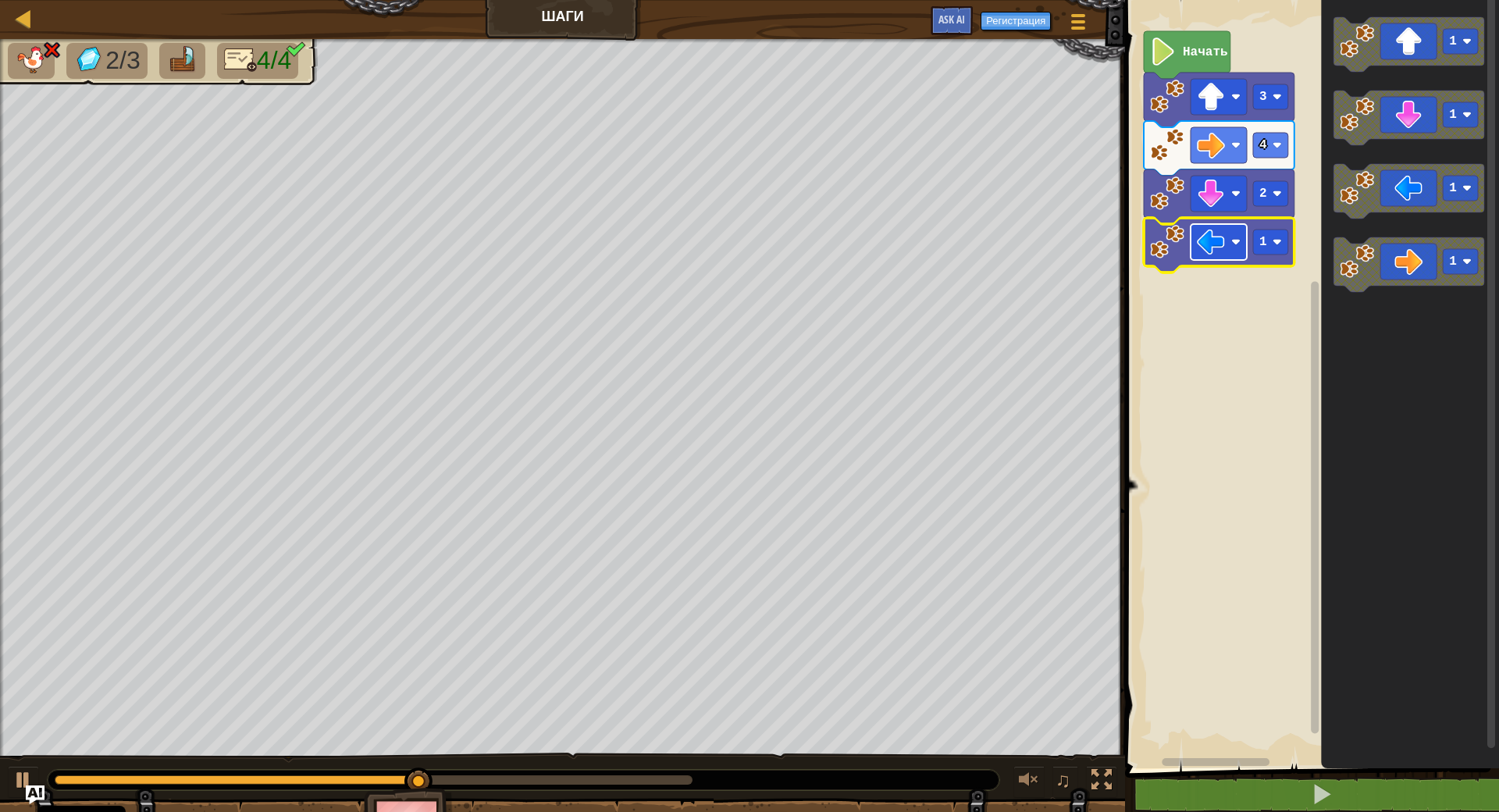
click at [1233, 235] on rect "Рабочая область Blockly" at bounding box center [1218, 242] width 56 height 36
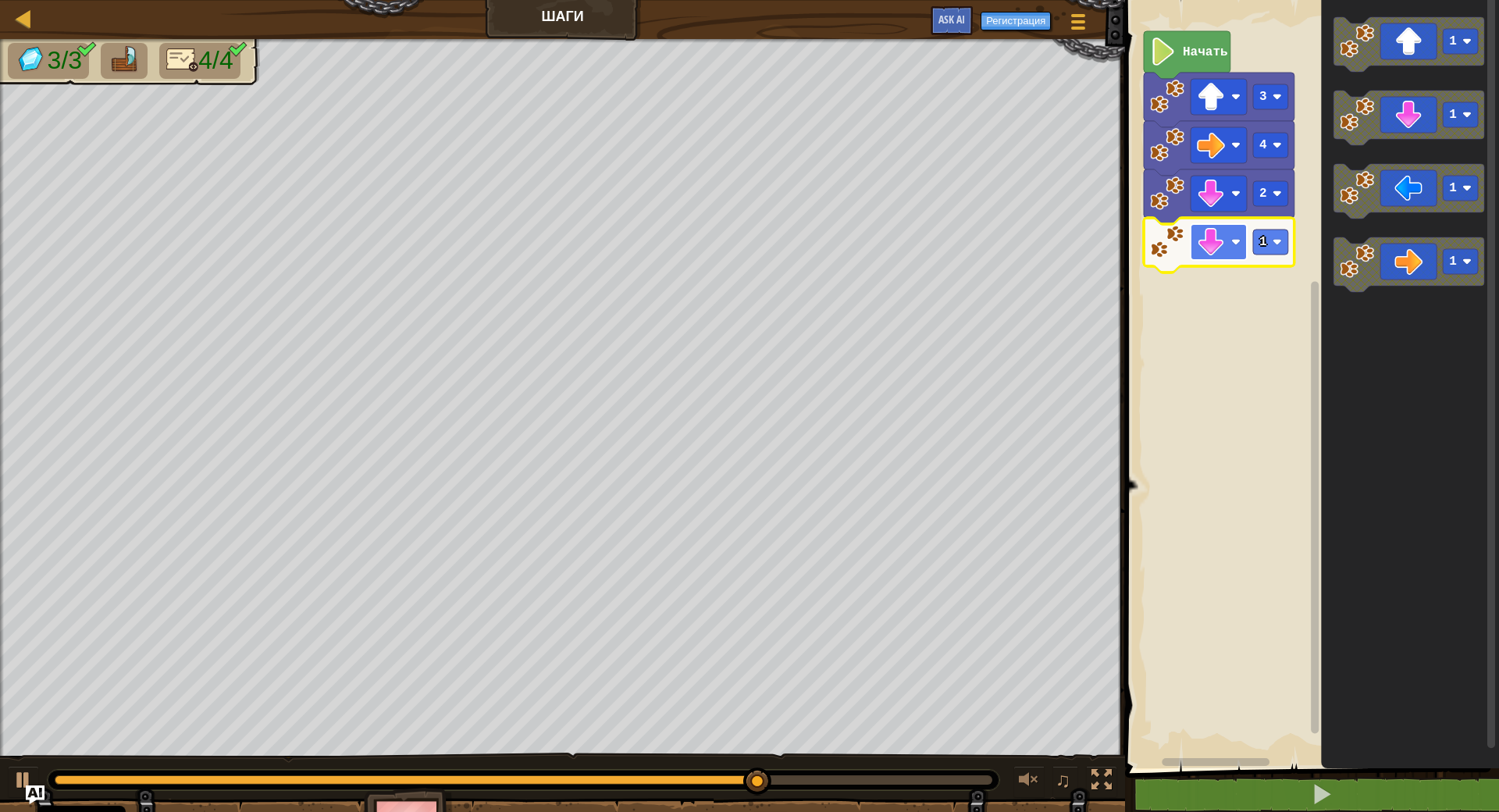
click at [1219, 248] on image "Рабочая область Blockly" at bounding box center [1211, 242] width 28 height 28
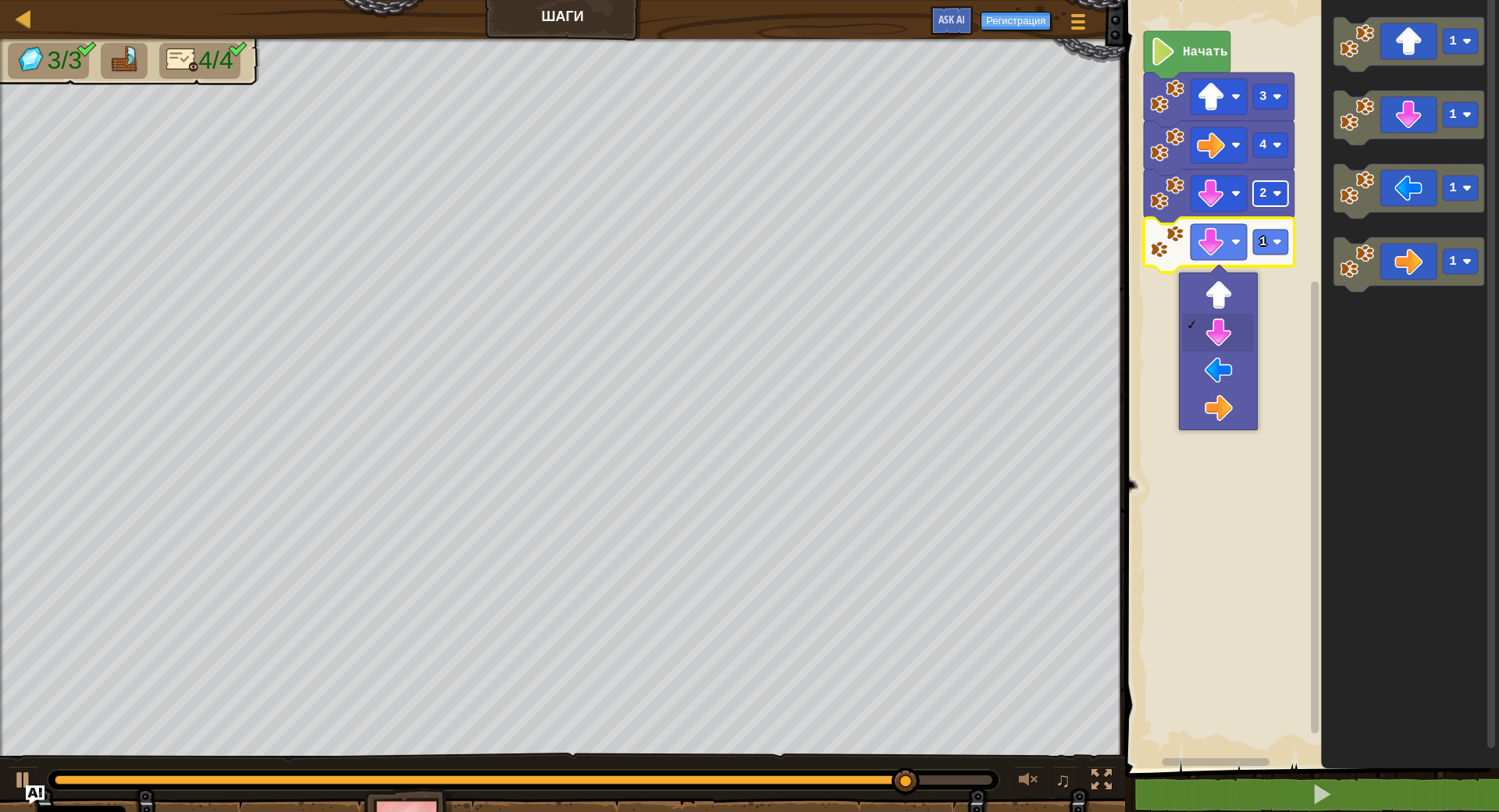
click at [1265, 200] on text "2" at bounding box center [1264, 193] width 7 height 14
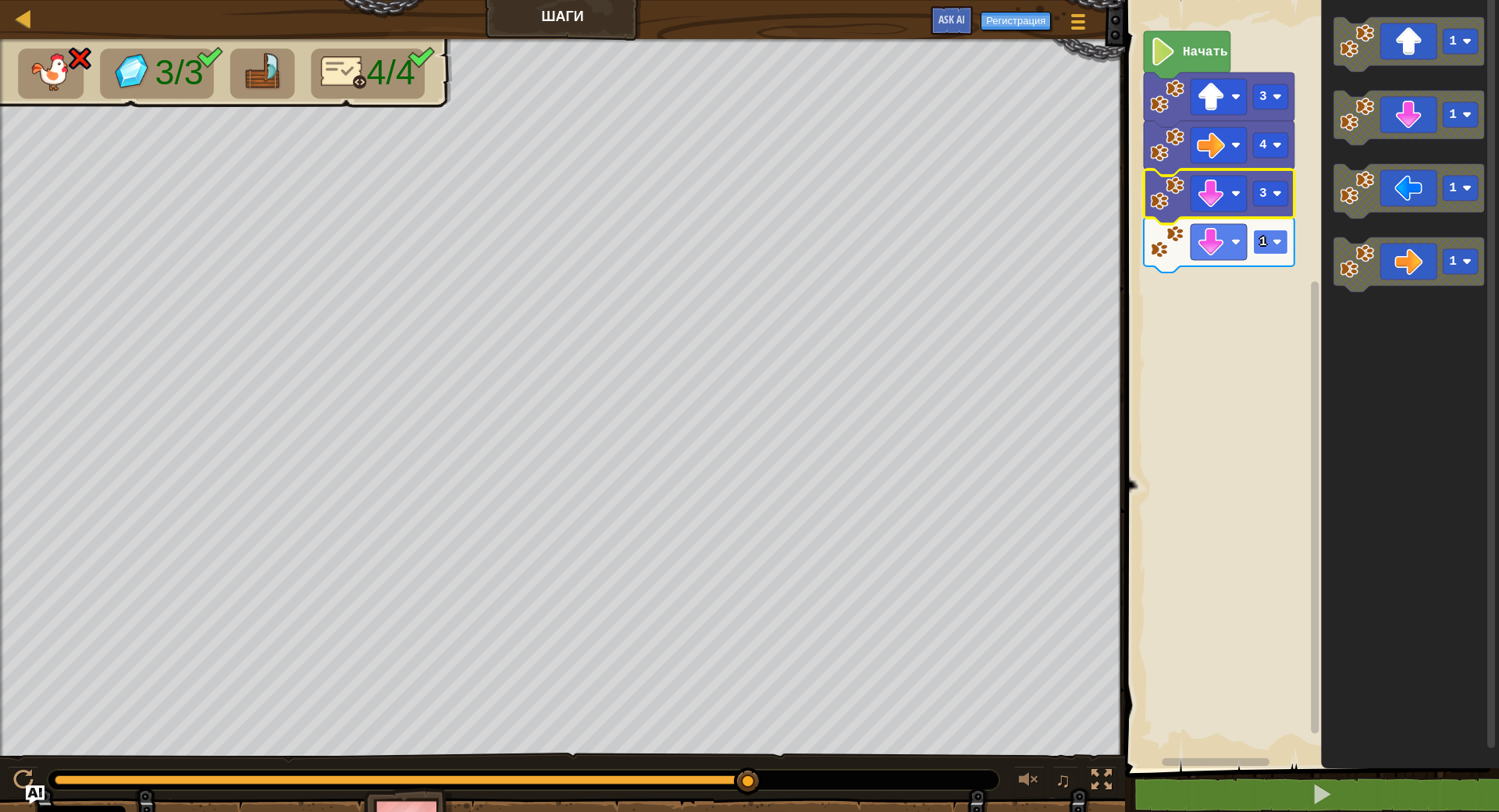
click at [1265, 250] on rect "Рабочая область Blockly" at bounding box center [1271, 242] width 35 height 25
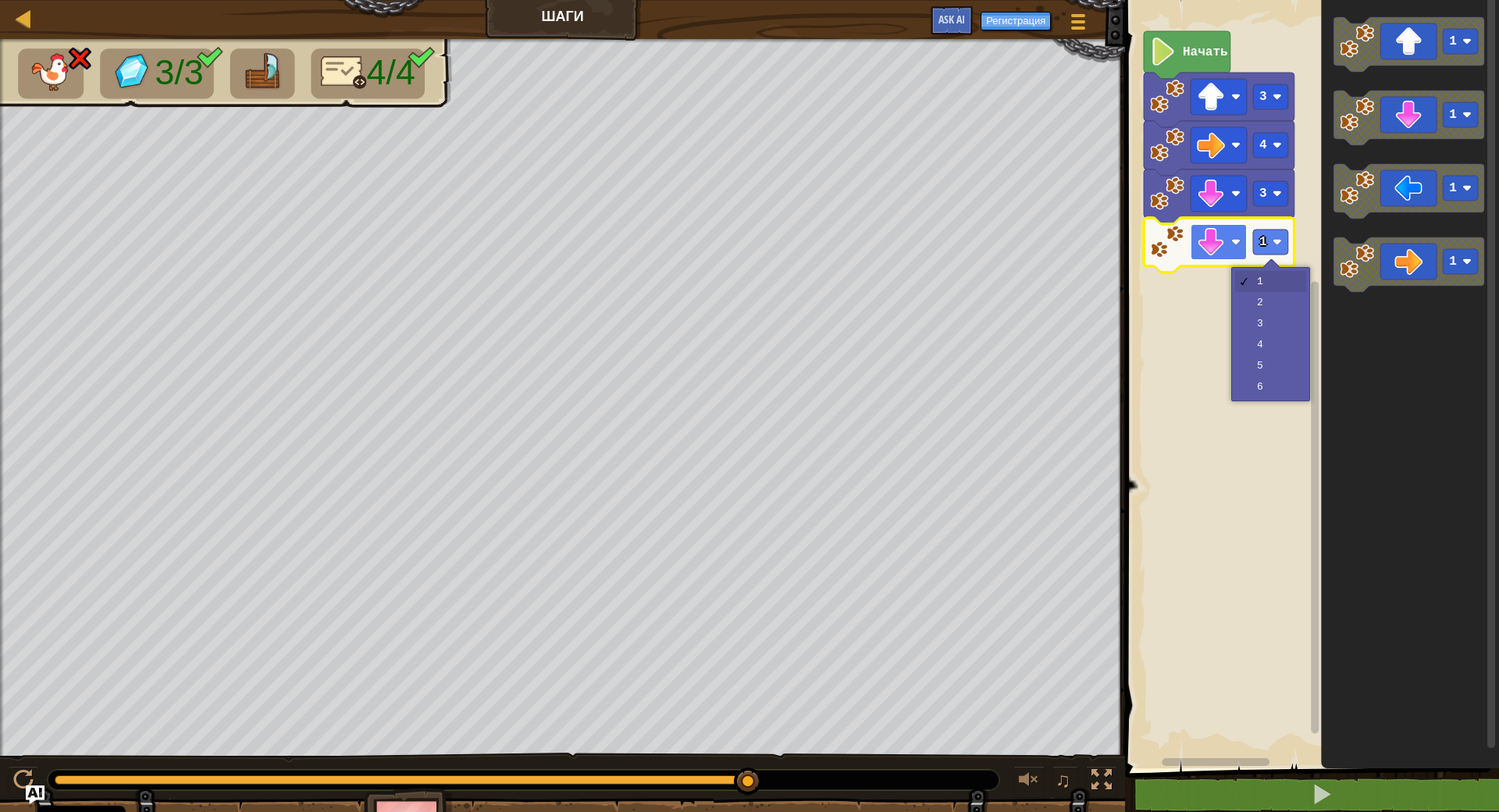
click at [1228, 241] on rect "Рабочая область Blockly" at bounding box center [1218, 242] width 56 height 36
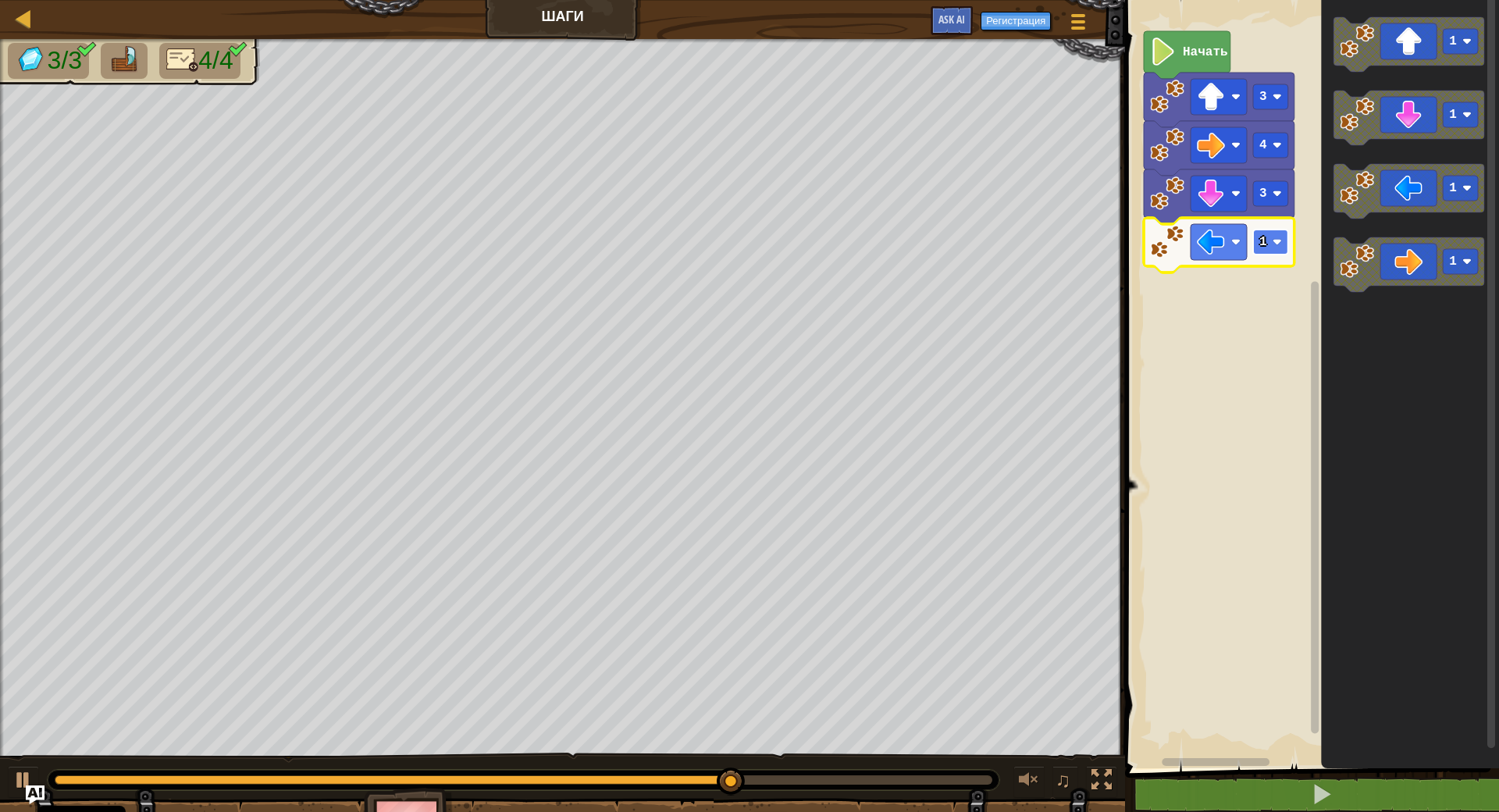
click at [1264, 246] on text "1" at bounding box center [1264, 242] width 7 height 14
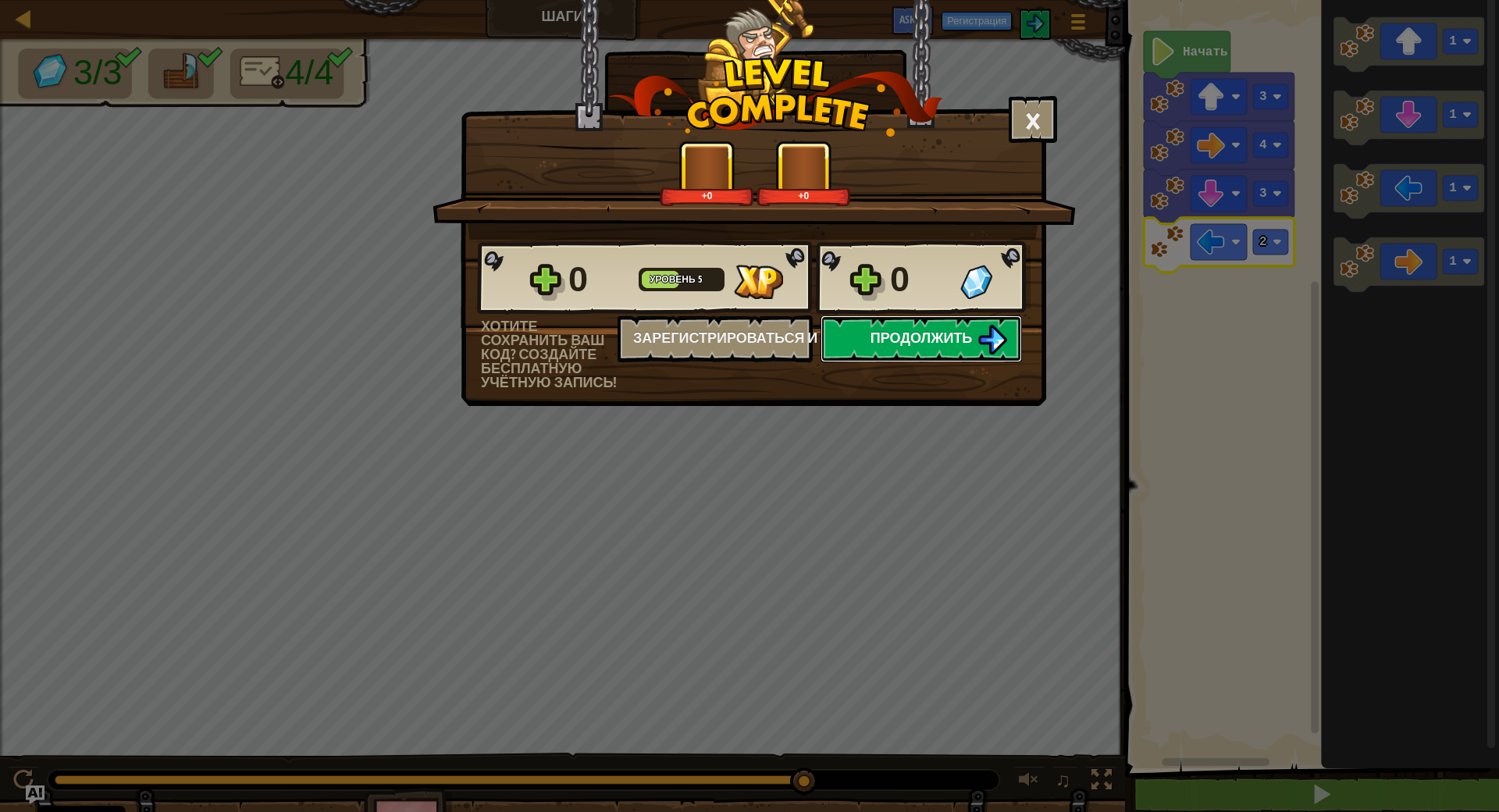
click at [881, 342] on span "Продолжить" at bounding box center [921, 337] width 102 height 19
